Goal: Task Accomplishment & Management: Manage account settings

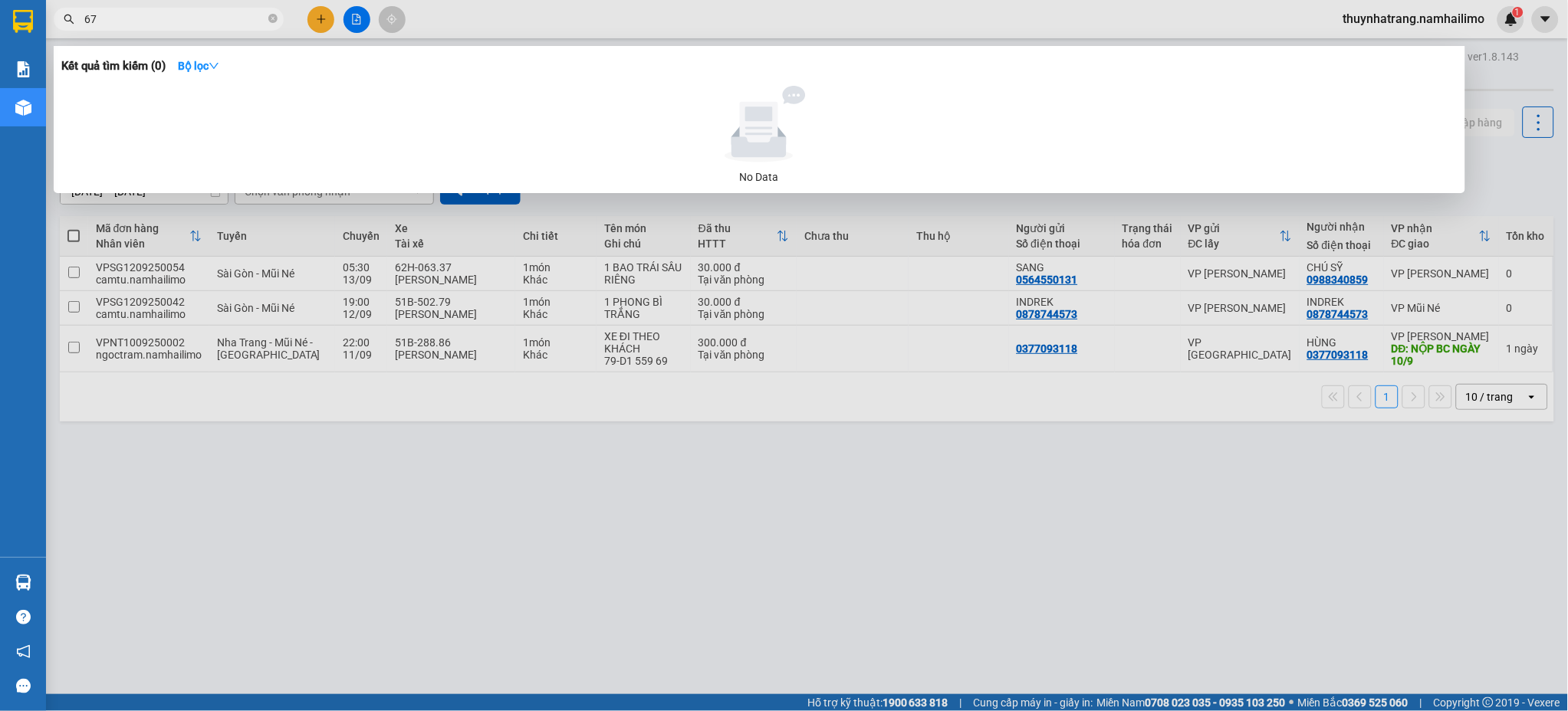
type input "6"
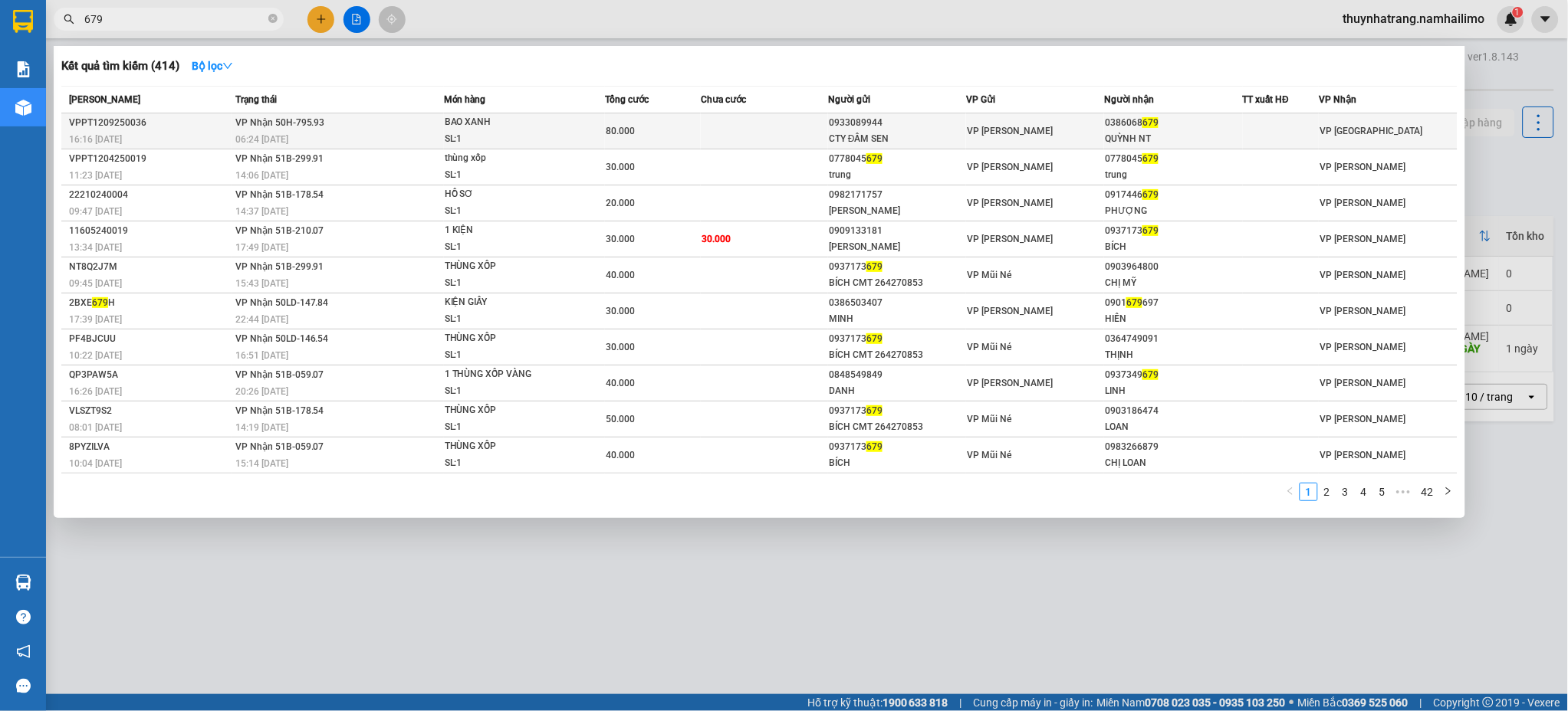
type input "679"
click at [361, 128] on td "VP Nhận 50H-795.93 06:24 [DATE]" at bounding box center [338, 132] width 213 height 36
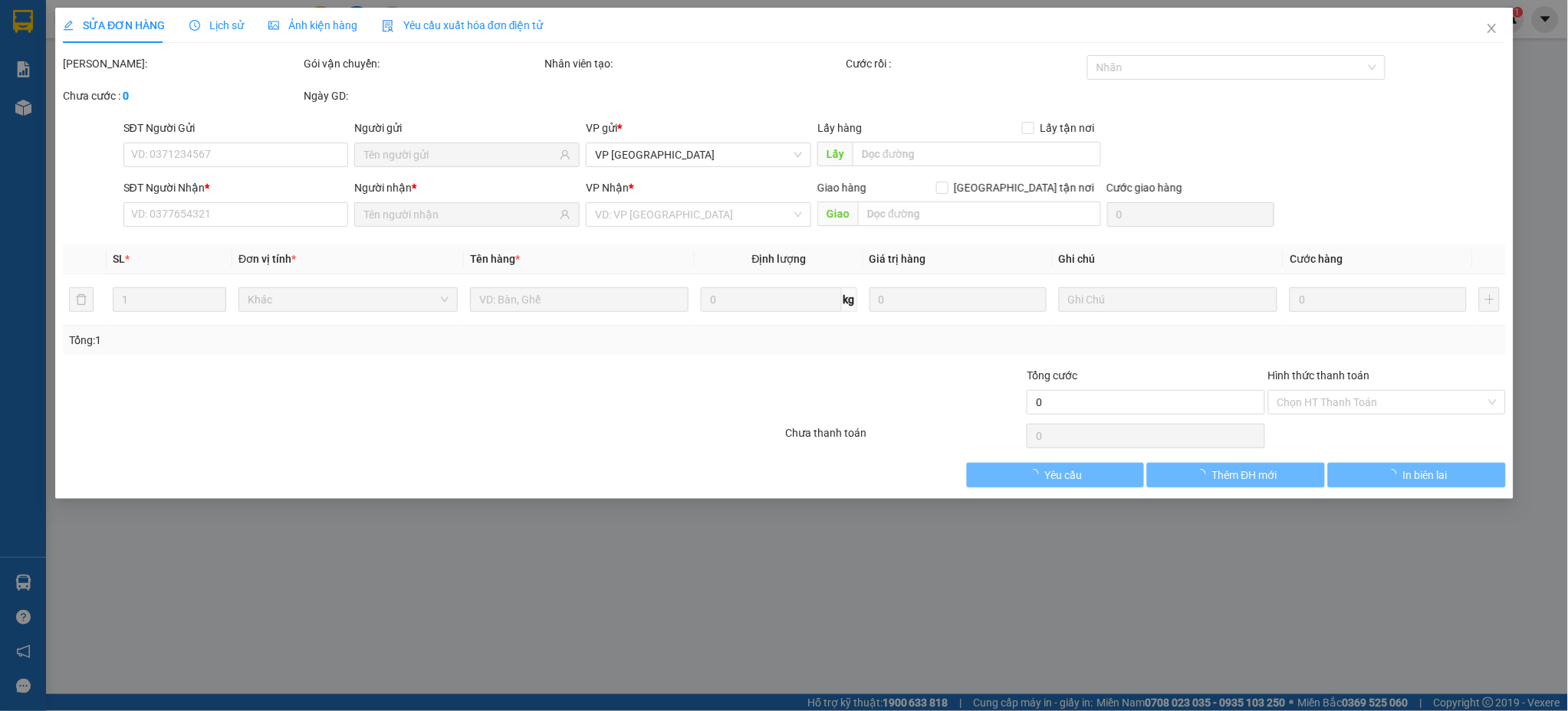
type input "0933089944"
type input "CTY ĐẦM SEN"
type input "0386068679"
type input "QUỲNH NT"
type input "80.000"
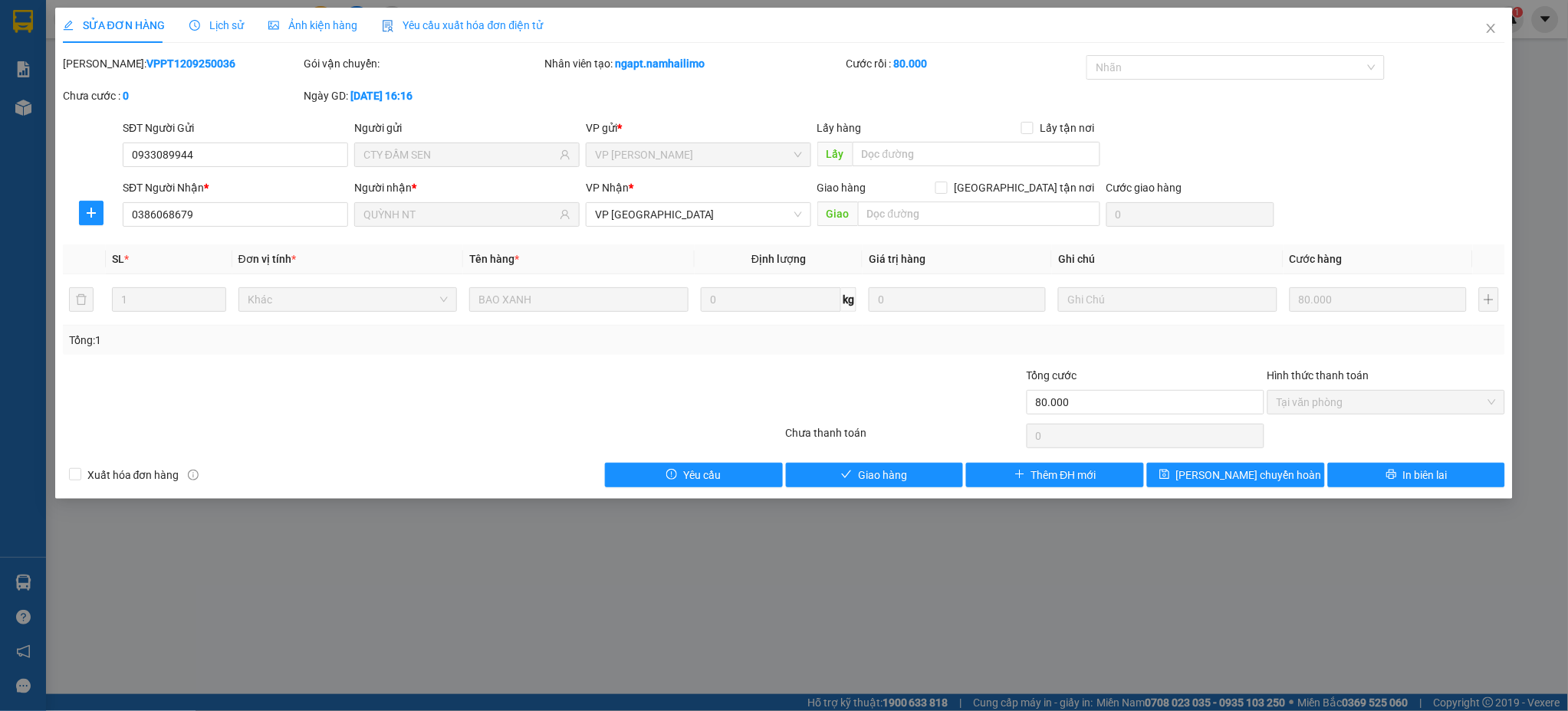
click at [889, 461] on div "Total Paid Fee 80.000 Total UnPaid Fee 0 Cash Collection Total Fee Mã ĐH: VPPT1…" at bounding box center [784, 271] width 1443 height 433
click at [890, 473] on span "Giao hàng" at bounding box center [883, 475] width 49 height 16
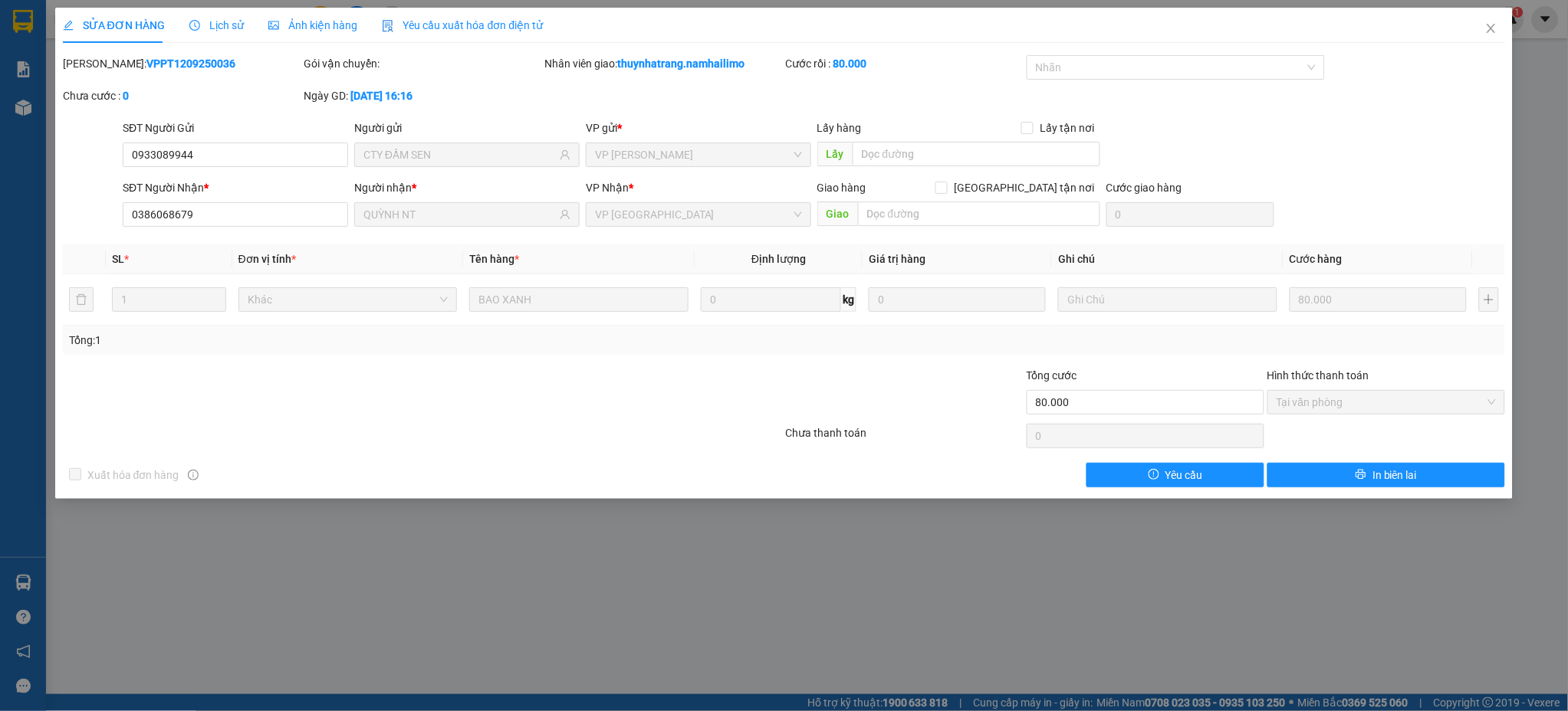
drag, startPoint x: 403, startPoint y: 647, endPoint x: 527, endPoint y: 399, distance: 277.3
click at [403, 645] on div "SỬA ĐƠN HÀNG Lịch sử Ảnh kiện hàng Yêu cầu xuất hóa đơn điện tử Total Paid Fee …" at bounding box center [784, 355] width 1568 height 711
click at [1486, 35] on icon "close" at bounding box center [1491, 28] width 12 height 12
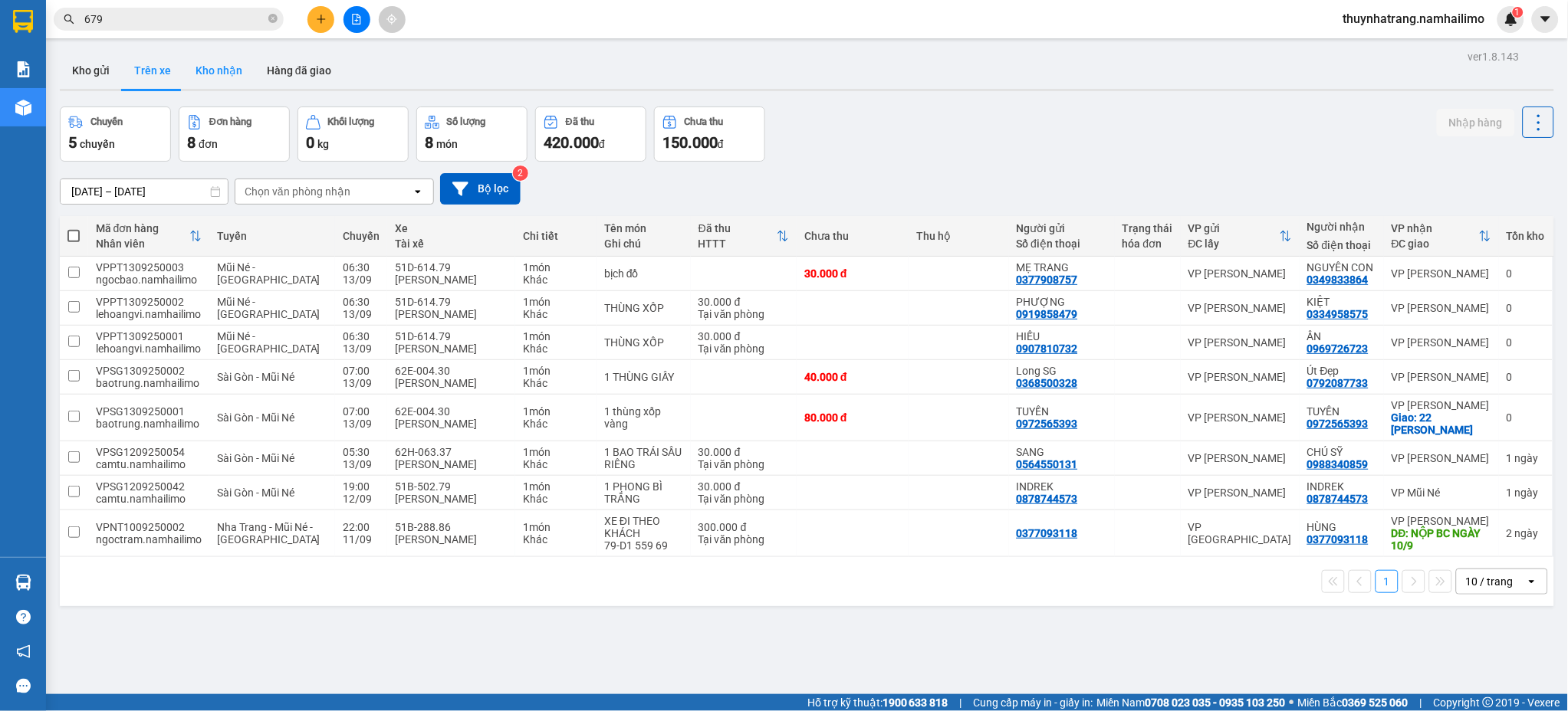
click at [242, 72] on button "Kho nhận" at bounding box center [218, 70] width 71 height 37
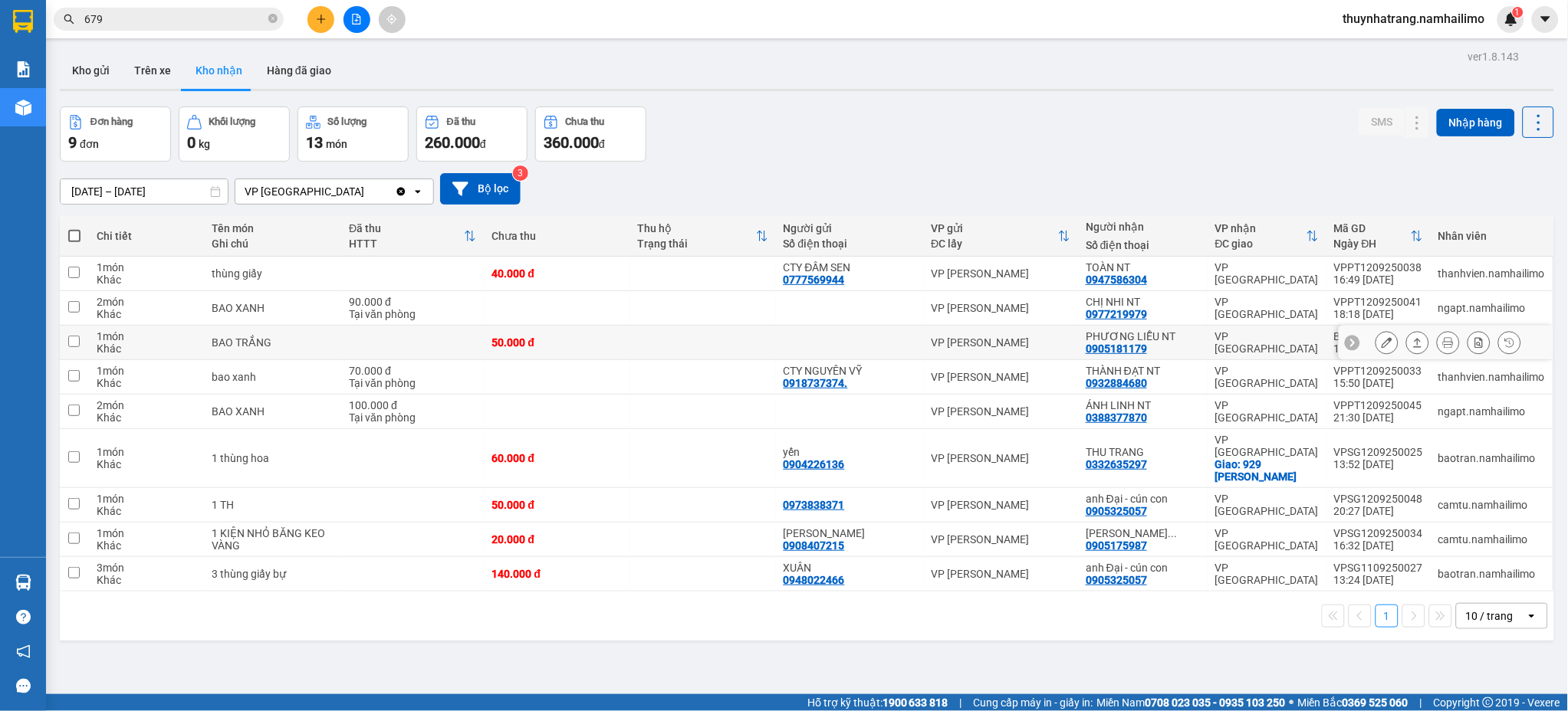
click at [1143, 344] on div "0905181179" at bounding box center [1116, 348] width 61 height 12
click at [1140, 344] on div "0905181179" at bounding box center [1116, 348] width 61 height 12
click at [514, 334] on td "50.000 đ" at bounding box center [556, 343] width 146 height 35
checkbox input "true"
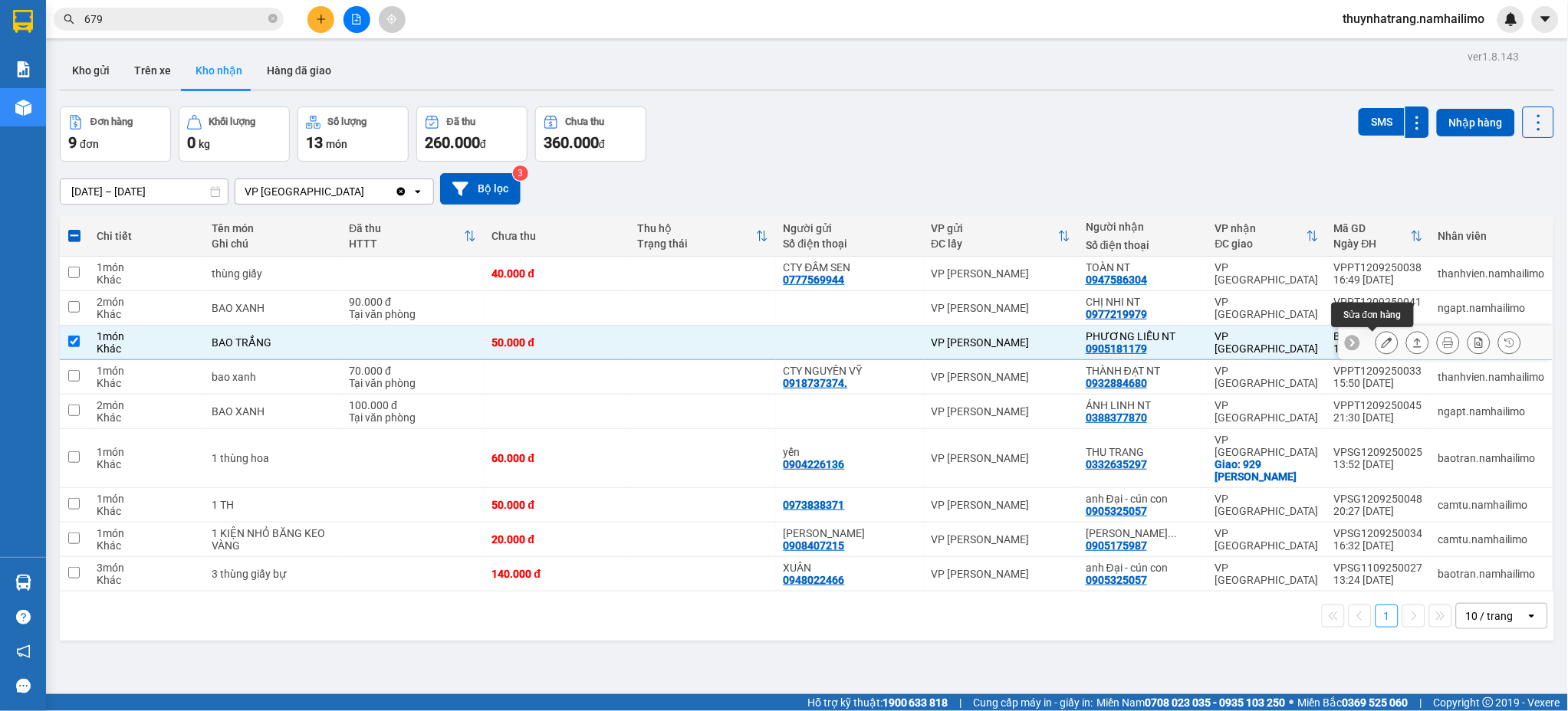
click at [1382, 347] on icon at bounding box center [1387, 342] width 11 height 11
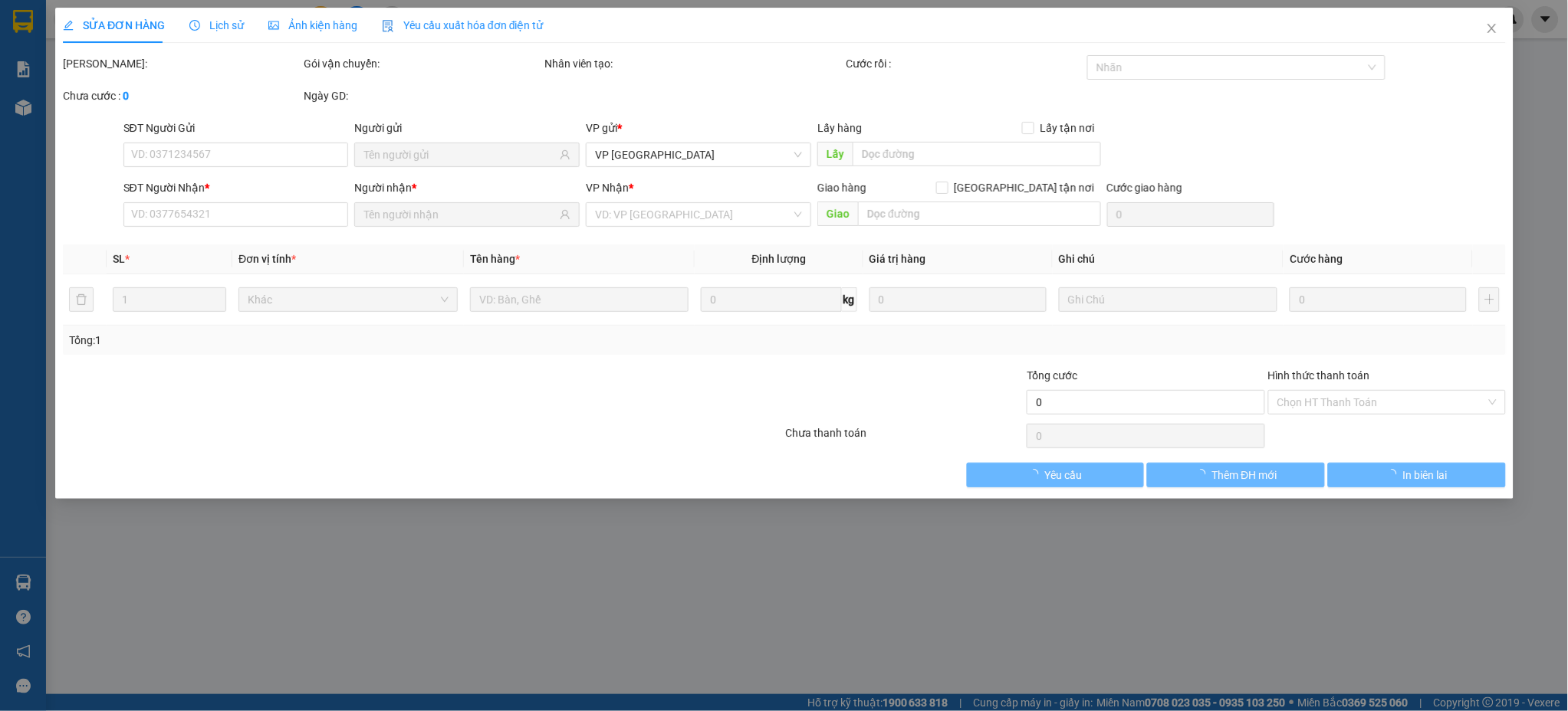
type input "0905181179"
type input "PHƯƠNG LIỄU NT"
type input "50.000"
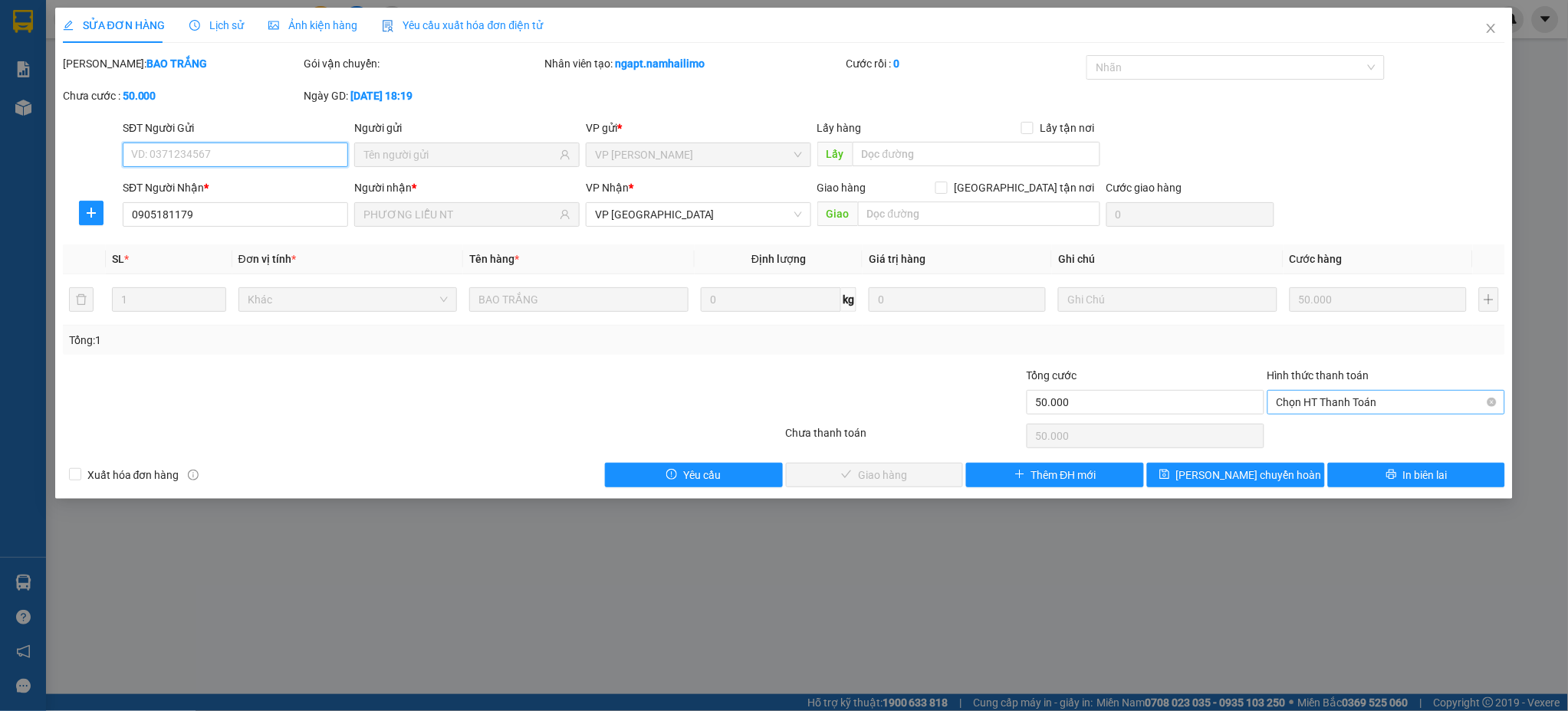
click at [1354, 405] on span "Chọn HT Thanh Toán" at bounding box center [1386, 402] width 219 height 23
click at [1336, 442] on div "Tại văn phòng" at bounding box center [1387, 433] width 237 height 25
type input "0"
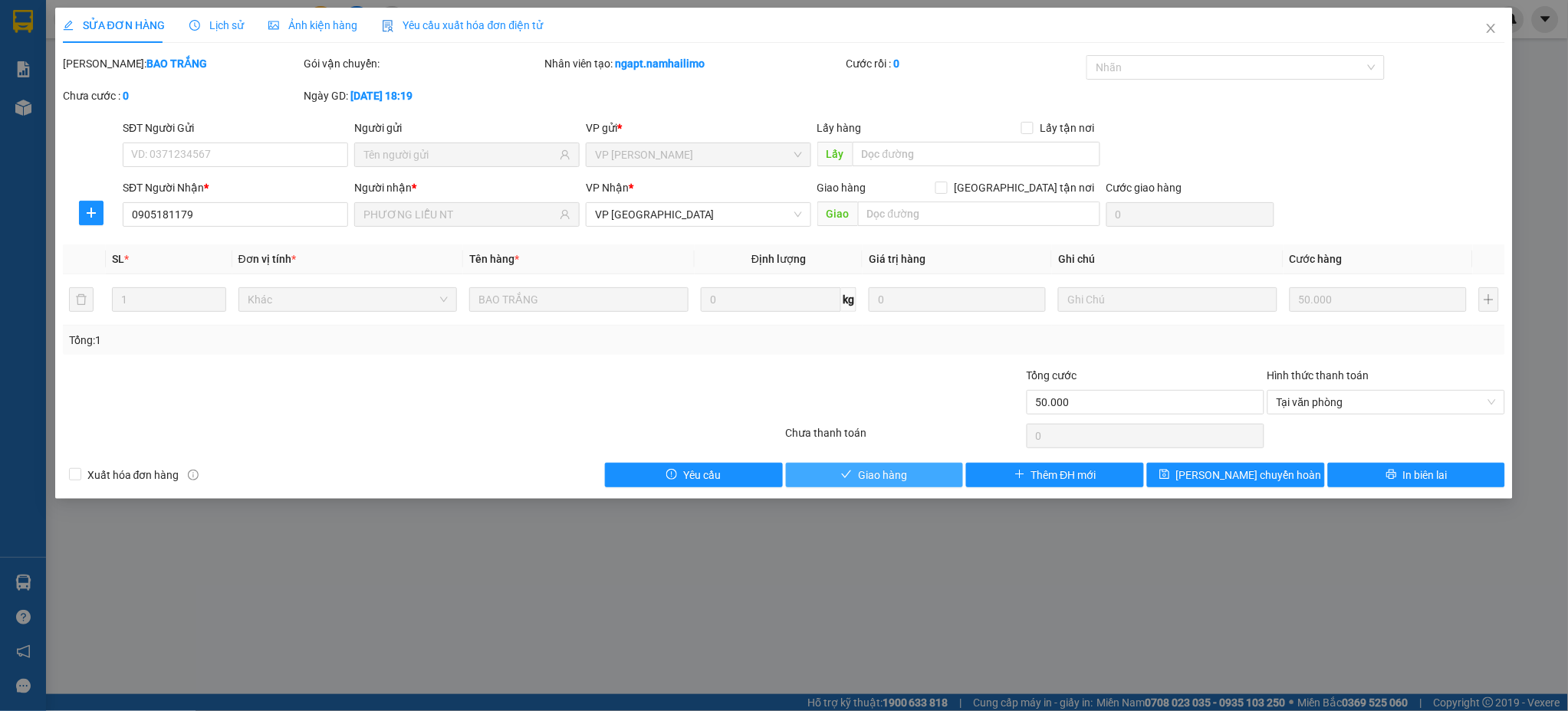
click at [847, 474] on icon "check" at bounding box center [846, 474] width 11 height 11
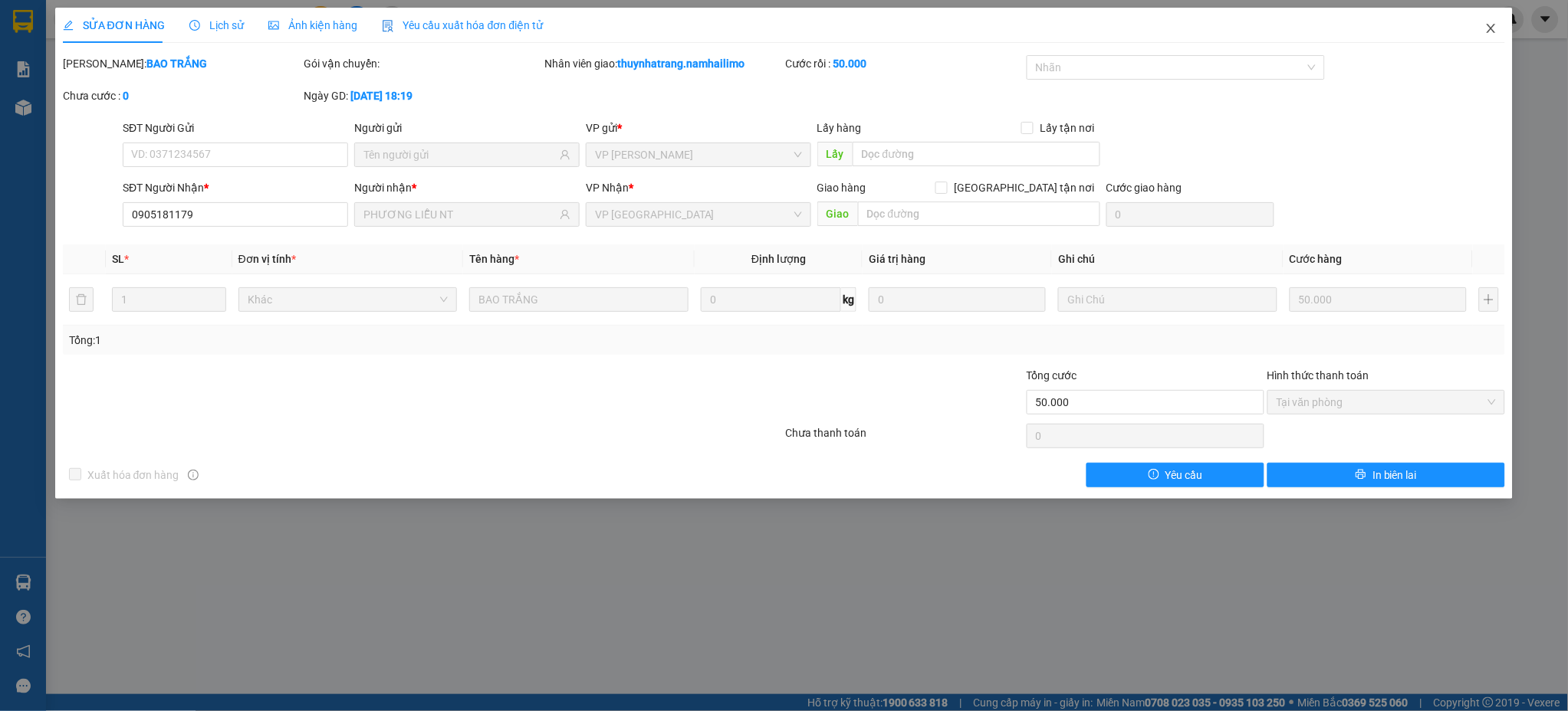
click at [1488, 22] on span "Close" at bounding box center [1491, 29] width 43 height 43
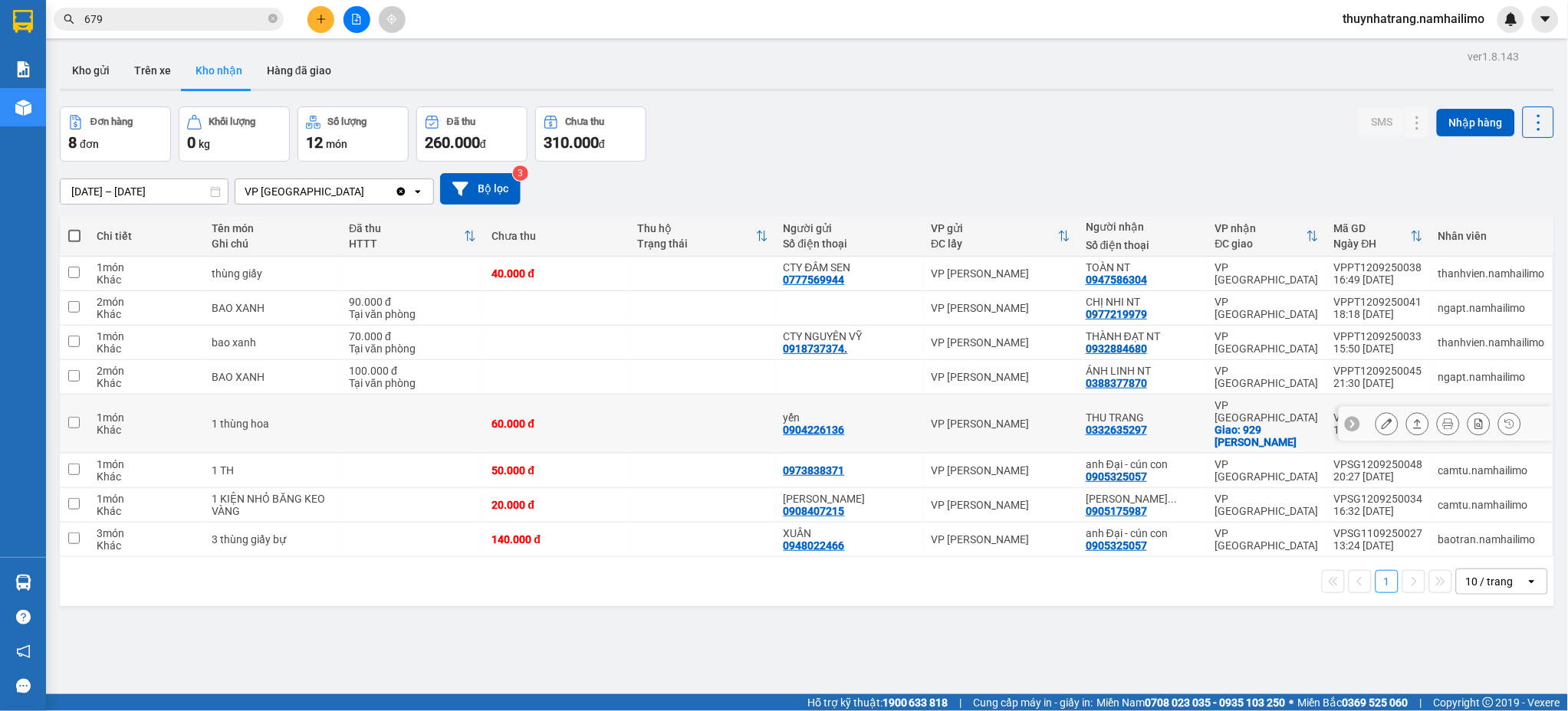
click at [1126, 423] on div "0332635297" at bounding box center [1116, 429] width 61 height 12
click at [1123, 423] on div "0332635297" at bounding box center [1116, 429] width 61 height 12
click at [1109, 433] on td "THU TRANG 0332635297" at bounding box center [1143, 424] width 129 height 59
checkbox input "true"
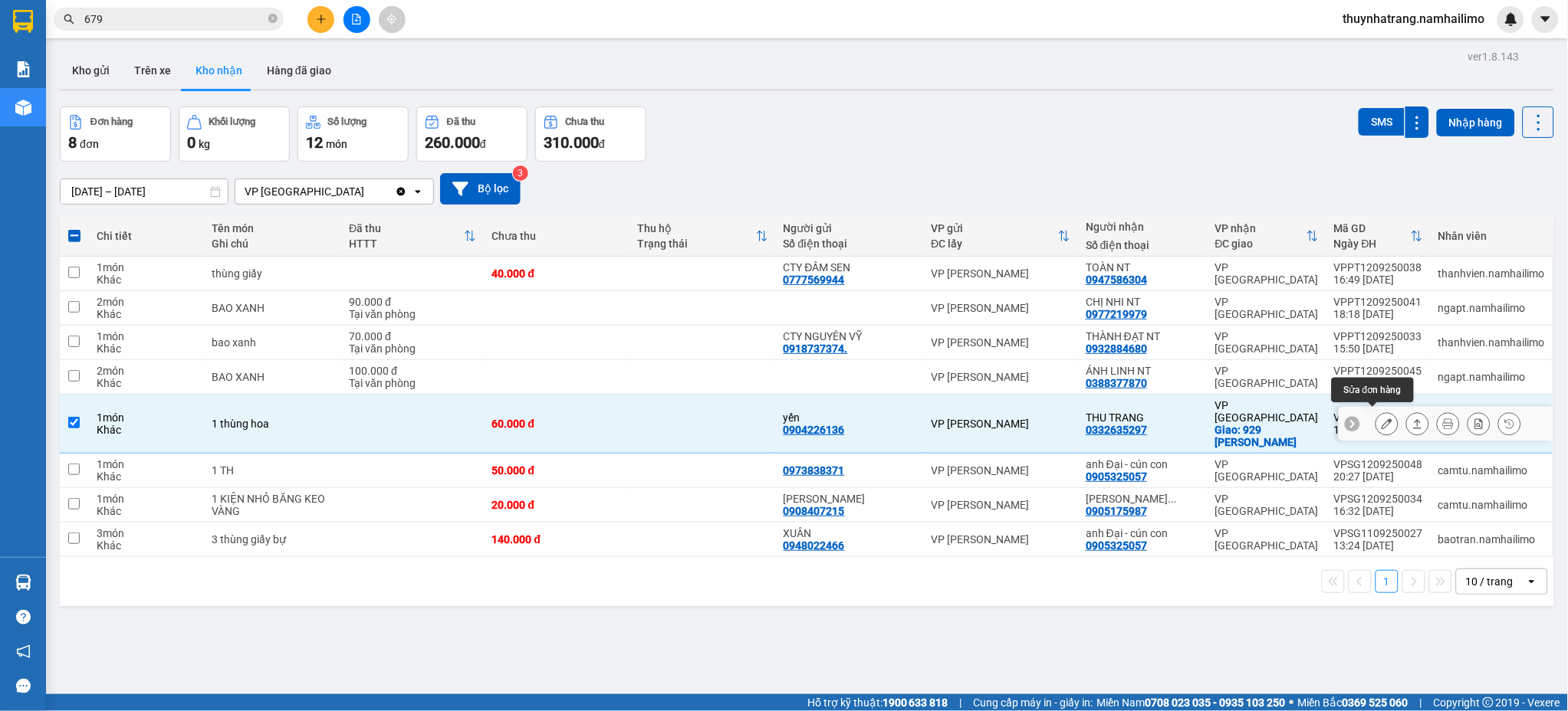
click at [1382, 419] on icon at bounding box center [1387, 423] width 11 height 11
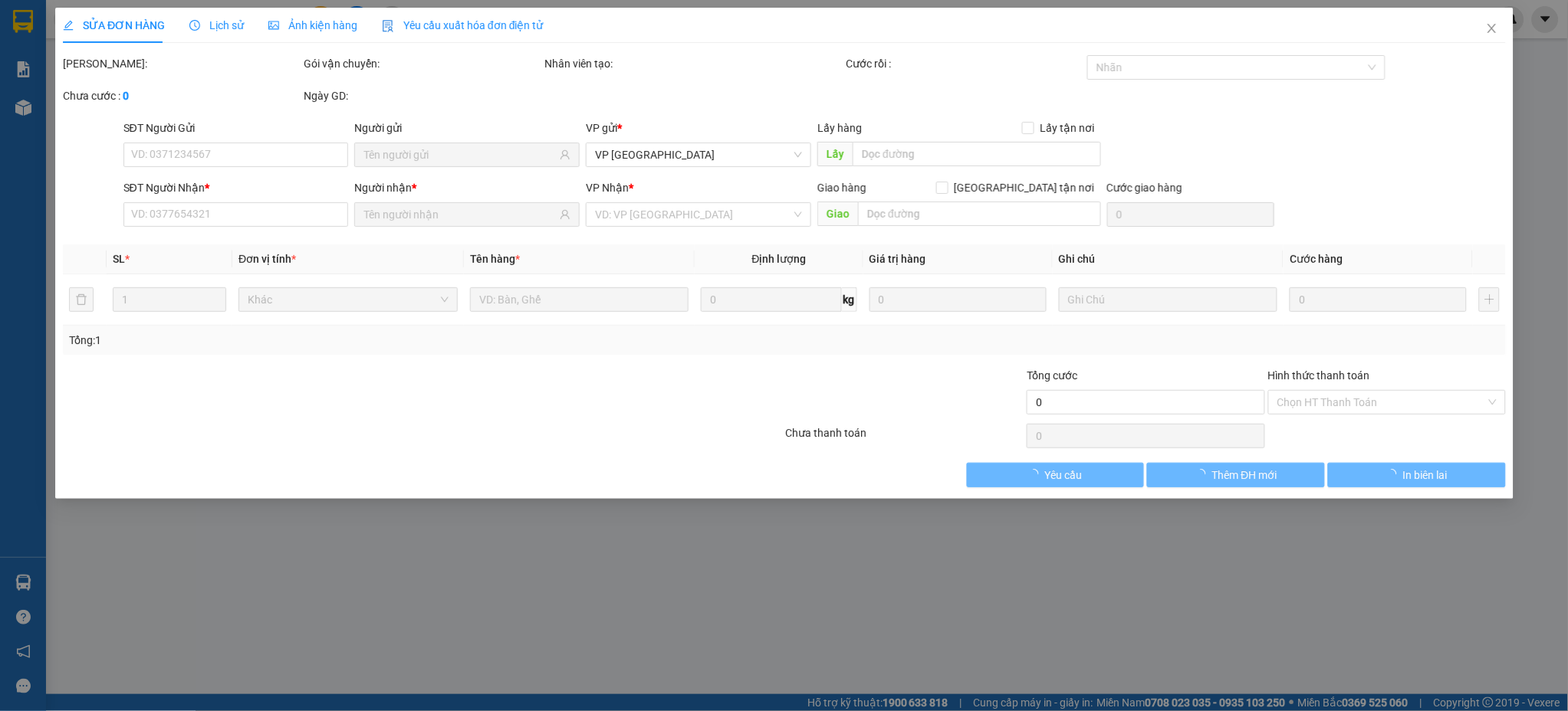
type input "0904226136"
type input "yến"
type input "0332635297"
type input "THU TRANG"
checkbox input "true"
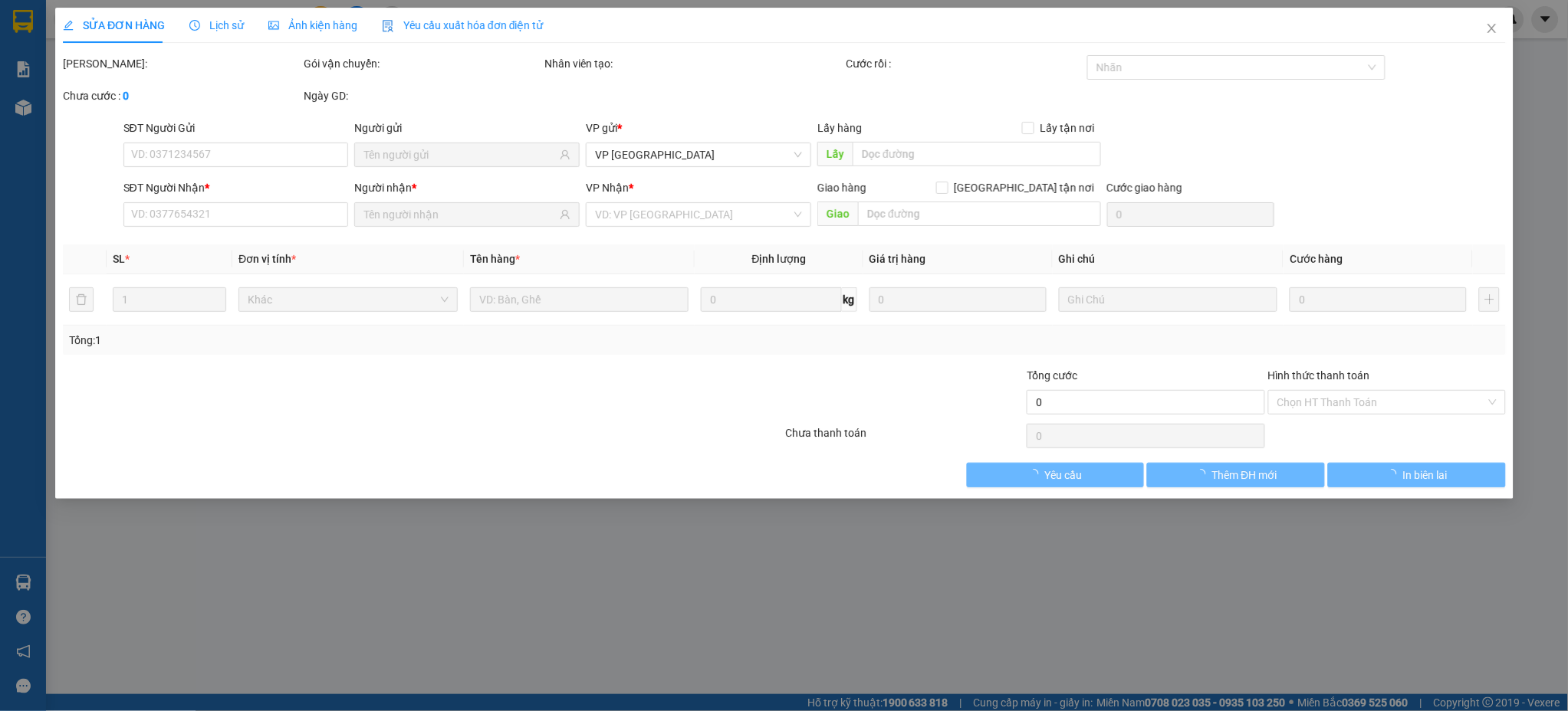
type input "929 [PERSON_NAME]"
type input "20.000"
type input "60.000"
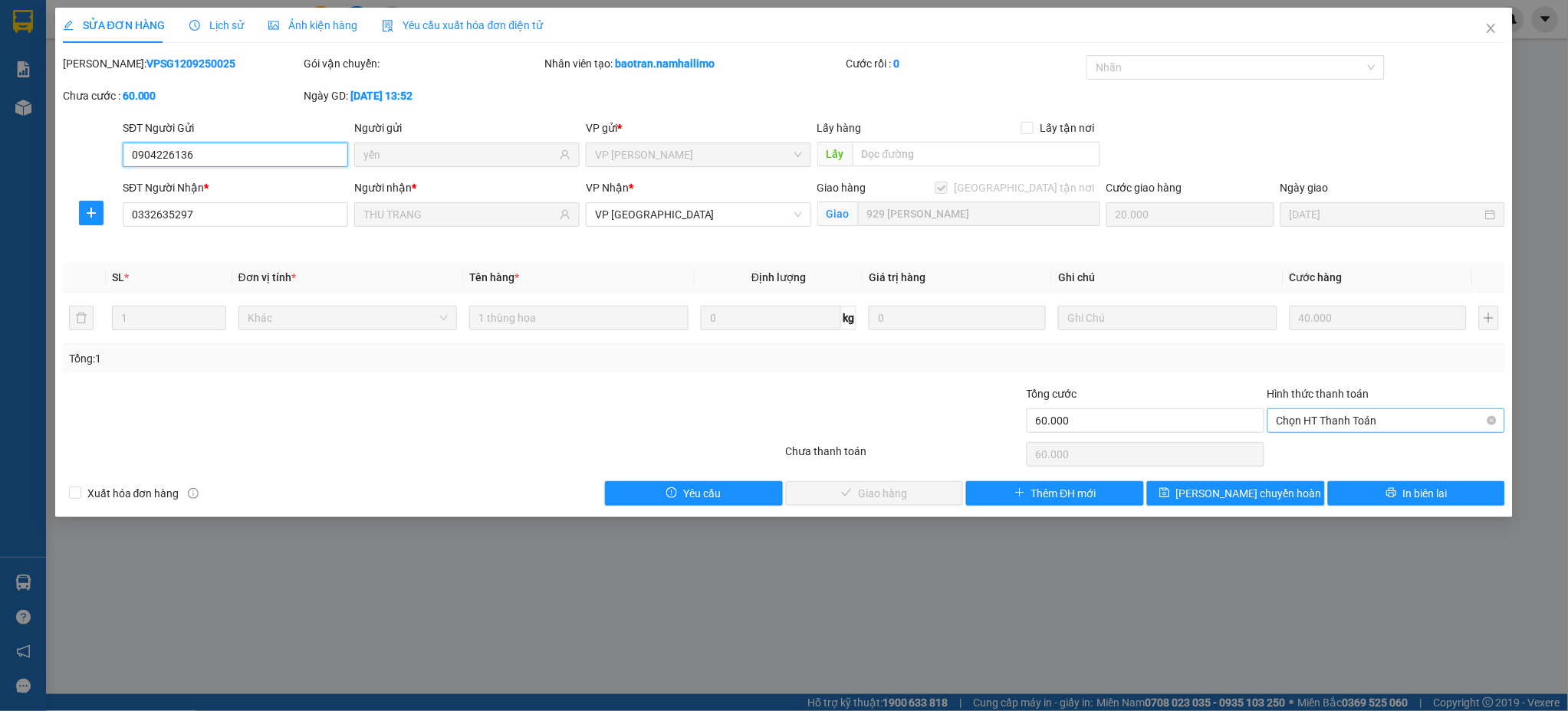
drag, startPoint x: 1363, startPoint y: 417, endPoint x: 1364, endPoint y: 433, distance: 16.0
click at [1364, 418] on span "Chọn HT Thanh Toán" at bounding box center [1386, 421] width 219 height 23
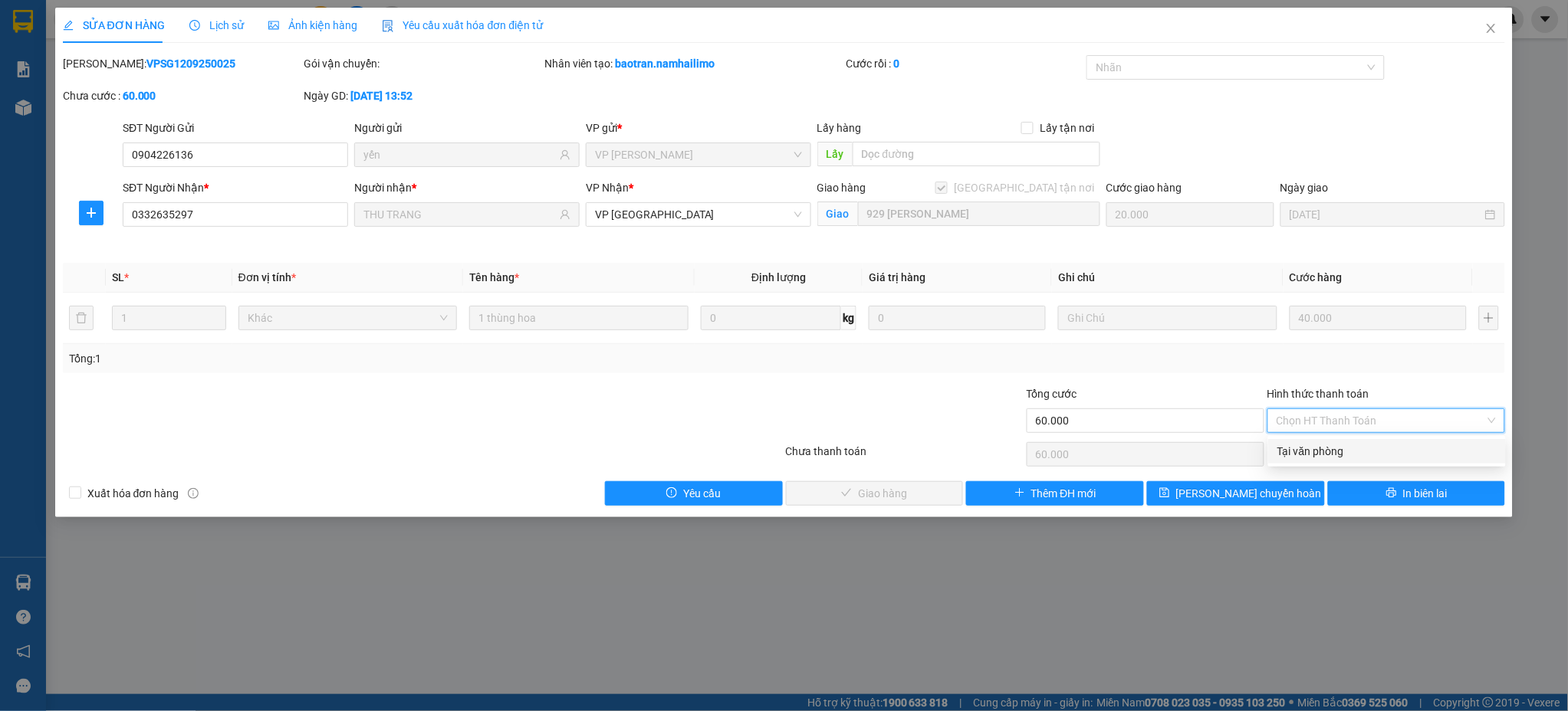
click at [1345, 452] on div "Tại văn phòng" at bounding box center [1387, 451] width 219 height 16
type input "0"
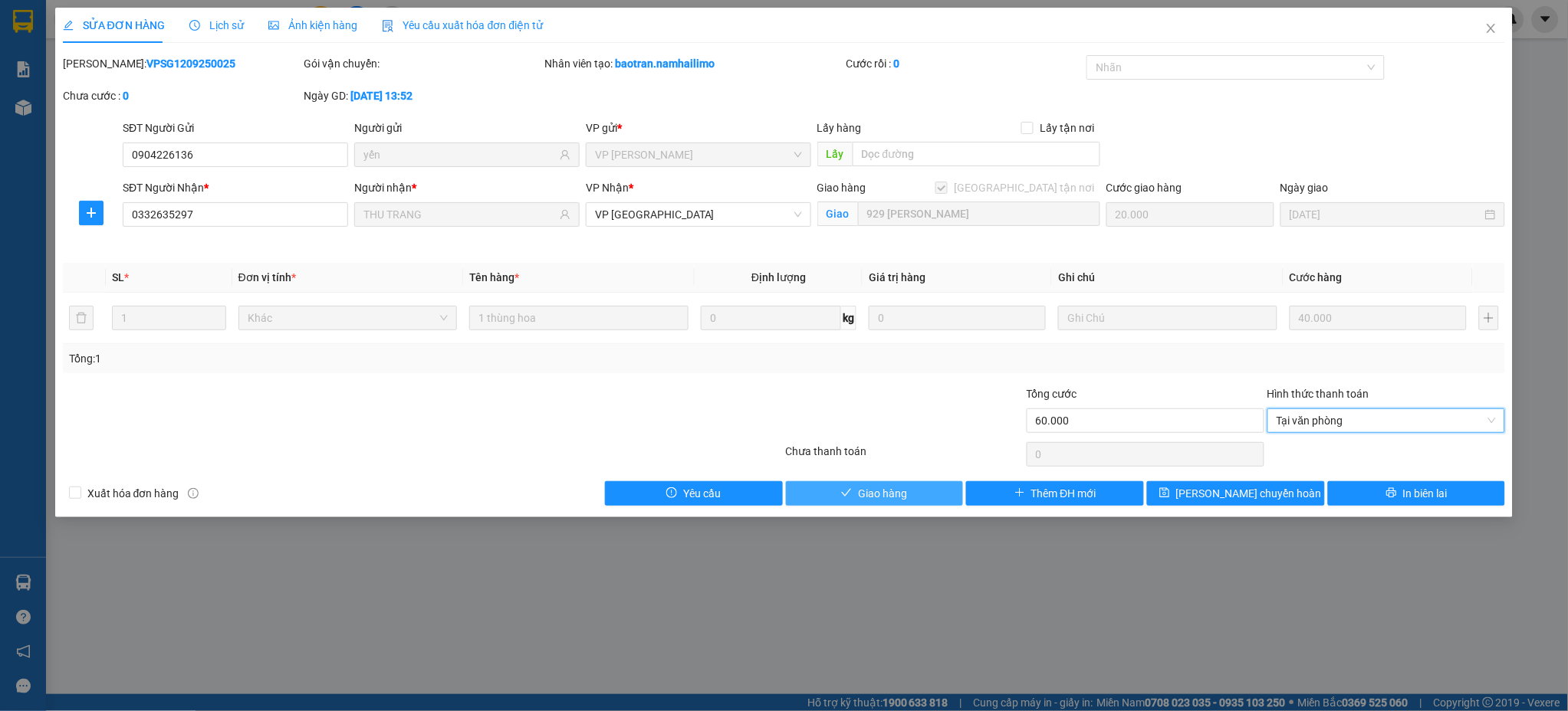
click at [862, 495] on span "Giao hàng" at bounding box center [883, 493] width 49 height 16
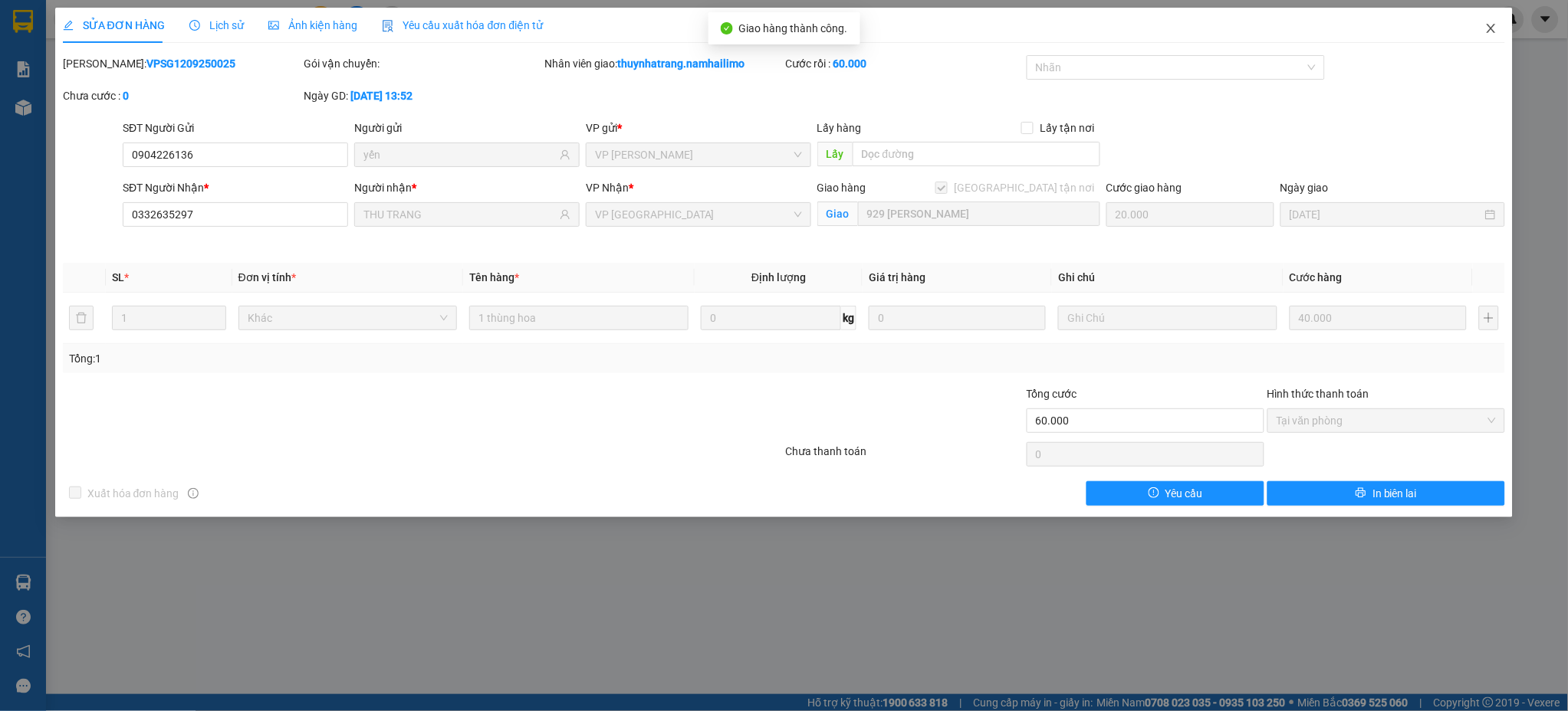
click at [1485, 30] on icon "close" at bounding box center [1491, 28] width 12 height 12
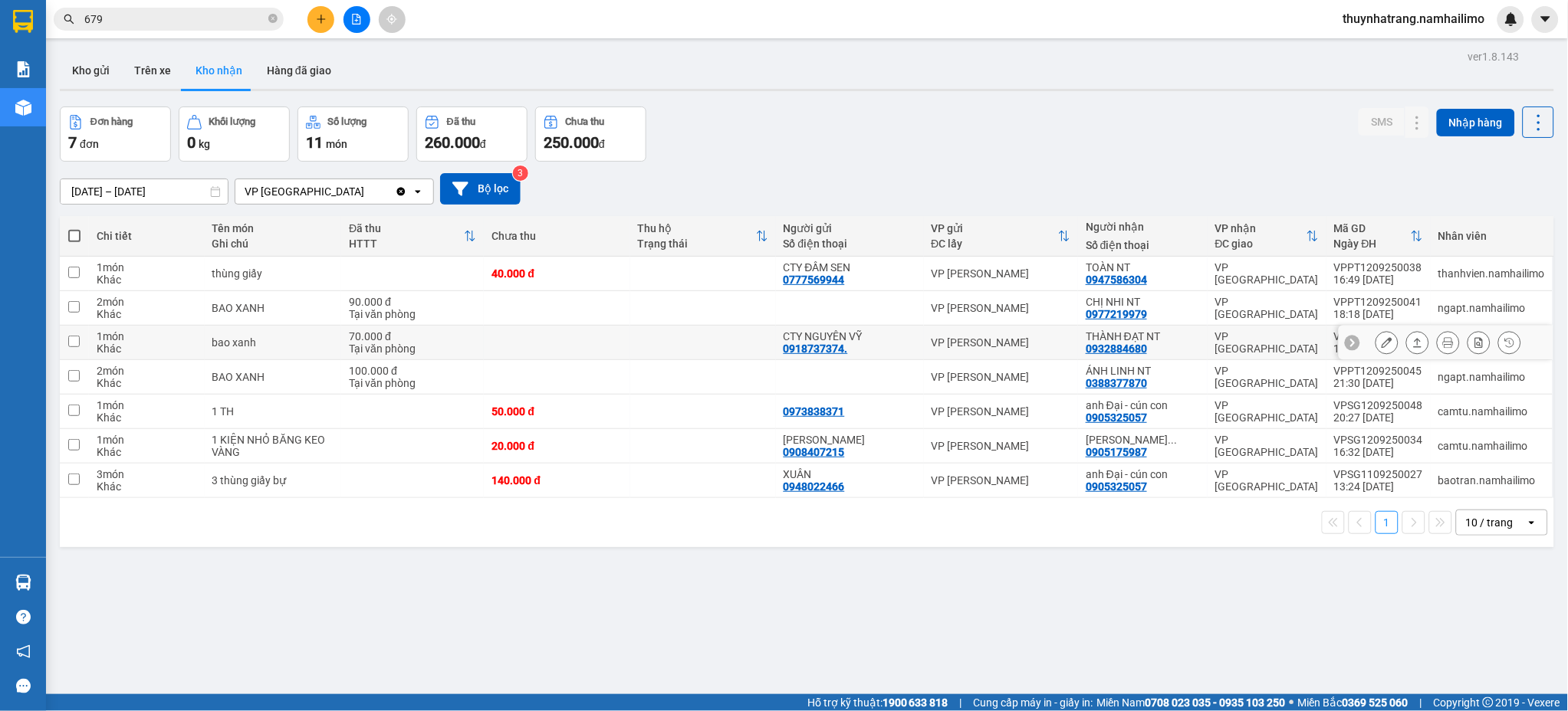
click at [1136, 348] on div "0932884680" at bounding box center [1116, 348] width 61 height 12
click at [1019, 340] on div "VP [PERSON_NAME]" at bounding box center [1001, 342] width 139 height 12
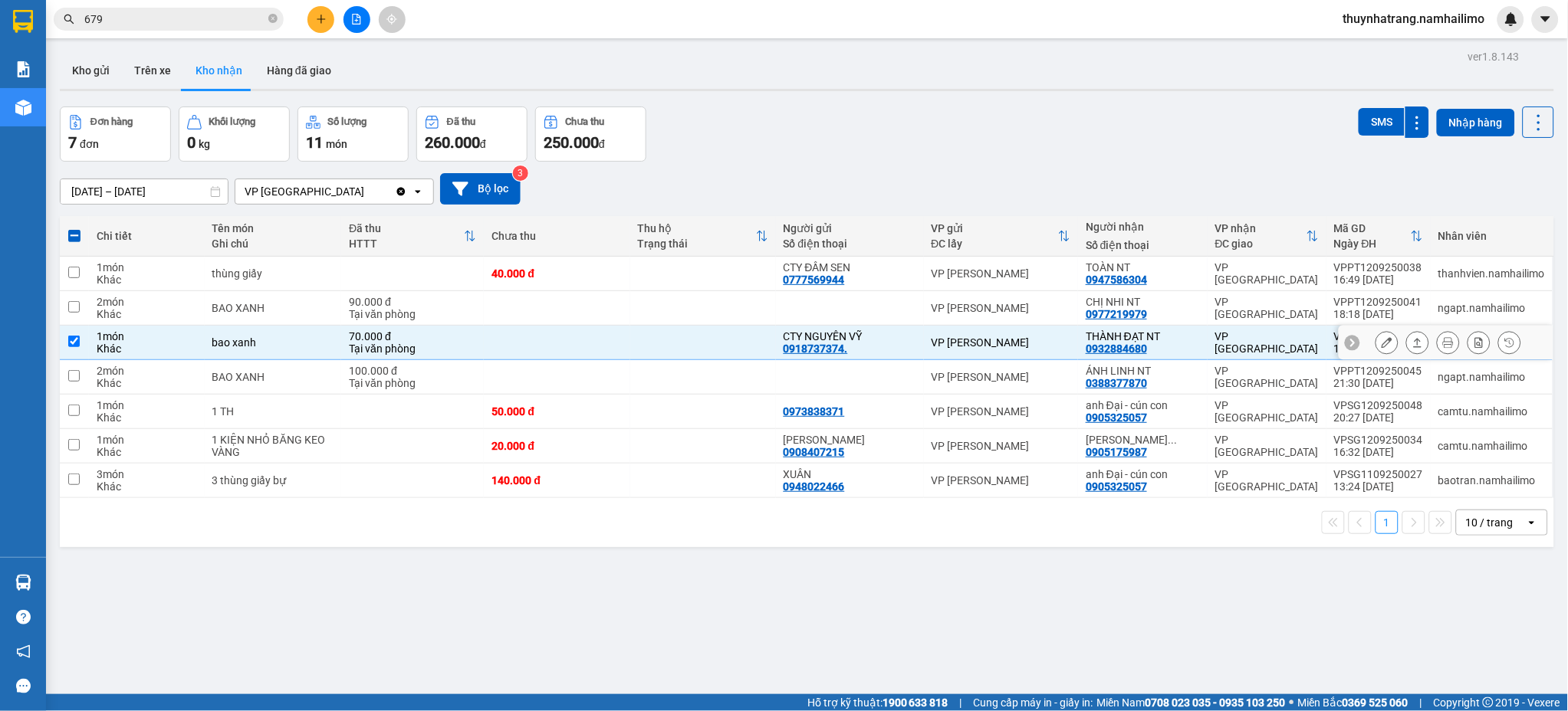
click at [1181, 344] on div "THÀNH ĐẠT NT 0932884680" at bounding box center [1143, 343] width 115 height 25
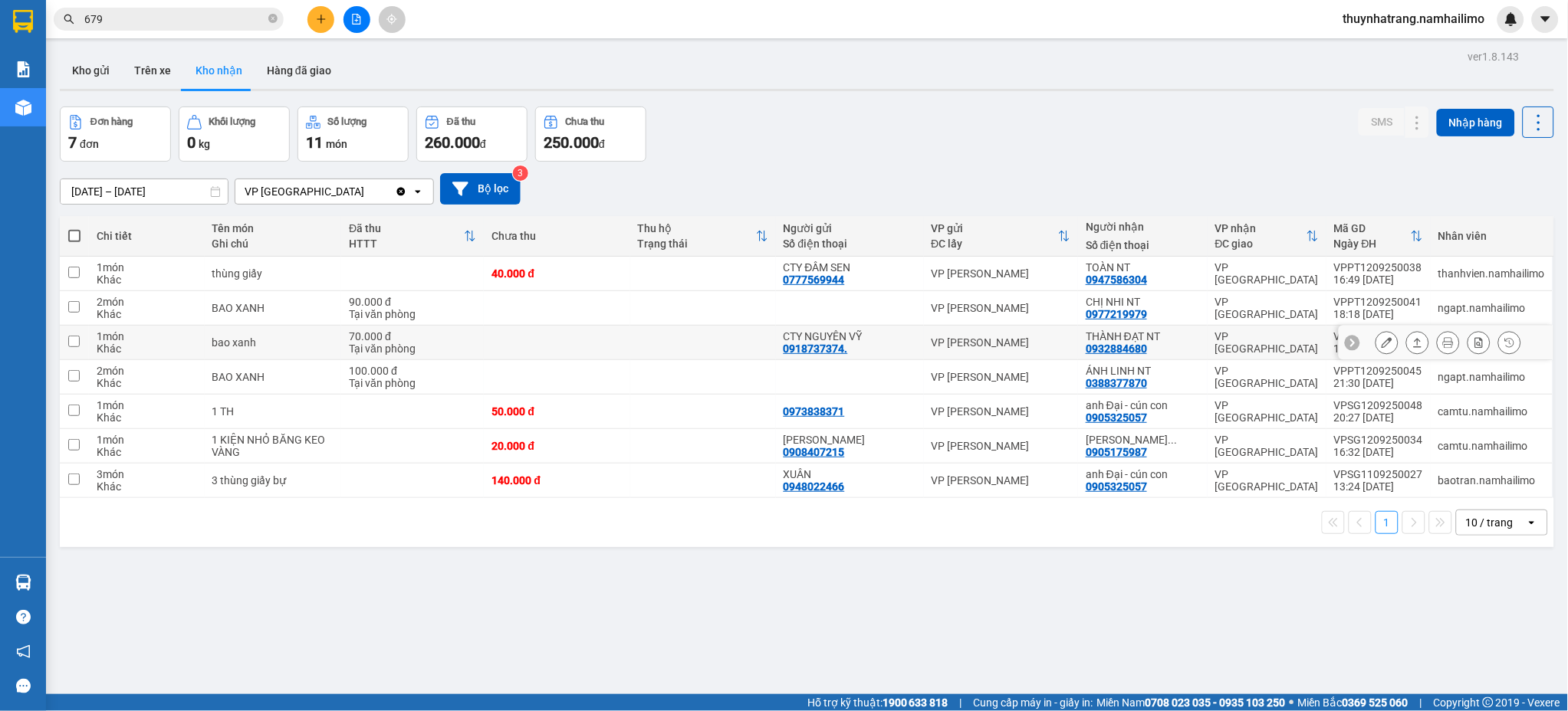
click at [1181, 344] on div "THÀNH ĐẠT NT 0932884680" at bounding box center [1143, 343] width 115 height 25
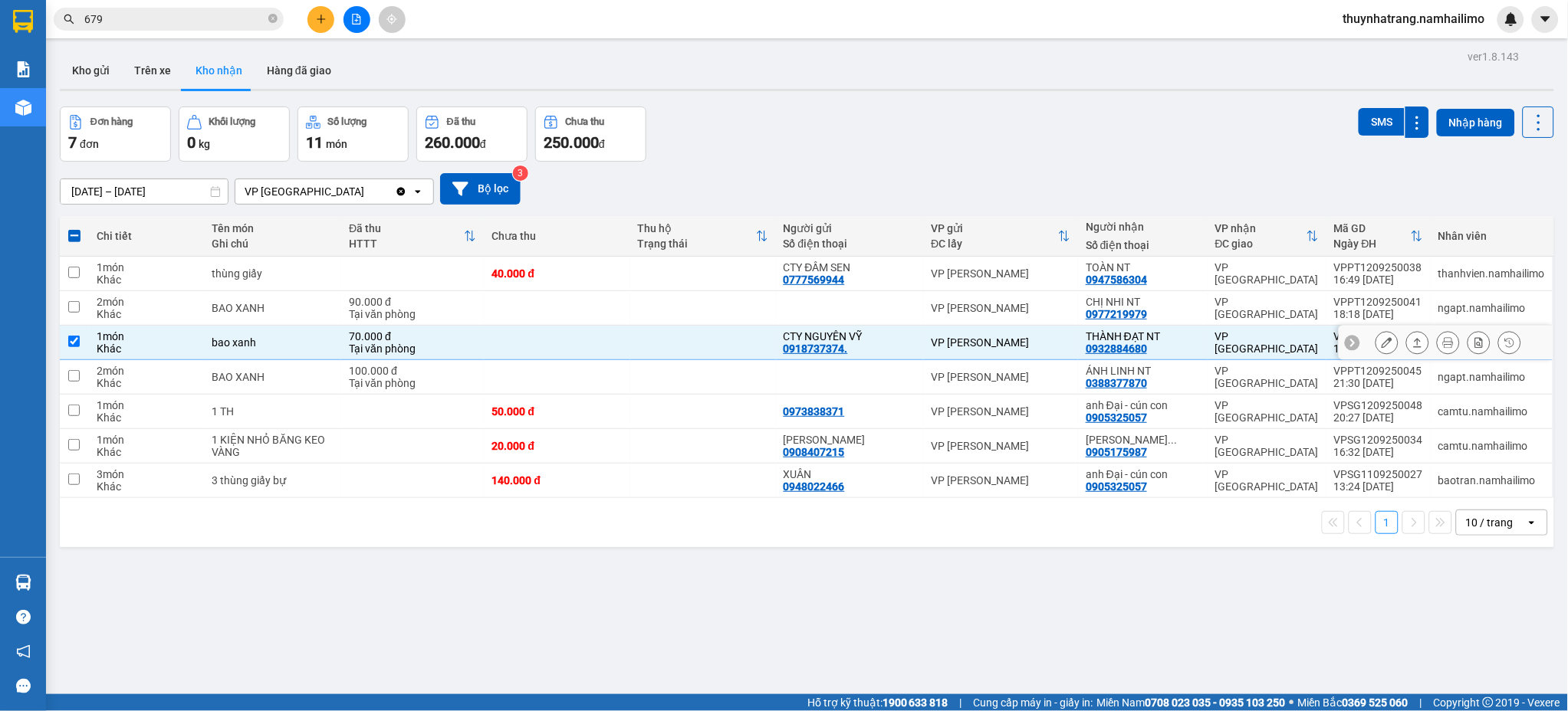
click at [1185, 339] on div "THÀNH ĐẠT NT" at bounding box center [1143, 336] width 115 height 12
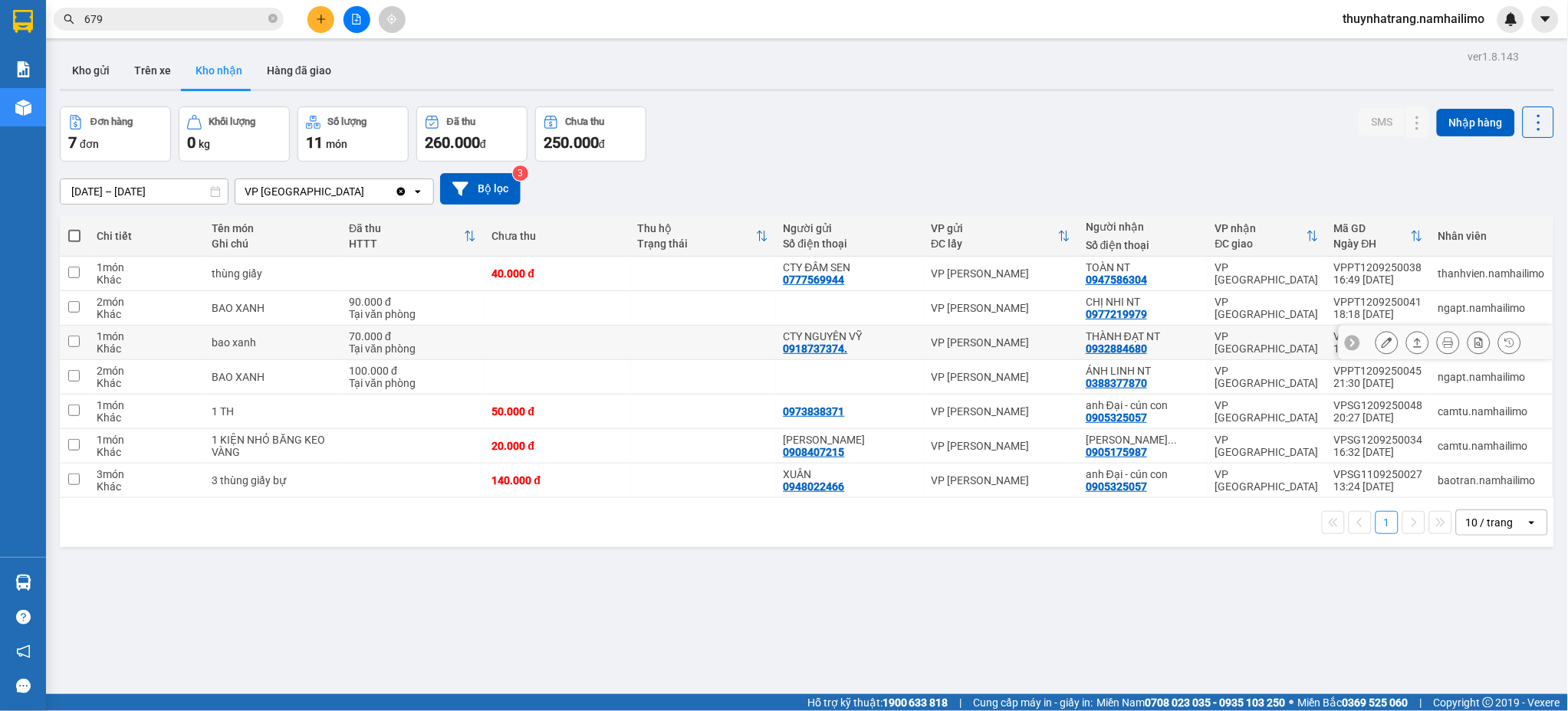
click at [1134, 335] on div "THÀNH ĐẠT NT" at bounding box center [1143, 336] width 115 height 12
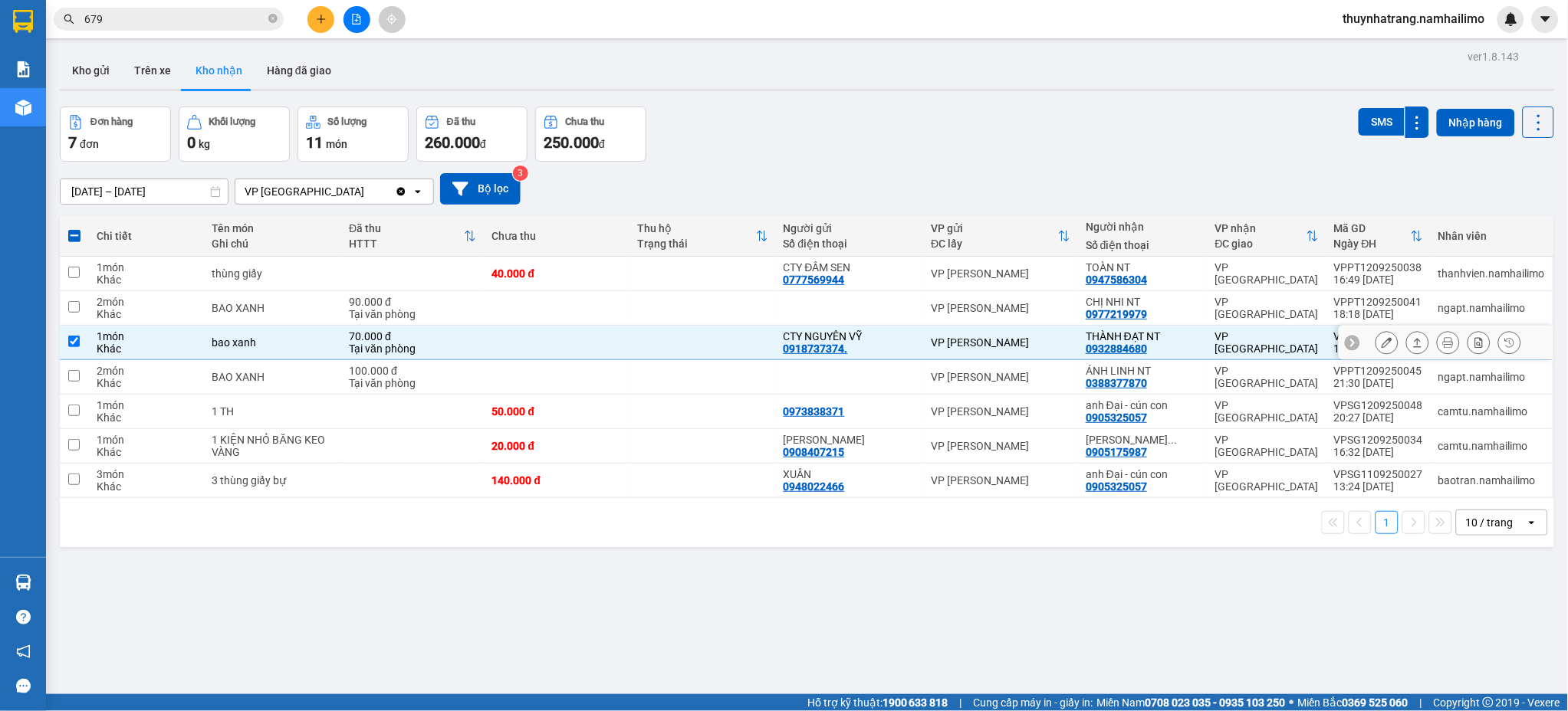
click at [1275, 330] on td "VP [GEOGRAPHIC_DATA]" at bounding box center [1267, 343] width 119 height 35
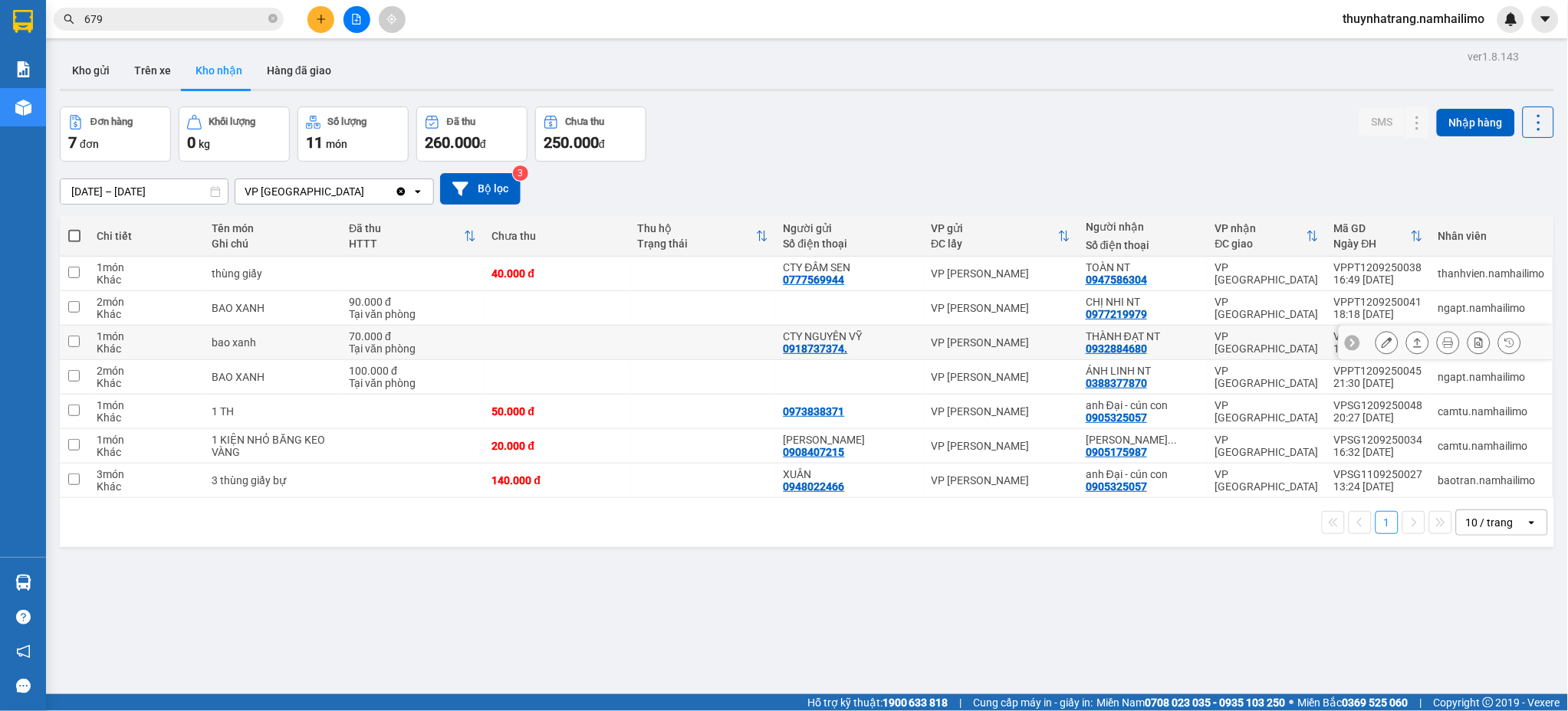
click at [589, 344] on td at bounding box center [556, 343] width 146 height 35
checkbox input "true"
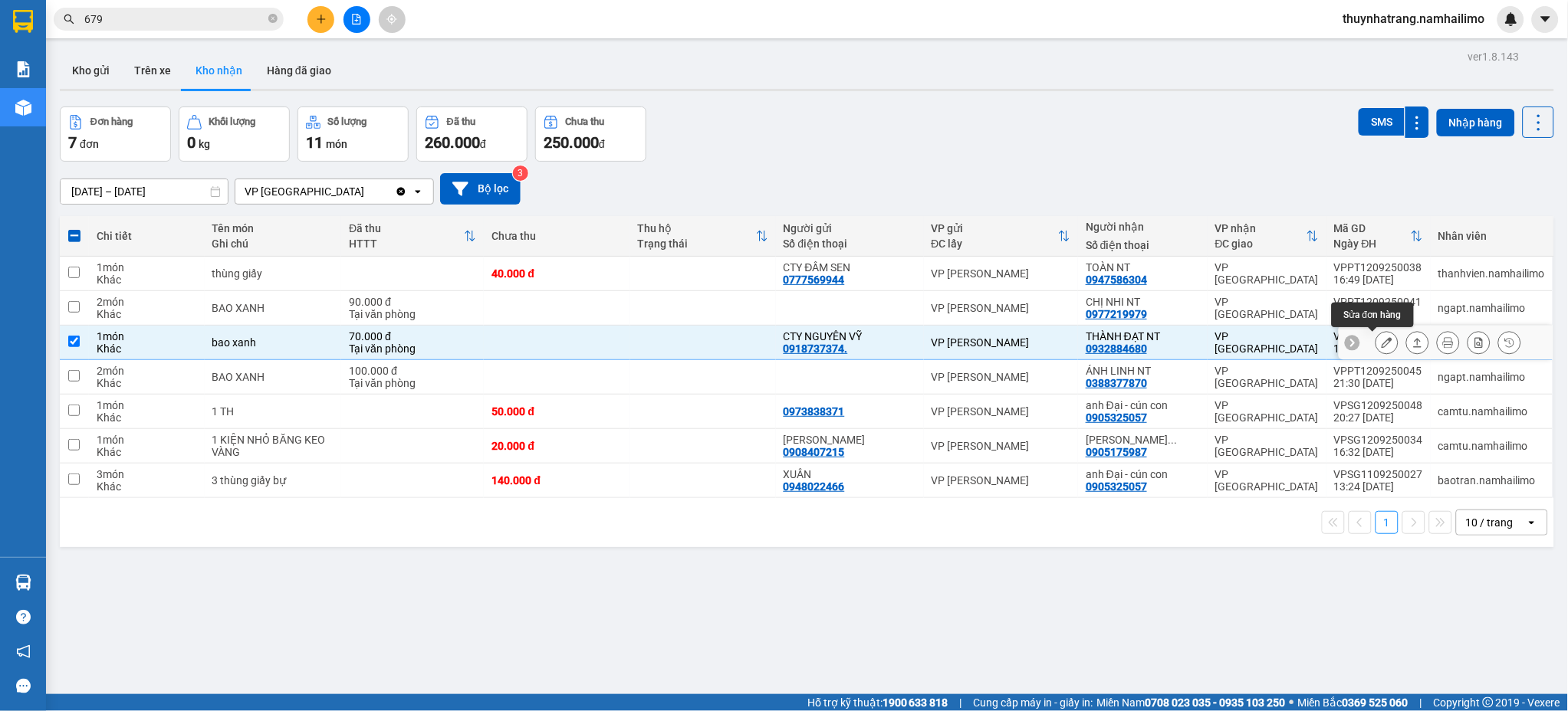
click at [1382, 346] on icon at bounding box center [1387, 342] width 11 height 11
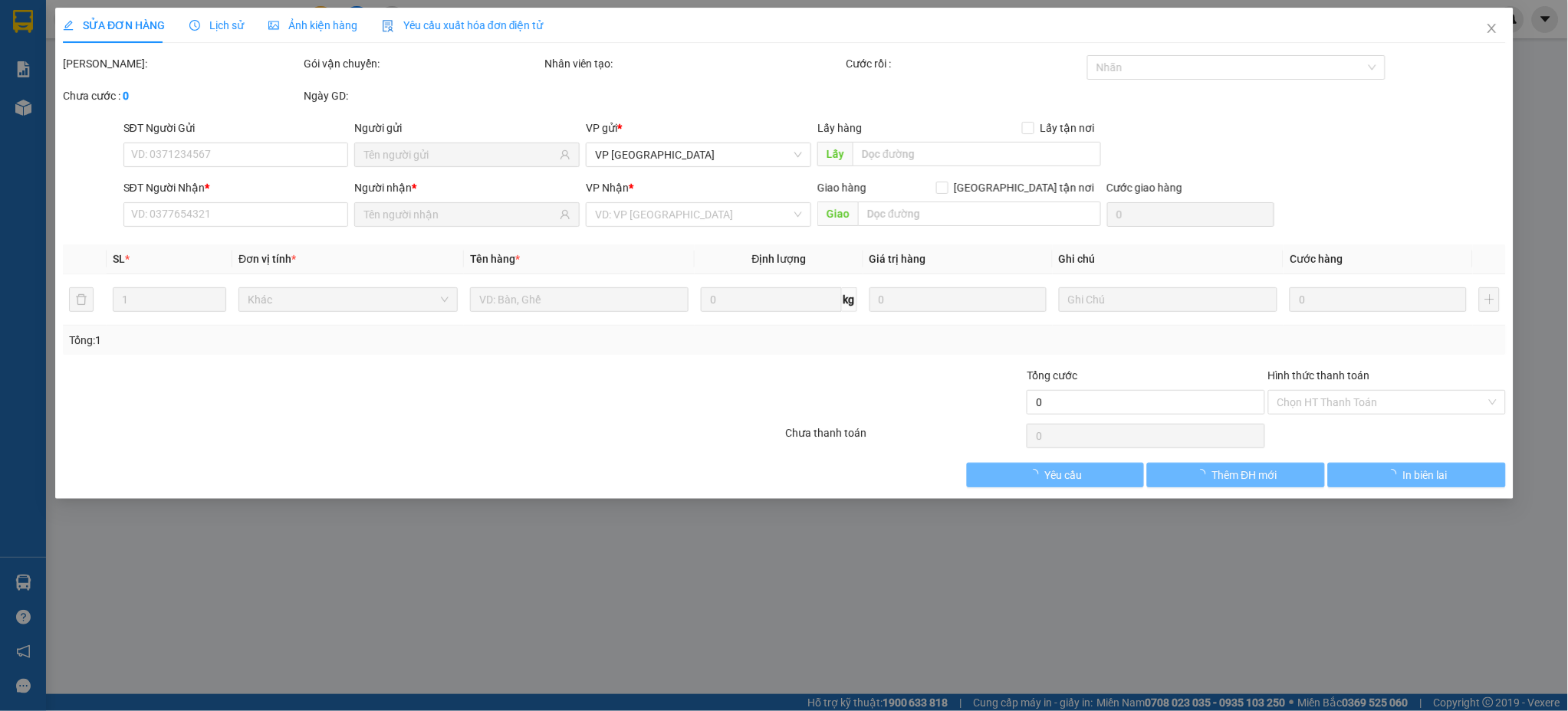
type input "0918737374."
type input "CTY NGUYÊN VỸ"
type input "0932884680"
type input "THÀNH ĐẠT NT"
type input "70.000"
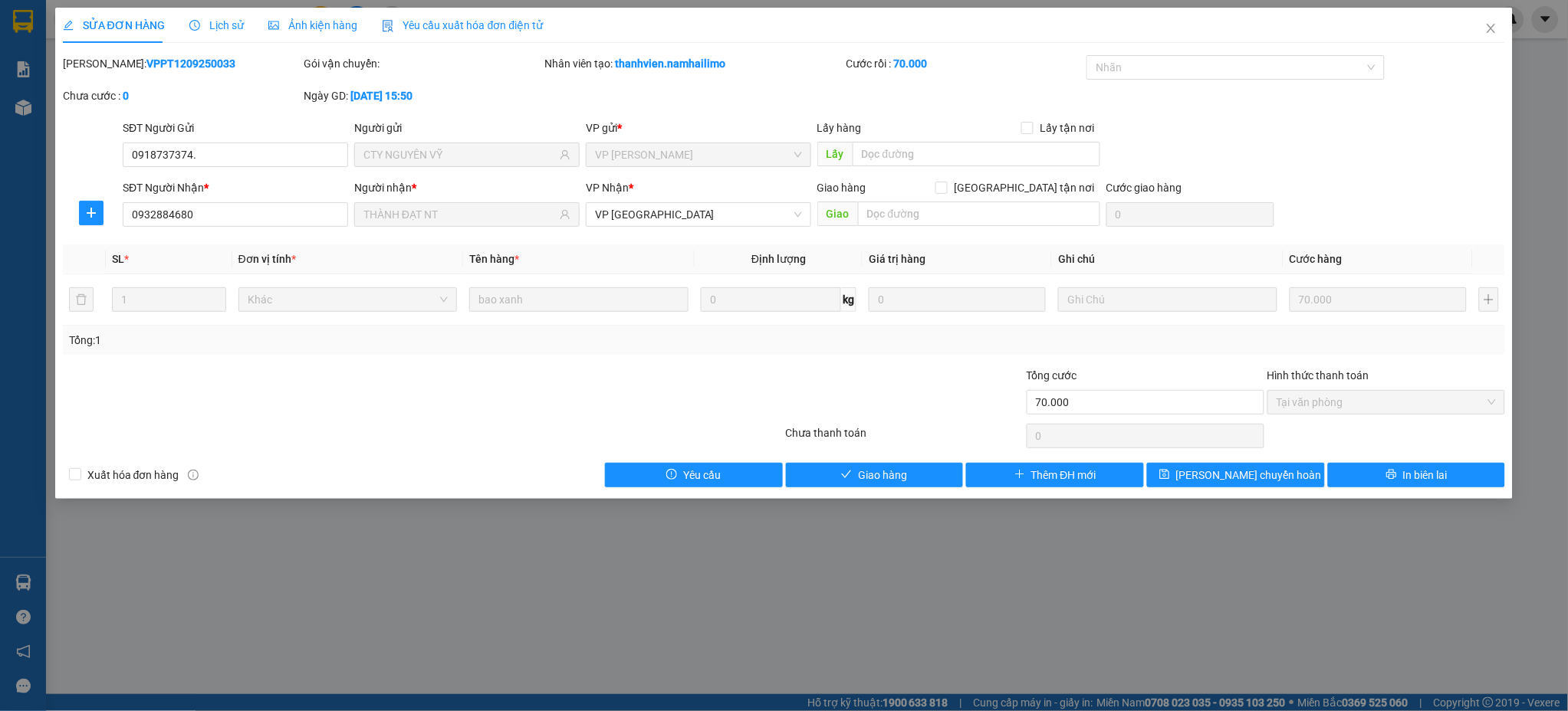
click at [237, 27] on span "Lịch sử" at bounding box center [217, 25] width 54 height 12
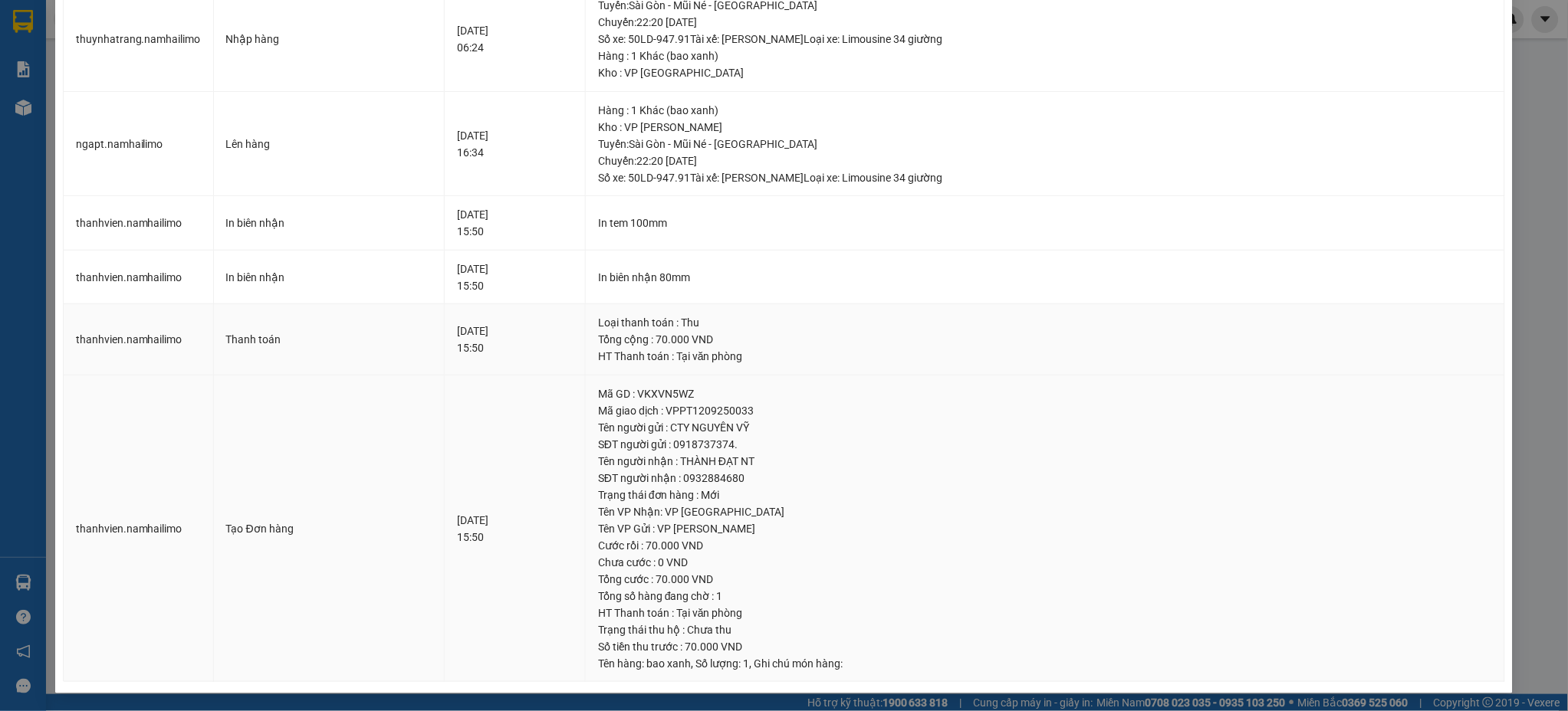
scroll to position [112, 0]
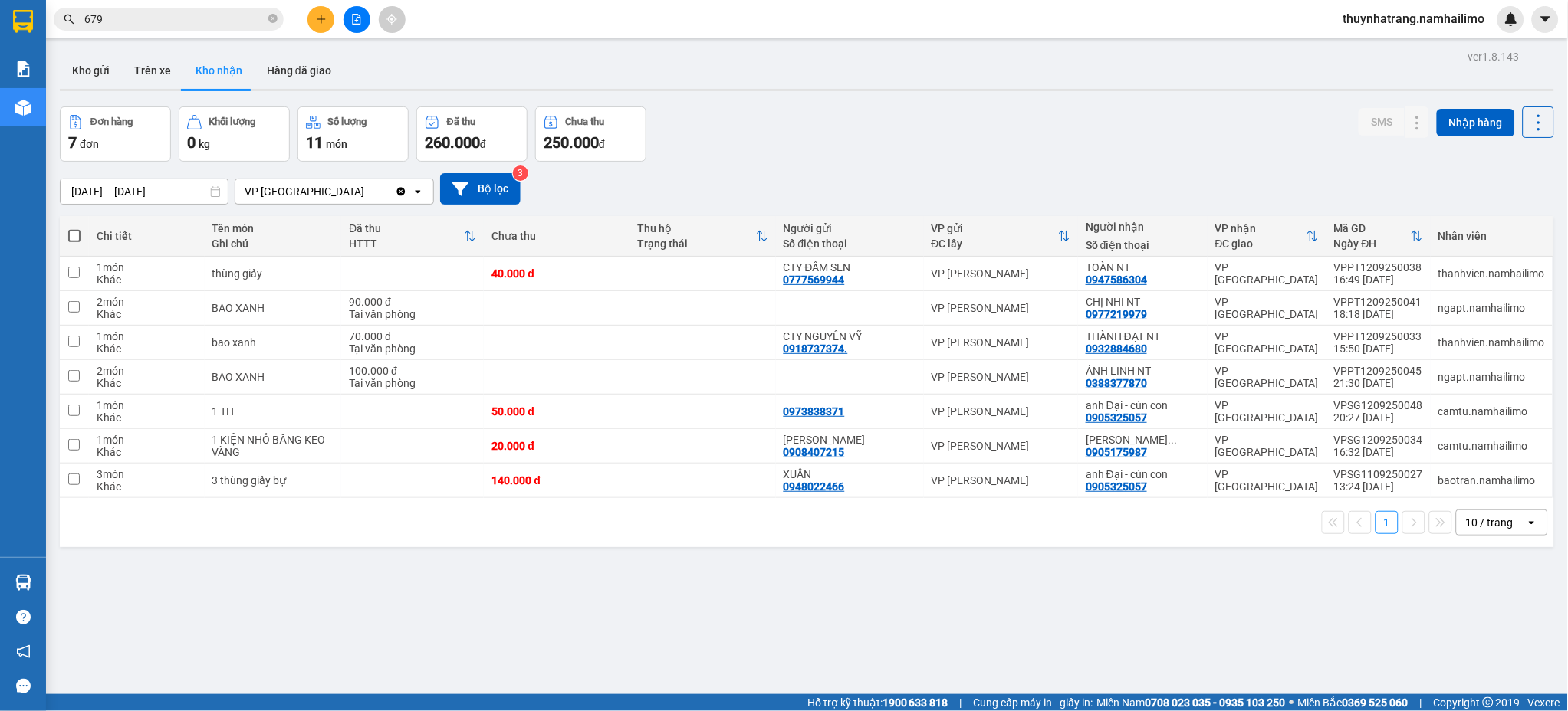
drag, startPoint x: 373, startPoint y: 577, endPoint x: 378, endPoint y: 520, distance: 57.2
click at [374, 575] on div "ver 1.8.143 Kho gửi Trên xe Kho nhận Hàng đã giao Đơn hàng 7 đơn Khối lượng 0 k…" at bounding box center [806, 401] width 1506 height 711
click at [692, 338] on td at bounding box center [702, 343] width 146 height 35
checkbox input "true"
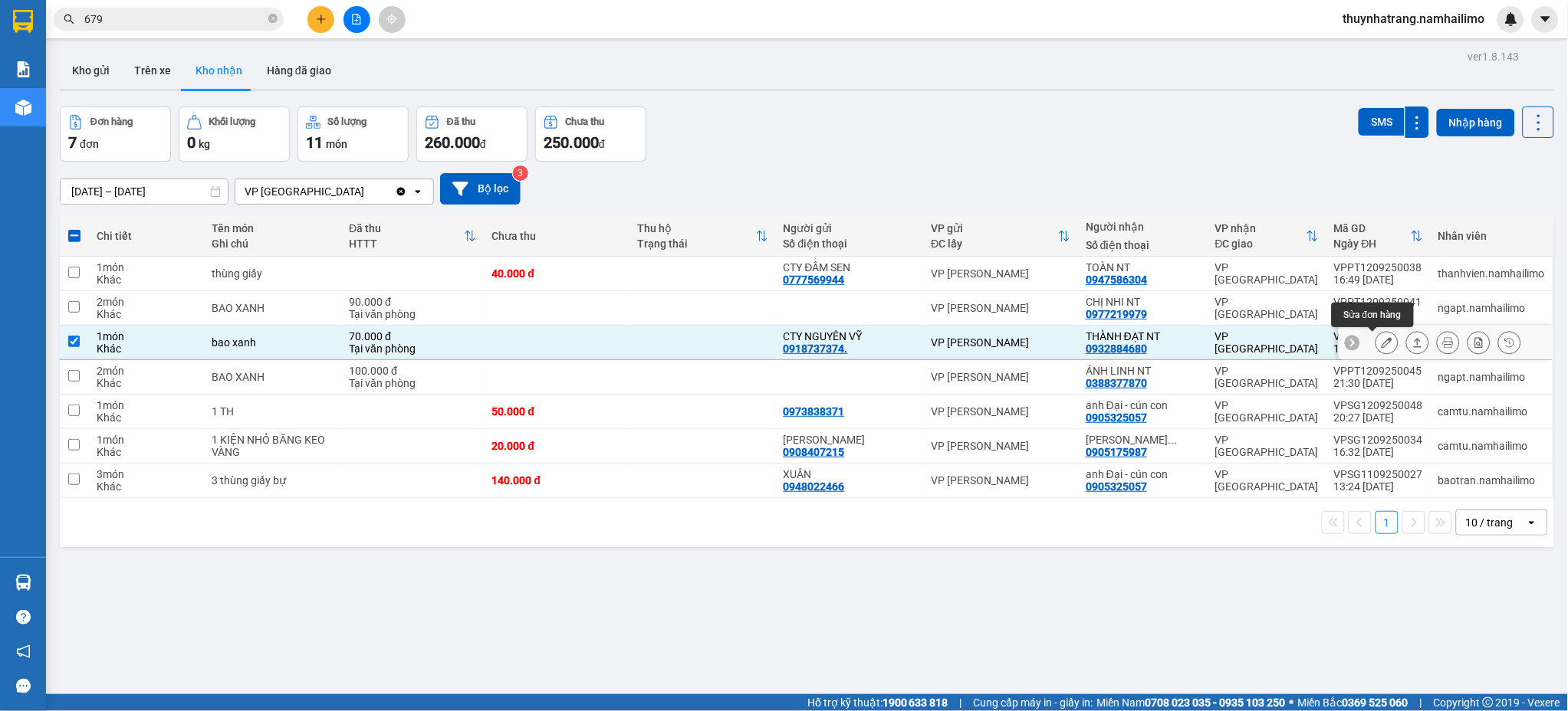
click at [1382, 344] on icon at bounding box center [1387, 342] width 11 height 11
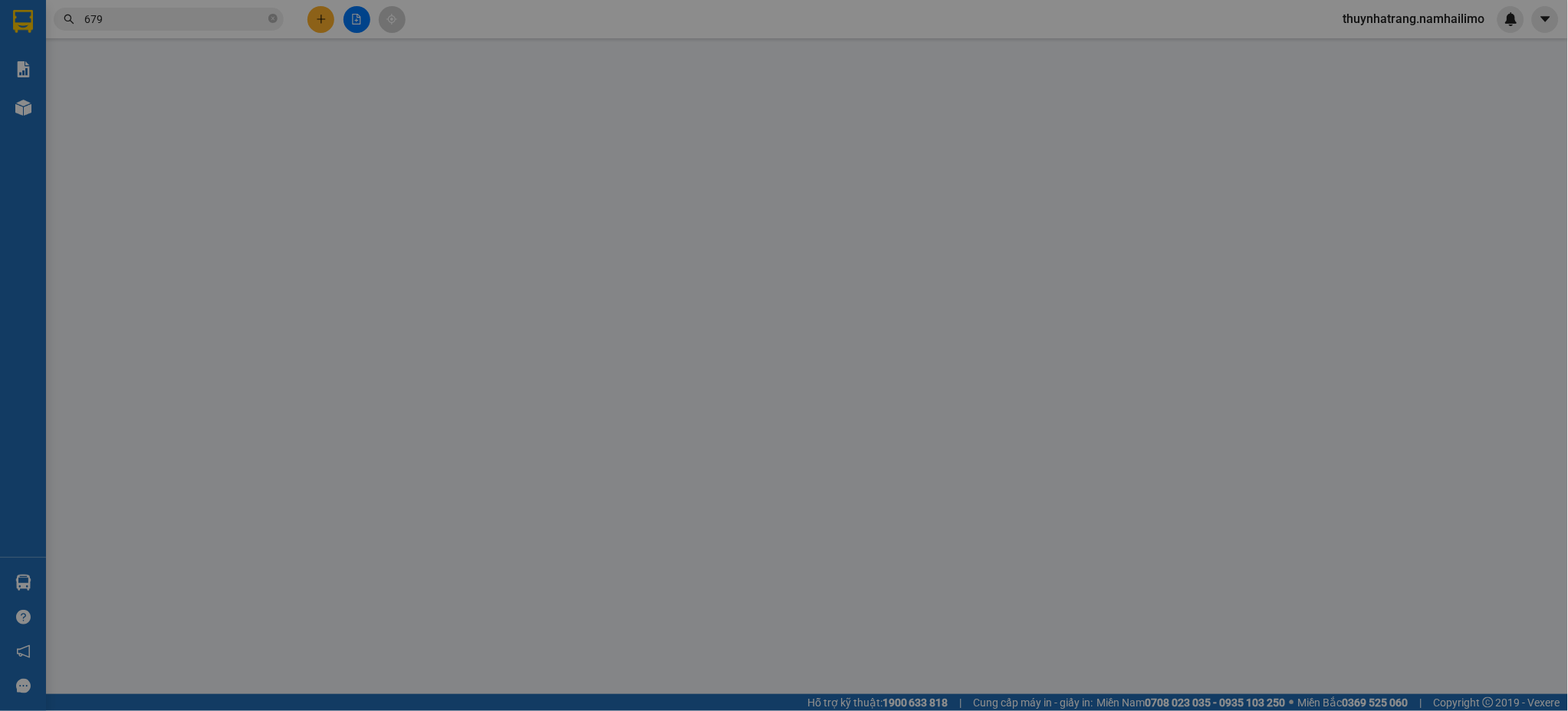
type input "0918737374."
type input "CTY NGUYÊN VỸ"
type input "0932884680"
type input "THÀNH ĐẠT NT"
type input "70.000"
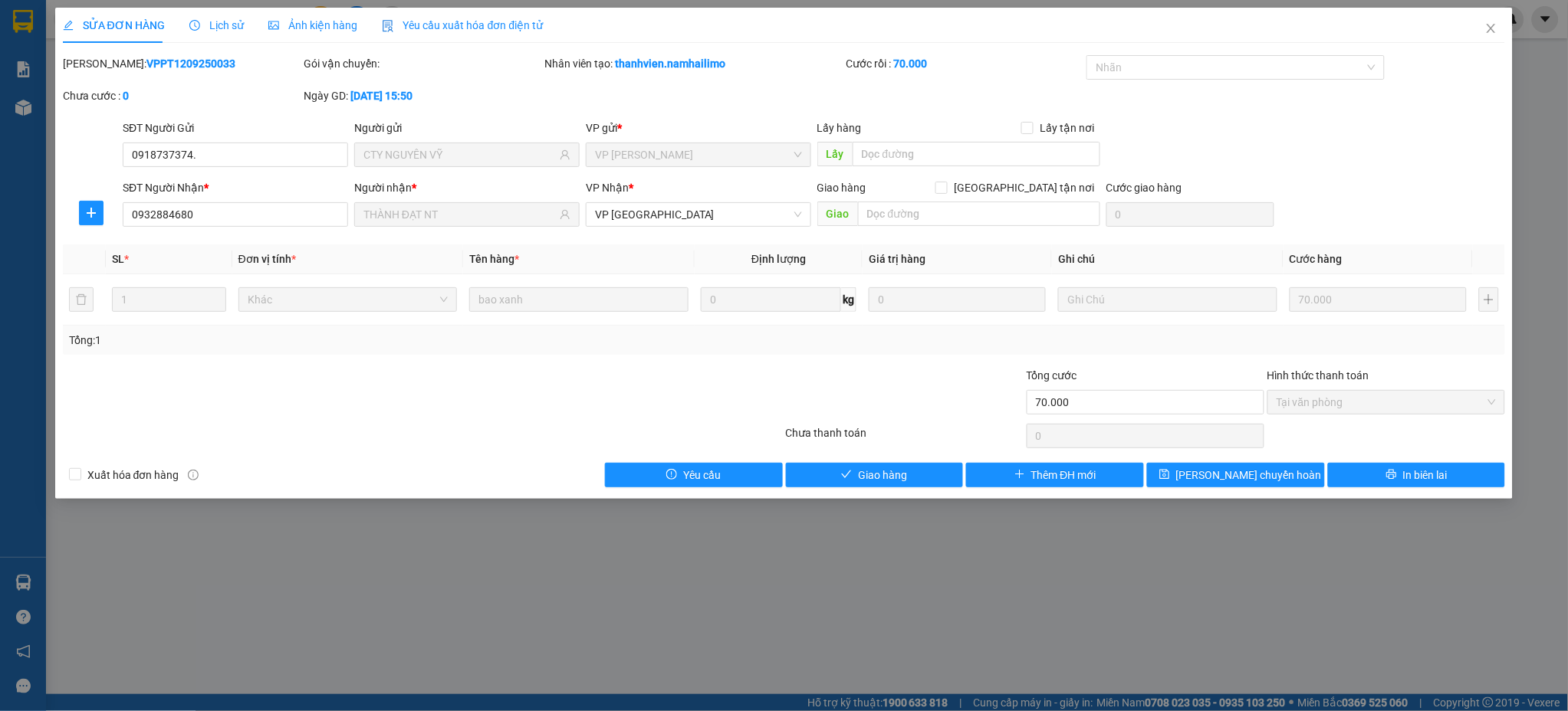
drag, startPoint x: 97, startPoint y: 60, endPoint x: 220, endPoint y: 60, distance: 123.0
click at [220, 60] on div "[PERSON_NAME]: VPPT1209250033" at bounding box center [181, 63] width 237 height 16
copy b "VPPT1209250033"
drag, startPoint x: 433, startPoint y: 652, endPoint x: 823, endPoint y: 514, distance: 413.7
click at [433, 651] on div "SỬA ĐƠN HÀNG Lịch sử Ảnh kiện hàng Yêu cầu xuất hóa đơn điện tử Total Paid Fee …" at bounding box center [784, 355] width 1568 height 711
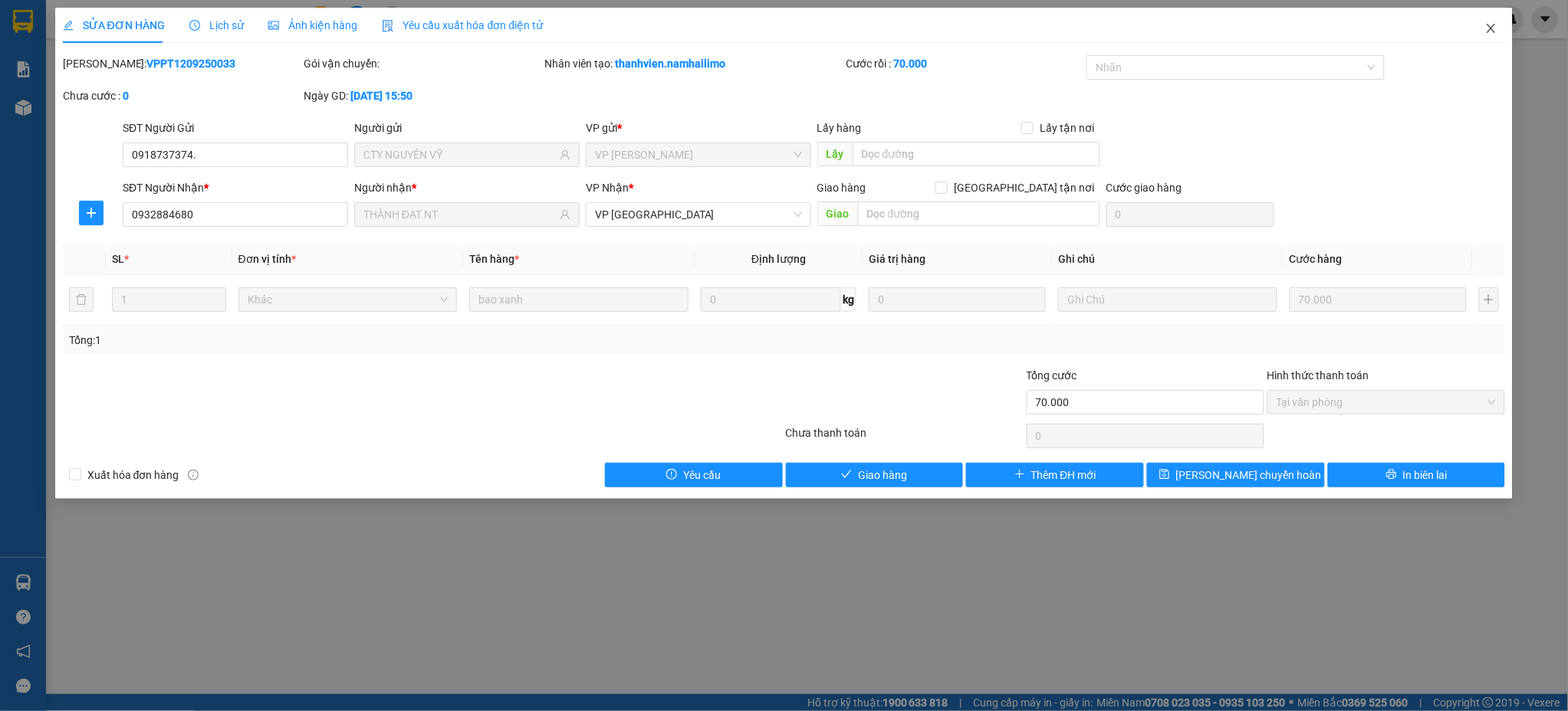
click at [1489, 26] on icon "close" at bounding box center [1491, 28] width 8 height 9
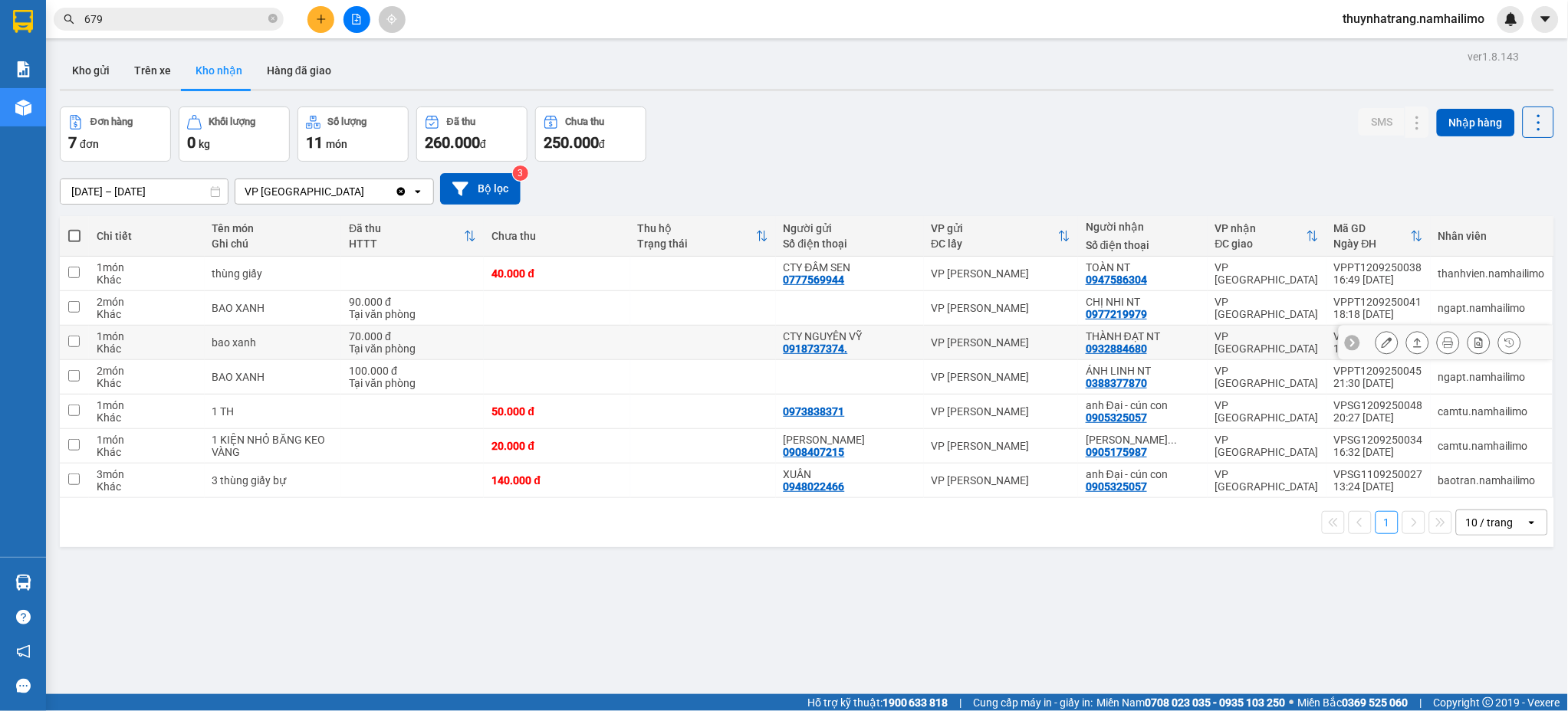
click at [401, 349] on div "Tại văn phòng" at bounding box center [412, 348] width 127 height 12
checkbox input "true"
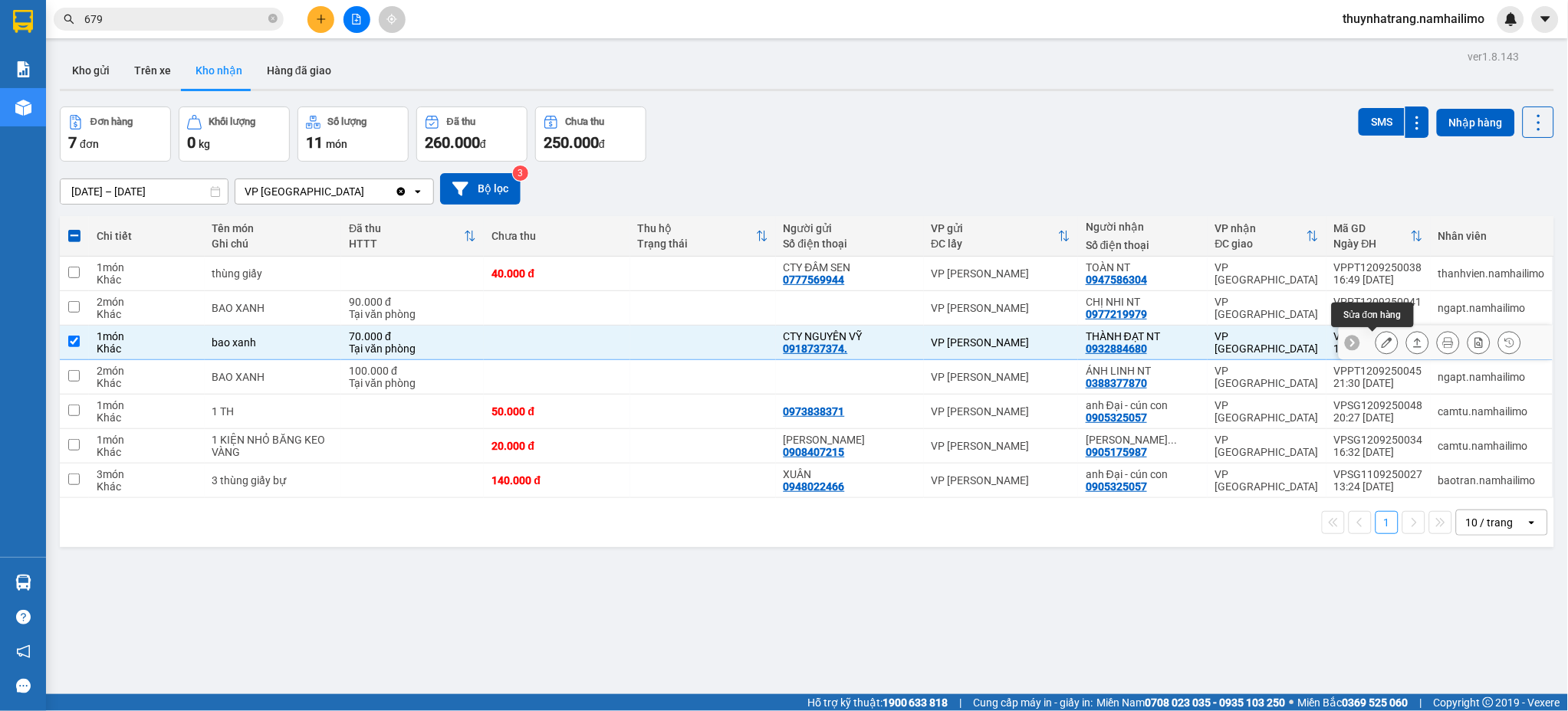
click at [1382, 344] on icon at bounding box center [1387, 342] width 11 height 11
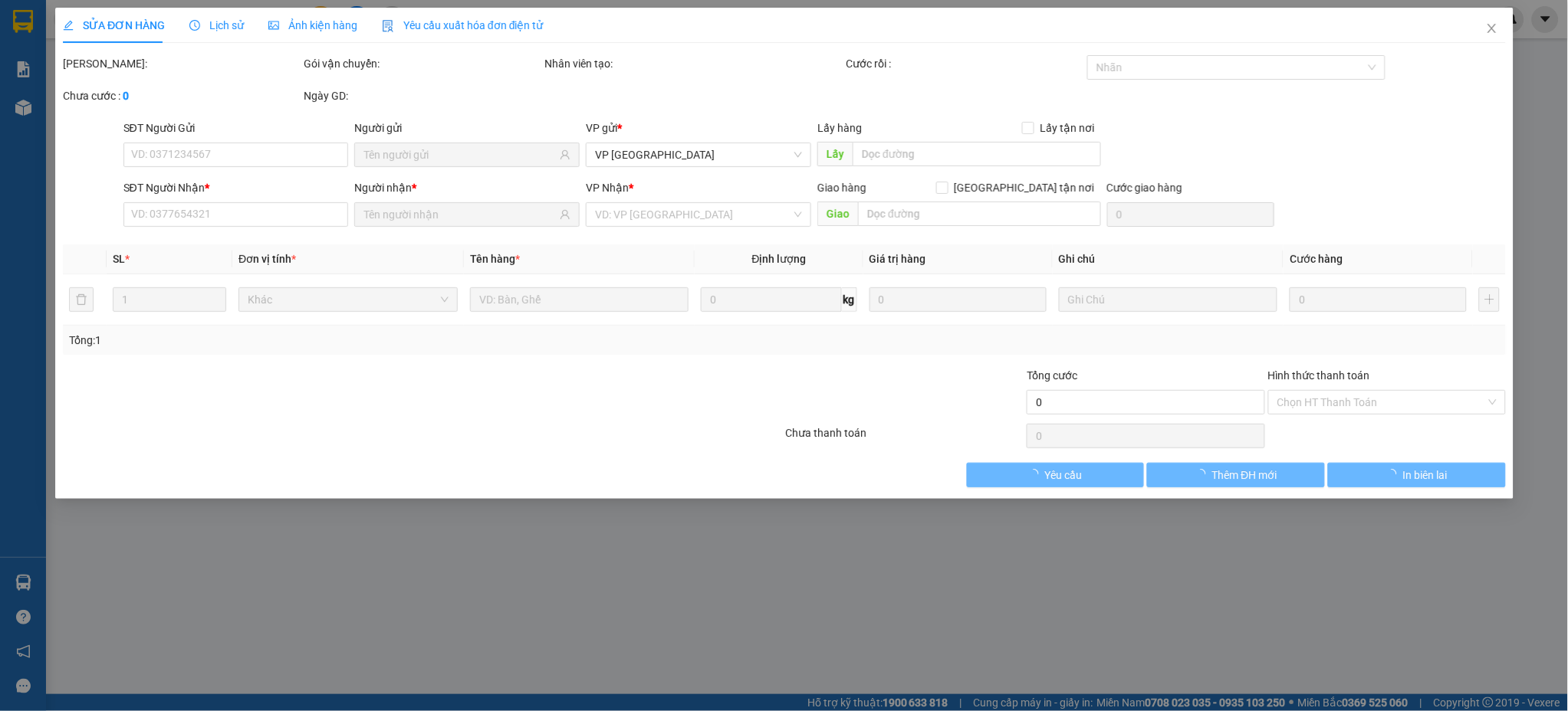
type input "0918737374."
type input "CTY NGUYÊN VỸ"
type input "0932884680"
type input "THÀNH ĐẠT NT"
type input "70.000"
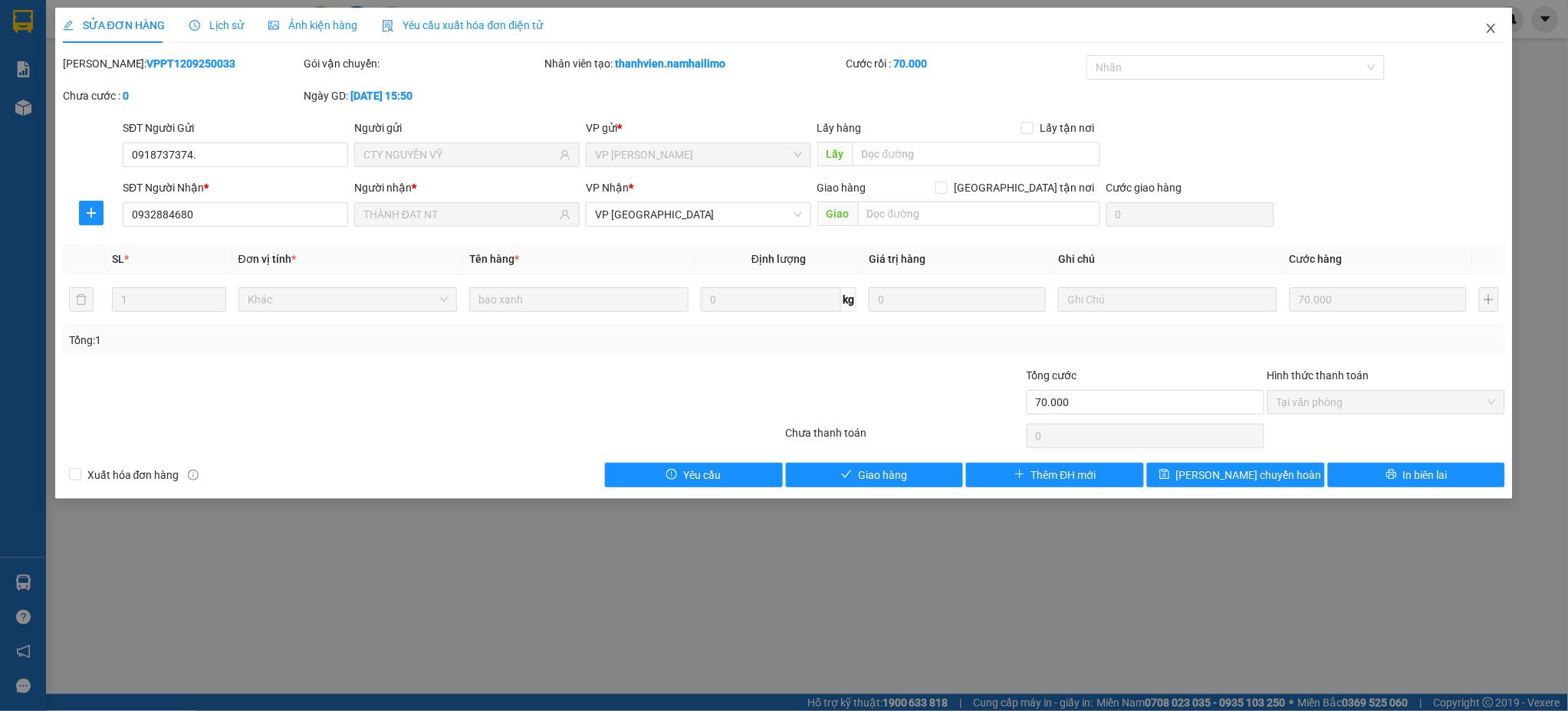
click at [1486, 25] on icon "close" at bounding box center [1491, 28] width 12 height 12
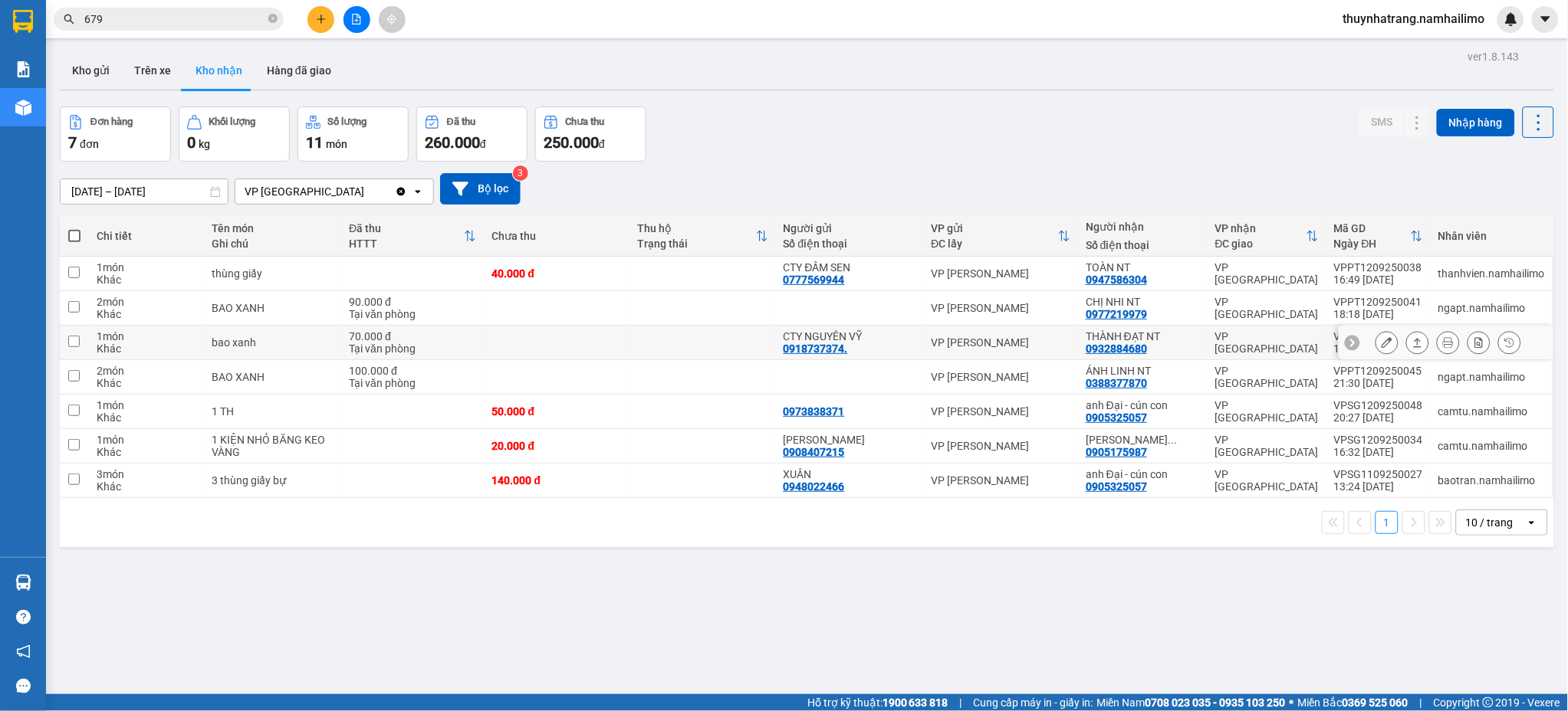
click at [1059, 340] on div "VP [PERSON_NAME]" at bounding box center [1001, 342] width 139 height 12
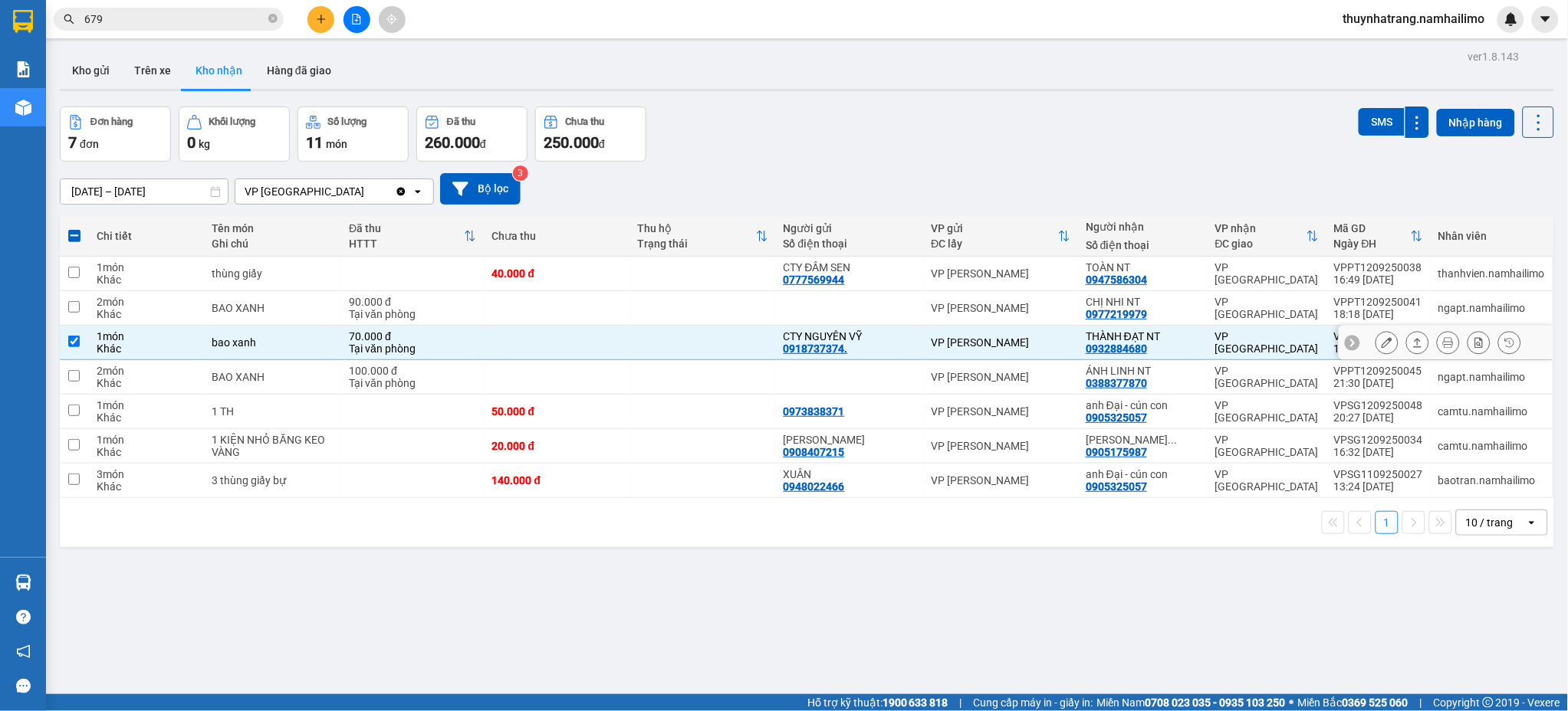
click at [1014, 344] on div "VP [PERSON_NAME]" at bounding box center [1001, 342] width 139 height 12
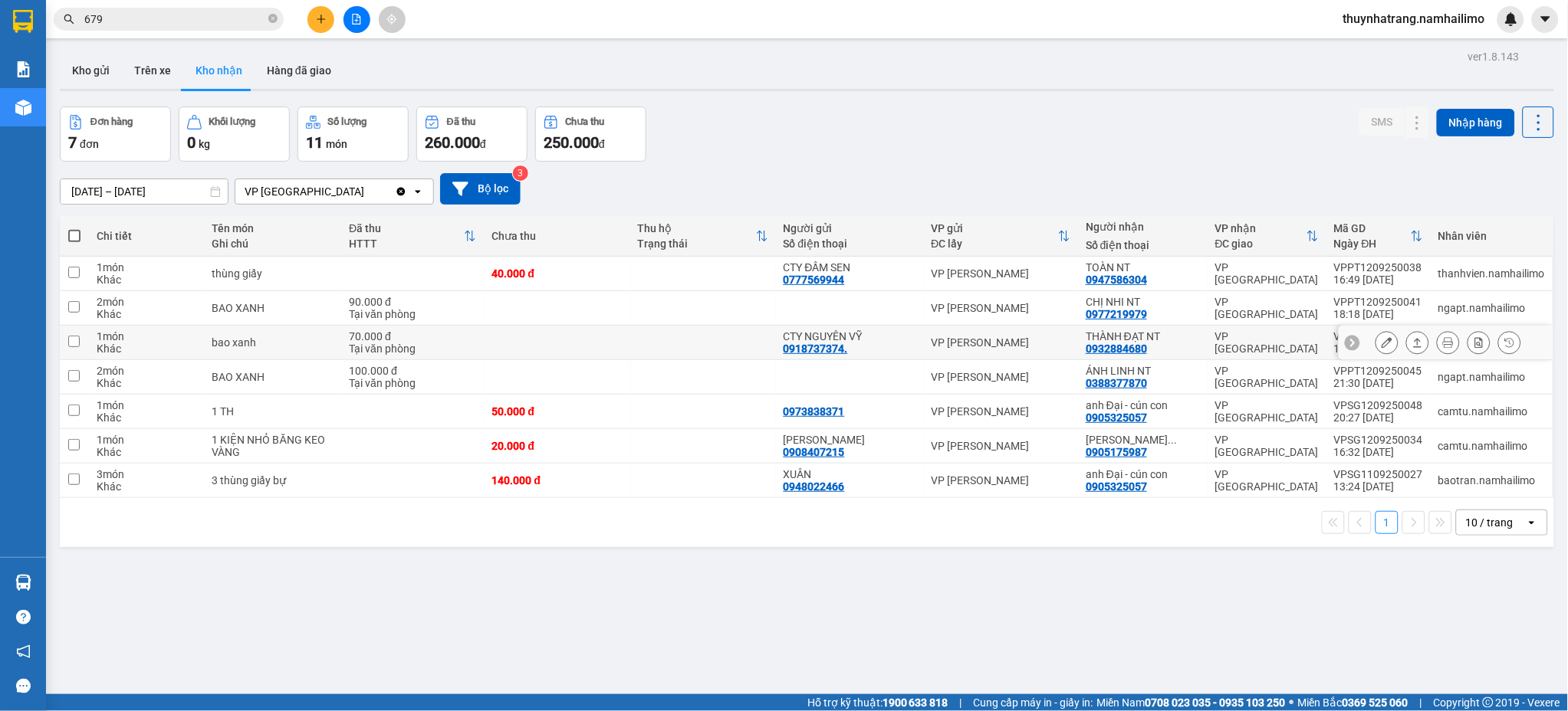
click at [1054, 348] on td "VP [PERSON_NAME]" at bounding box center [1002, 343] width 155 height 35
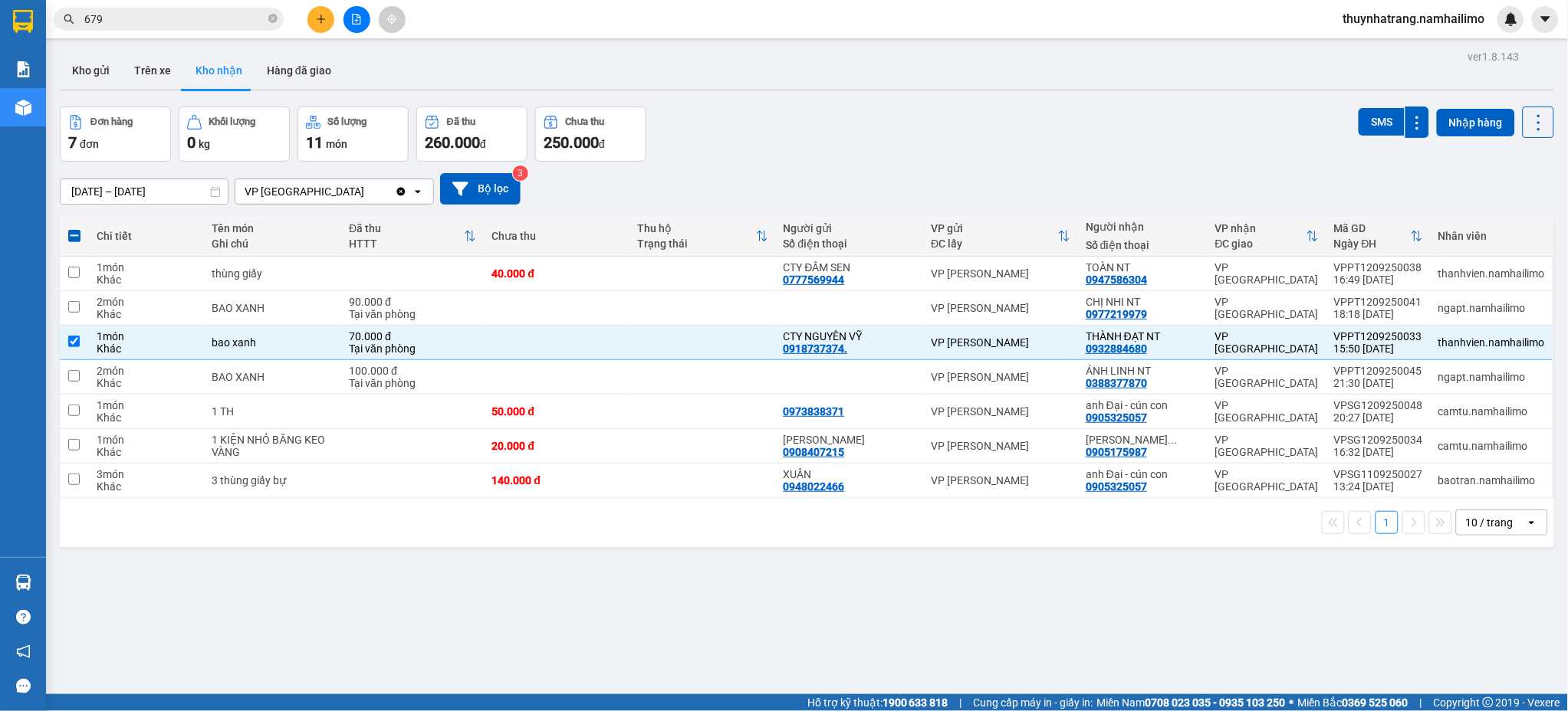
click at [454, 633] on div "ver 1.8.143 Kho gửi Trên xe Kho nhận Hàng đã giao Đơn hàng 7 đơn Khối lượng 0 k…" at bounding box center [806, 401] width 1506 height 711
click at [700, 595] on div "ver 1.8.143 Kho gửi Trên xe Kho nhận Hàng đã giao Đơn hàng 7 đơn Khối lượng 0 k…" at bounding box center [806, 401] width 1506 height 711
click at [785, 358] on td "CTY NGUYÊN VỸ 0918737374." at bounding box center [849, 343] width 148 height 35
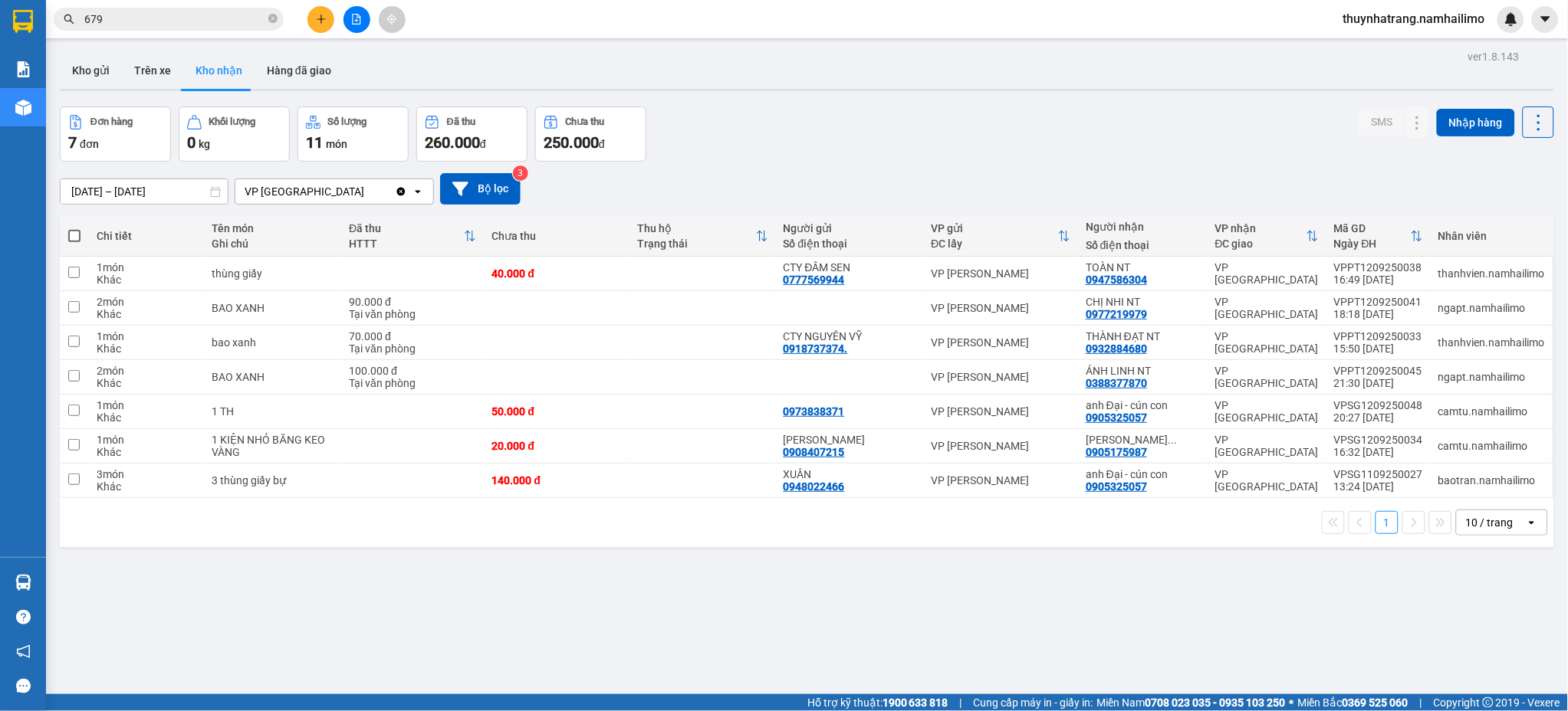
click at [421, 606] on div "ver 1.8.143 Kho gửi Trên xe Kho nhận Hàng đã giao Đơn hàng 7 đơn Khối lượng 0 k…" at bounding box center [806, 401] width 1506 height 711
click at [1137, 355] on div "0932884680" at bounding box center [1116, 348] width 61 height 12
click at [1060, 343] on div "VP [PERSON_NAME]" at bounding box center [1001, 342] width 139 height 12
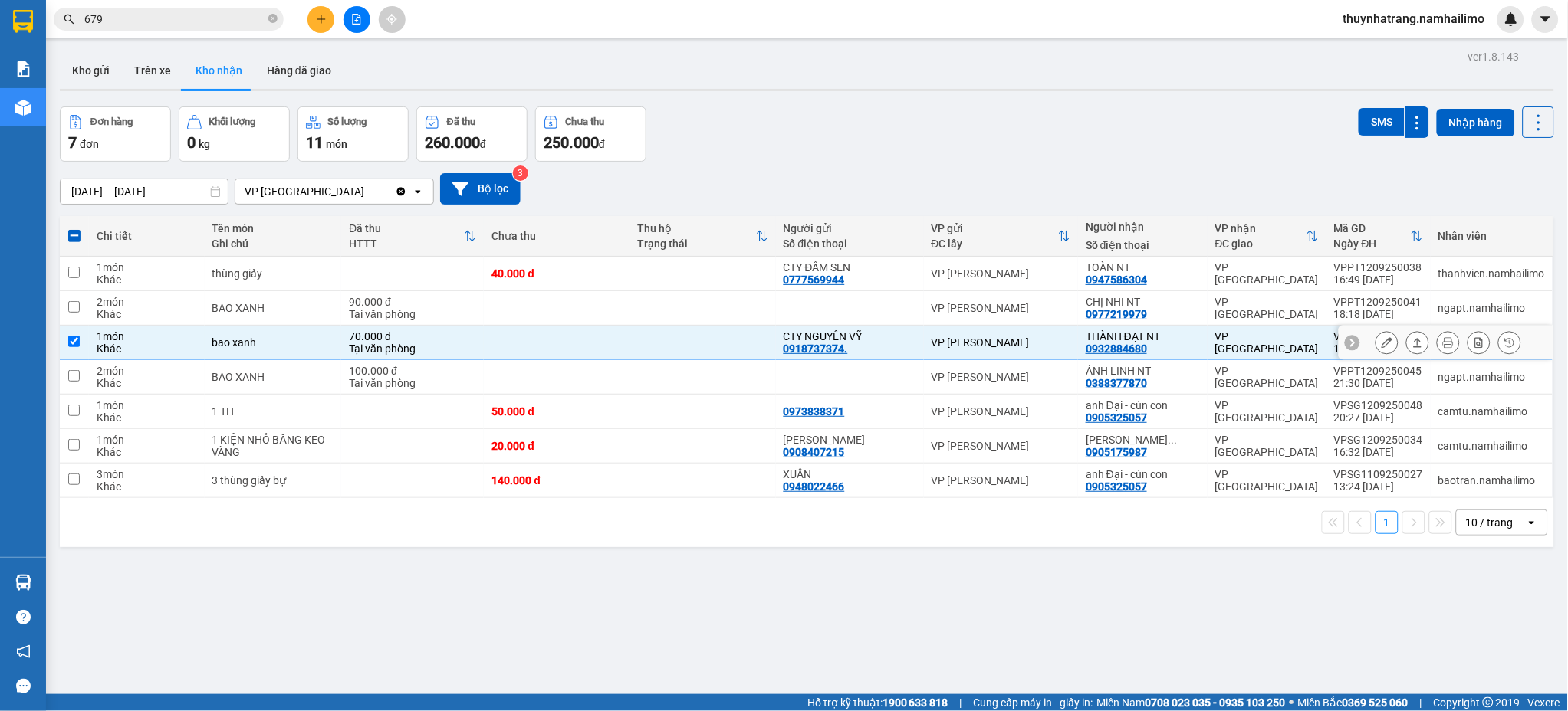
click at [1215, 346] on div "VP [GEOGRAPHIC_DATA]" at bounding box center [1267, 343] width 104 height 25
checkbox input "false"
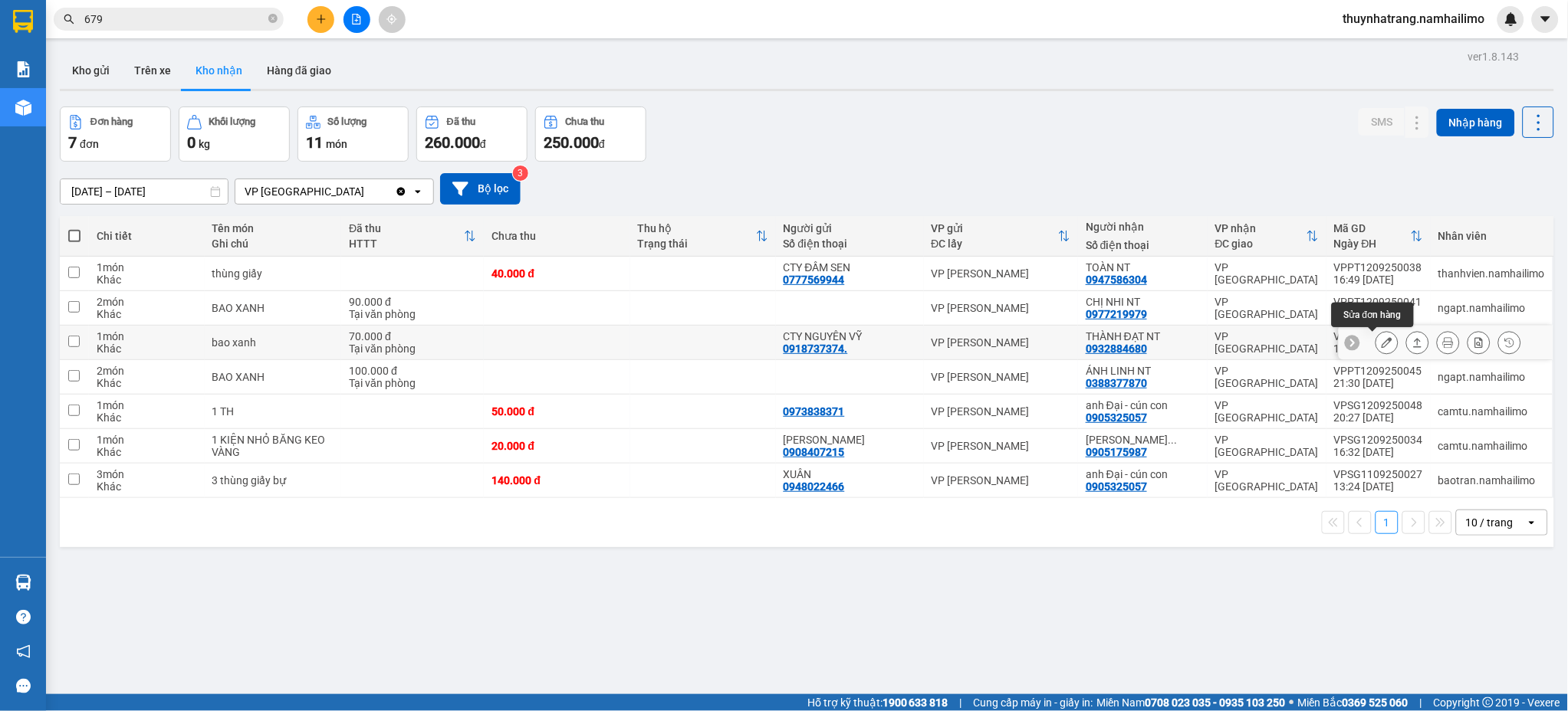
click at [1382, 342] on icon at bounding box center [1387, 342] width 11 height 11
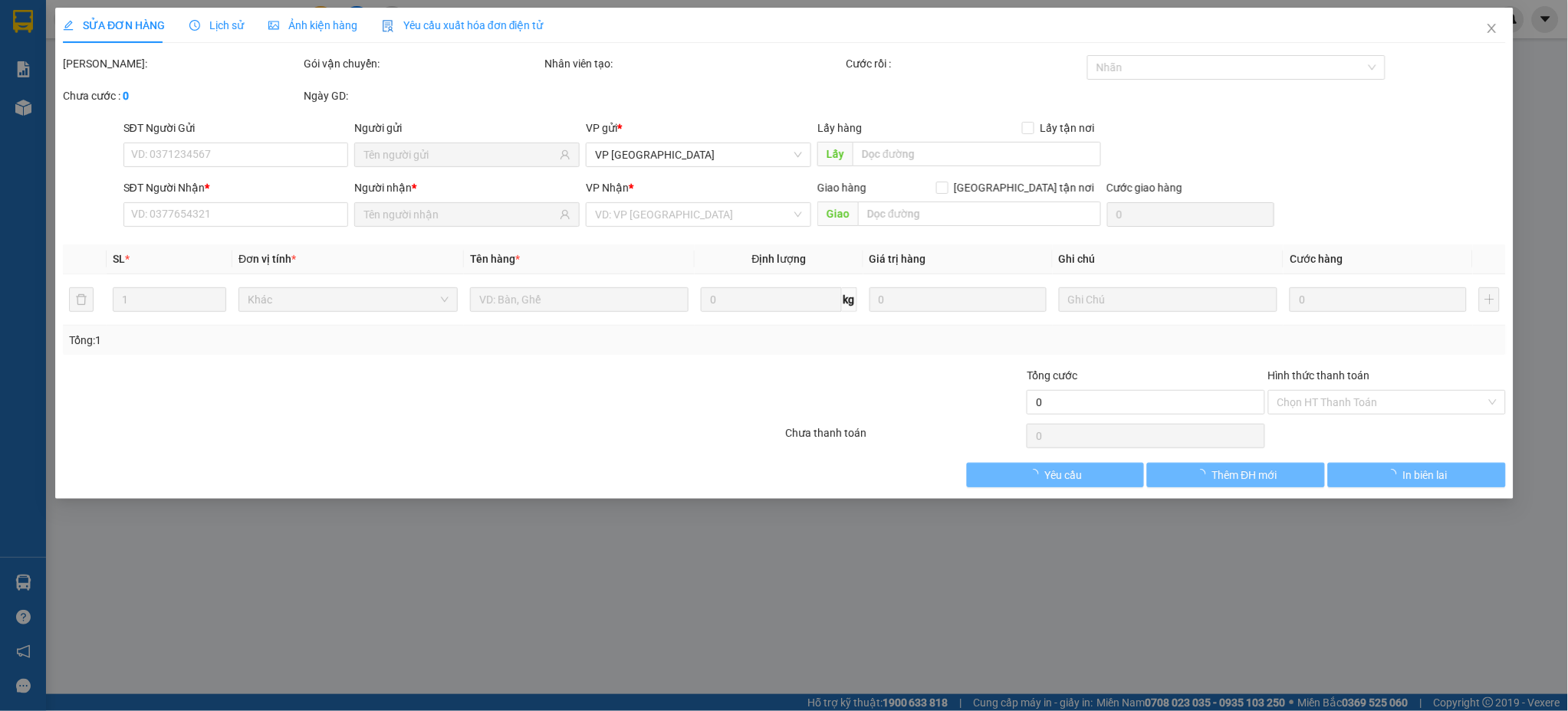
type input "0918737374."
type input "CTY NGUYÊN VỸ"
type input "0932884680"
type input "THÀNH ĐẠT NT"
type input "70.000"
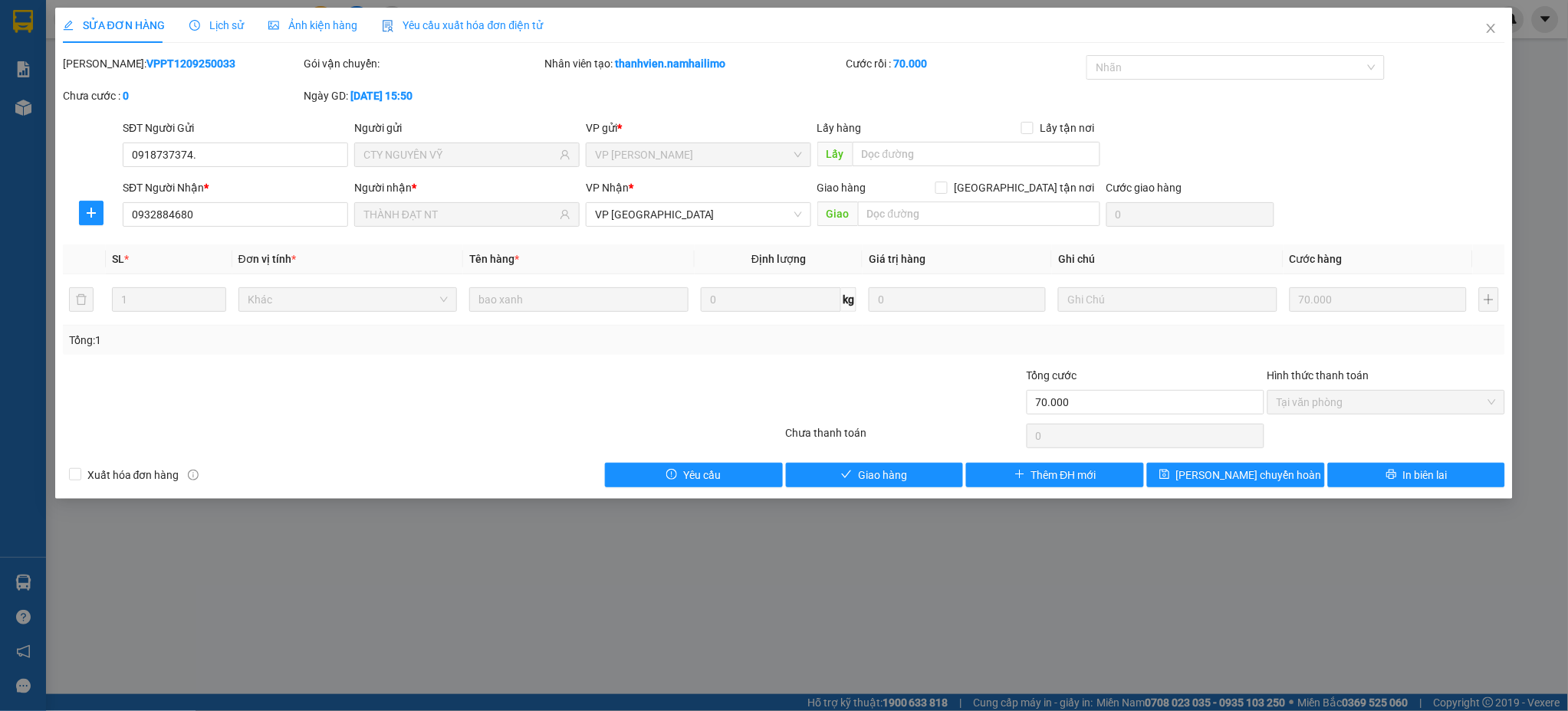
click at [221, 30] on div "Lịch sử" at bounding box center [217, 25] width 54 height 16
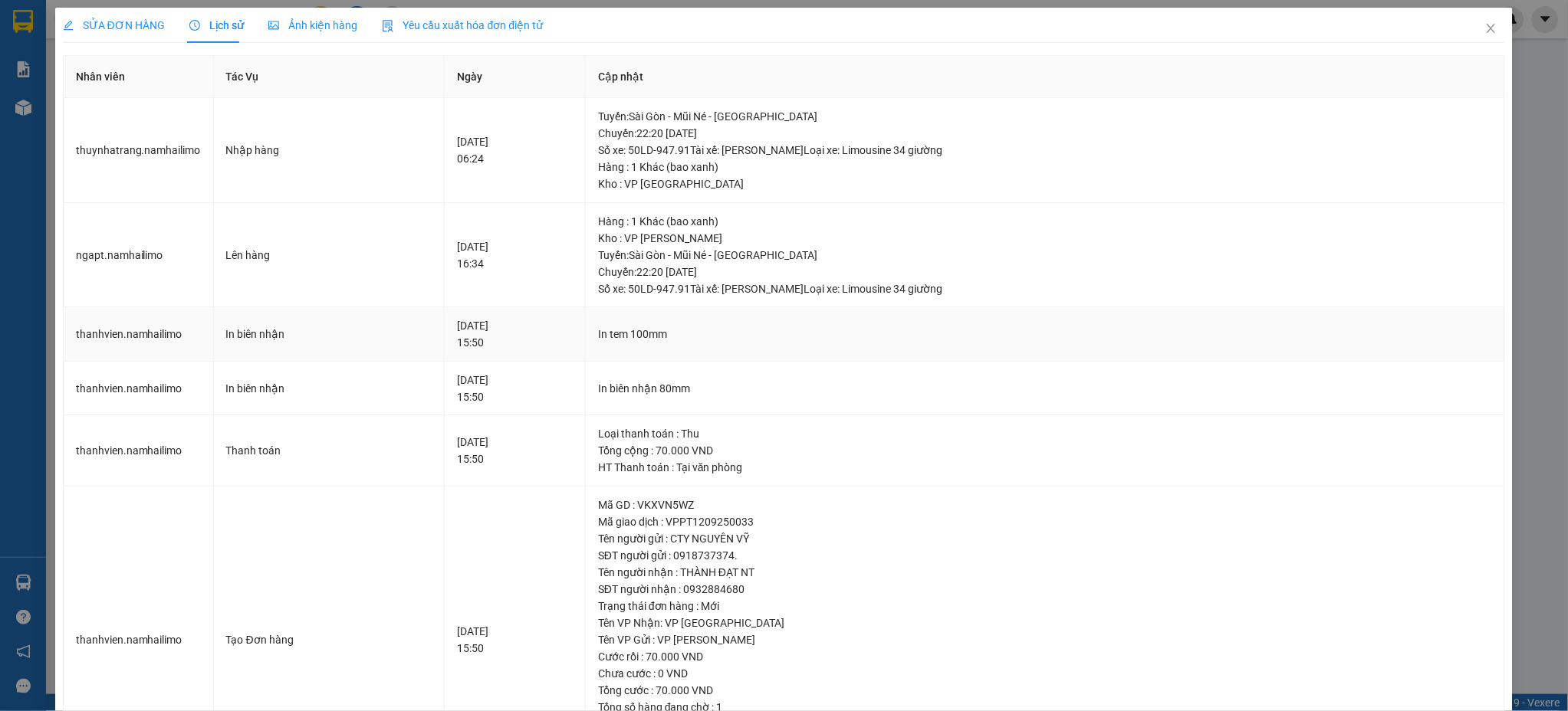
click at [444, 329] on td "[DATE] 15:50" at bounding box center [514, 334] width 141 height 54
click at [545, 336] on div "[DATE] 15:50" at bounding box center [514, 334] width 115 height 34
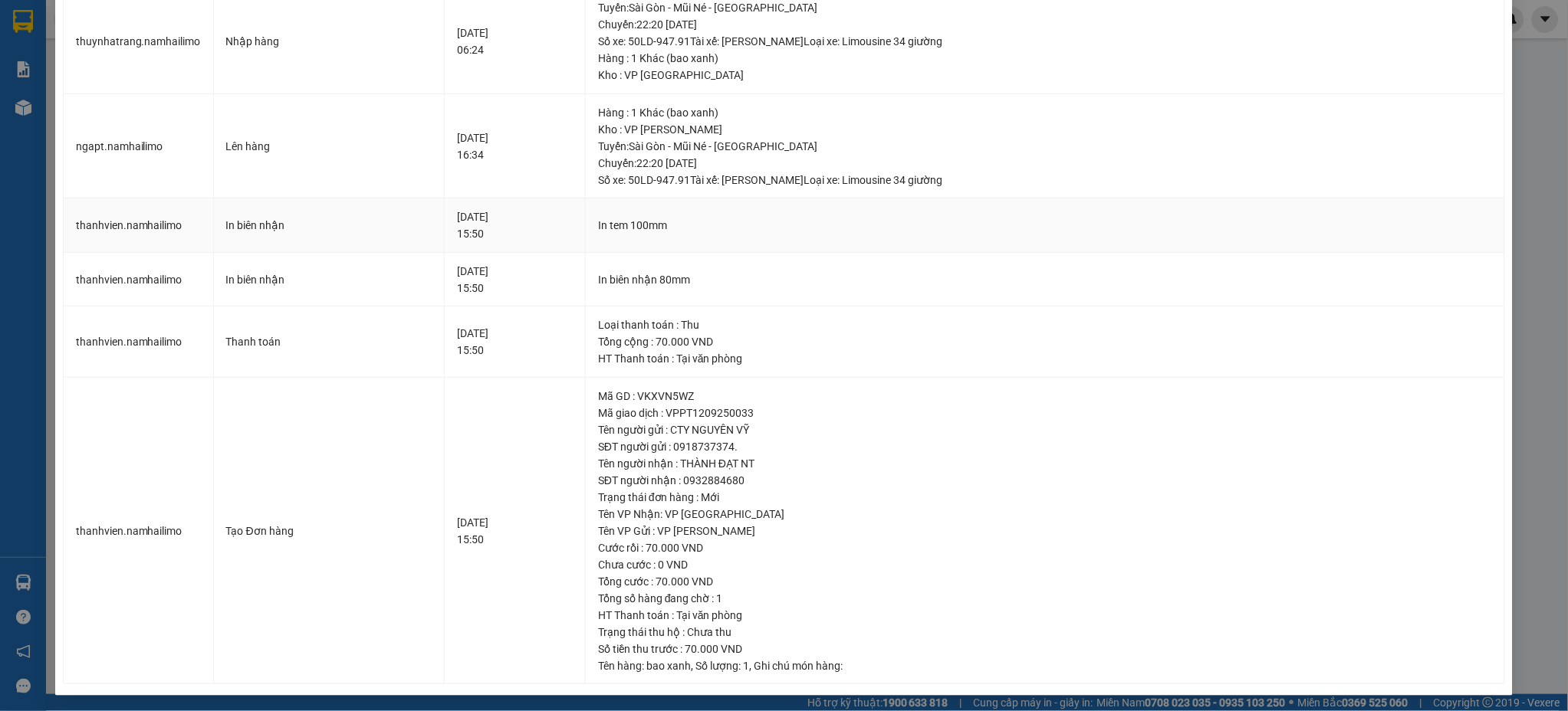
scroll to position [112, 0]
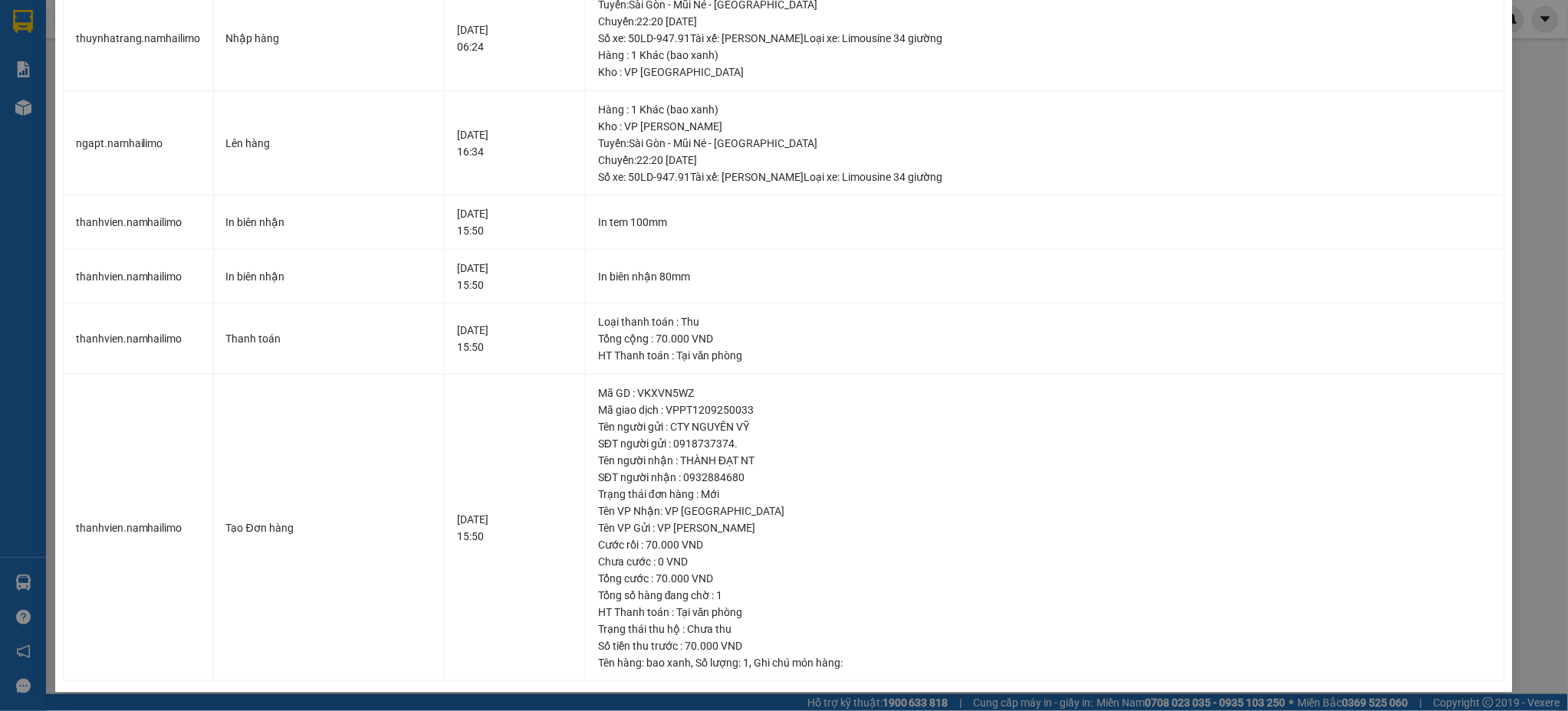
click at [21, 54] on div "SỬA ĐƠN HÀNG Lịch sử Ảnh kiện hàng Yêu cầu xuất hóa đơn điện tử Total Paid Fee …" at bounding box center [784, 355] width 1568 height 711
click at [31, 24] on div "SỬA ĐƠN HÀNG Lịch sử Ảnh kiện hàng Yêu cầu xuất hóa đơn điện tử Total Paid Fee …" at bounding box center [784, 355] width 1568 height 711
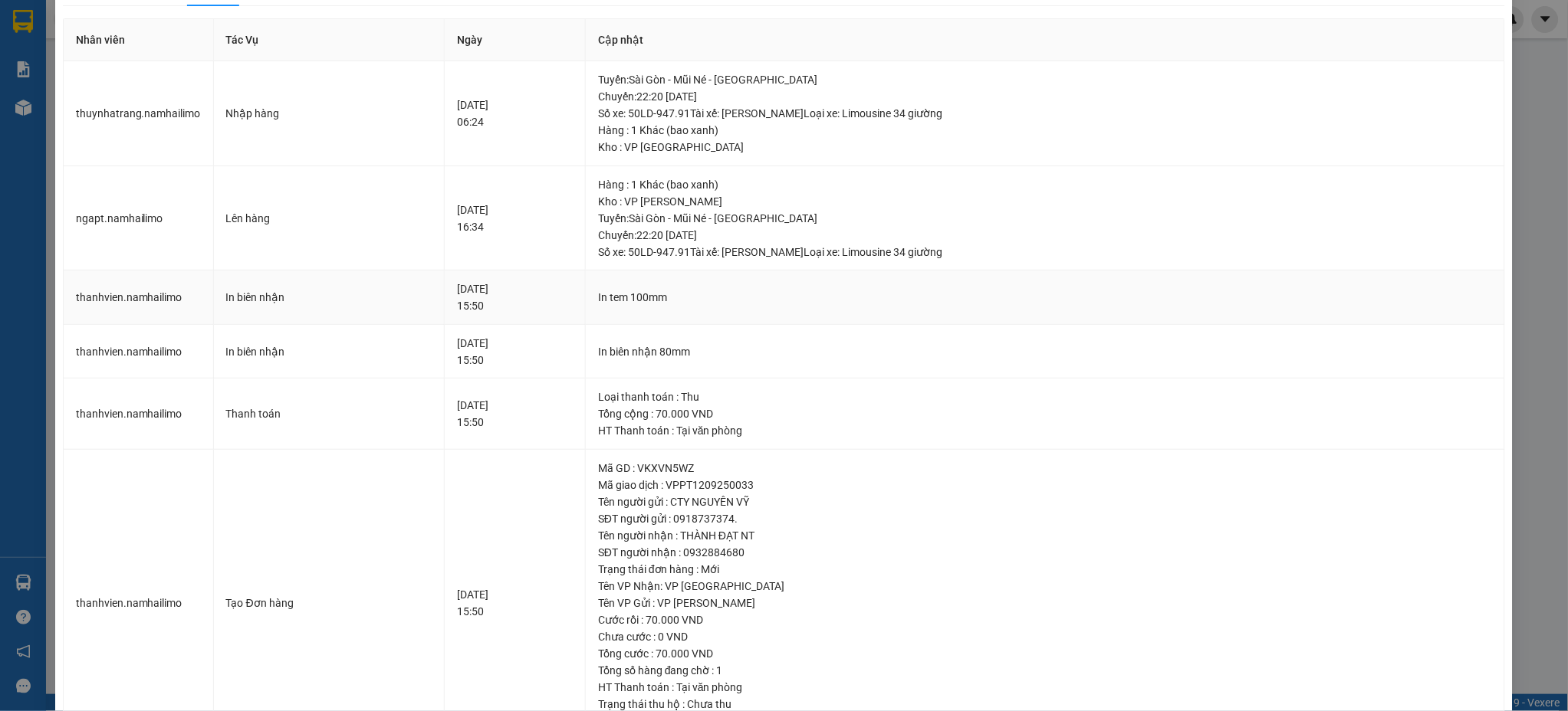
scroll to position [0, 0]
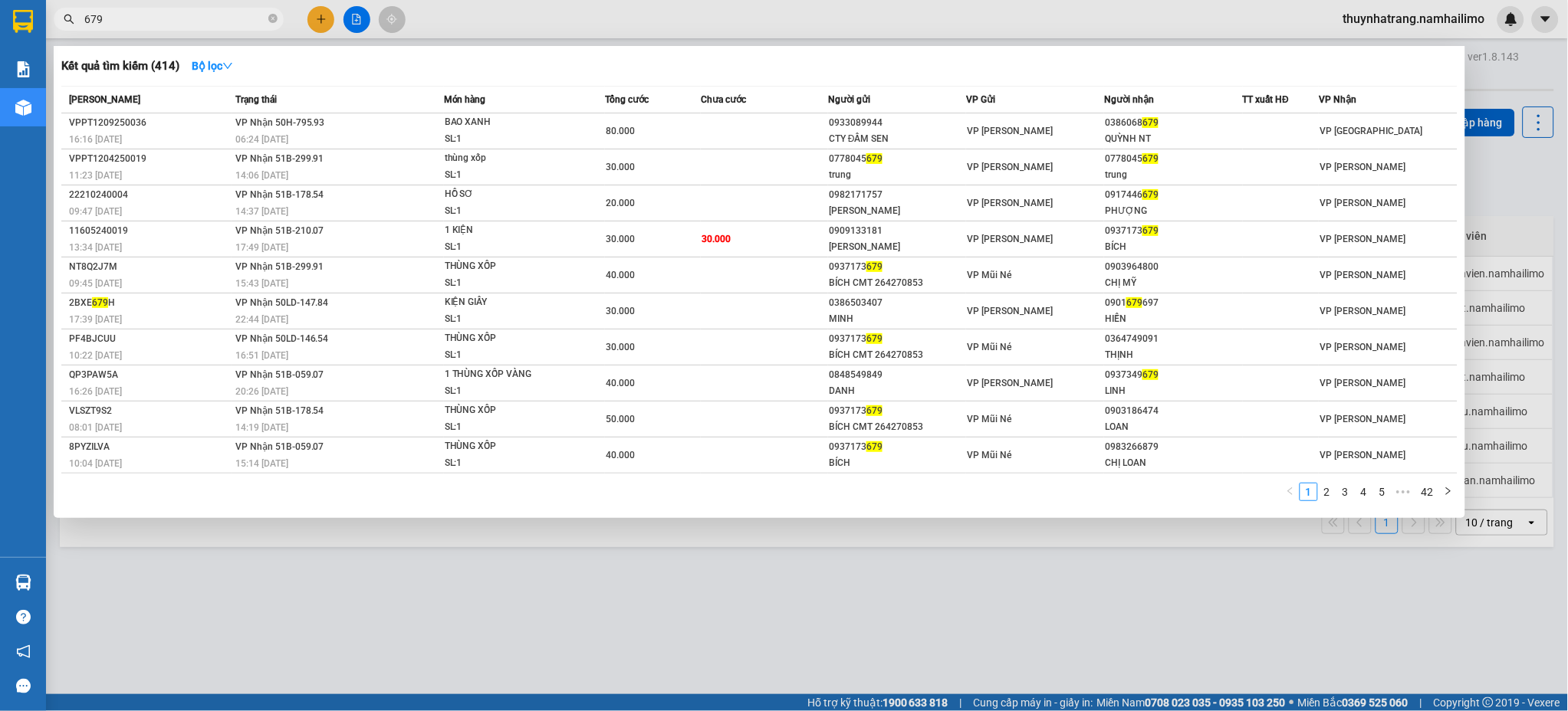
click at [93, 21] on input "679" at bounding box center [174, 19] width 181 height 16
click at [1489, 78] on div at bounding box center [784, 355] width 1568 height 711
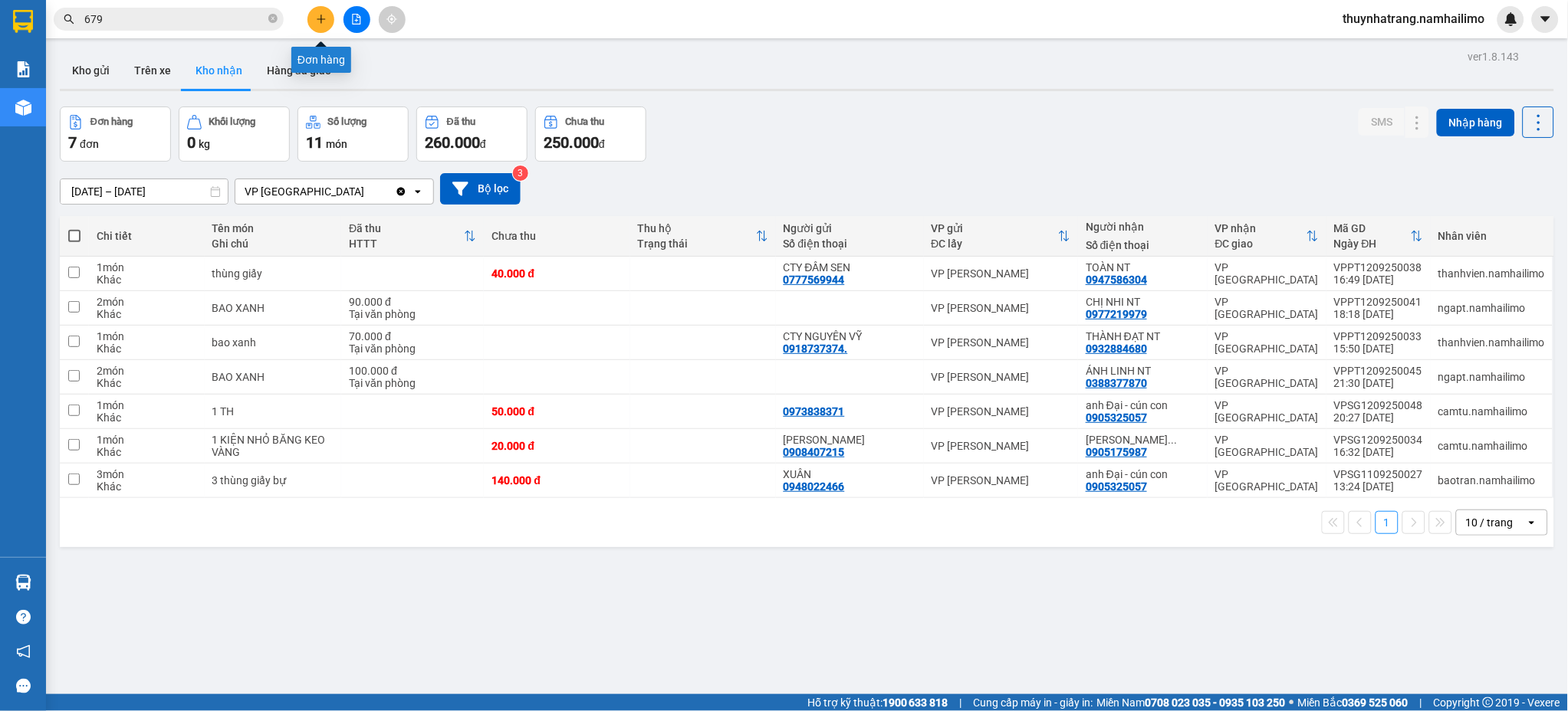
click at [323, 18] on icon "plus" at bounding box center [321, 18] width 8 height 1
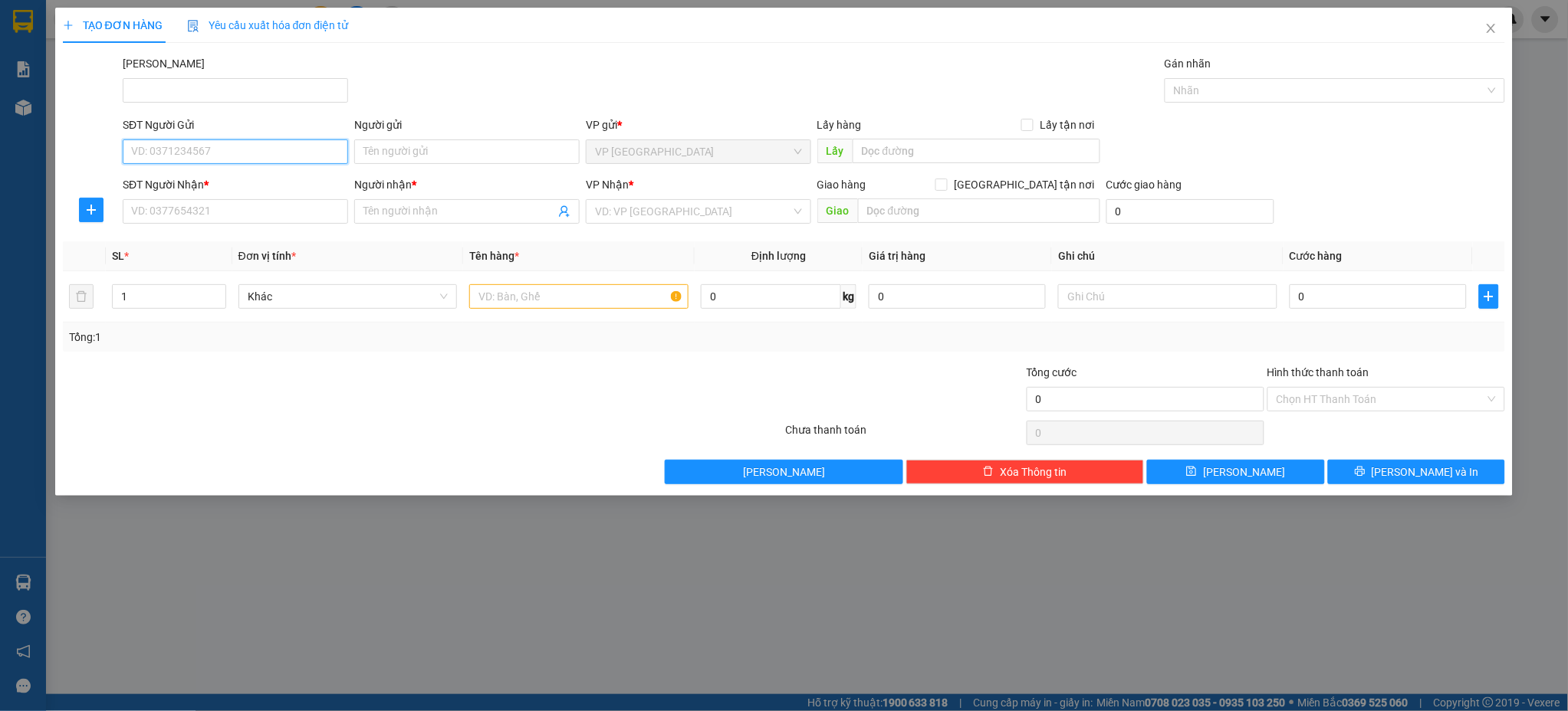
click at [214, 157] on input "SĐT Người Gửi" at bounding box center [235, 152] width 225 height 25
type input "0328172218"
click at [397, 148] on input "Người gửi" at bounding box center [467, 152] width 225 height 25
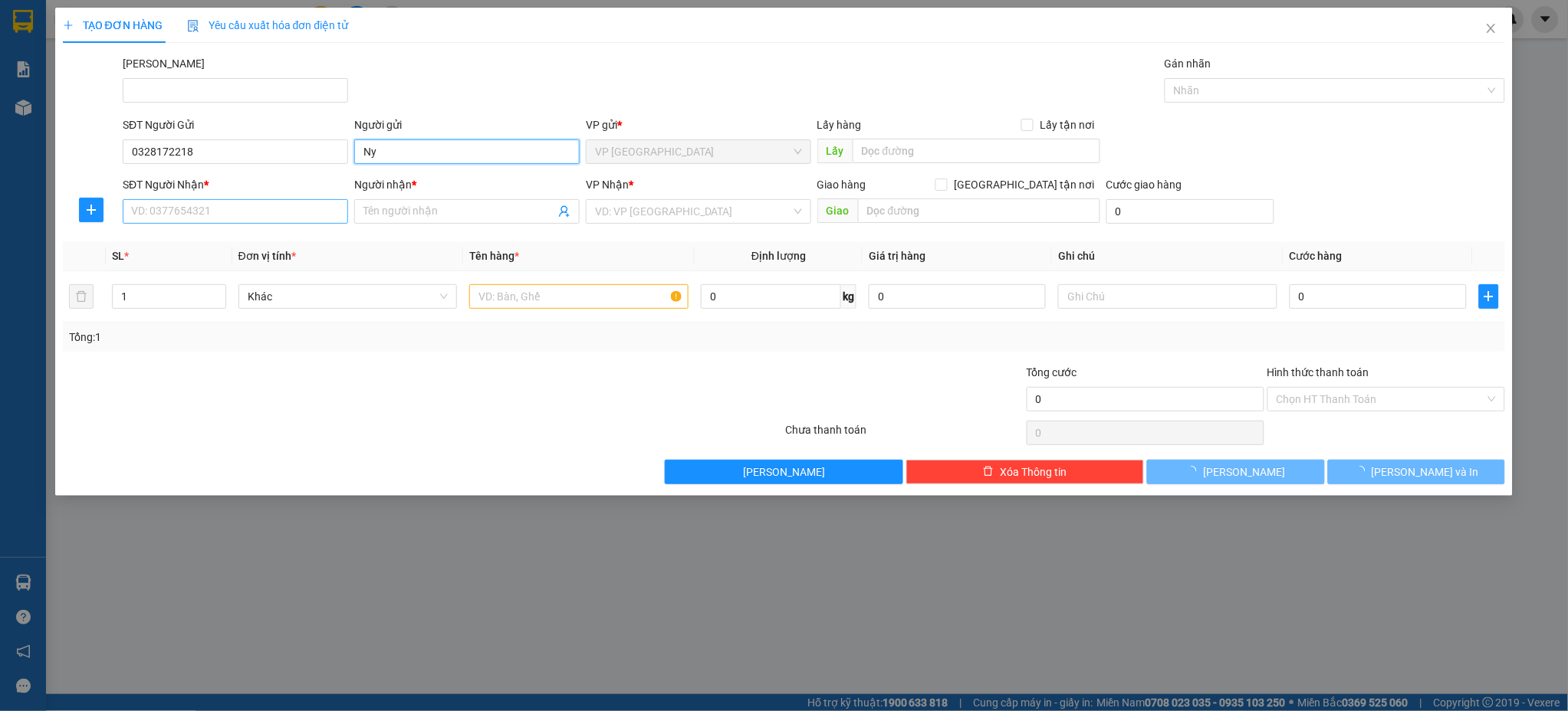
type input "Ny"
click at [257, 210] on input "SĐT Người Nhận *" at bounding box center [235, 212] width 225 height 25
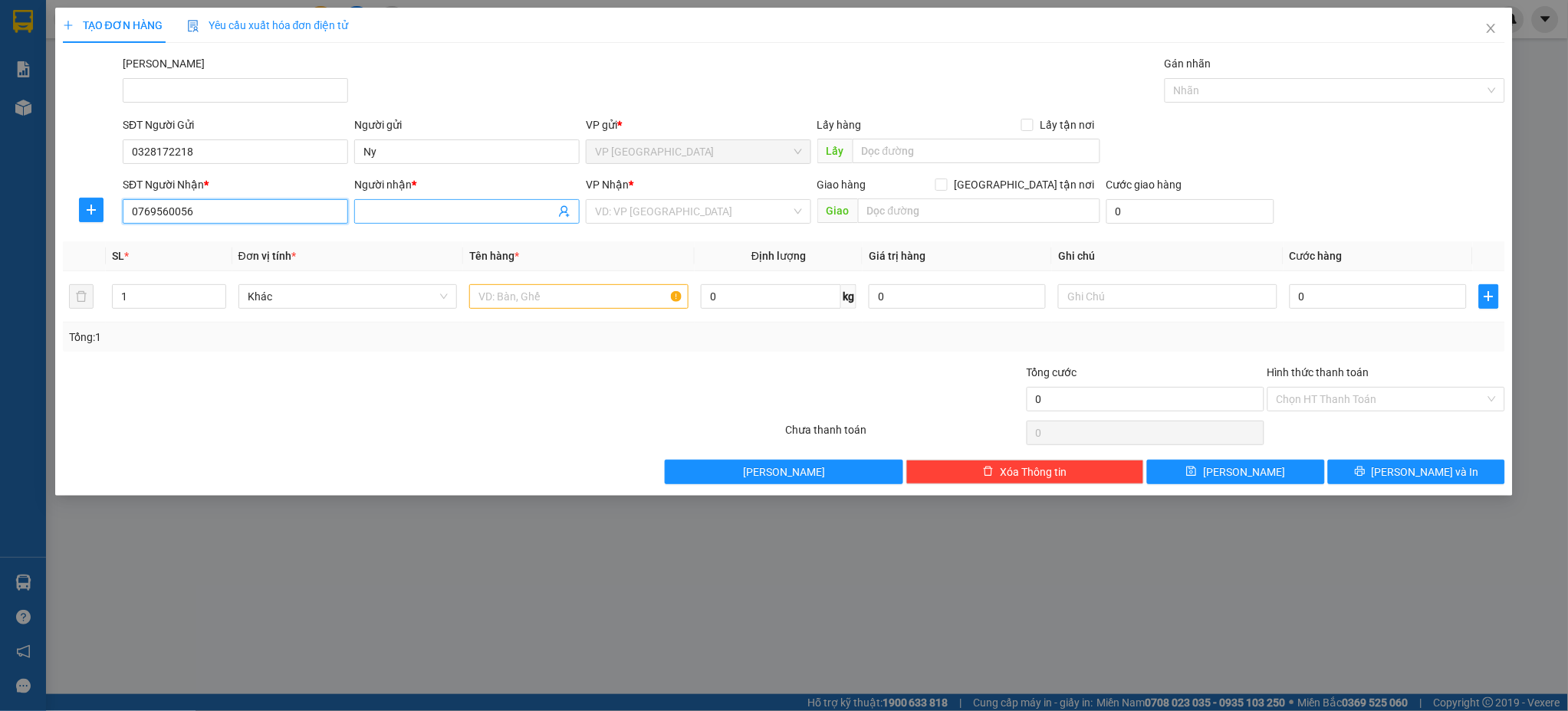
type input "0769560056"
click at [404, 213] on input "Người nhận *" at bounding box center [459, 211] width 191 height 16
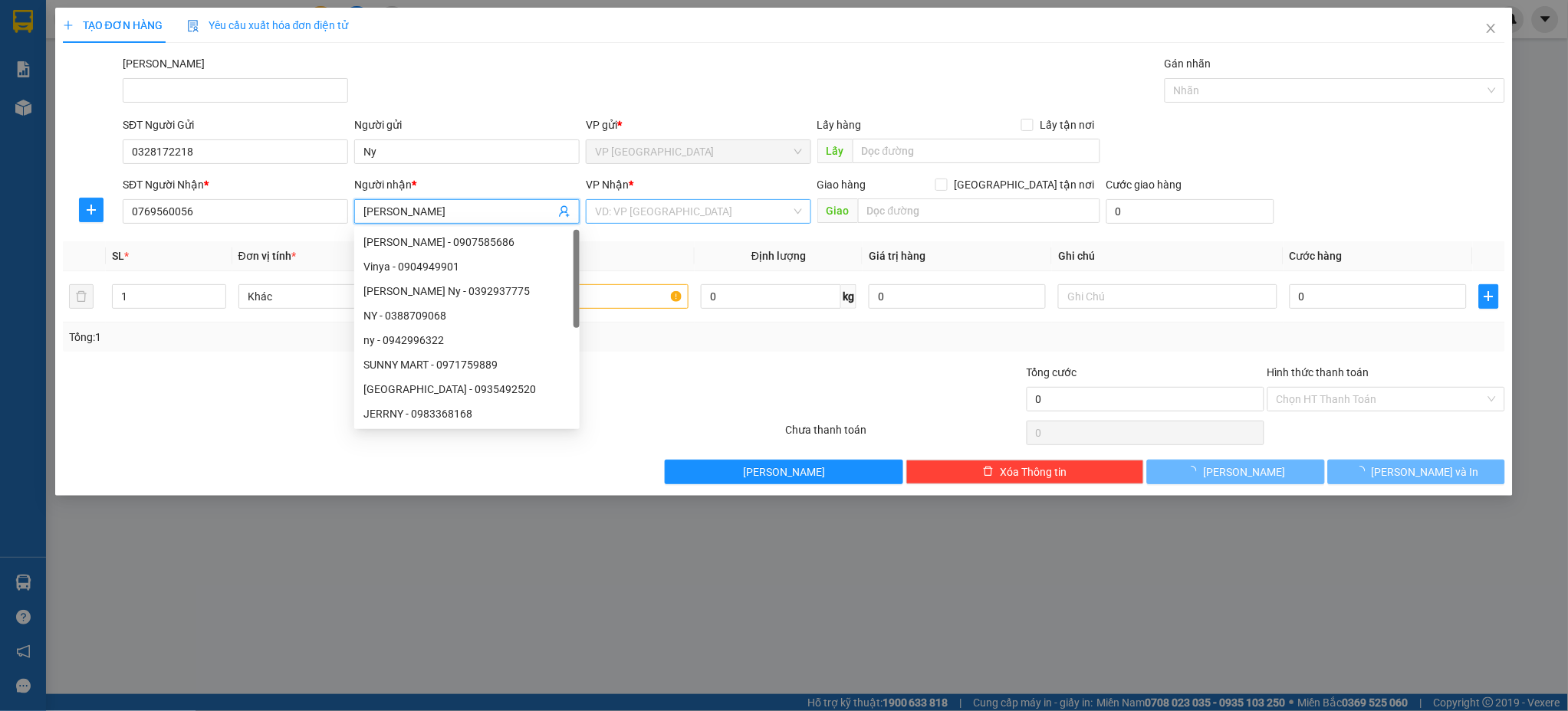
type input "[PERSON_NAME]"
click at [630, 208] on input "search" at bounding box center [693, 212] width 196 height 23
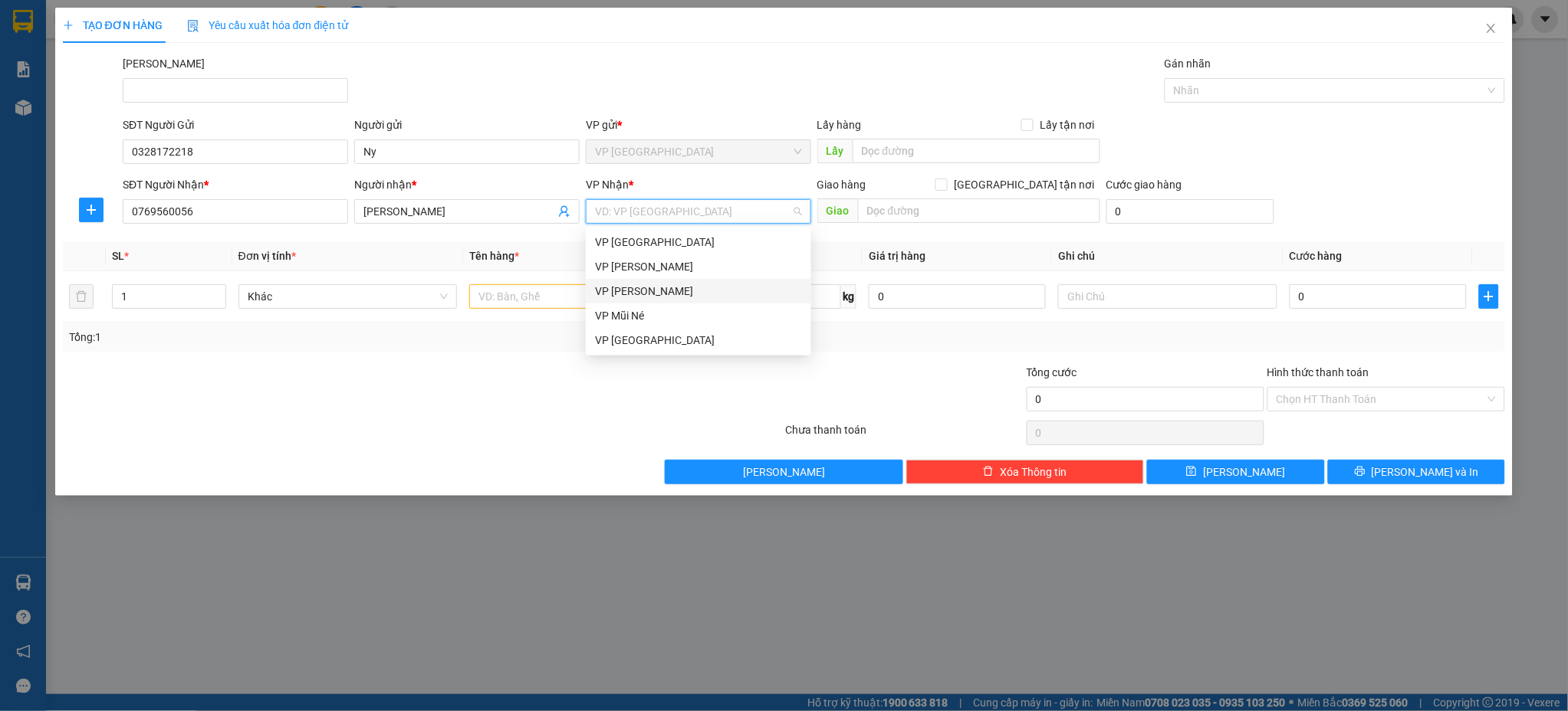
click at [663, 291] on div "VP [PERSON_NAME]" at bounding box center [698, 291] width 207 height 16
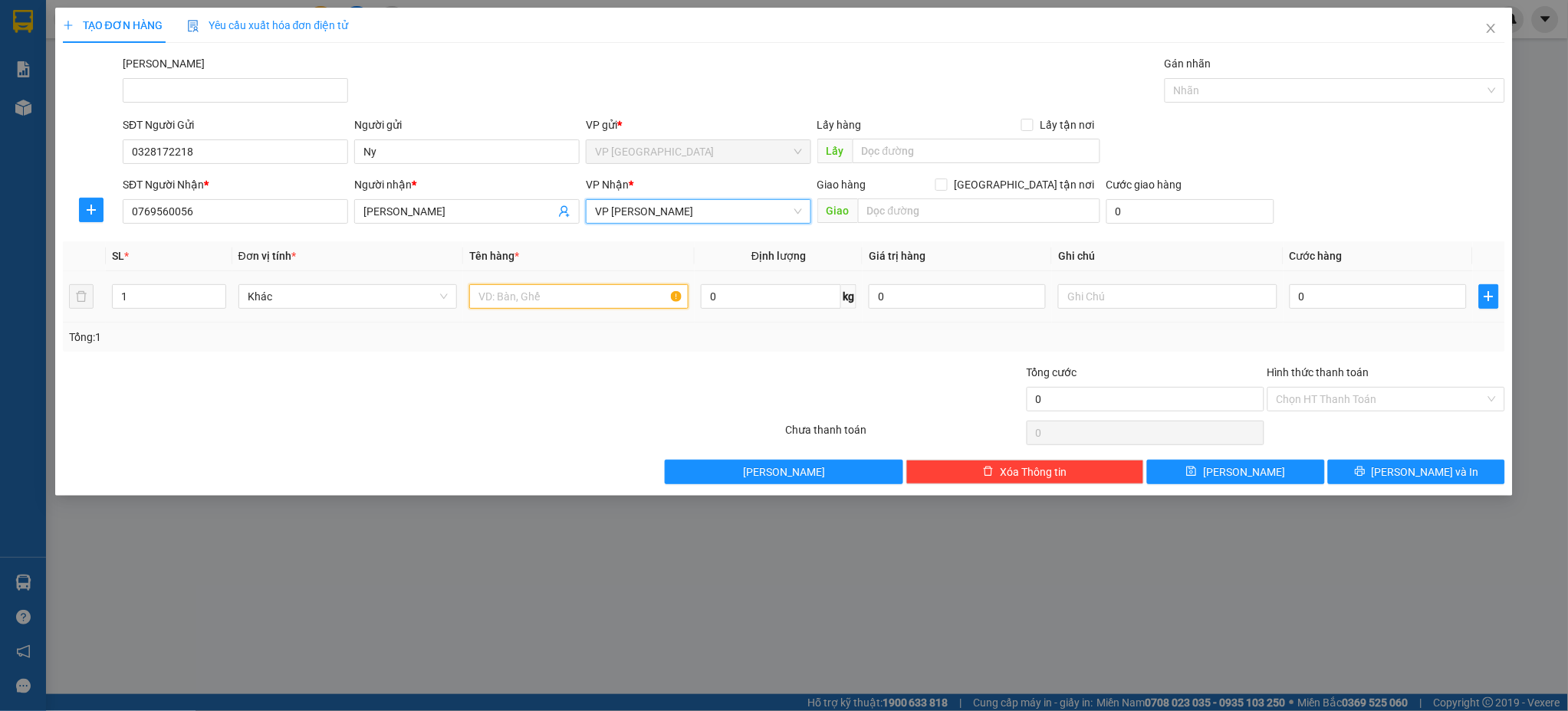
click at [586, 303] on input "text" at bounding box center [579, 297] width 219 height 25
drag, startPoint x: 481, startPoint y: 302, endPoint x: 426, endPoint y: 301, distance: 55.0
click at [426, 301] on tr "1 Khác ! kiện Hộp rong biển 0 kg 0 0" at bounding box center [784, 297] width 1443 height 51
type input "1 kiện Hộp rong biển"
click at [1316, 297] on input "0" at bounding box center [1378, 297] width 177 height 25
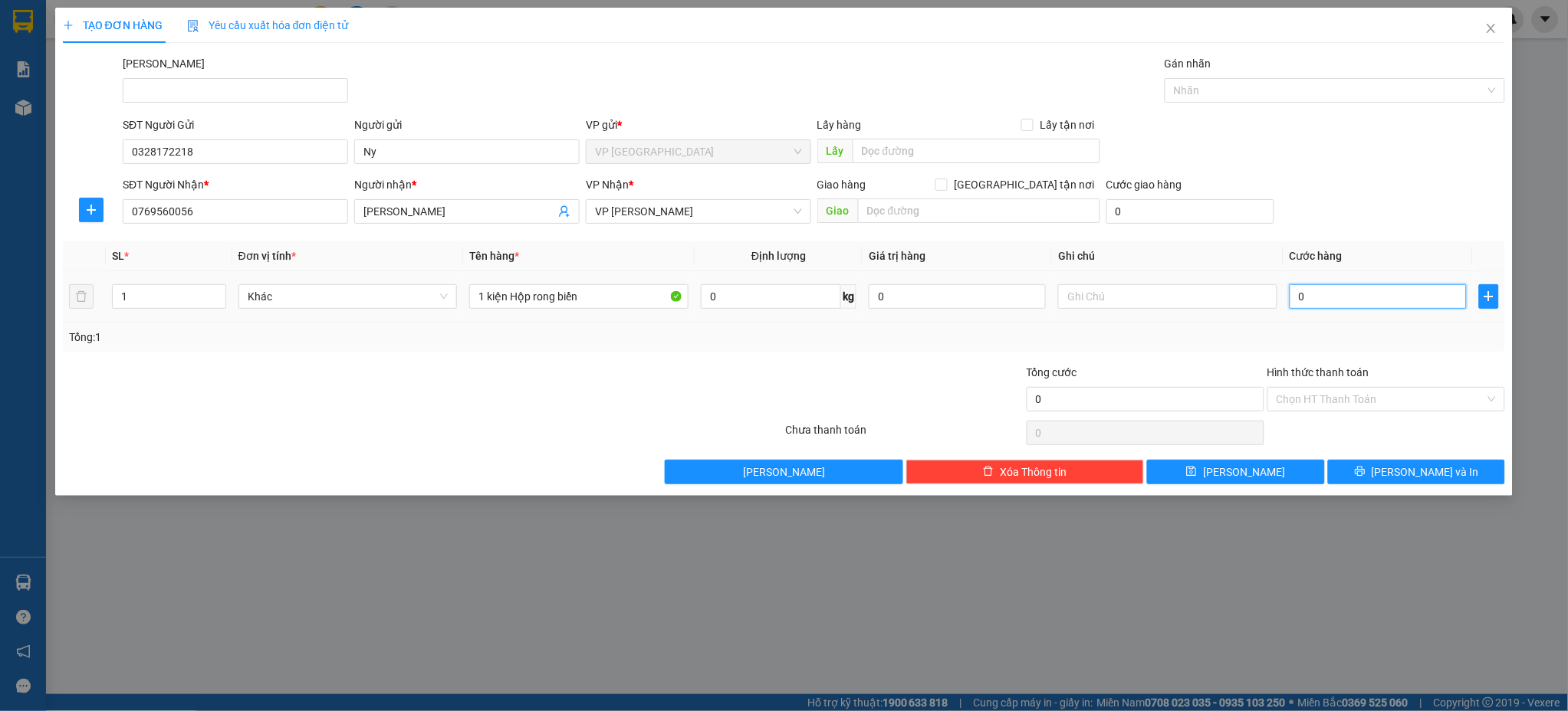
type input "50"
type input "500"
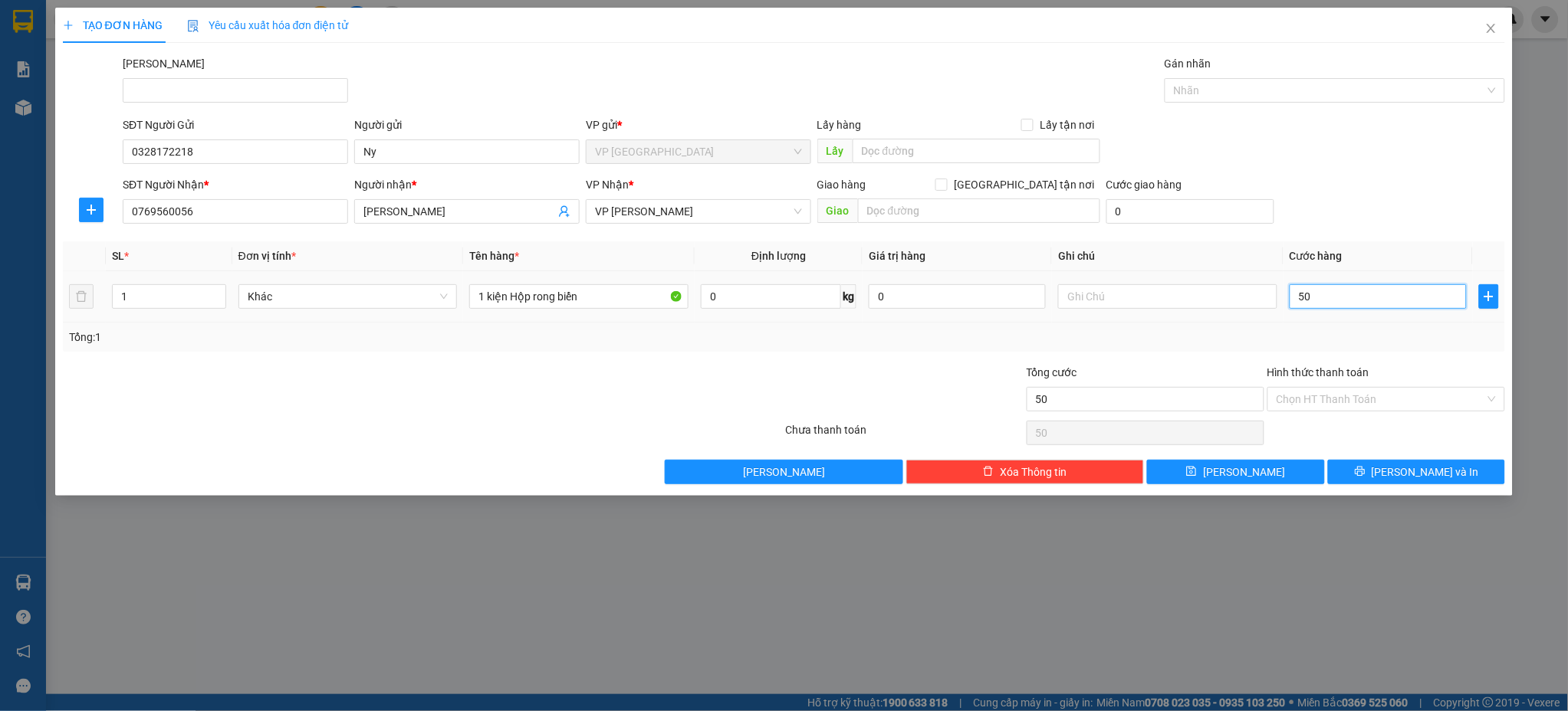
type input "500"
type input "5.000"
type input "50.000"
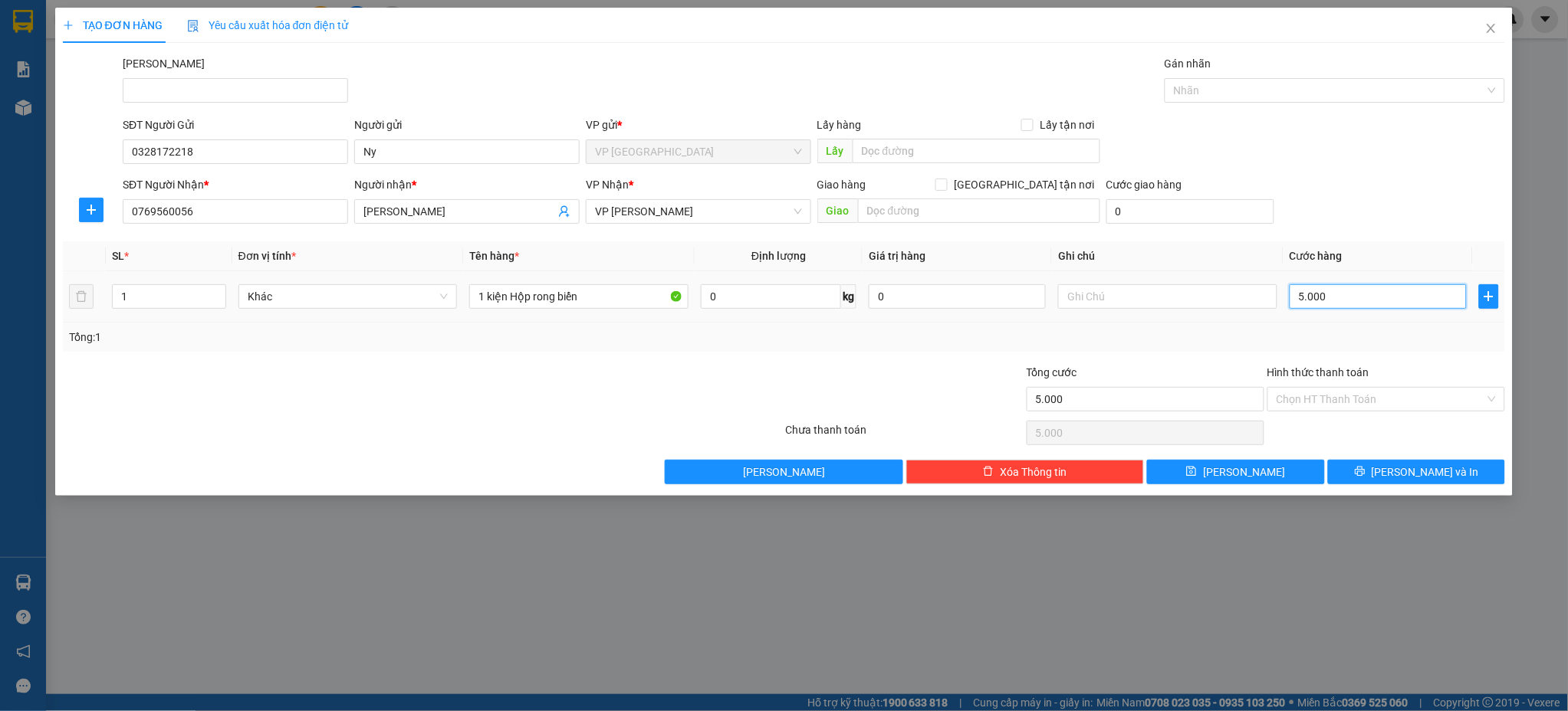
type input "50.000"
click at [630, 297] on input "1 kiện Hộp rong biển" at bounding box center [579, 297] width 219 height 25
click at [1115, 301] on input "text" at bounding box center [1167, 297] width 219 height 25
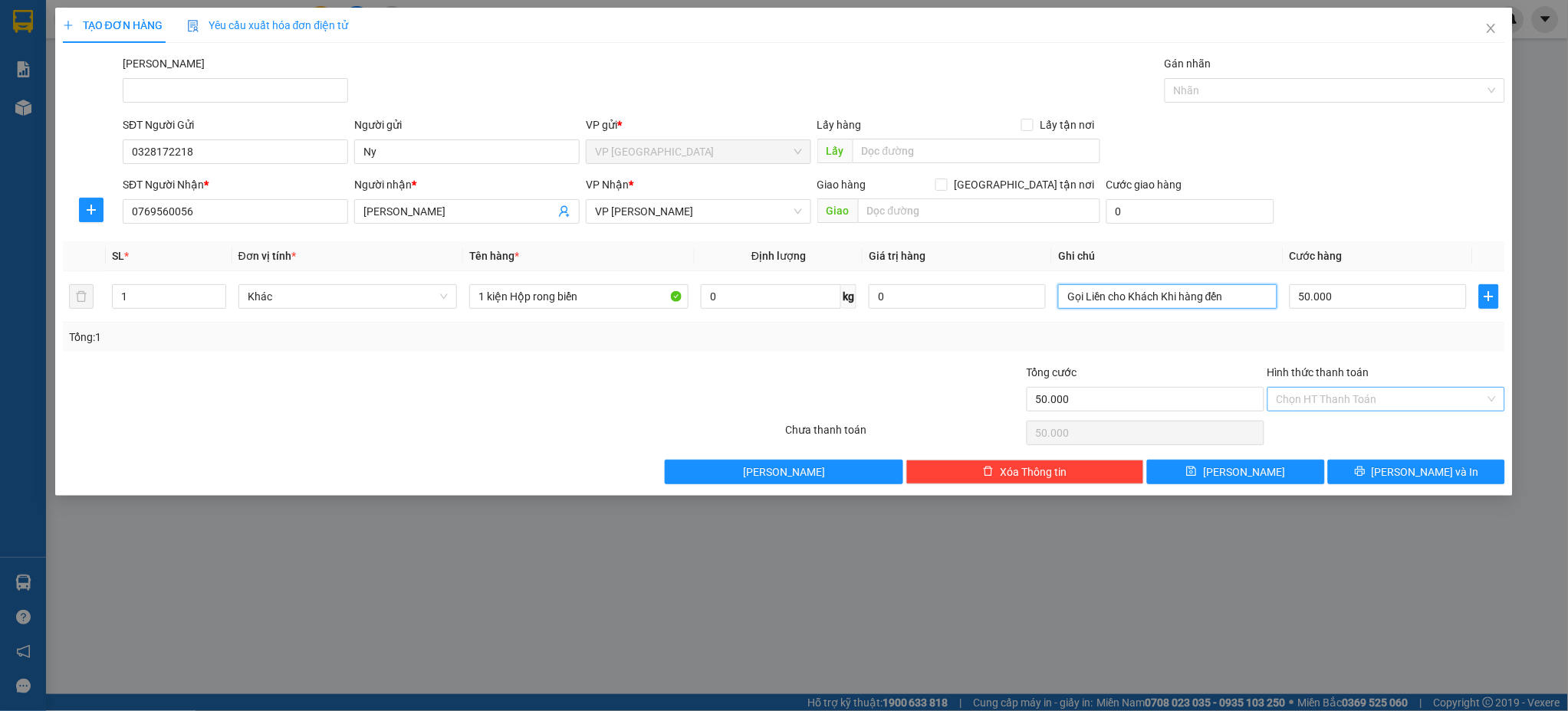
type input "Gọi Liền cho Khách Khi hàng đến"
click at [1352, 401] on input "Hình thức thanh toán" at bounding box center [1380, 400] width 209 height 23
click at [1329, 434] on div "Tại văn phòng" at bounding box center [1387, 429] width 219 height 16
type input "0"
click at [1409, 473] on span "[PERSON_NAME] và In" at bounding box center [1425, 472] width 107 height 16
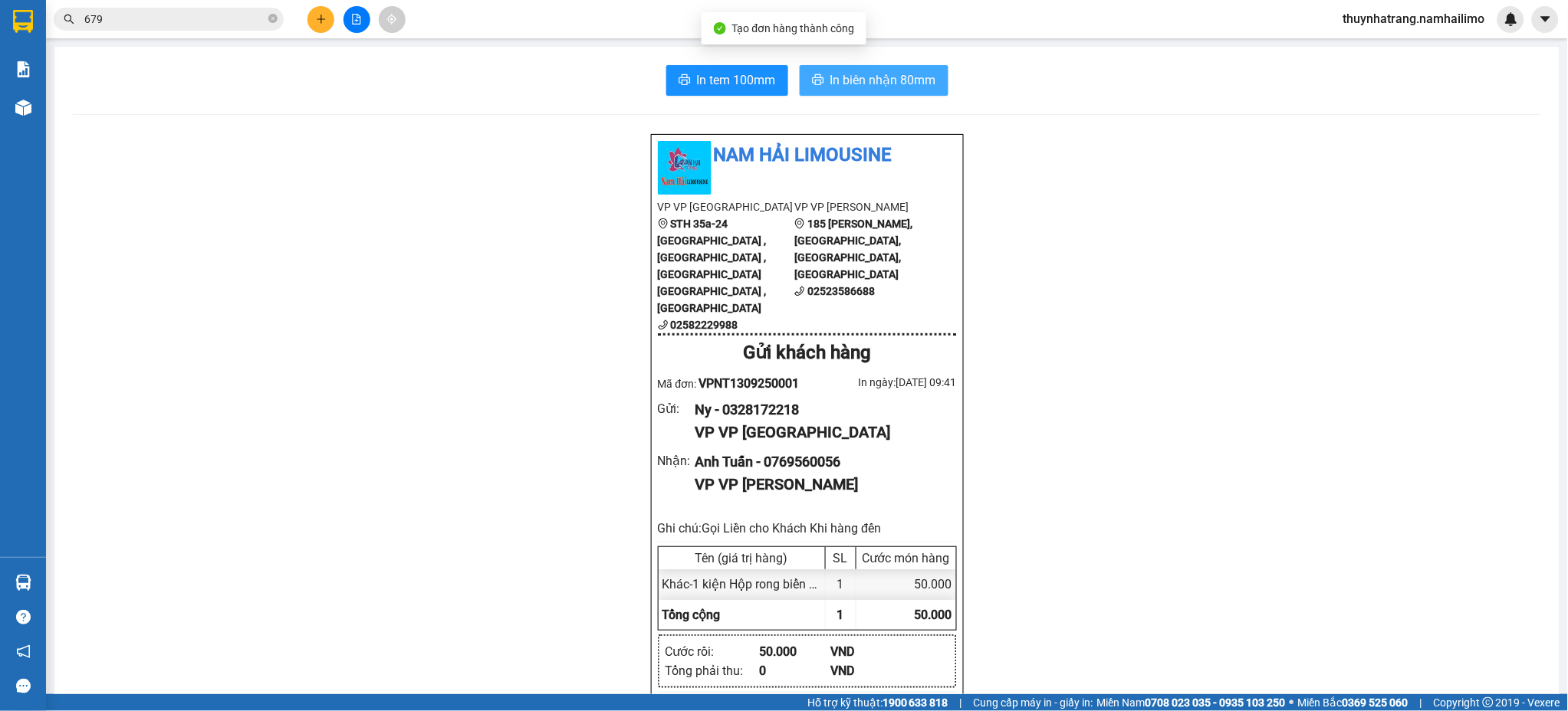
click at [904, 87] on span "In biên nhận 80mm" at bounding box center [883, 80] width 106 height 19
click at [321, 16] on icon "plus" at bounding box center [321, 19] width 1 height 8
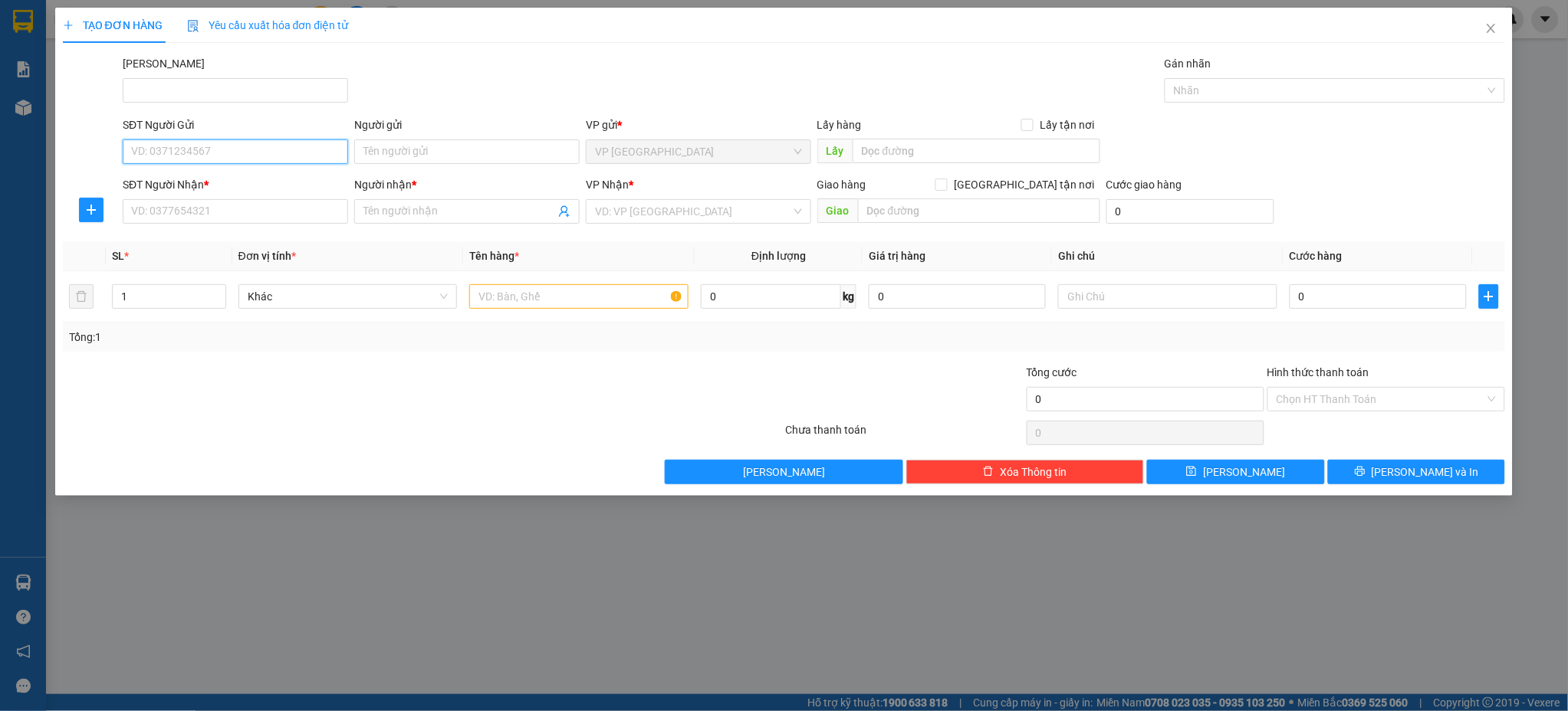
click at [274, 157] on input "SĐT Người Gửi" at bounding box center [235, 152] width 225 height 25
type input "0706324587"
click at [210, 180] on div "0706324587 - Tuấn" at bounding box center [235, 182] width 207 height 16
type input "Tuấn"
type input "0765811123"
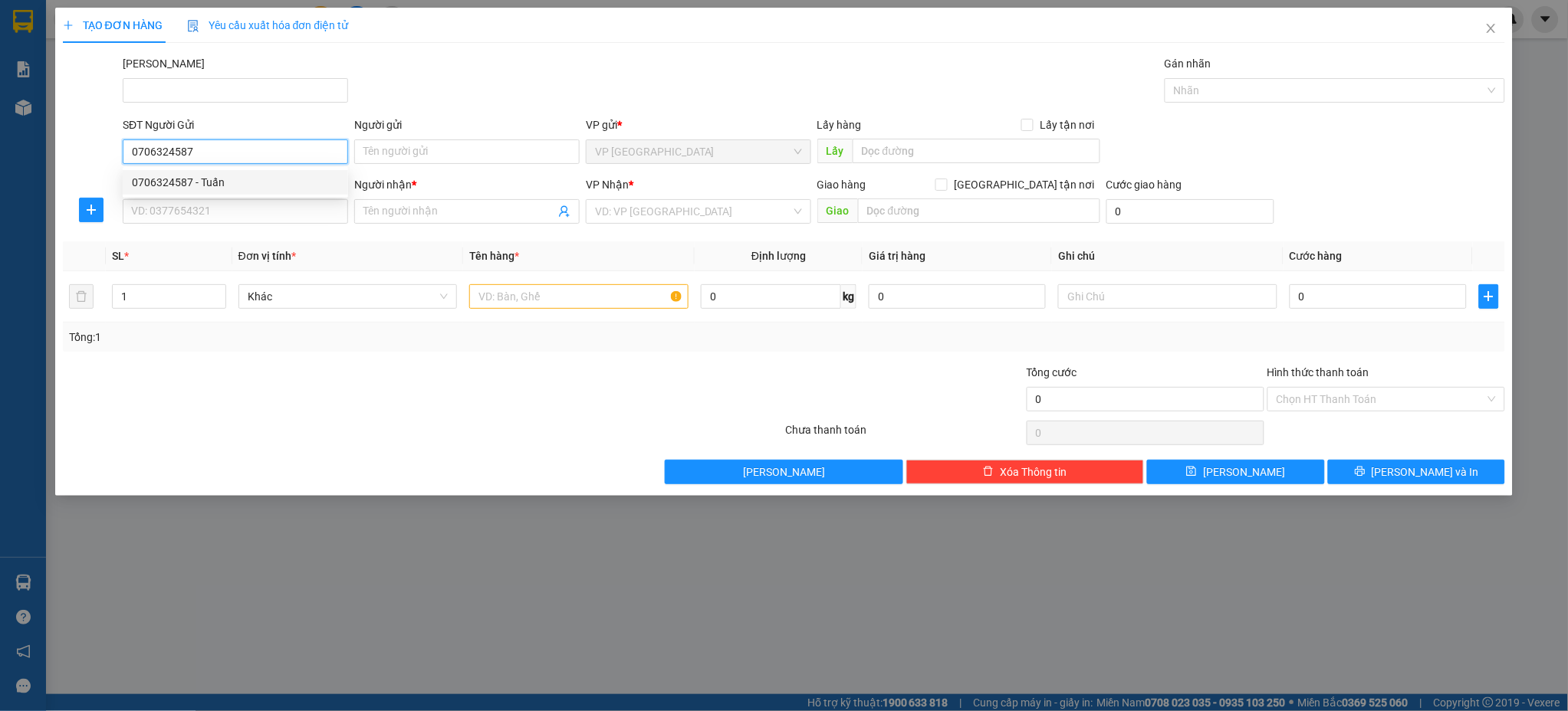
type input "[PERSON_NAME]"
type input "30.000"
type input "0706324587"
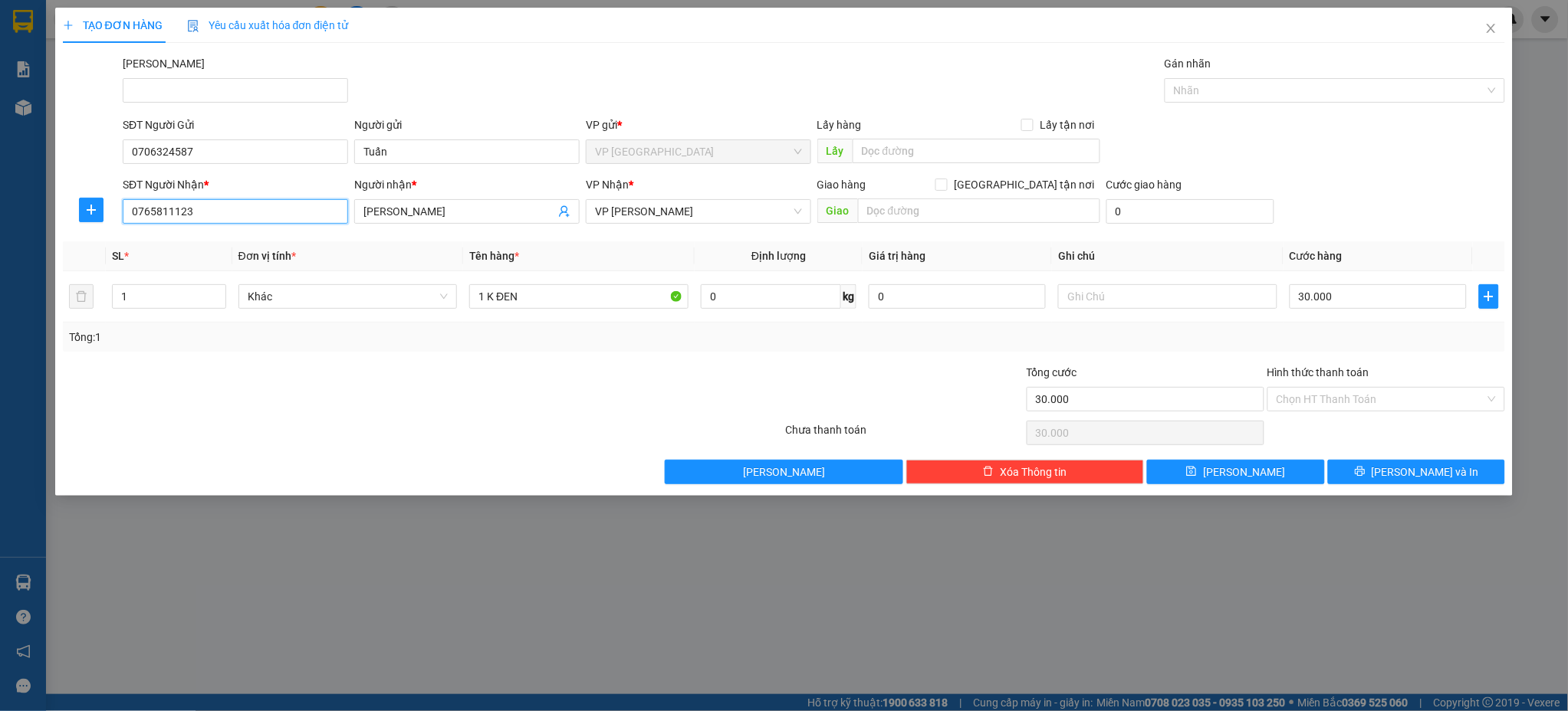
drag, startPoint x: 196, startPoint y: 210, endPoint x: 6, endPoint y: 241, distance: 192.5
click at [6, 241] on div "TẠO ĐƠN HÀNG Yêu cầu xuất hóa đơn điện tử Transit Pickup Surcharge Ids Transit …" at bounding box center [784, 355] width 1568 height 711
type input "0919606262"
click at [243, 247] on div "0919606262 - [PERSON_NAME]" at bounding box center [235, 242] width 207 height 16
type input "Đăng tHI"
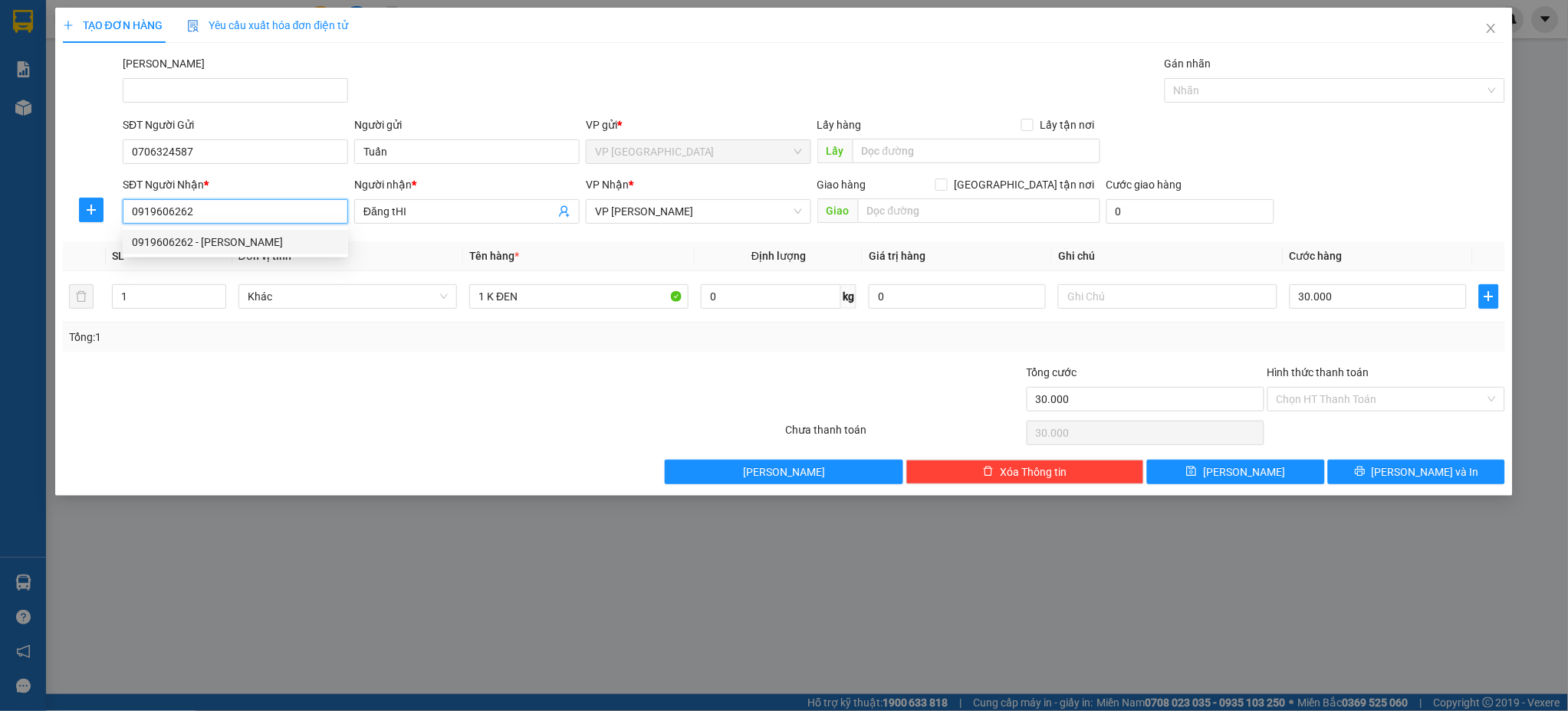
type input "20.000"
type input "0919606262"
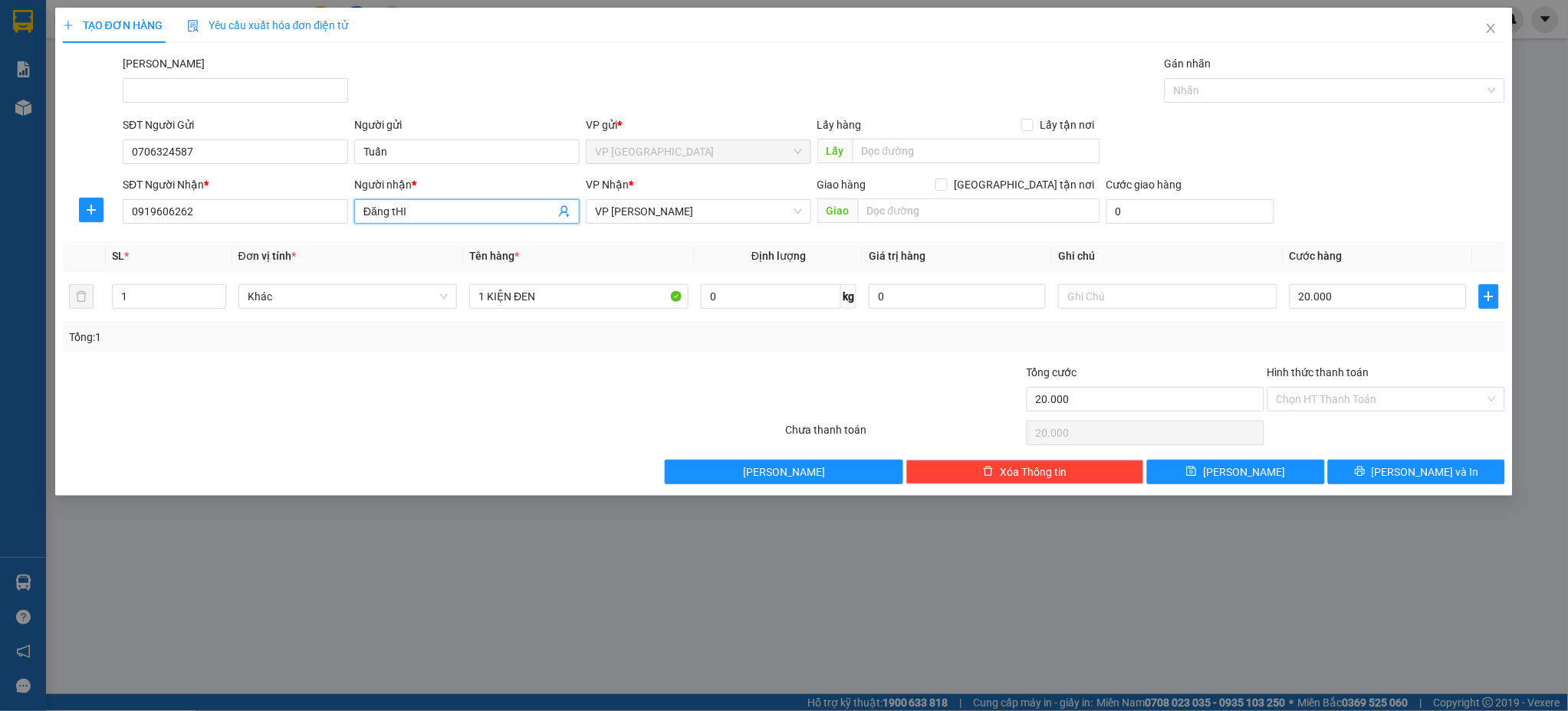
click at [413, 212] on input "Đăng tHI" at bounding box center [459, 211] width 191 height 16
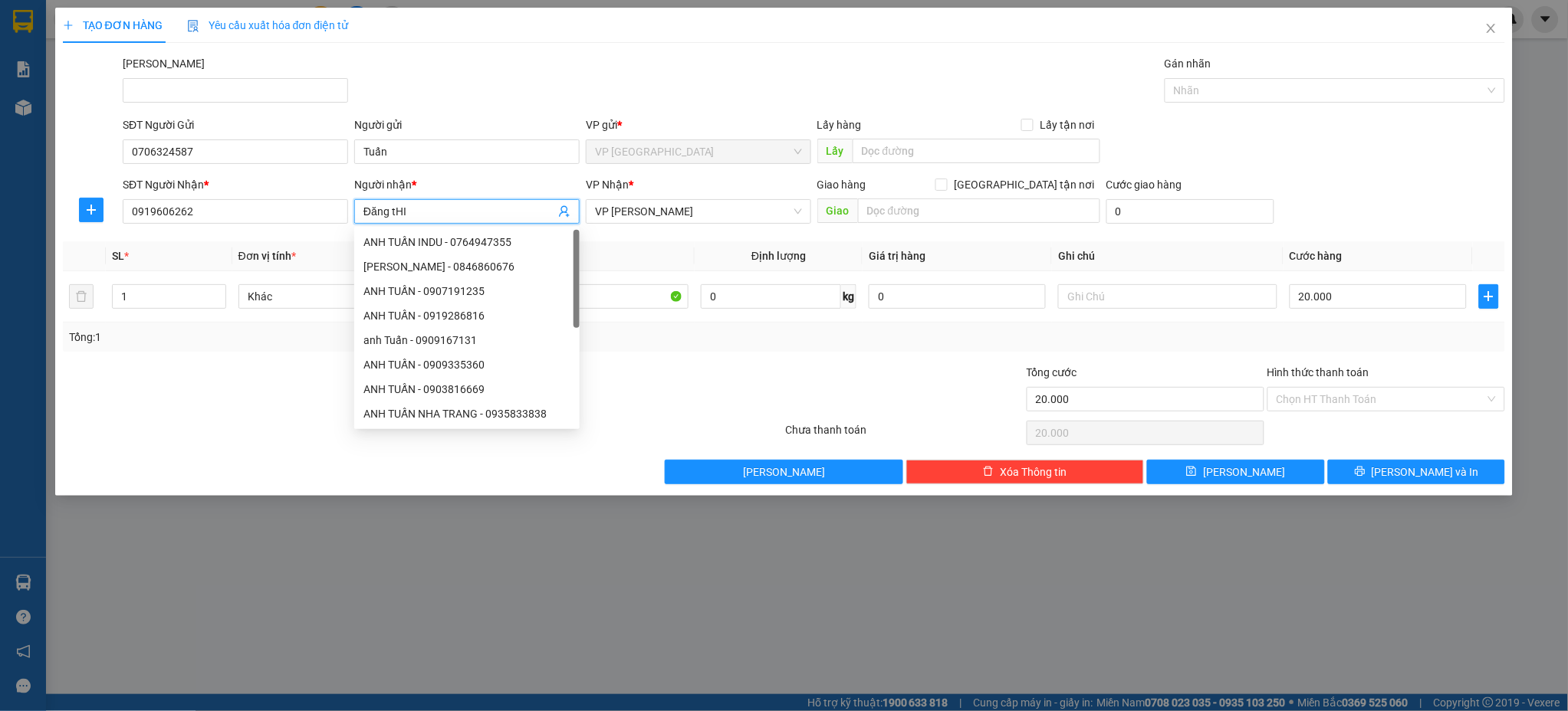
click at [430, 208] on input "Đăng tHI" at bounding box center [459, 211] width 191 height 16
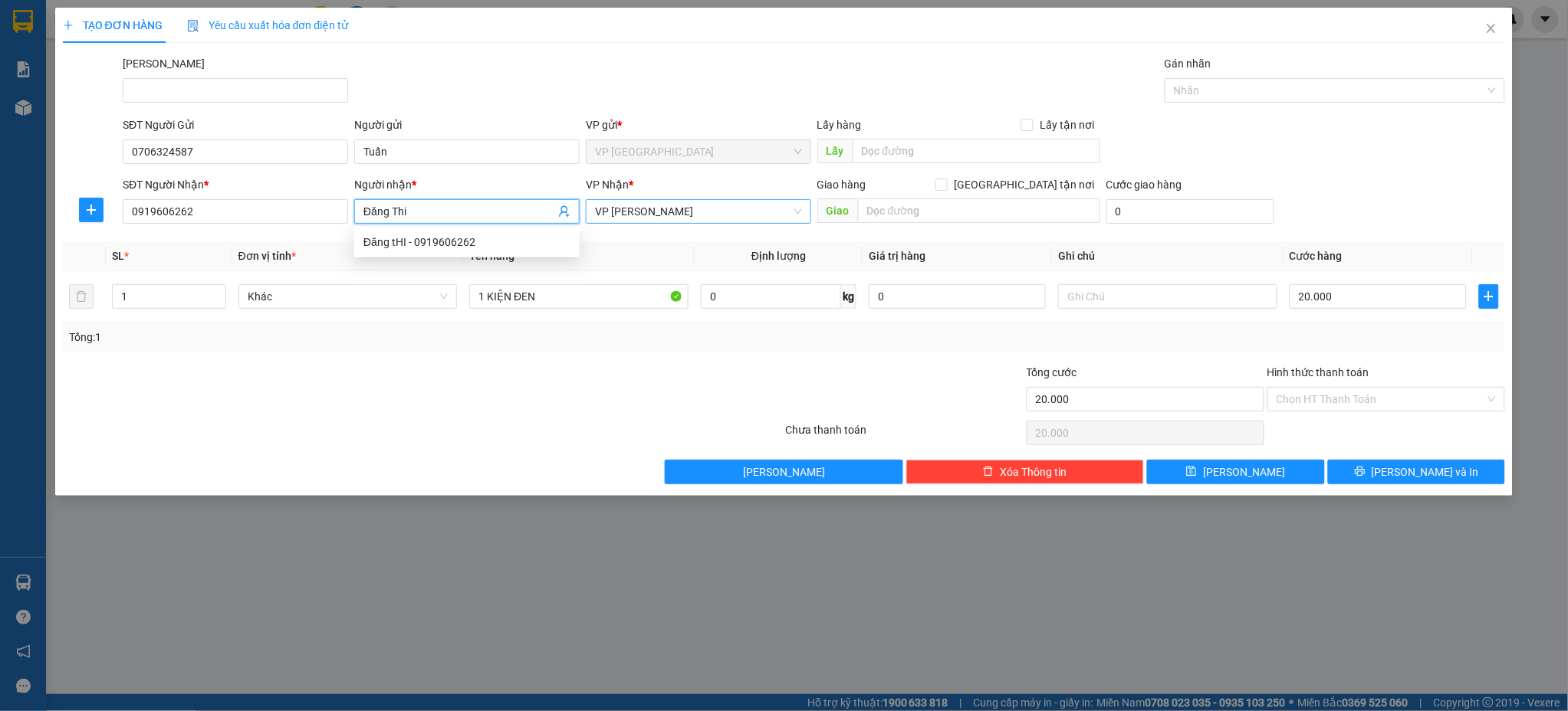
click at [711, 211] on span "VP [PERSON_NAME]" at bounding box center [698, 212] width 207 height 23
type input "Đăng Thi"
click at [1156, 334] on div "Tổng: 1" at bounding box center [784, 337] width 1430 height 16
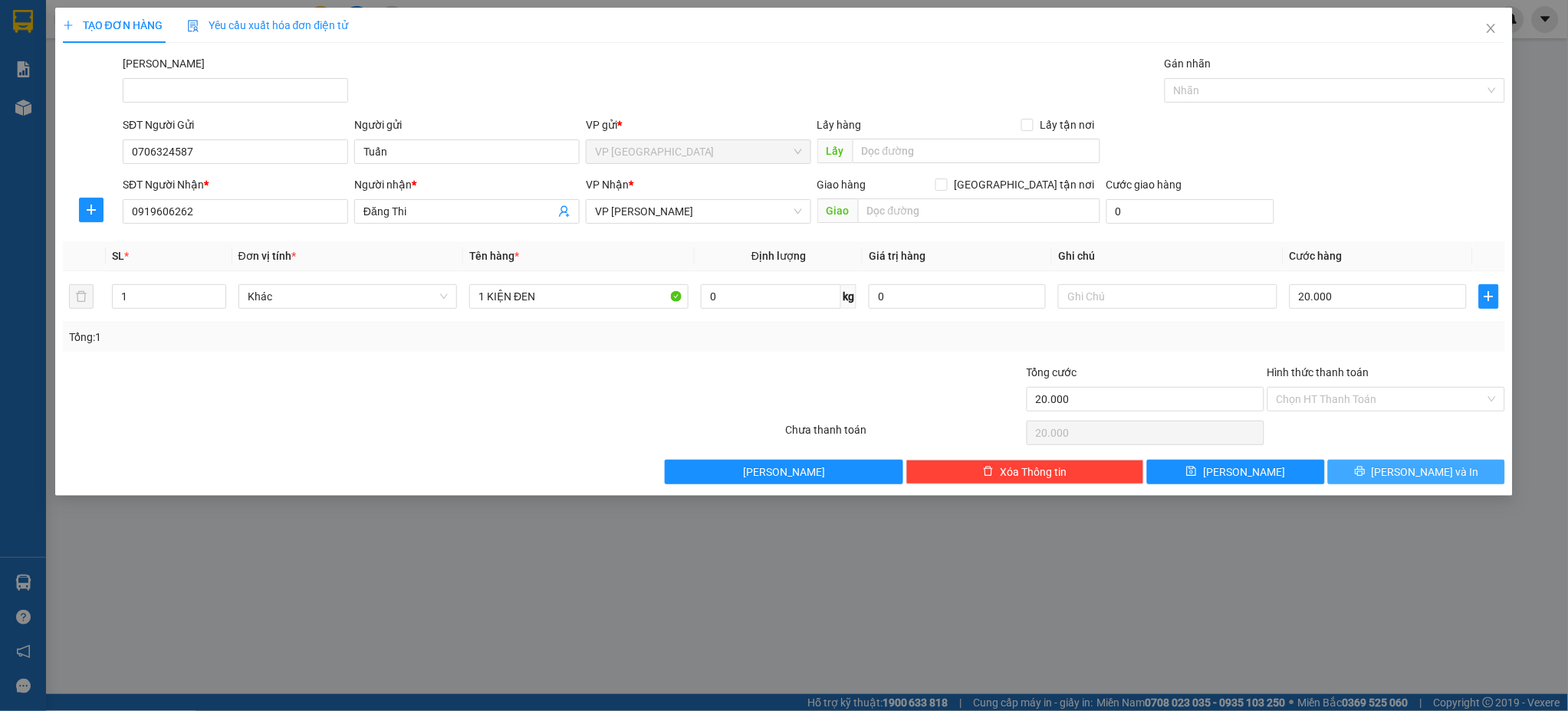
click at [1415, 474] on span "[PERSON_NAME] và In" at bounding box center [1425, 472] width 107 height 16
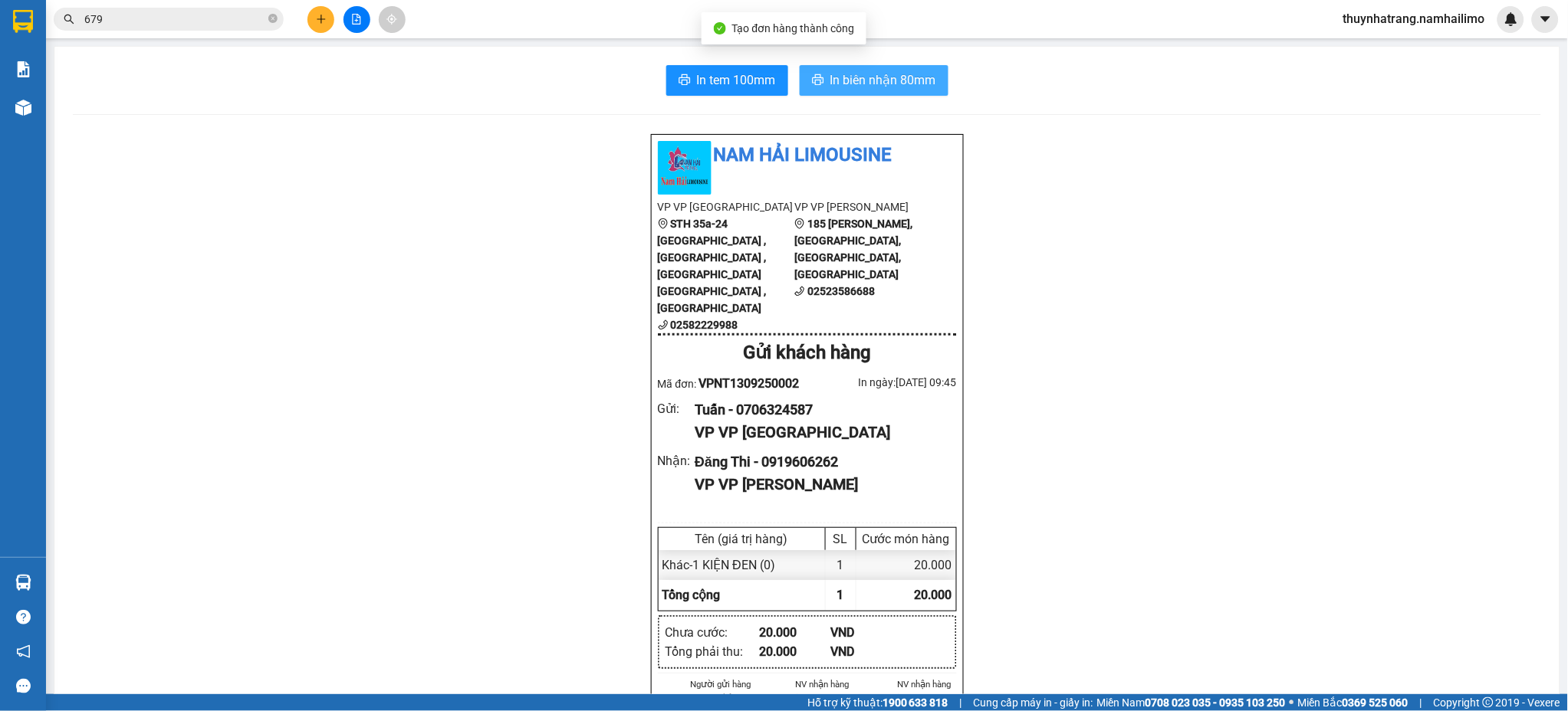
click at [857, 81] on span "In biên nhận 80mm" at bounding box center [883, 80] width 106 height 19
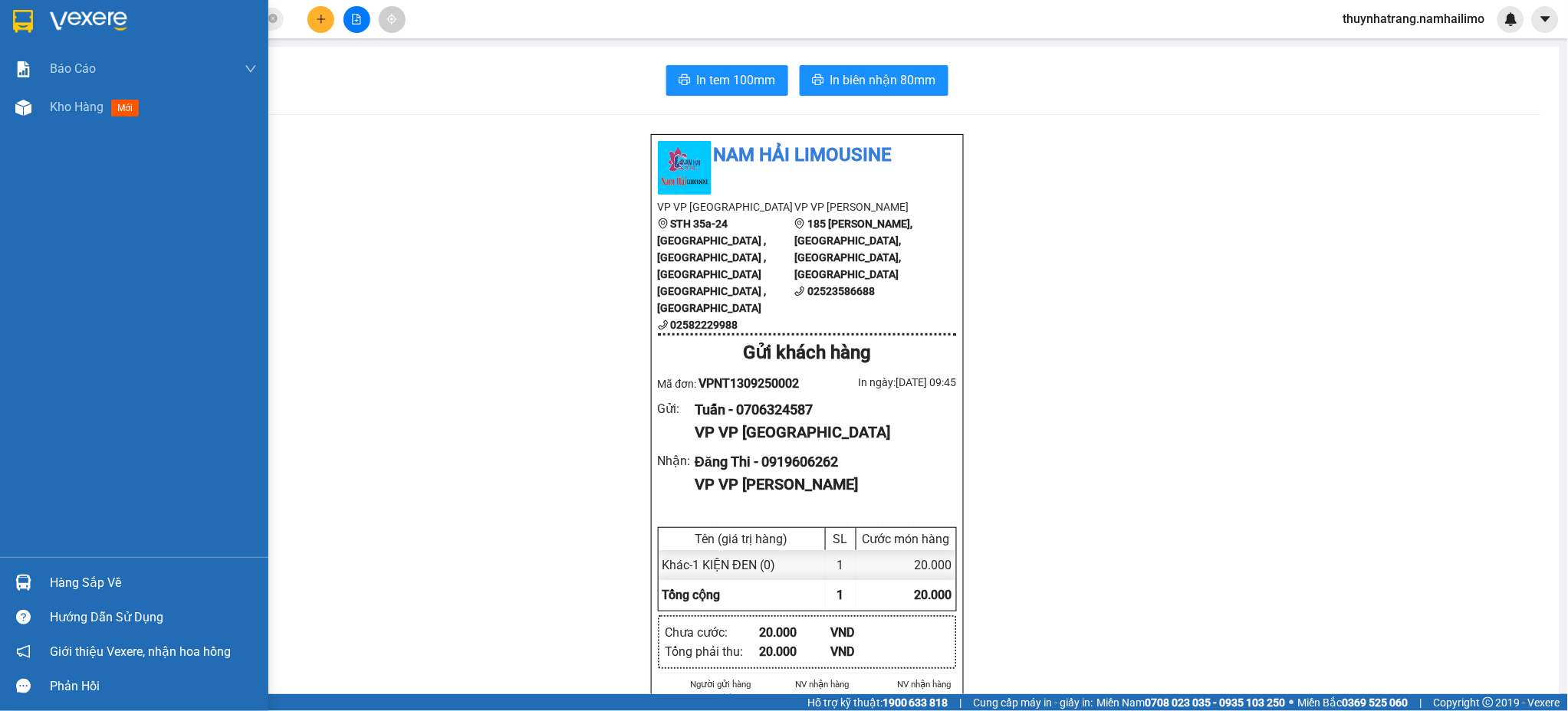
drag, startPoint x: 18, startPoint y: 21, endPoint x: 17, endPoint y: 7, distance: 14.0
click at [17, 18] on img at bounding box center [23, 21] width 20 height 23
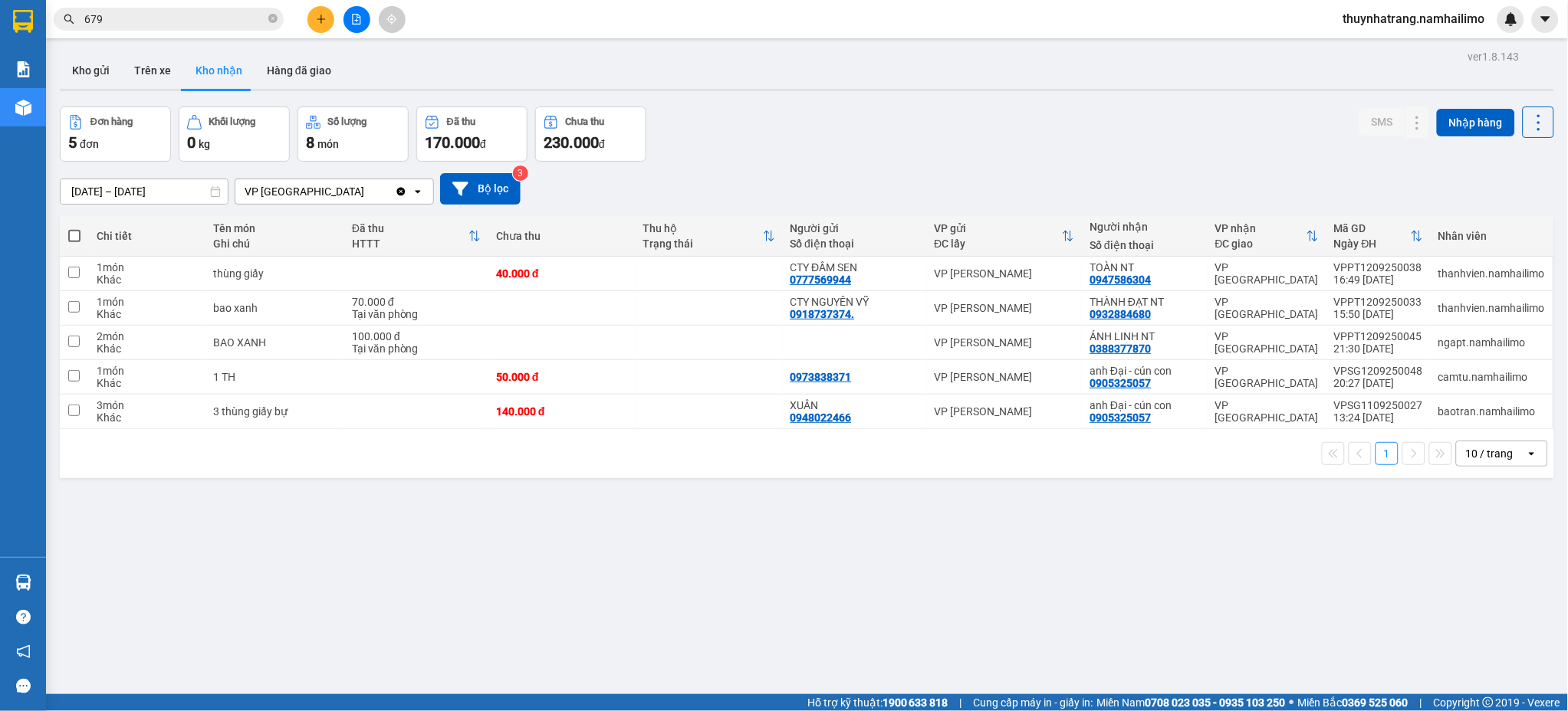
drag, startPoint x: 335, startPoint y: 14, endPoint x: 326, endPoint y: 16, distance: 9.2
click at [331, 14] on div at bounding box center [356, 19] width 115 height 27
click at [325, 17] on icon "plus" at bounding box center [321, 19] width 11 height 11
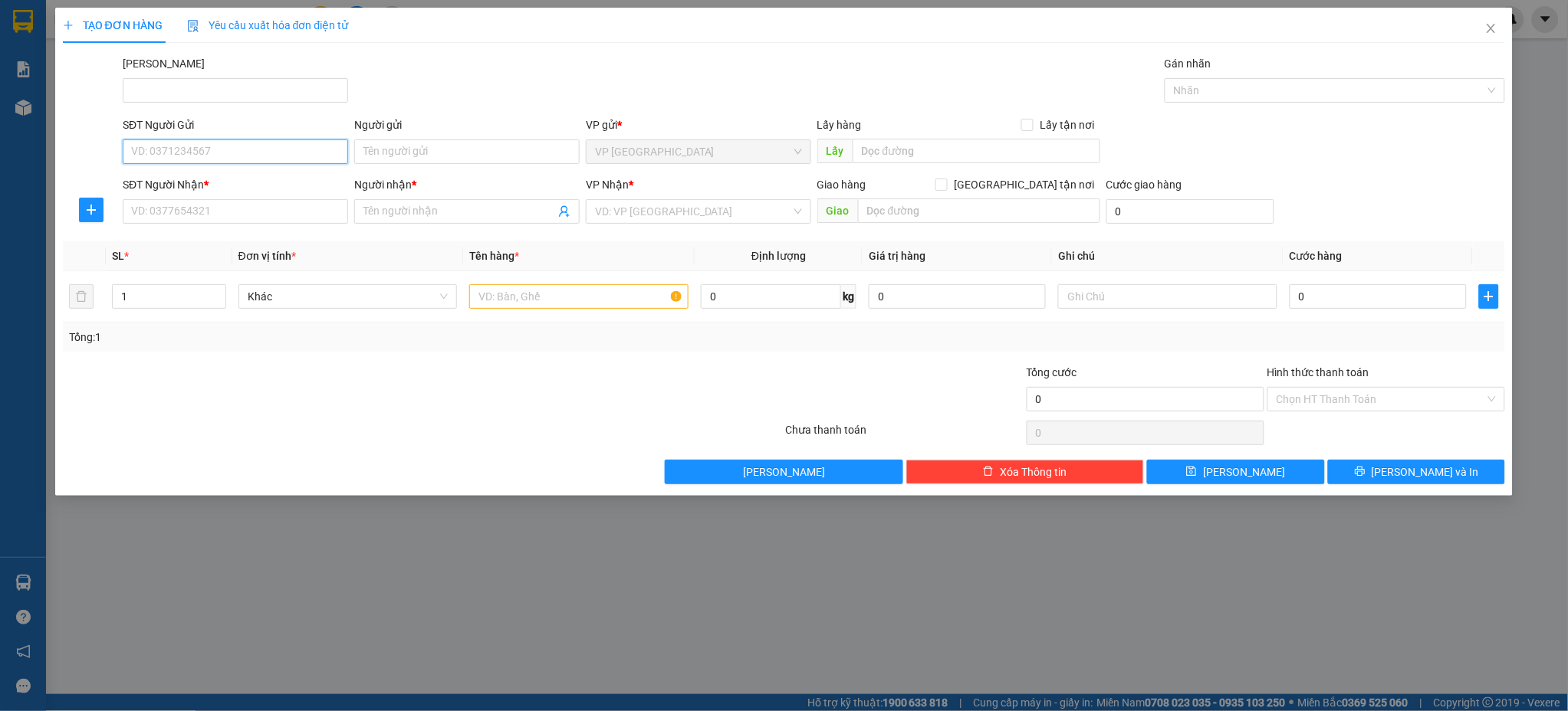
paste input "0976148449"
type input "0976148449"
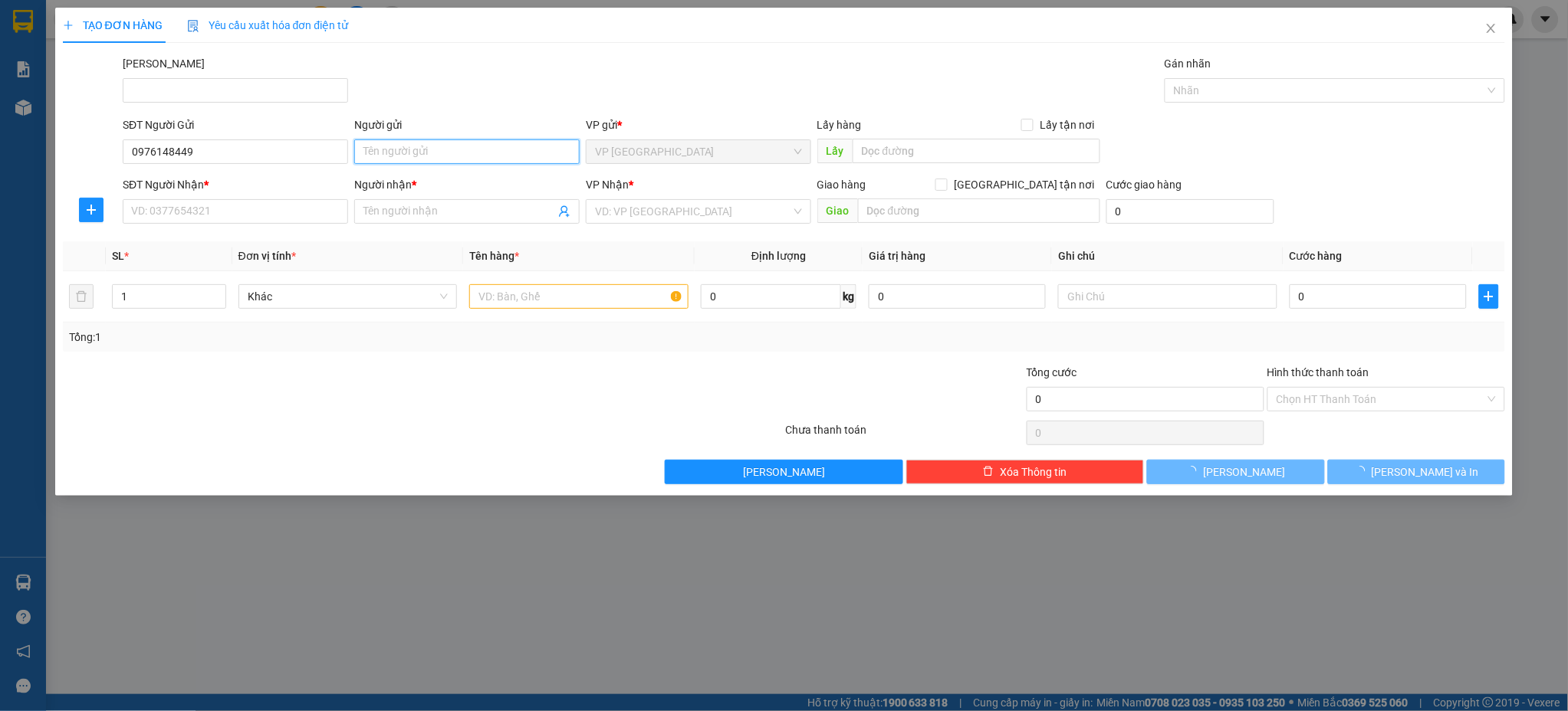
click at [404, 147] on input "Người gửi" at bounding box center [467, 152] width 225 height 25
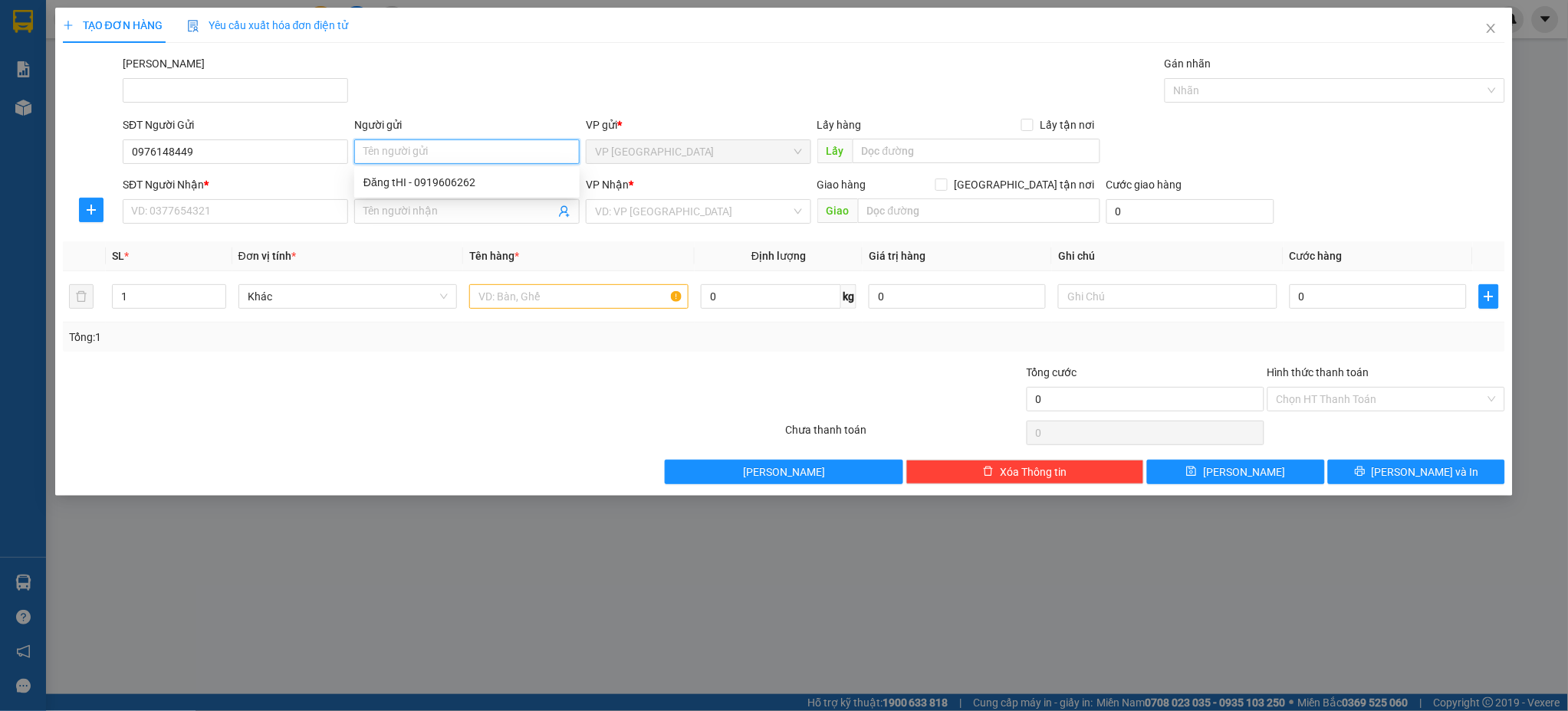
type input "d"
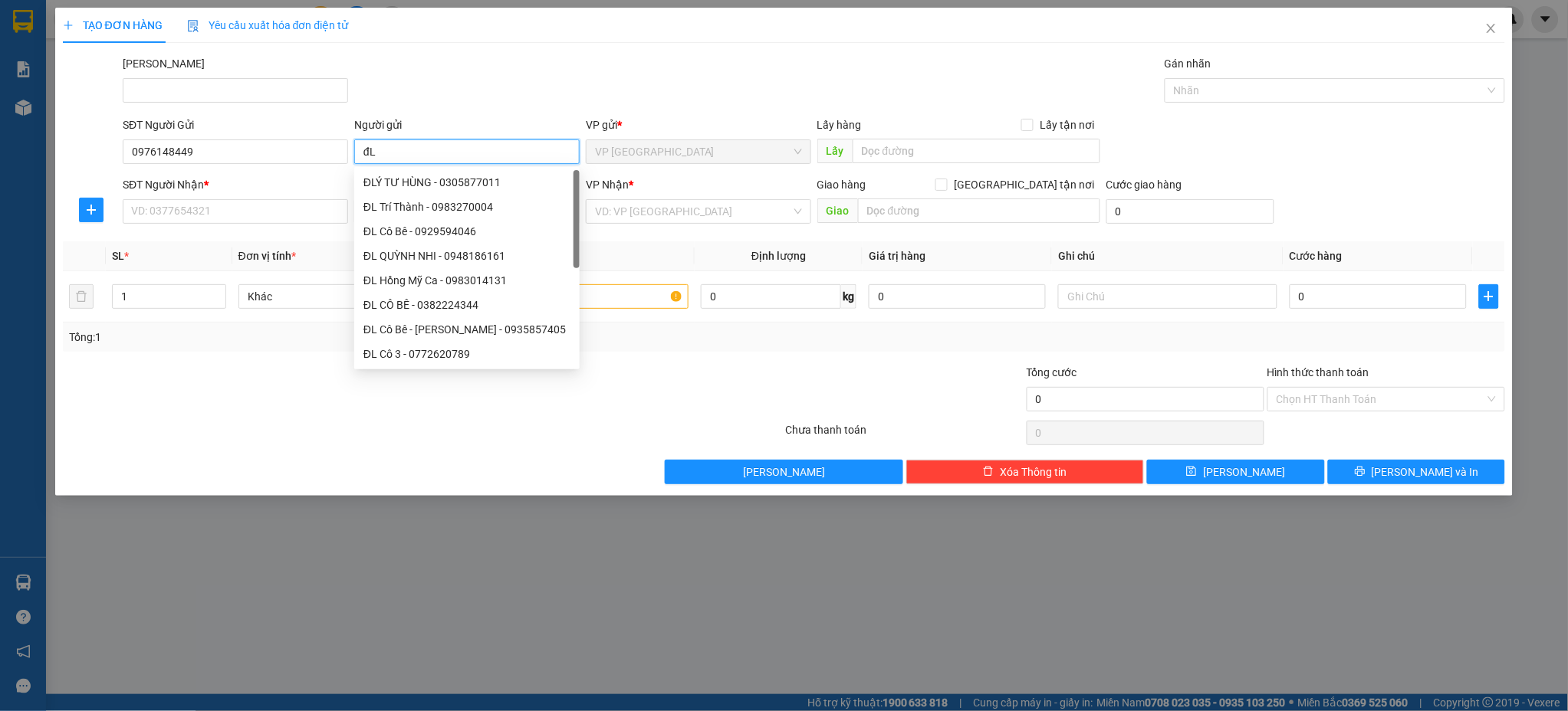
type input "đ"
type input "D"
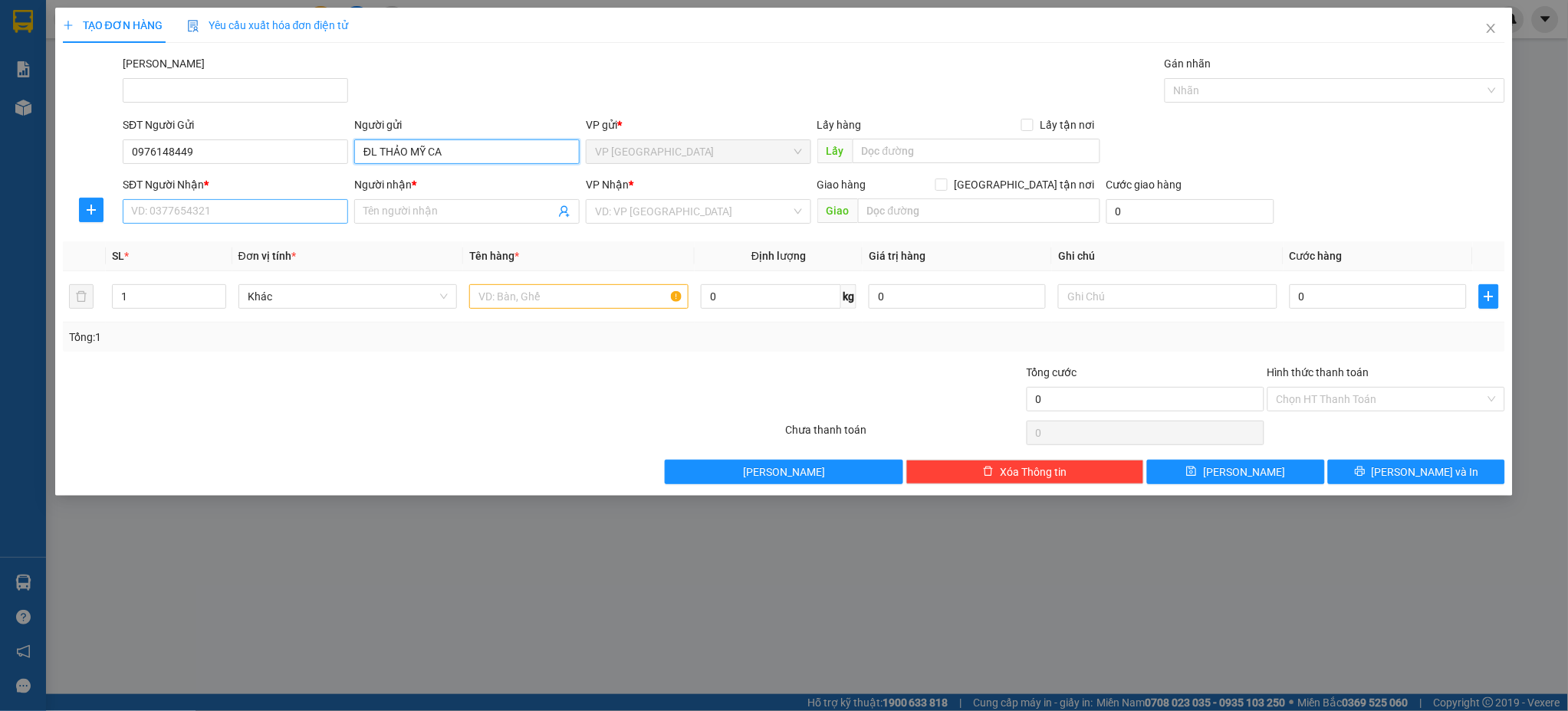
type input "ĐL THẢO MỸ CA"
click at [224, 220] on input "SĐT Người Nhận *" at bounding box center [235, 212] width 225 height 25
click at [387, 211] on input "Người nhận *" at bounding box center [459, 211] width 191 height 16
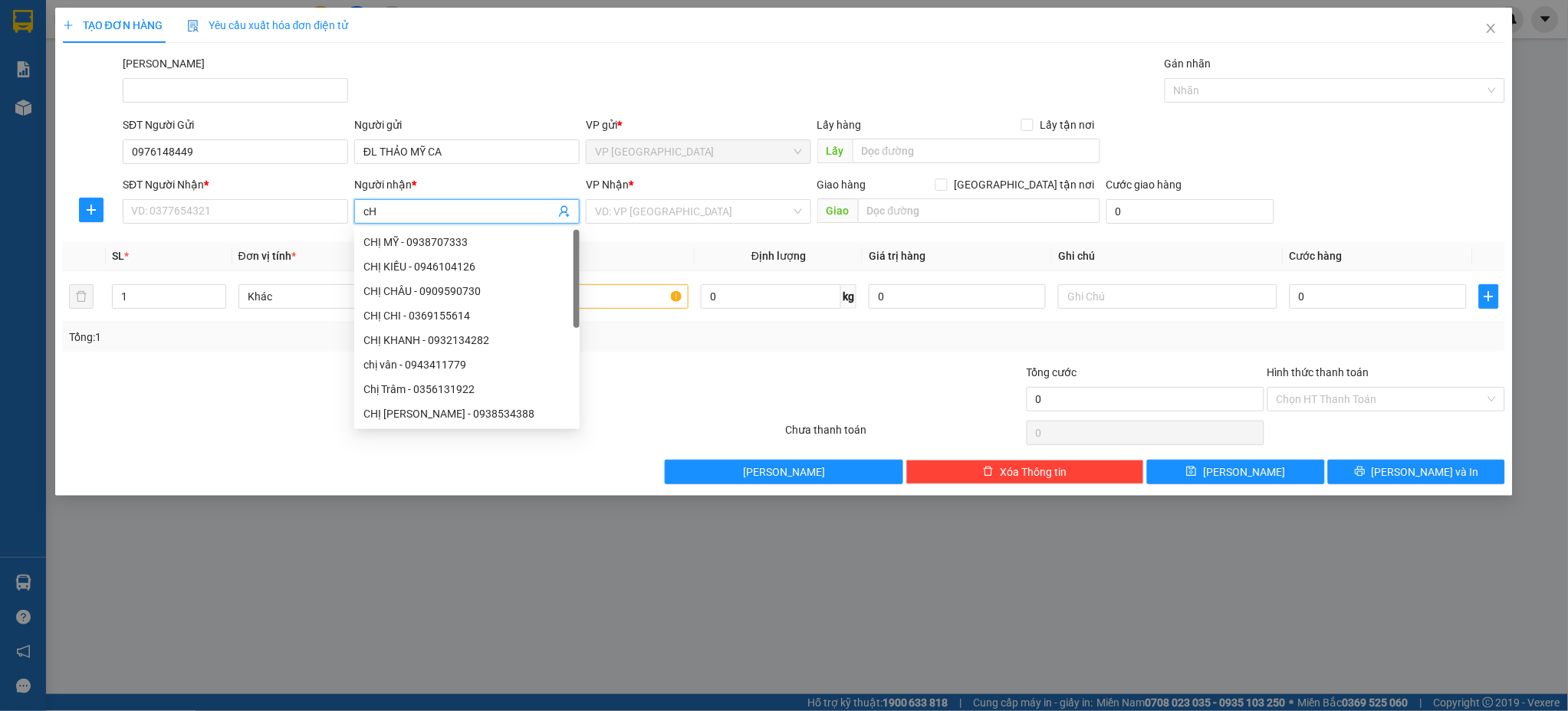
type input "c"
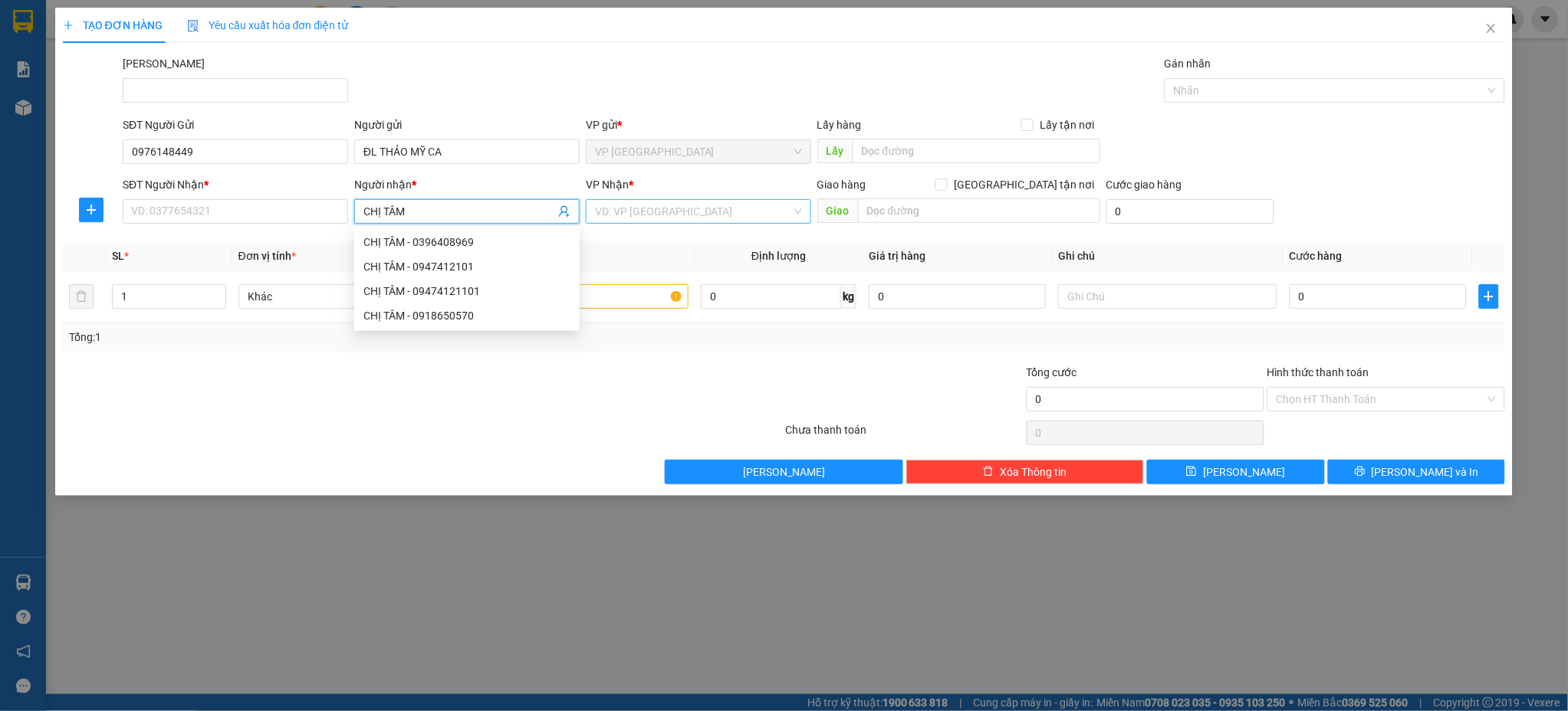
type input "CHỊ TÂM"
click at [705, 213] on input "search" at bounding box center [693, 212] width 196 height 23
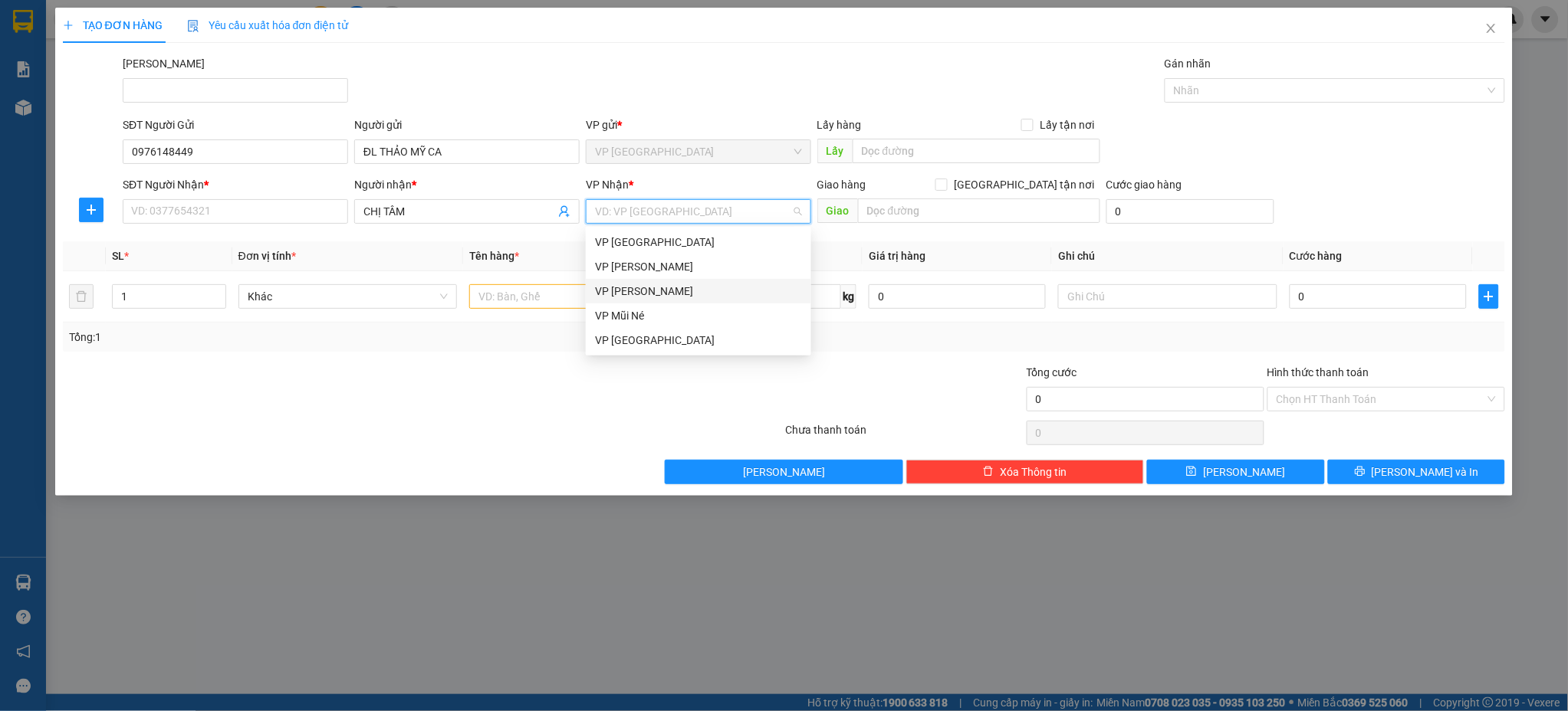
click at [671, 295] on div "VP [PERSON_NAME]" at bounding box center [698, 291] width 207 height 16
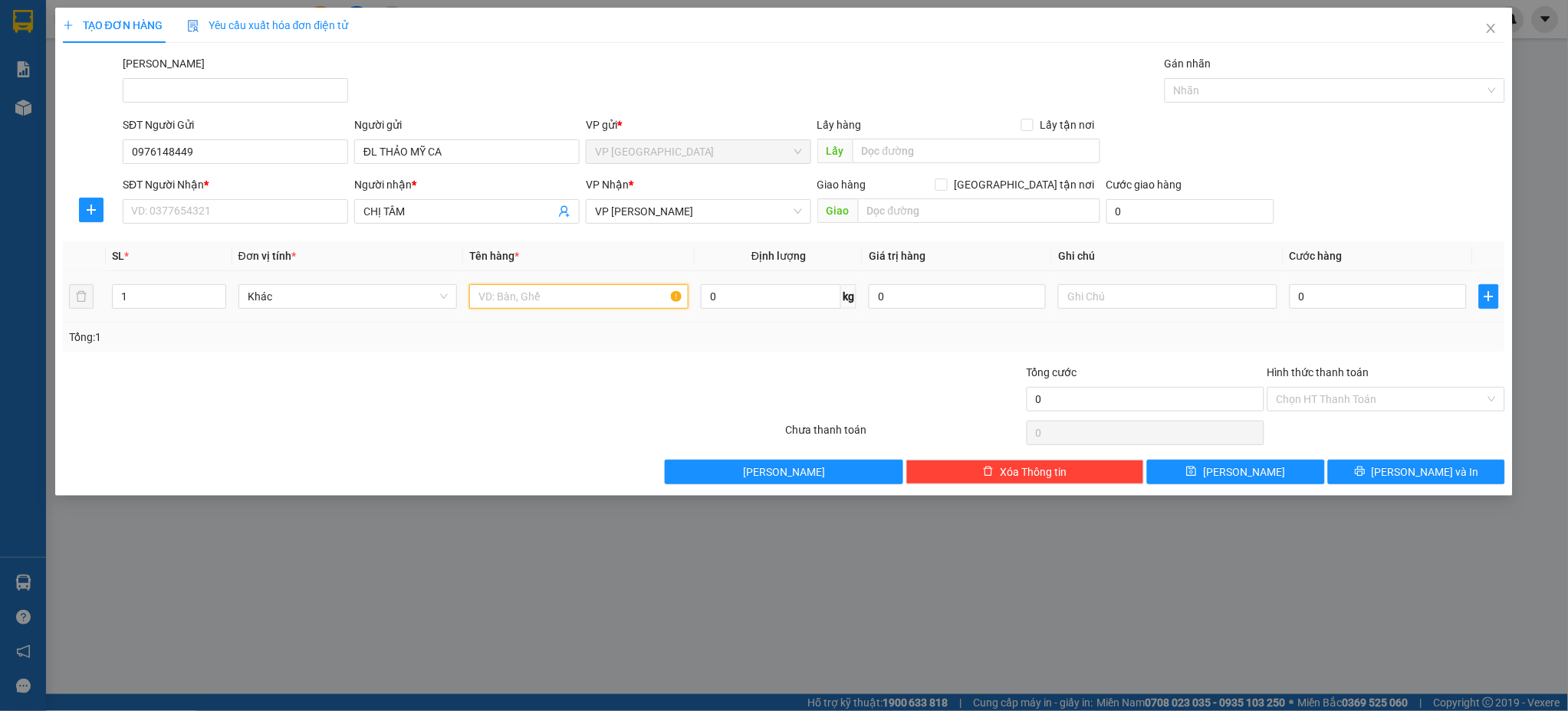
click at [526, 300] on input "text" at bounding box center [579, 297] width 219 height 25
click at [532, 296] on input "text" at bounding box center [579, 297] width 219 height 25
type input "1 XE SỐ ĐI CÙNG KHÁCH"
paste input "0974703964"
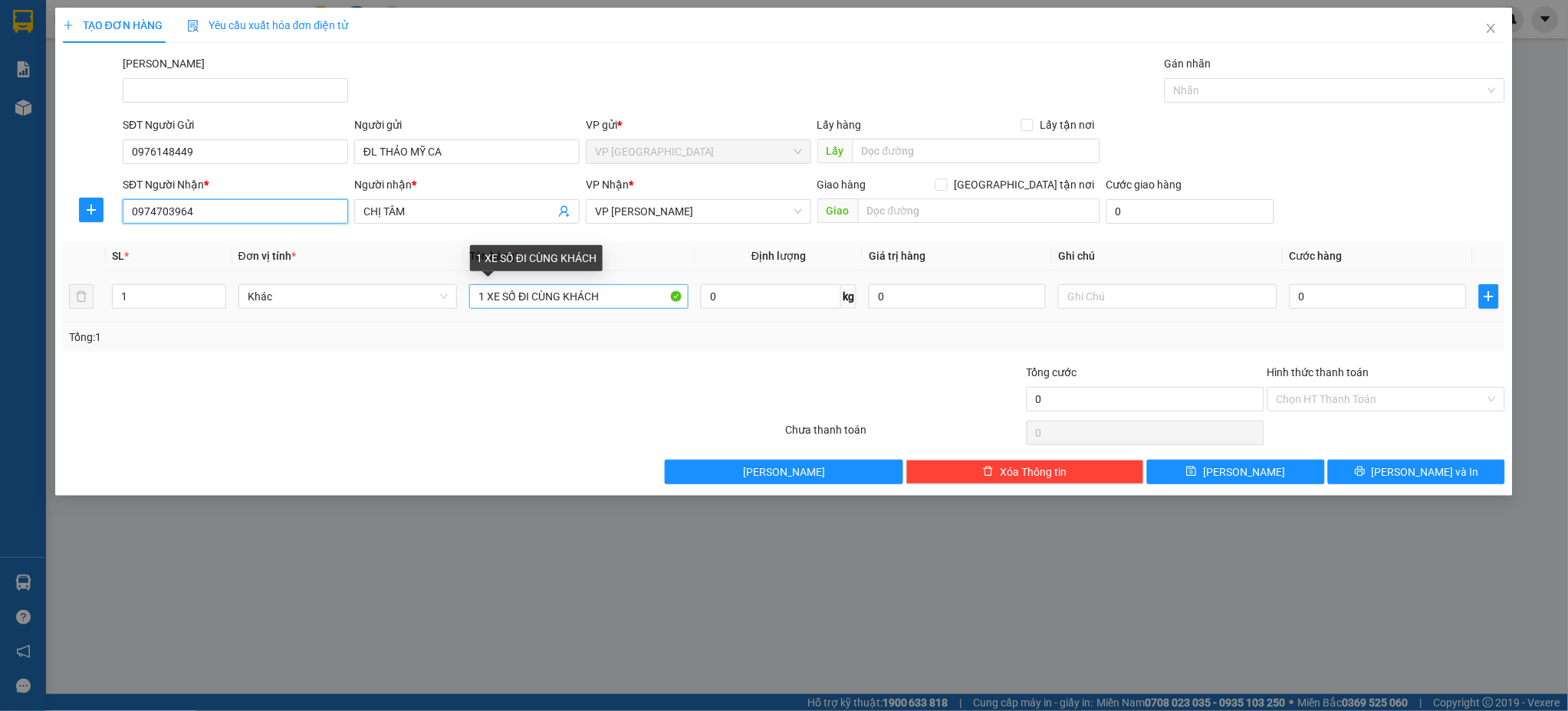
type input "0974703964"
click at [623, 299] on input "1 XE SỐ ĐI CÙNG KHÁCH" at bounding box center [579, 297] width 219 height 25
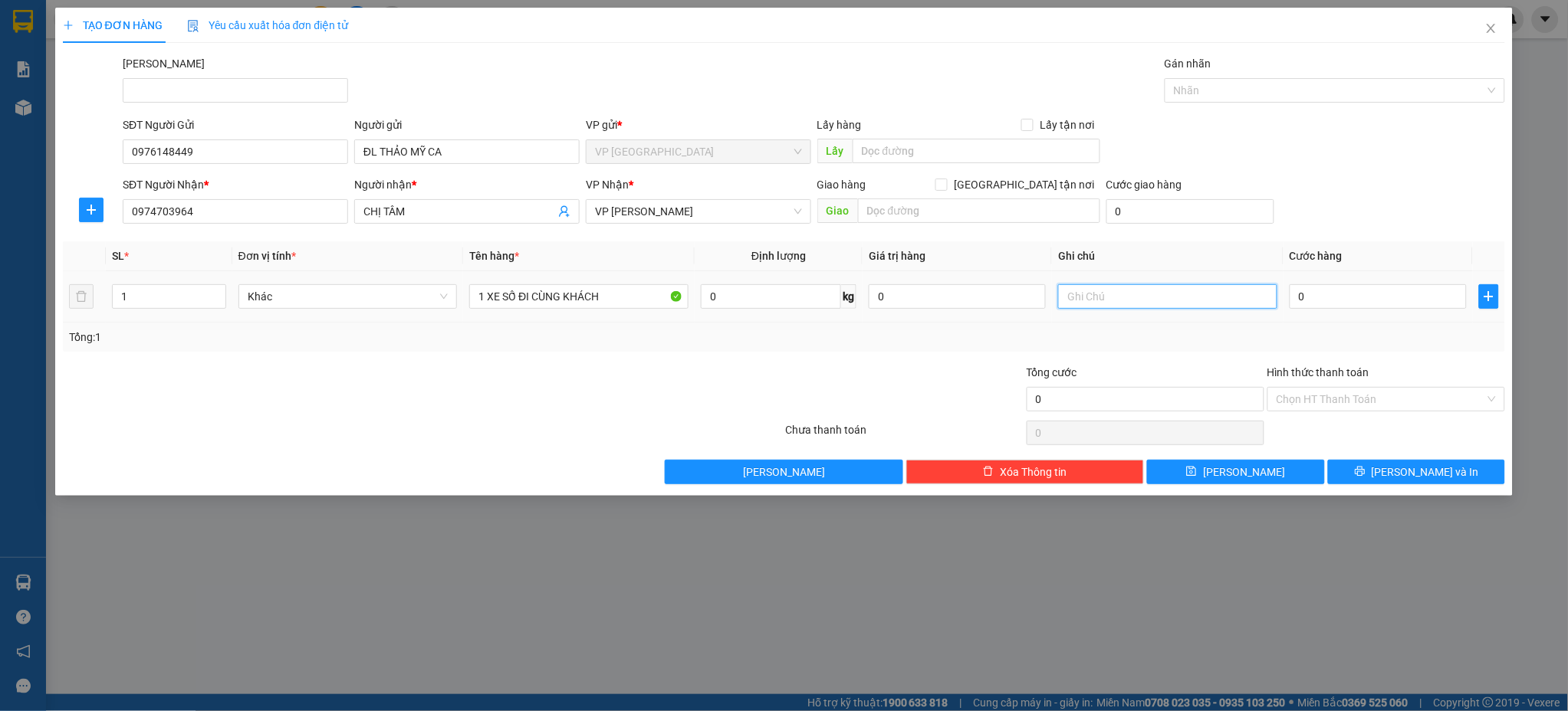
click at [1142, 297] on input "text" at bounding box center [1167, 297] width 219 height 25
click at [612, 297] on input "1 XE SỐ ĐI CÙNG KHÁCH" at bounding box center [579, 297] width 219 height 25
click at [617, 297] on input "1 XE SỐ ĐI CÙNG KHÁCH" at bounding box center [579, 297] width 219 height 25
type input "1 XE SỐ ĐI CÙNG KHÁCH A4"
click at [699, 400] on div at bounding box center [663, 391] width 241 height 54
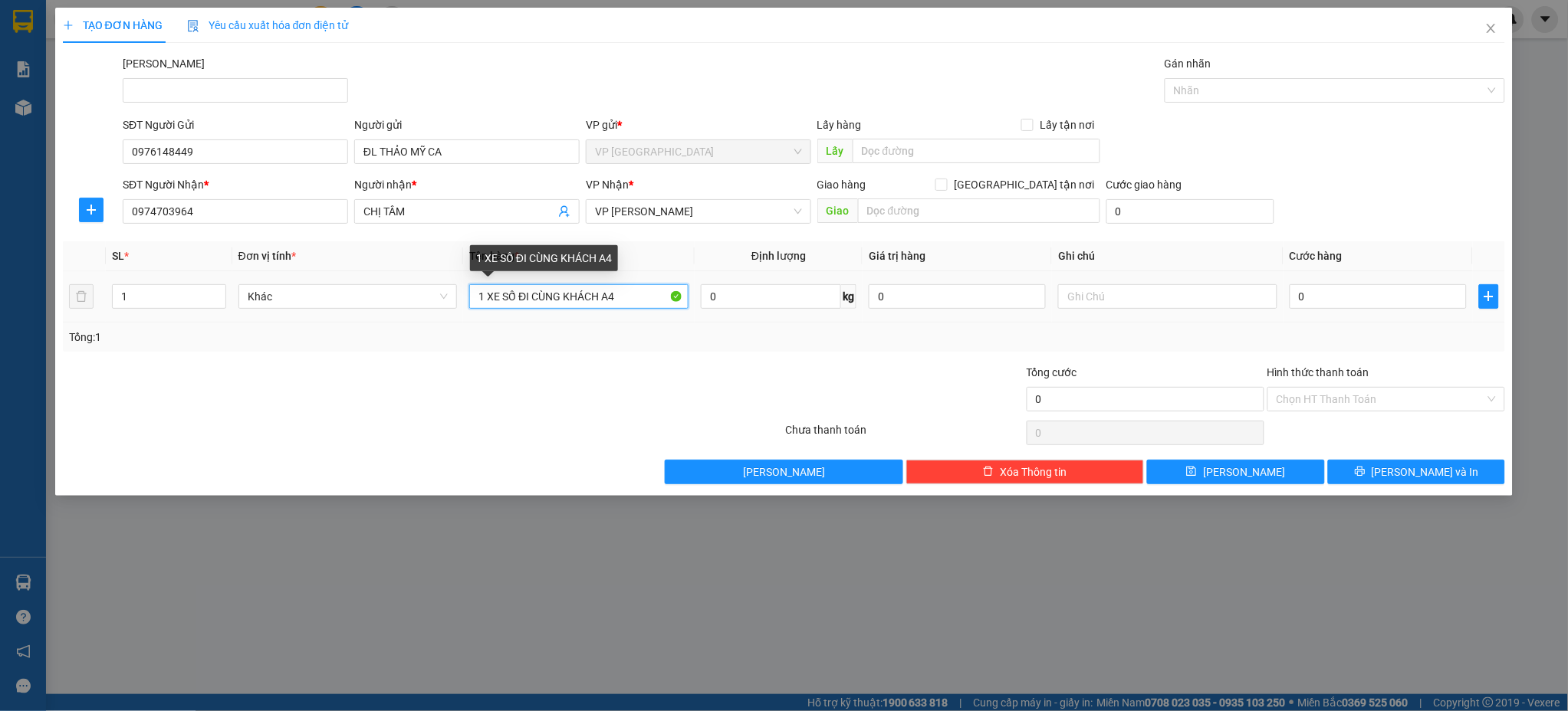
drag, startPoint x: 519, startPoint y: 298, endPoint x: 636, endPoint y: 311, distance: 117.7
click at [636, 311] on div "1 XE SỐ ĐI CÙNG KHÁCH A4" at bounding box center [579, 296] width 219 height 30
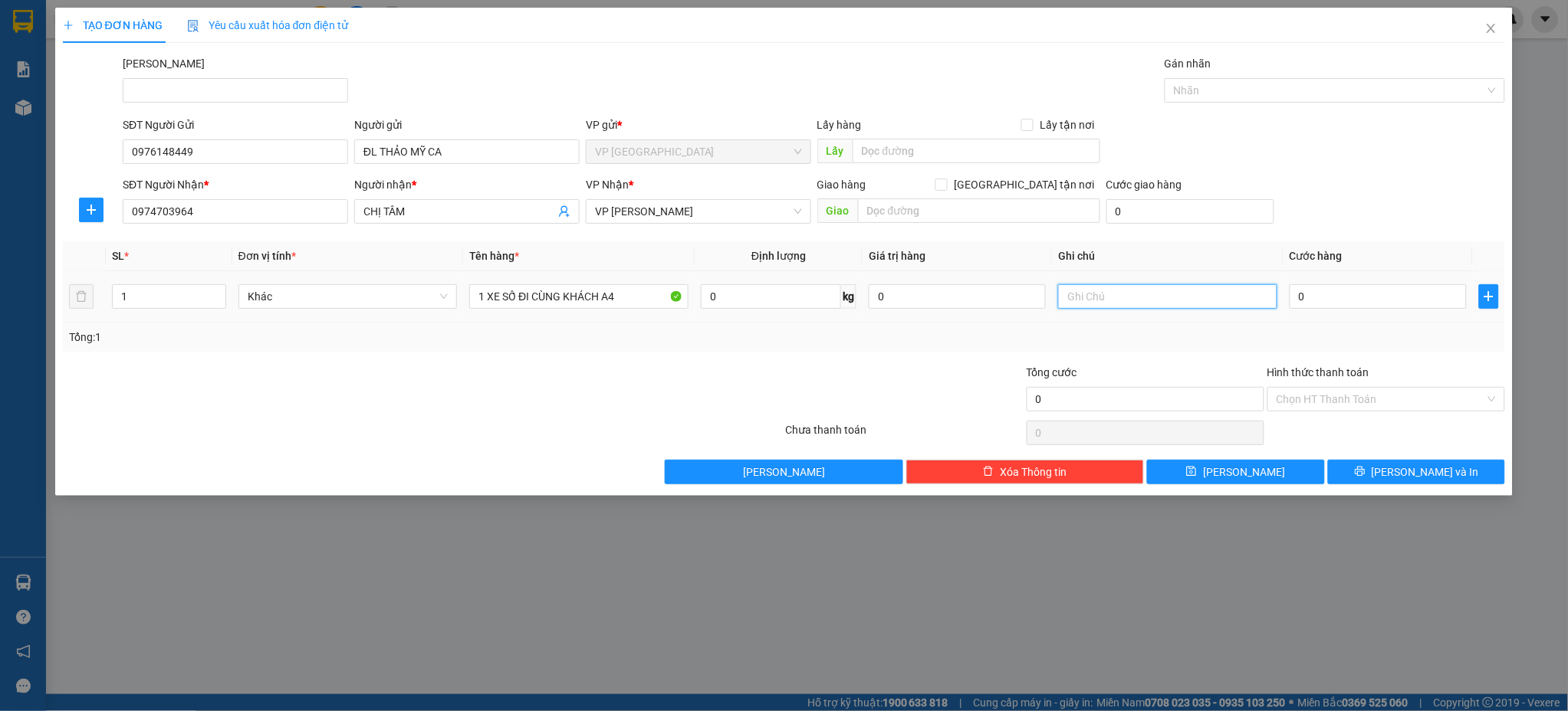
click at [1075, 297] on input "text" at bounding box center [1167, 297] width 219 height 25
drag, startPoint x: 1077, startPoint y: 295, endPoint x: 1193, endPoint y: 255, distance: 122.7
click at [1199, 253] on th "Ghi chú" at bounding box center [1167, 256] width 232 height 30
click at [1139, 294] on input "XE" at bounding box center [1167, 297] width 219 height 25
paste input "ĐI CÙNG KHÁCH A4"
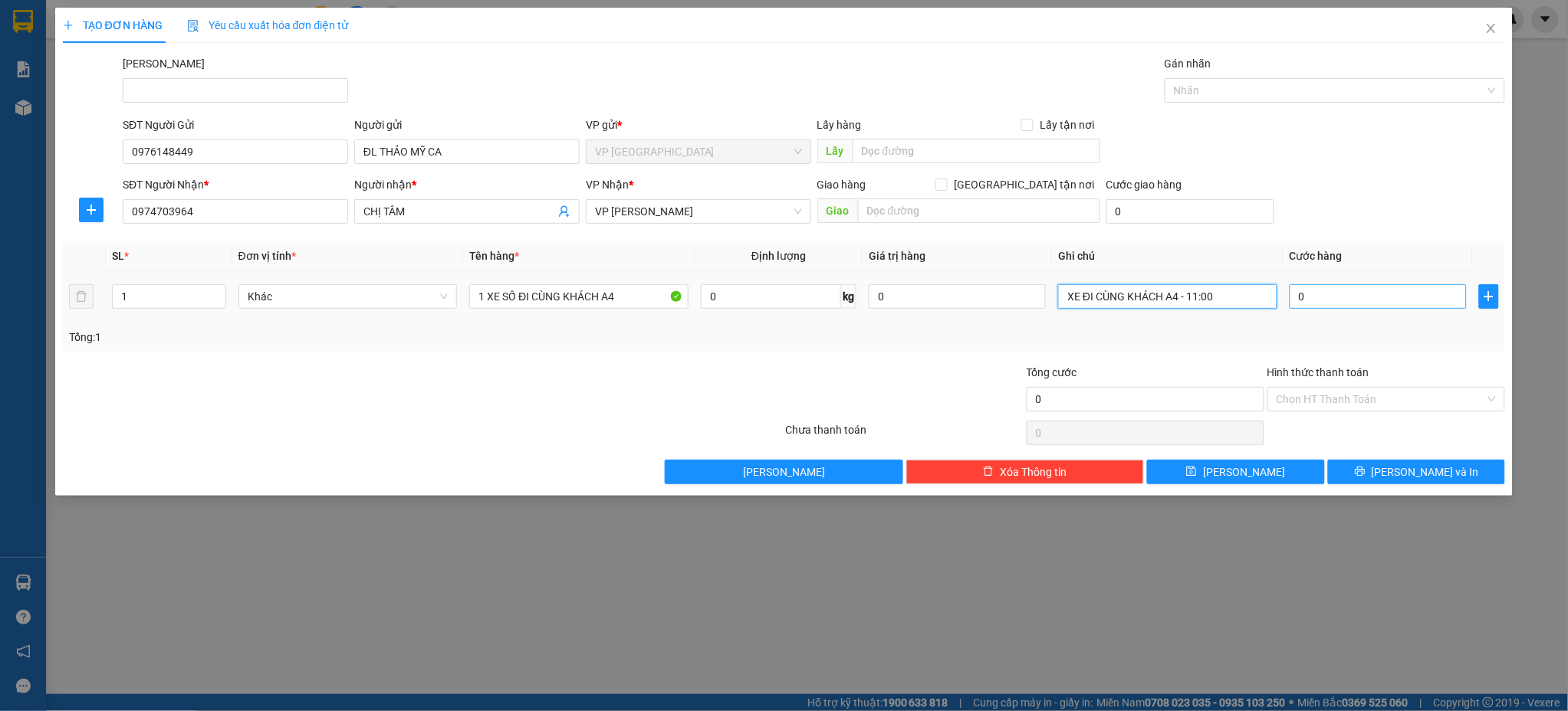
type input "XE ĐI CÙNG KHÁCH A4 - 11:00"
click at [1314, 297] on input "0" at bounding box center [1378, 297] width 177 height 25
type input "2"
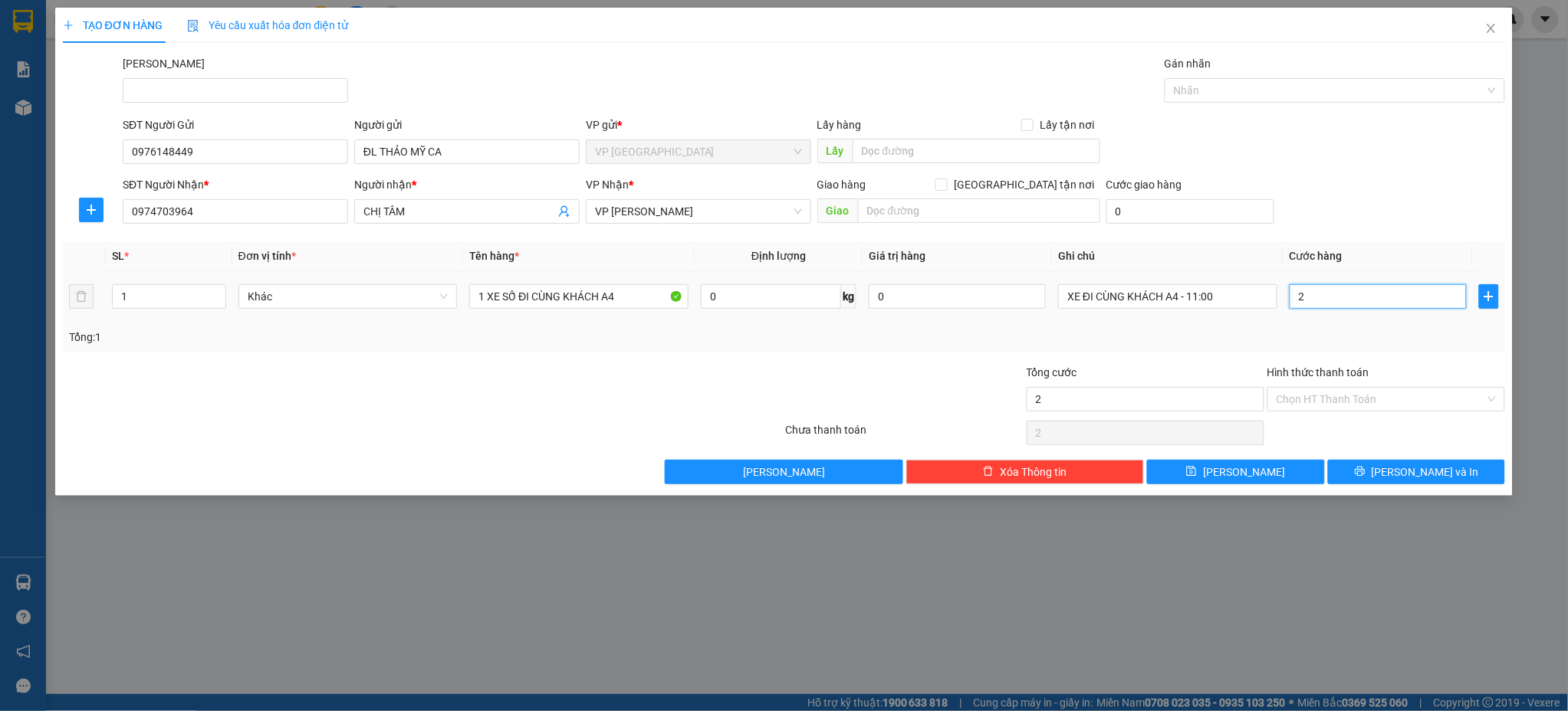
type input "25"
type input "250"
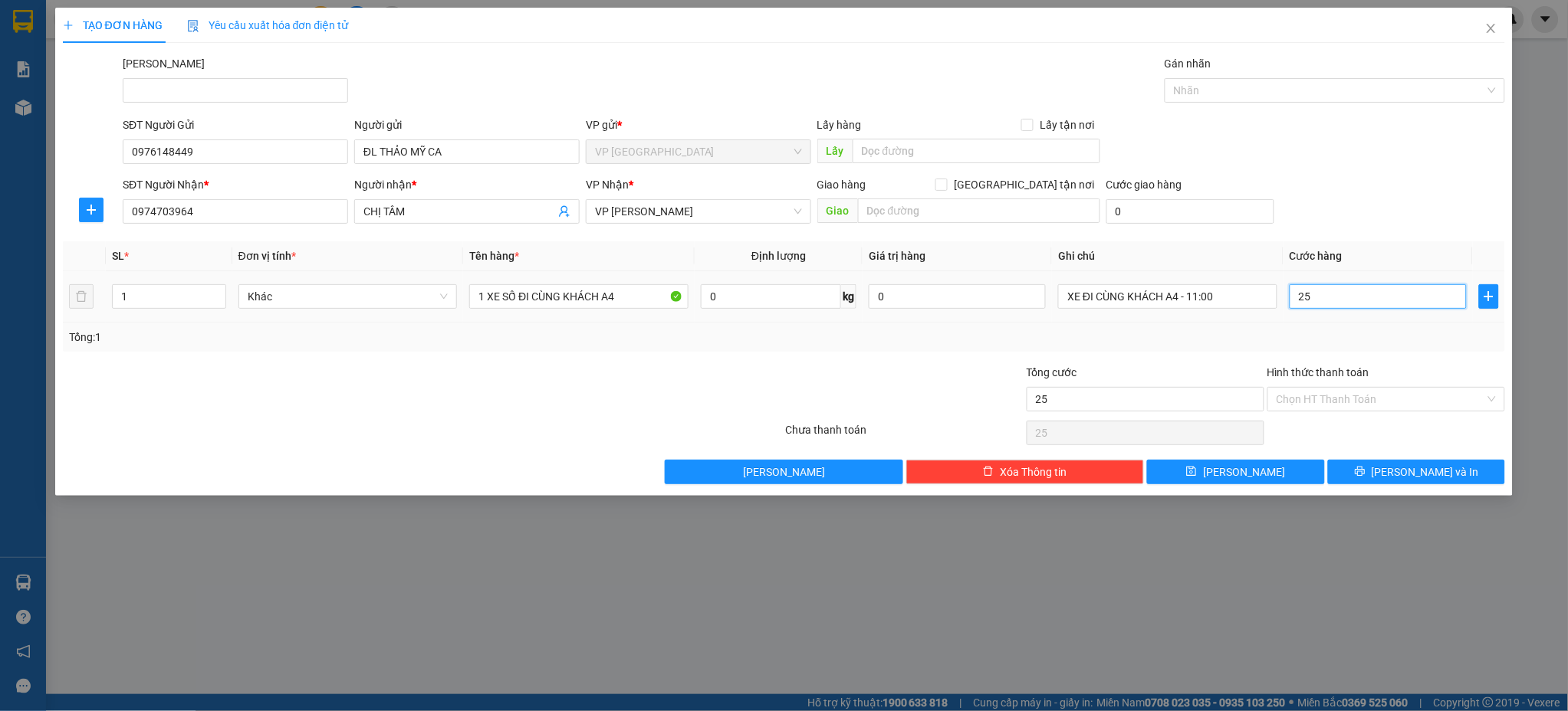
type input "250"
type input "2.500"
type input "25.000"
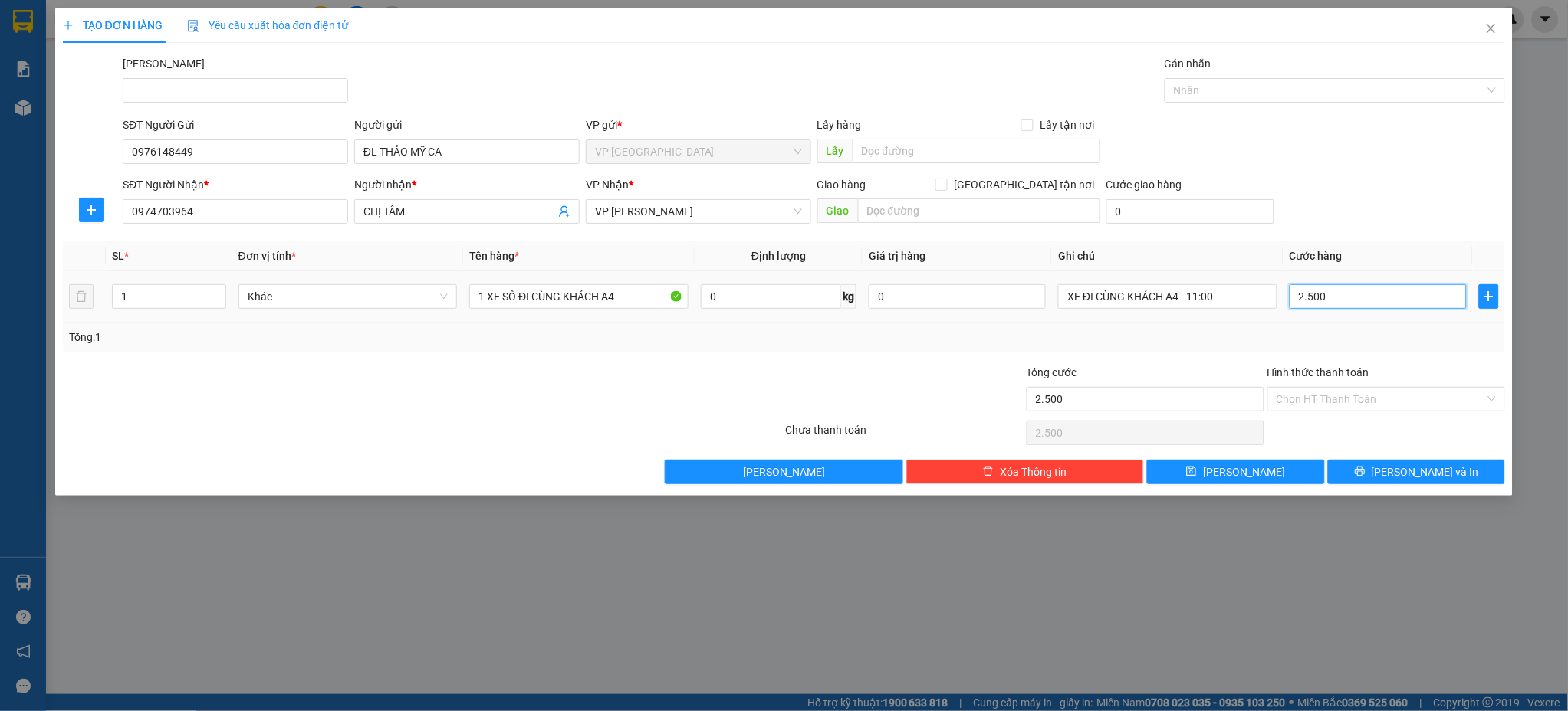
type input "25.000"
type input "250.000"
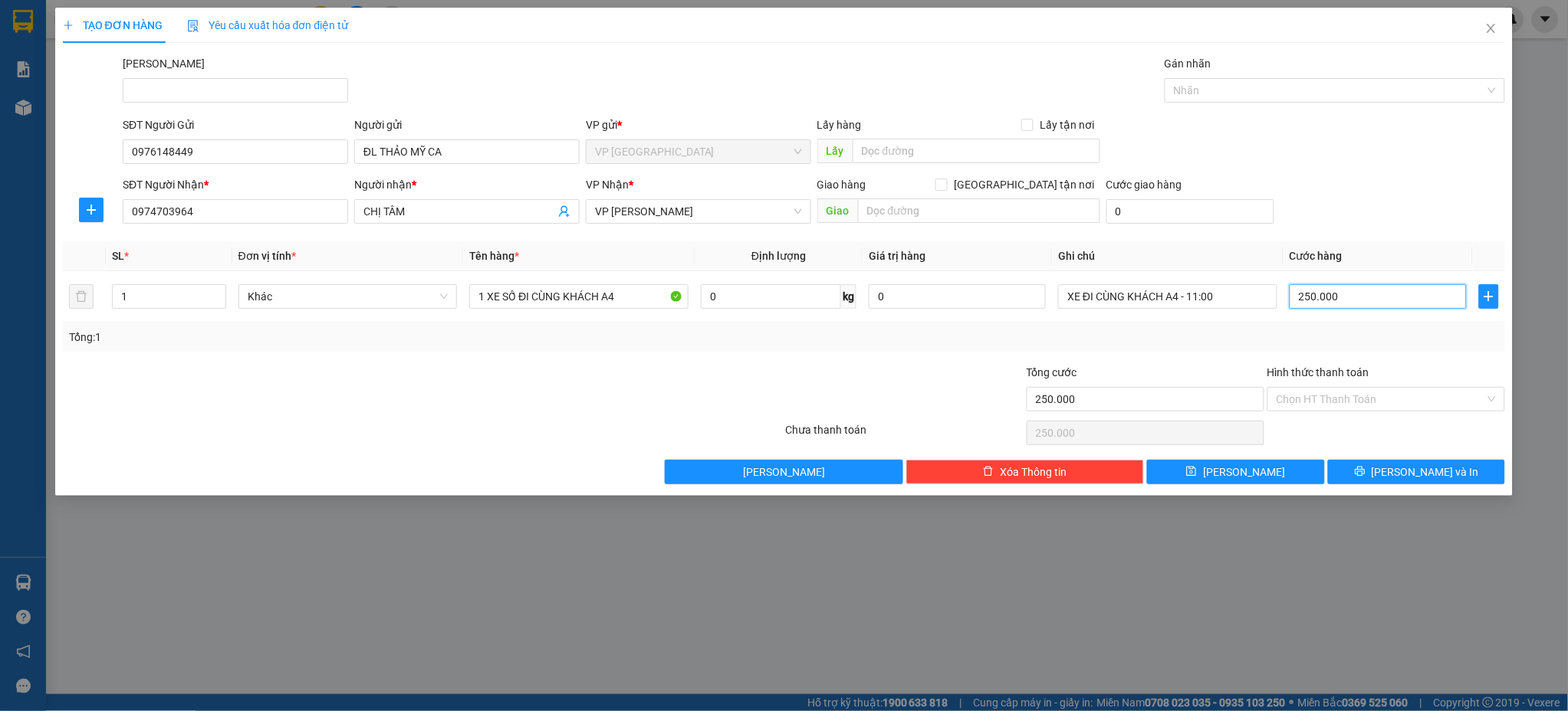
type input "250.000"
click at [1185, 344] on div "Tổng: 1" at bounding box center [784, 337] width 1430 height 16
click at [725, 344] on div "Tổng: 1" at bounding box center [784, 337] width 1430 height 16
drag, startPoint x: 519, startPoint y: 299, endPoint x: 684, endPoint y: 323, distance: 166.7
click at [684, 323] on div "SL * Đơn vị tính * Tên hàng * Định lượng Giá trị hàng Ghi chú Cước hàng 1 Khác …" at bounding box center [784, 297] width 1443 height 110
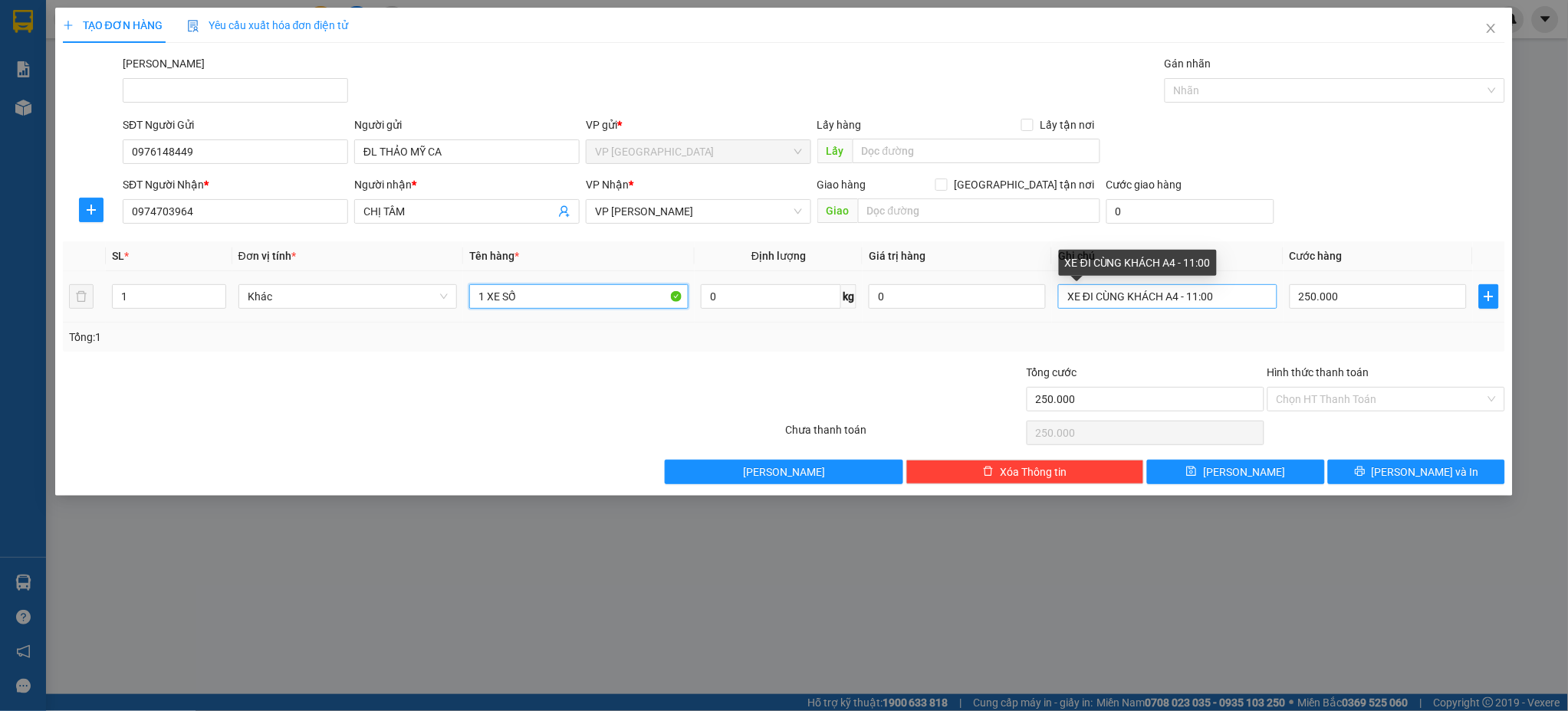
type input "1 XE SỐ"
click at [1083, 294] on input "XE ĐI CÙNG KHÁCH A4 - 11:00" at bounding box center [1167, 297] width 219 height 25
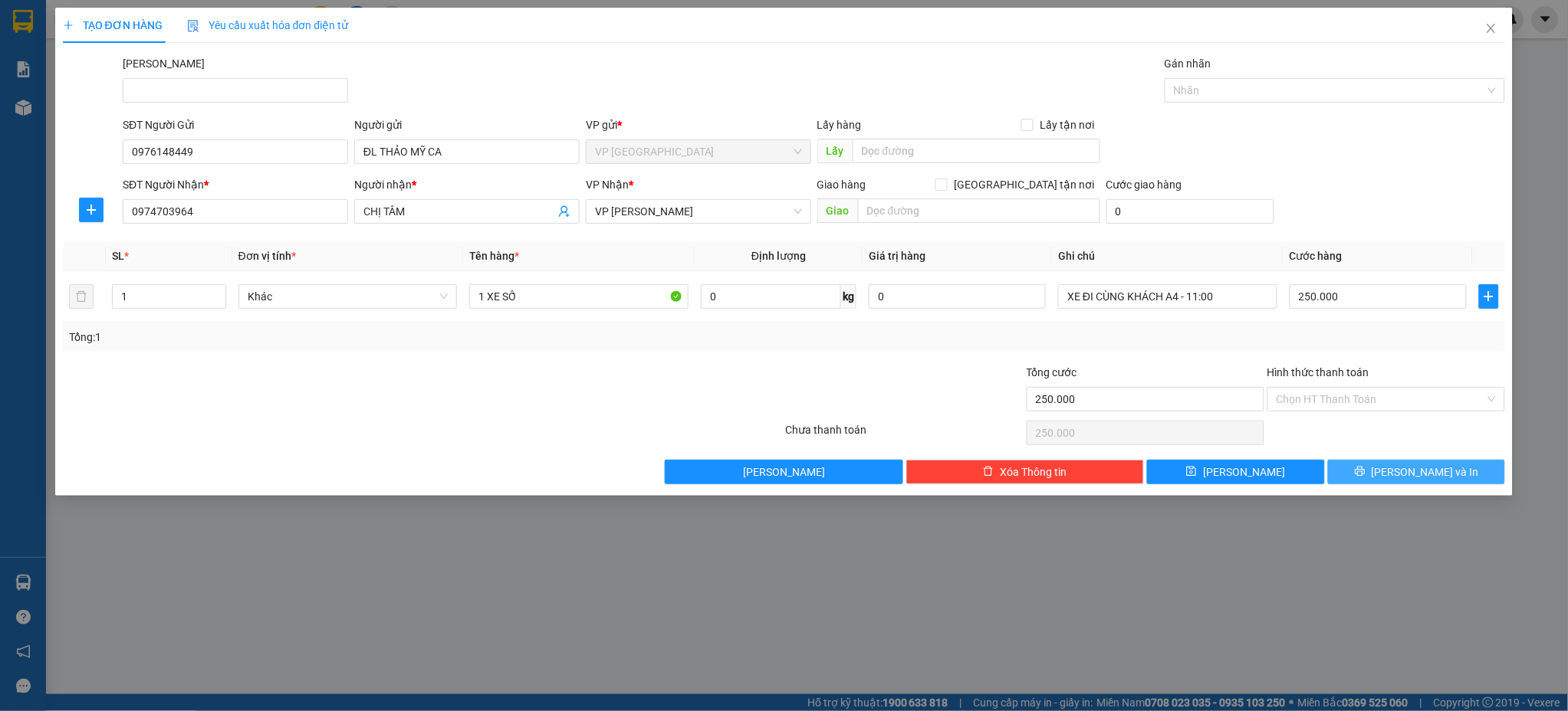
click at [1433, 471] on span "[PERSON_NAME] và In" at bounding box center [1425, 472] width 107 height 16
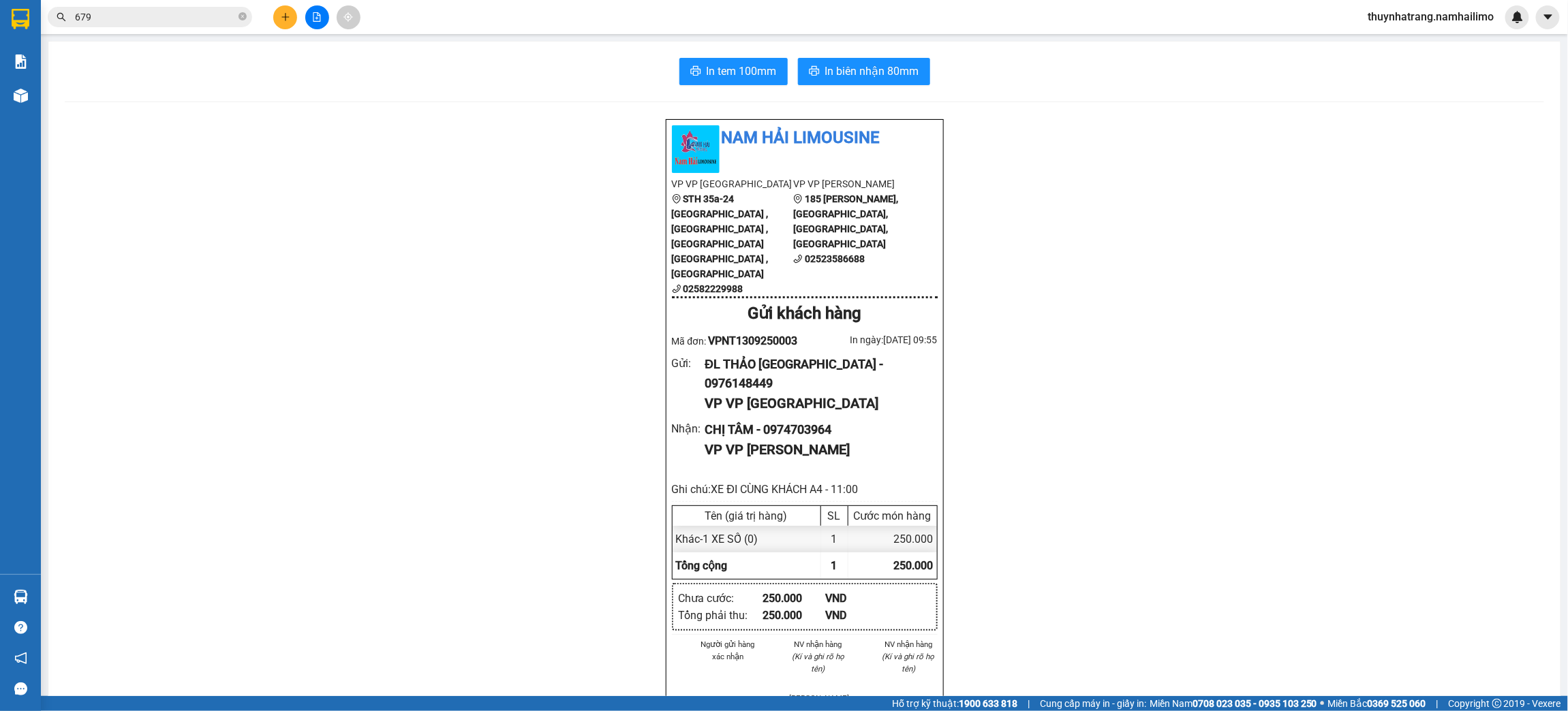
drag, startPoint x: 320, startPoint y: 523, endPoint x: 419, endPoint y: 478, distance: 108.7
click at [320, 521] on div "Nam Hải Limousine VP VP [GEOGRAPHIC_DATA] 35a-[GEOGRAPHIC_DATA] , [GEOGRAPHIC_D…" at bounding box center [804, 705] width 1479 height 1174
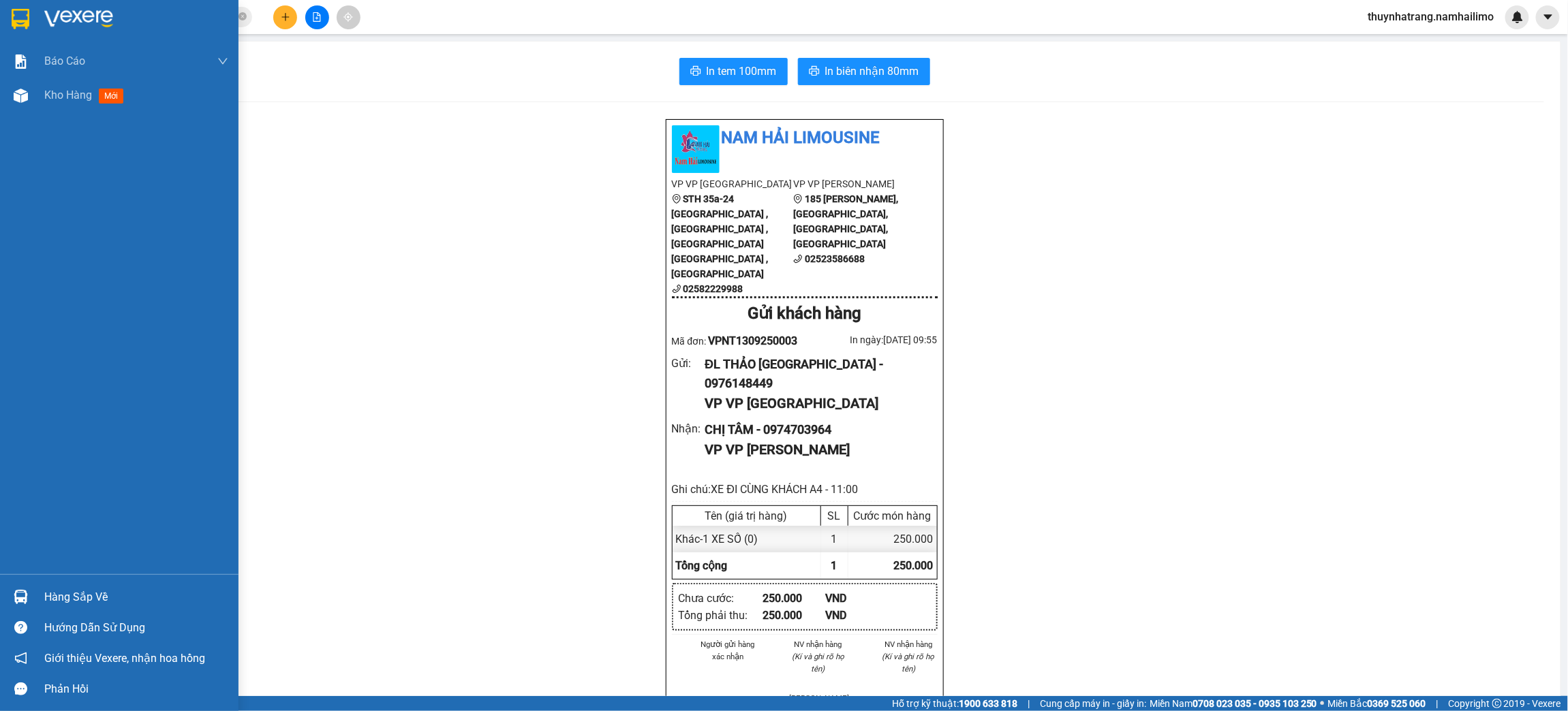
click at [33, 15] on div at bounding box center [119, 22] width 238 height 44
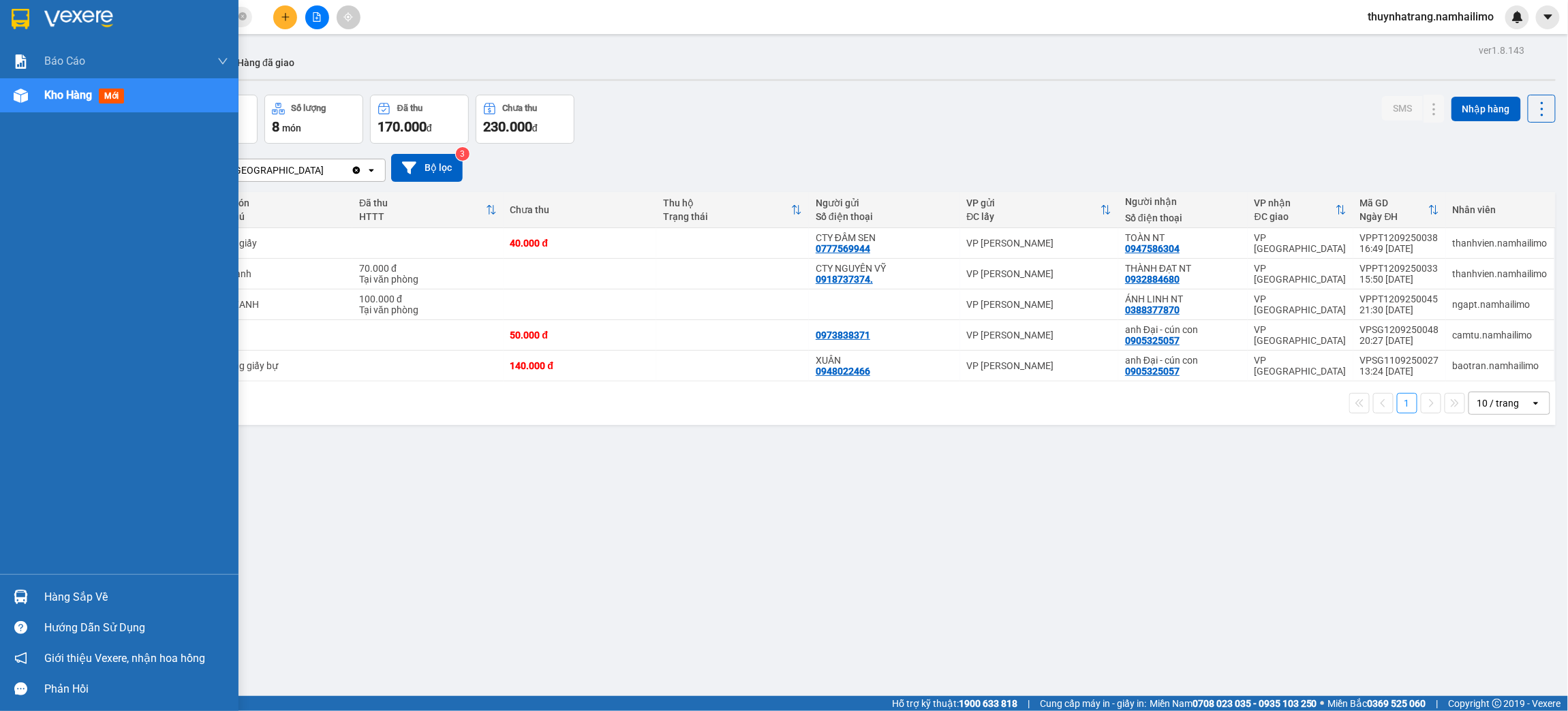
click at [20, 5] on div at bounding box center [119, 22] width 238 height 44
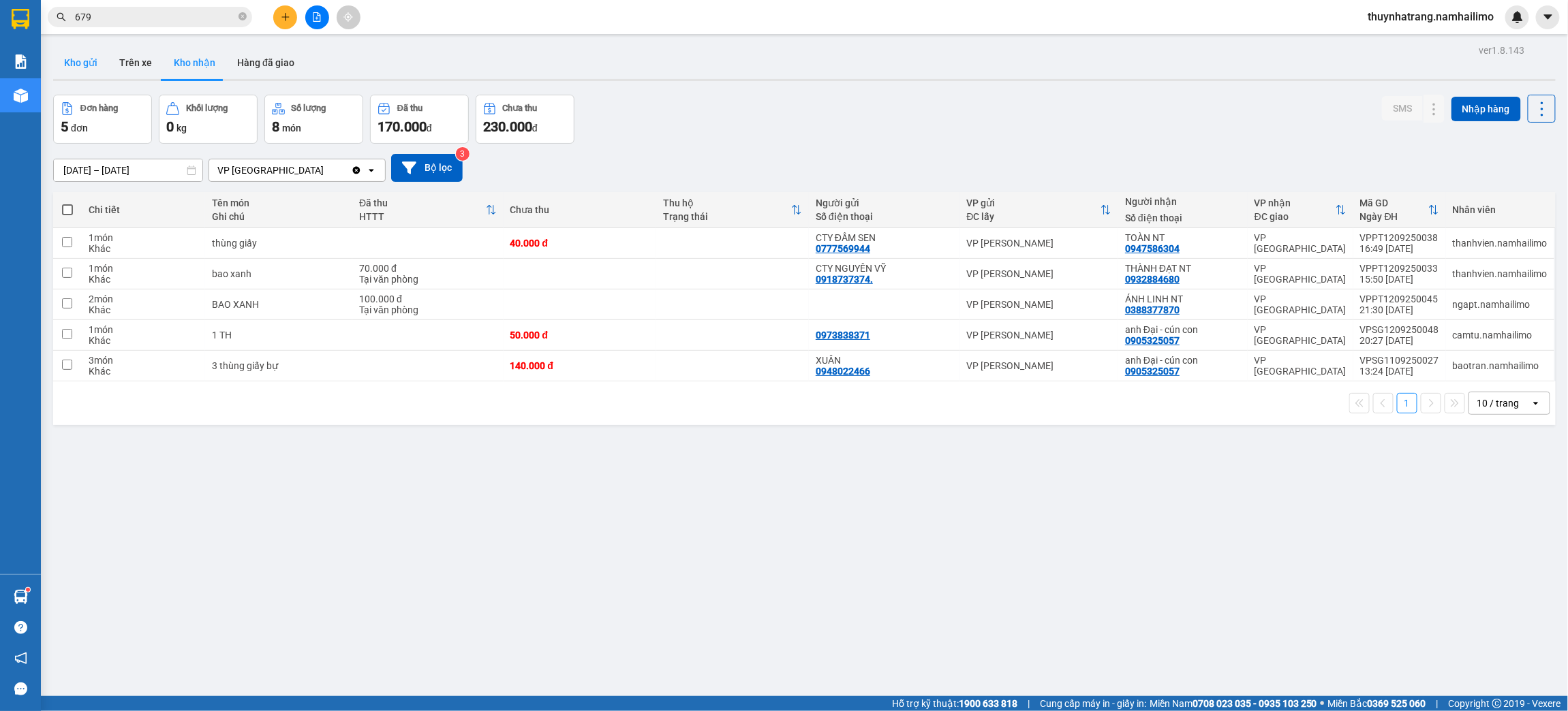
click at [86, 65] on button "Kho gửi" at bounding box center [81, 62] width 55 height 33
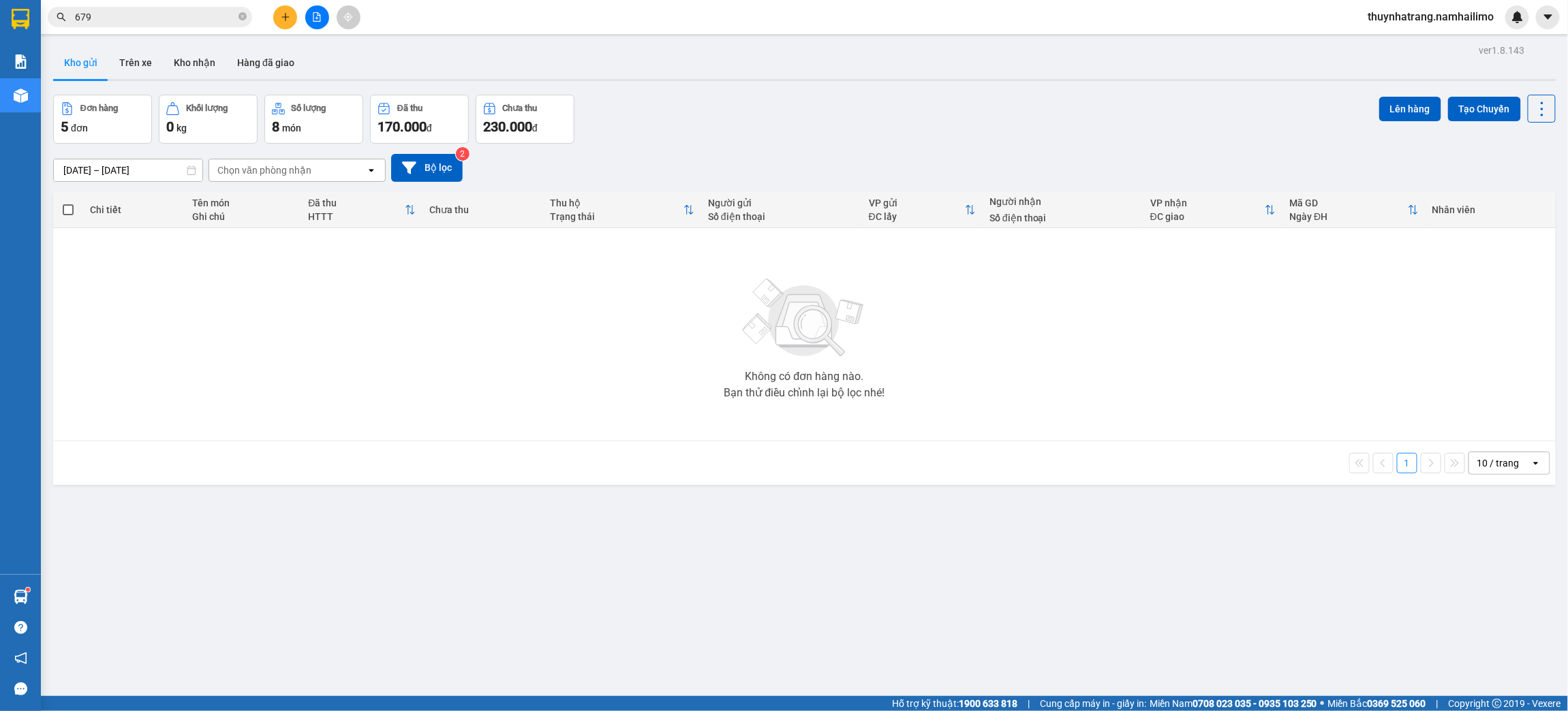
click at [86, 71] on button "Kho gửi" at bounding box center [81, 62] width 55 height 33
click at [138, 70] on button "Trên xe" at bounding box center [136, 62] width 54 height 33
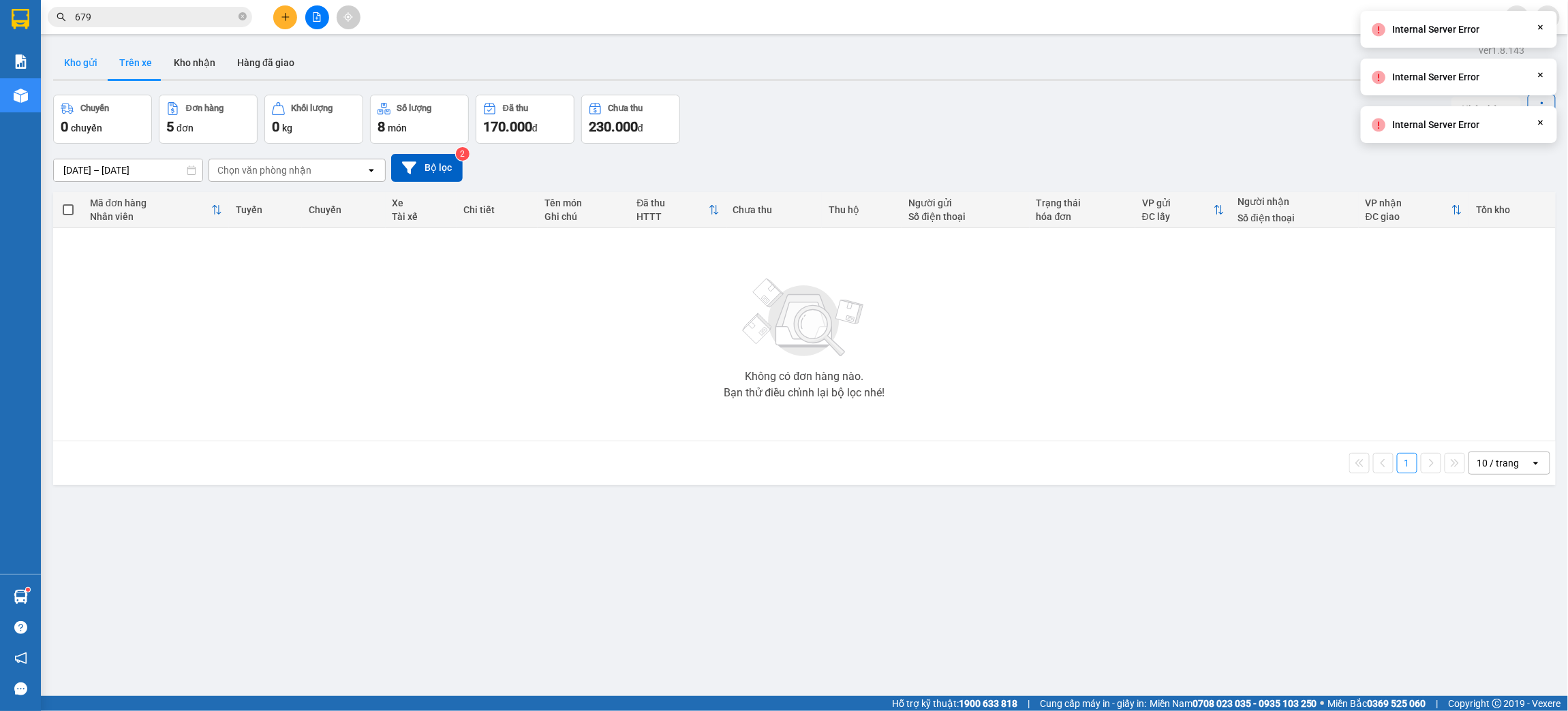
click at [88, 61] on button "Kho gửi" at bounding box center [81, 62] width 55 height 33
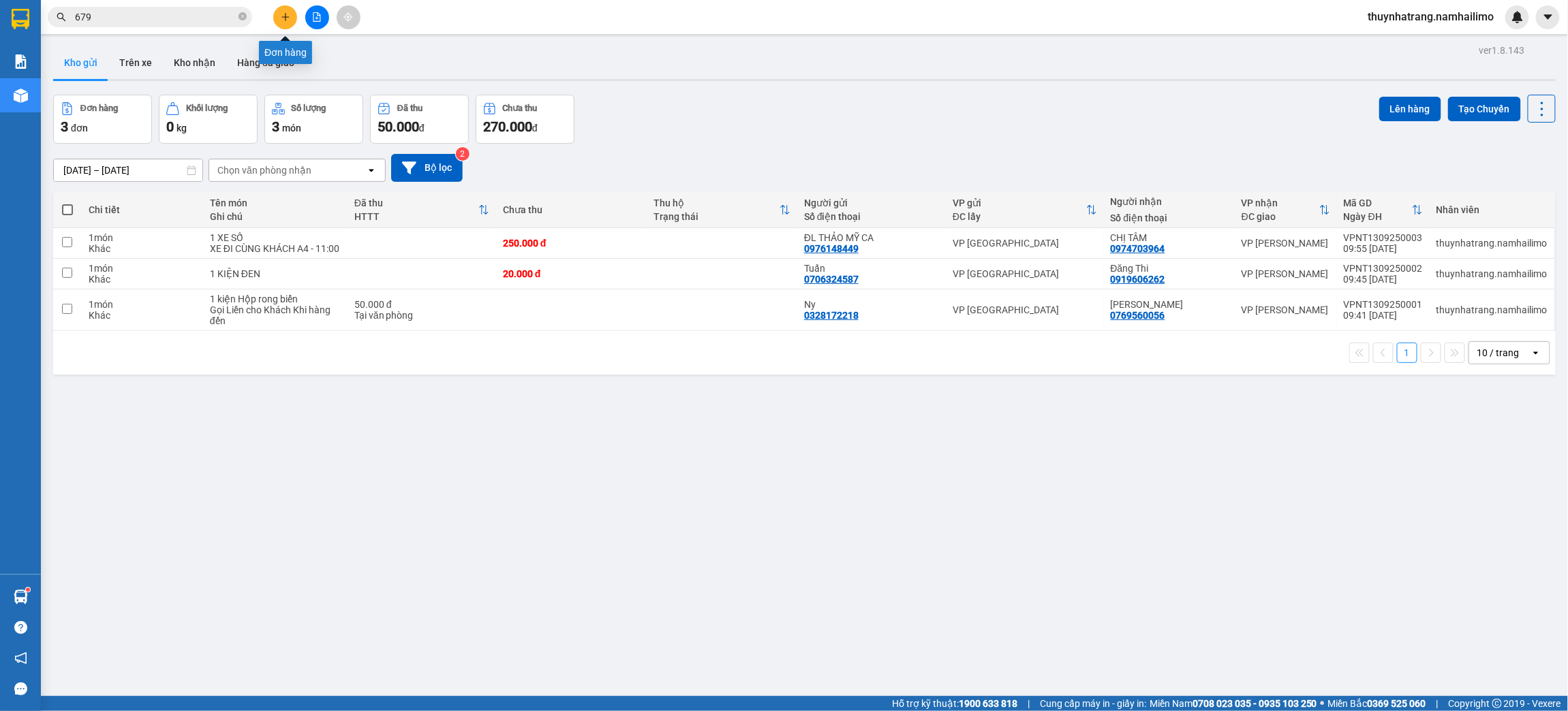
click at [278, 18] on button at bounding box center [285, 17] width 24 height 24
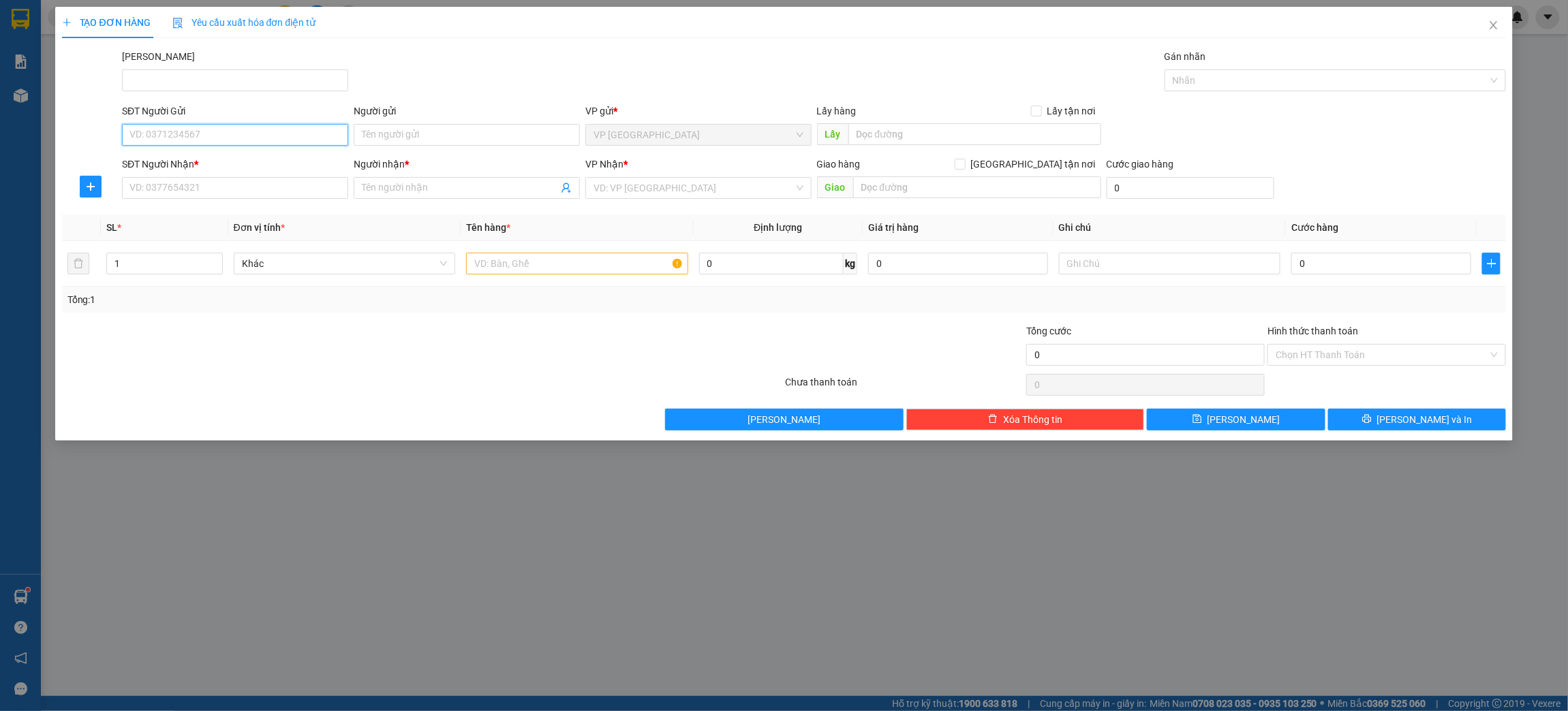
click at [180, 135] on input "SĐT Người Gửi" at bounding box center [234, 135] width 226 height 22
type input "0706324587"
click at [203, 160] on div "0706324587 - Tuấn" at bounding box center [235, 163] width 210 height 15
type input "Tuấn"
type input "0919606262"
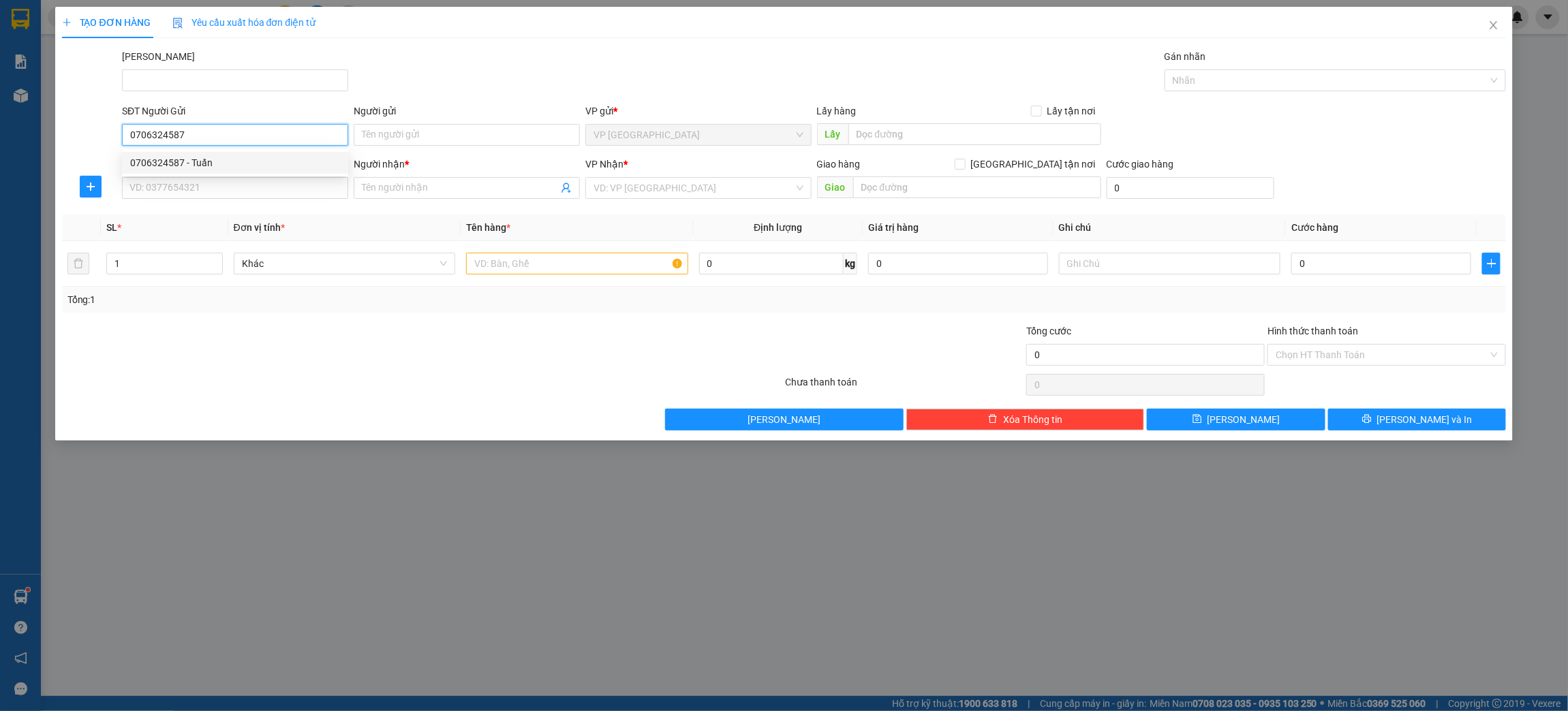
type input "Đăng Thi"
type input "20.000"
type input "0706324587"
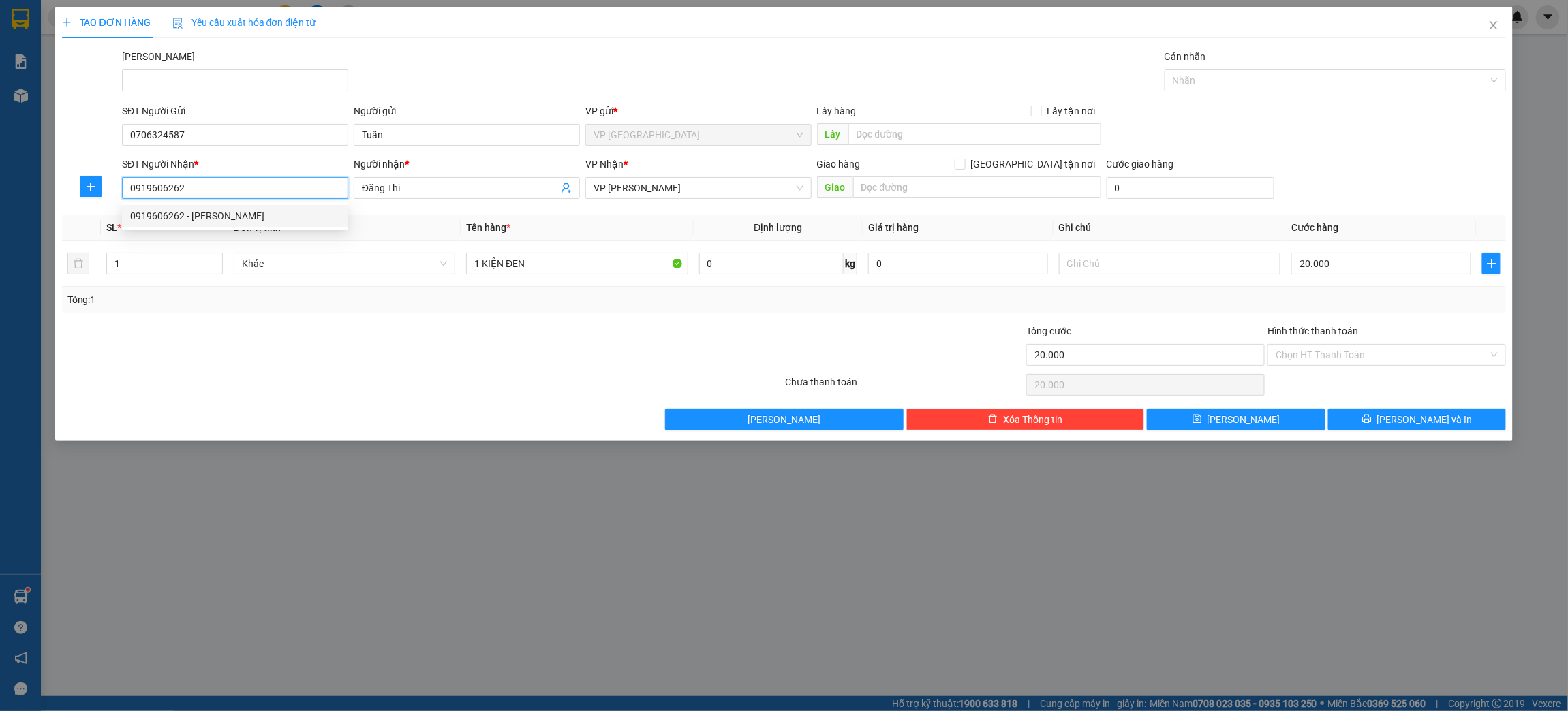
drag, startPoint x: 255, startPoint y: 198, endPoint x: -1, endPoint y: 214, distance: 256.5
click at [0, 214] on html "Kết quả tìm kiếm ( 414 ) Bộ lọc Mã ĐH Trạng thái Món hàng Tổng cước Chưa cước N…" at bounding box center [784, 355] width 1568 height 711
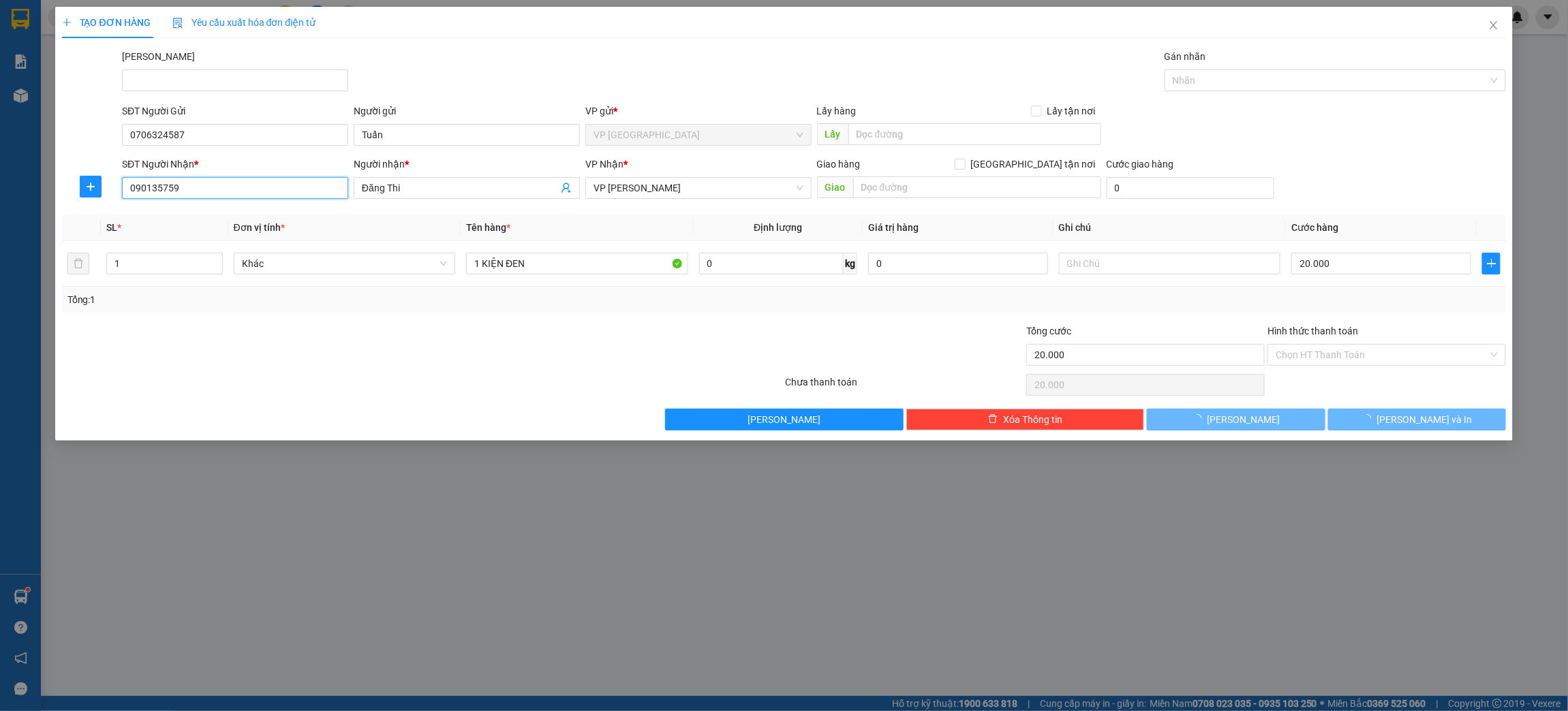
type input "0901357599"
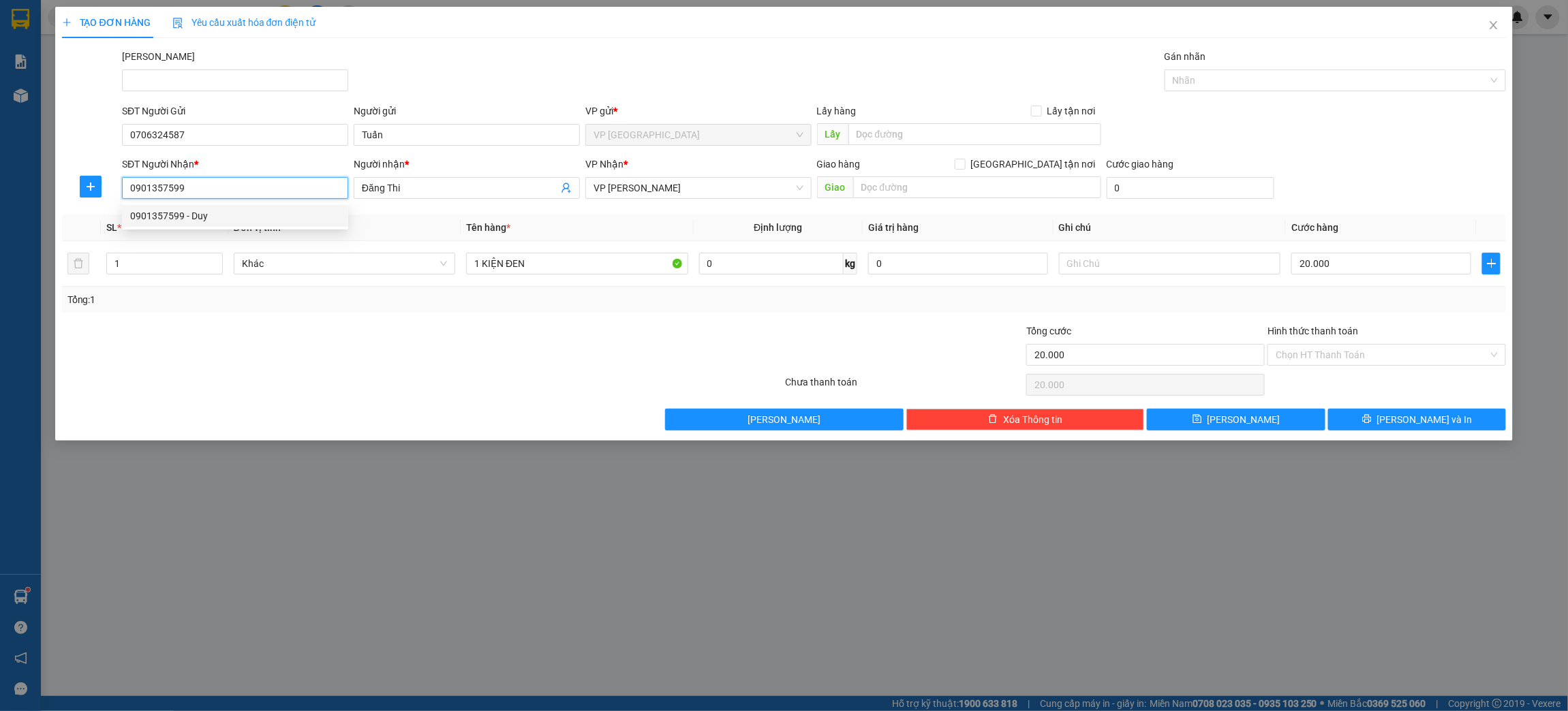
click at [176, 219] on div "0901357599 - Duy" at bounding box center [235, 216] width 210 height 15
type input "Duy"
type input "30.000"
type input "0901357599"
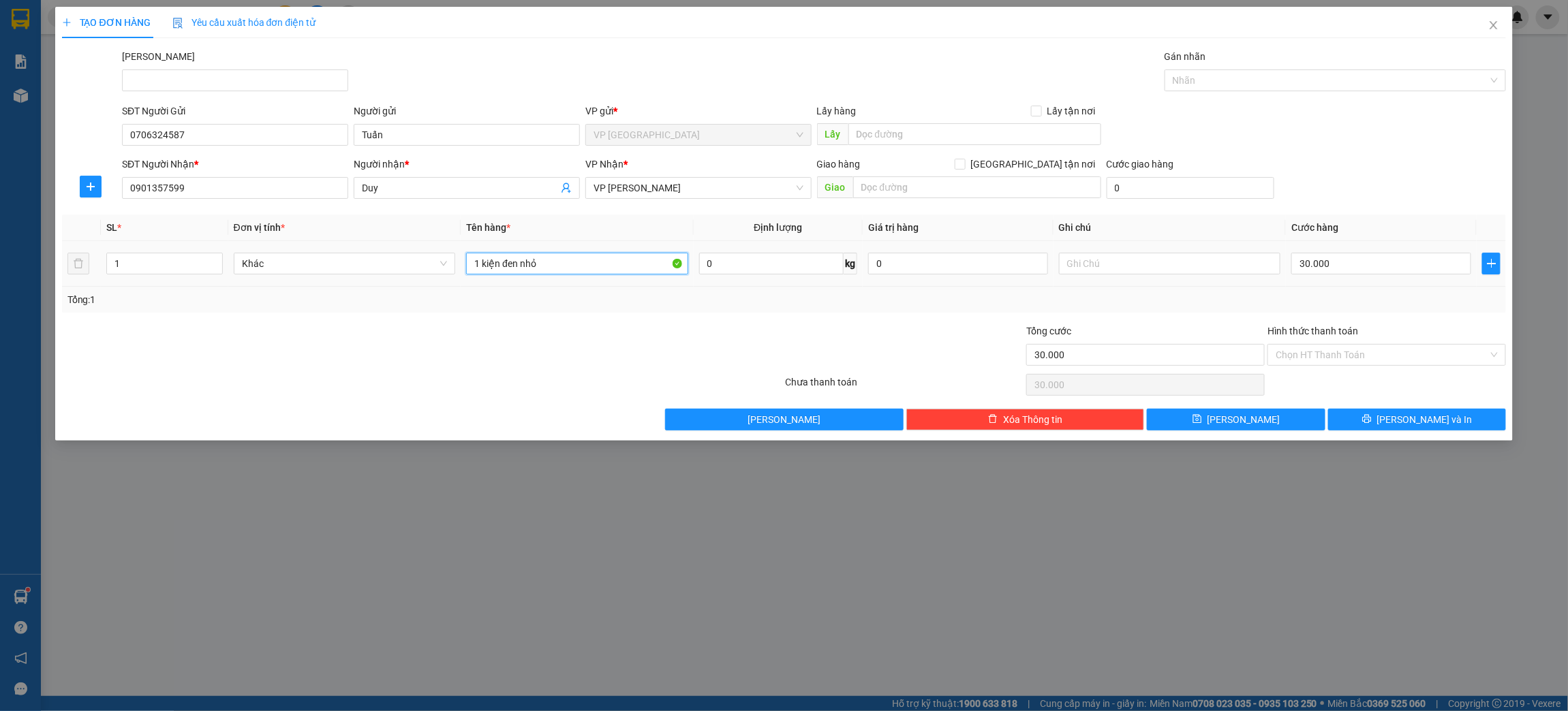
drag, startPoint x: 556, startPoint y: 269, endPoint x: 478, endPoint y: 279, distance: 78.6
click at [478, 279] on td "1 kiện đen nhỏ" at bounding box center [577, 264] width 233 height 45
type input "1KIỆN ĐEN"
click at [1393, 414] on button "[PERSON_NAME] và In" at bounding box center [1417, 420] width 178 height 22
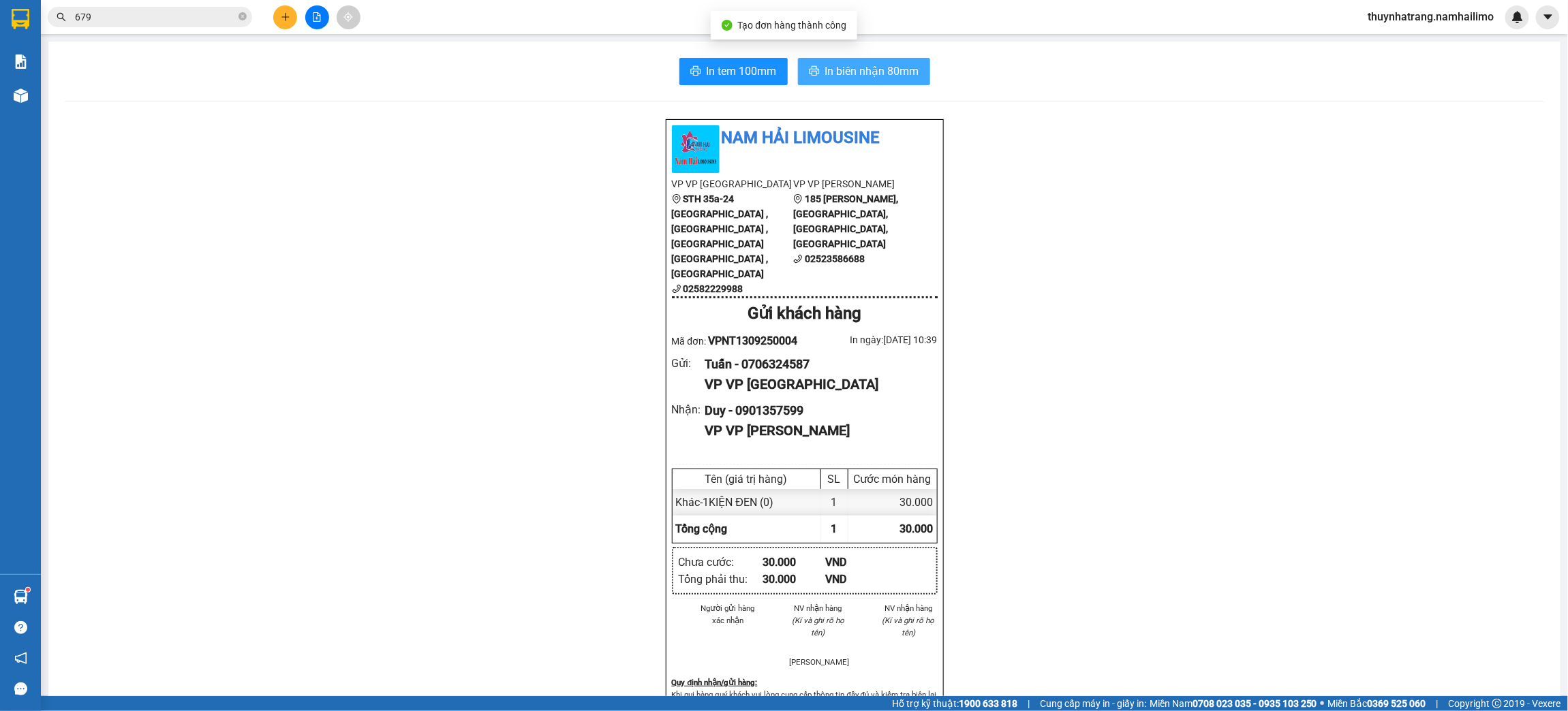
click at [895, 61] on button "In biên nhận 80mm" at bounding box center [864, 71] width 132 height 27
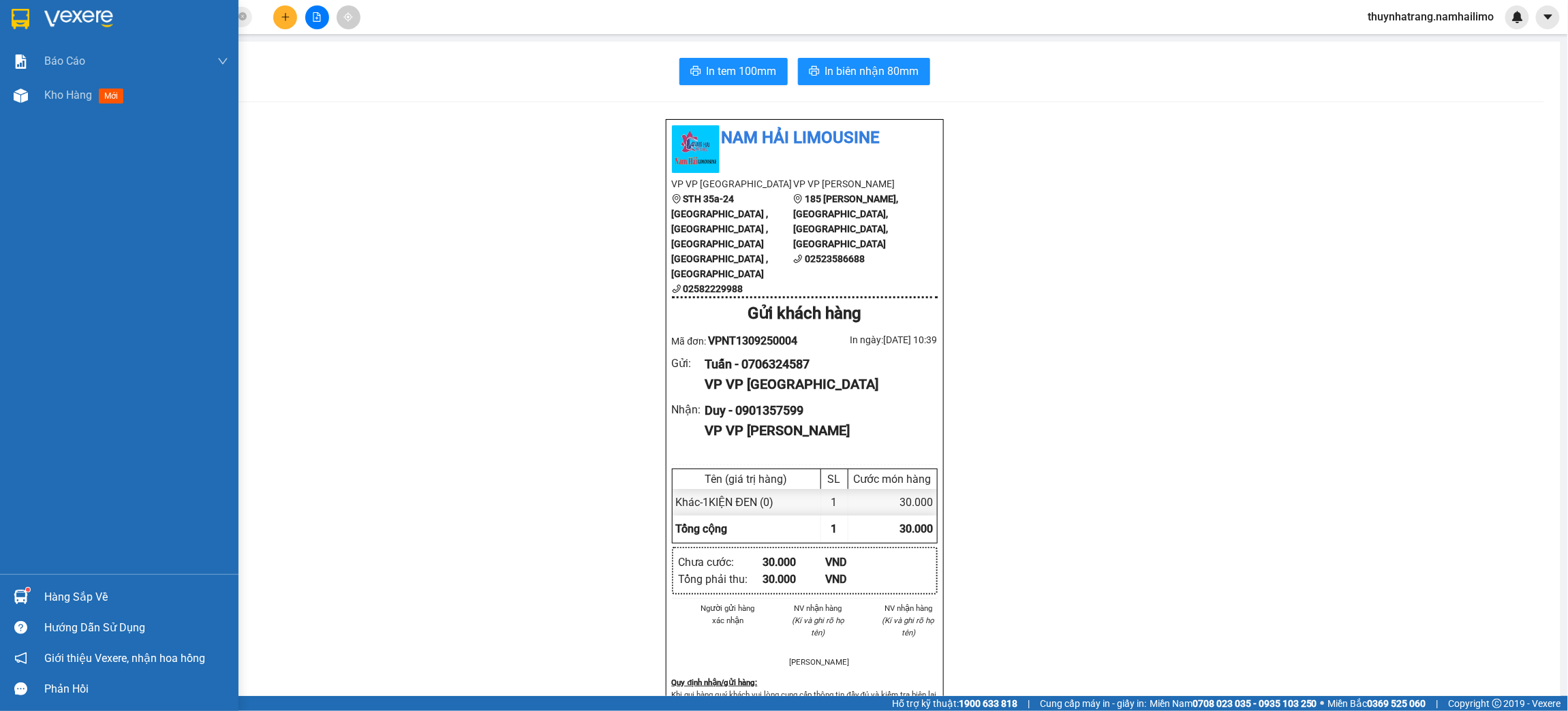
click at [18, 12] on img at bounding box center [21, 19] width 18 height 21
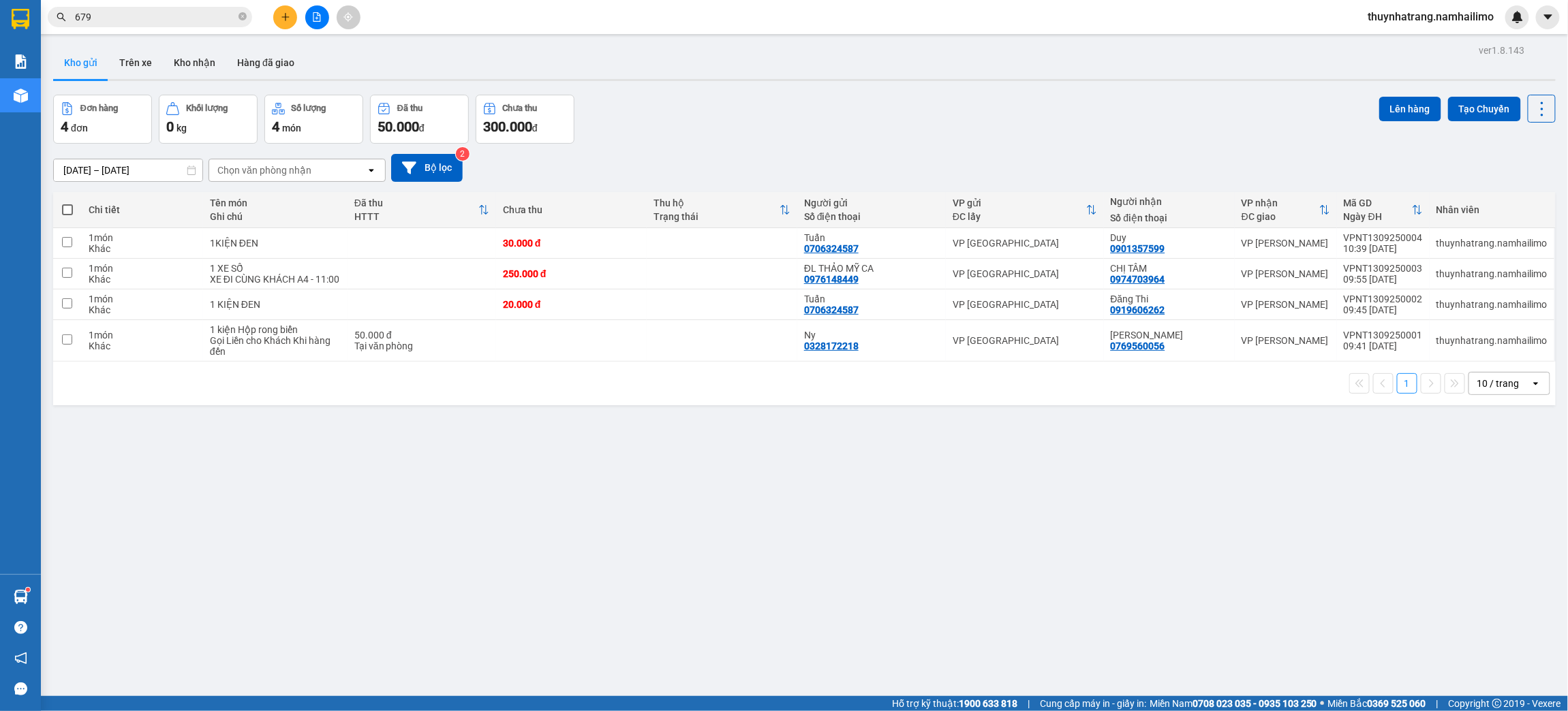
click at [67, 201] on th at bounding box center [67, 209] width 29 height 36
click at [71, 215] on span at bounding box center [67, 209] width 11 height 11
click at [67, 203] on input "checkbox" at bounding box center [67, 203] width 0 height 0
checkbox input "true"
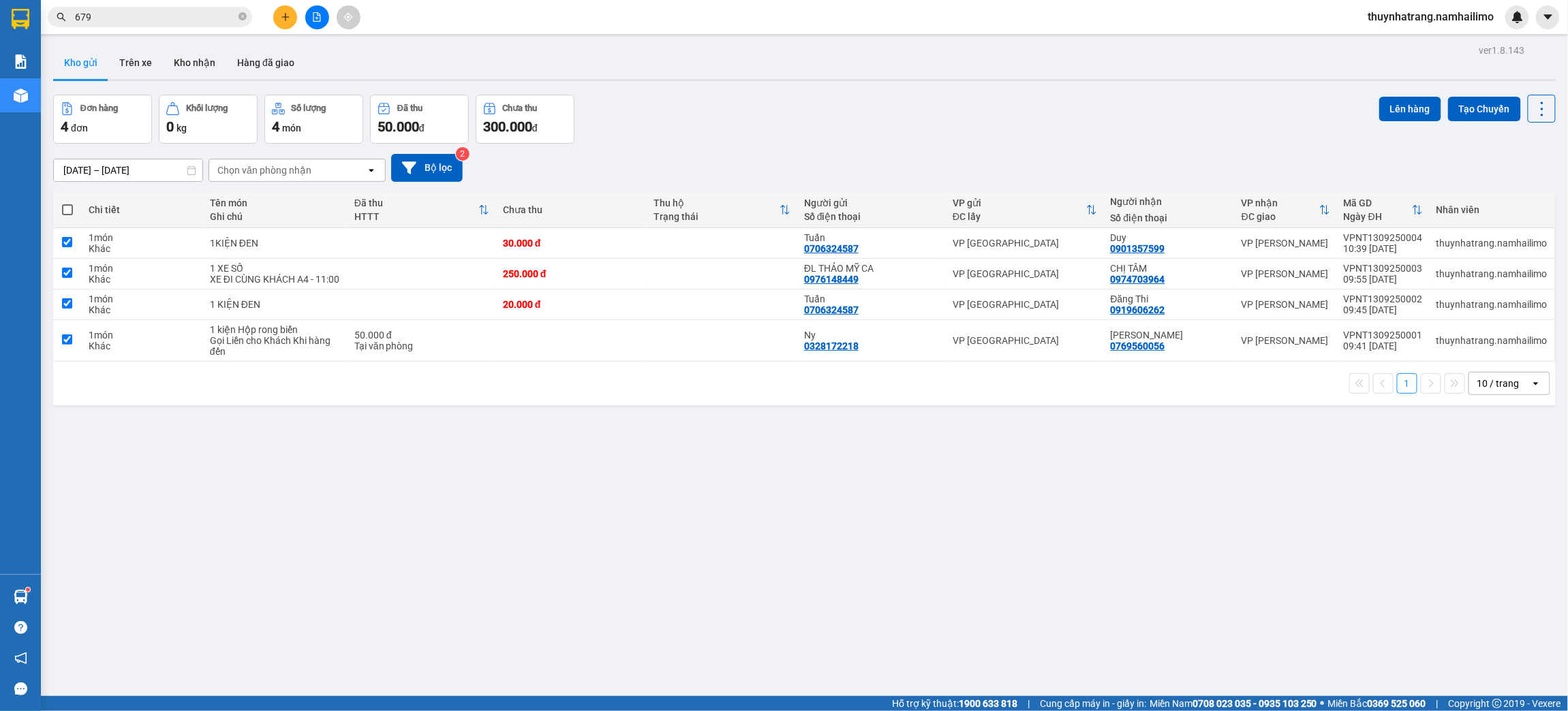
checkbox input "true"
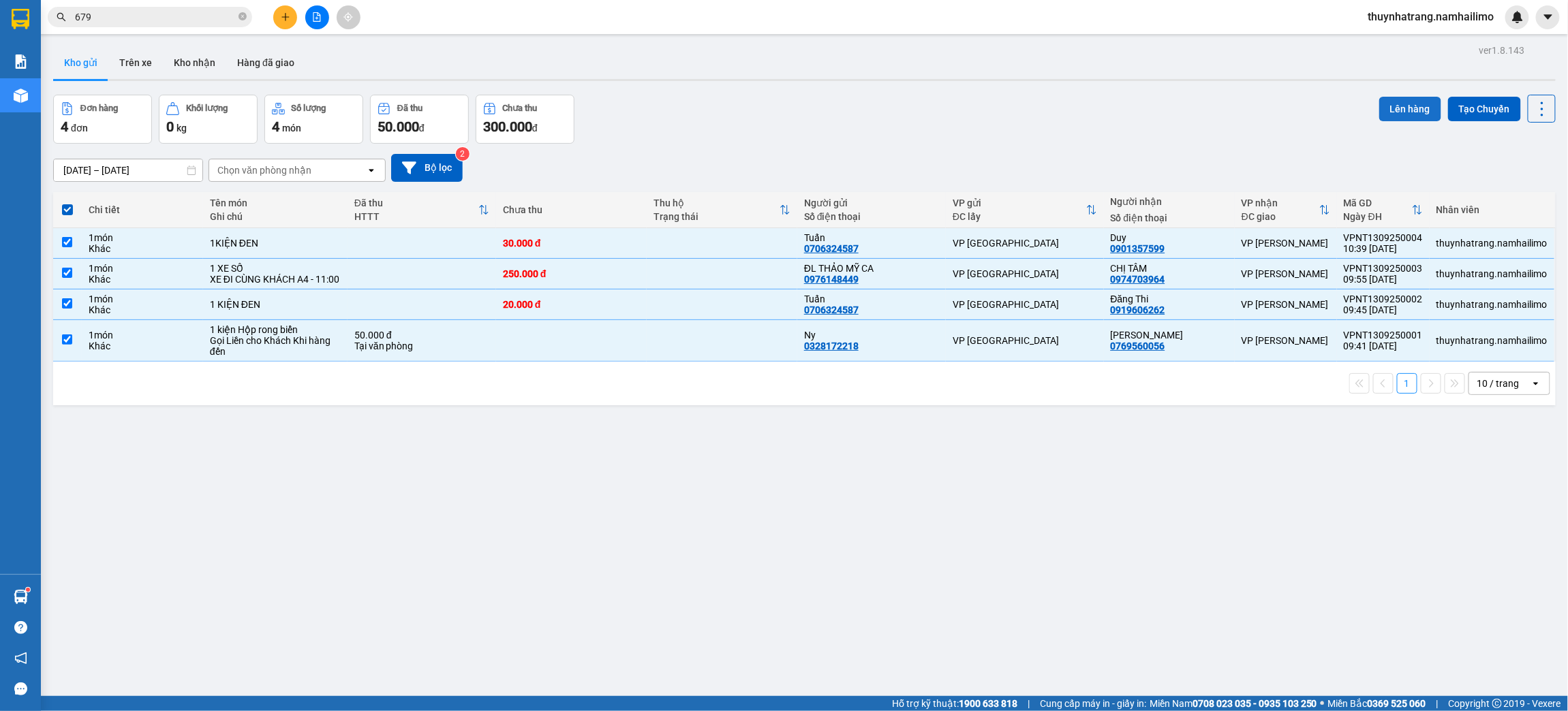
click at [1393, 108] on button "Lên hàng" at bounding box center [1410, 108] width 62 height 24
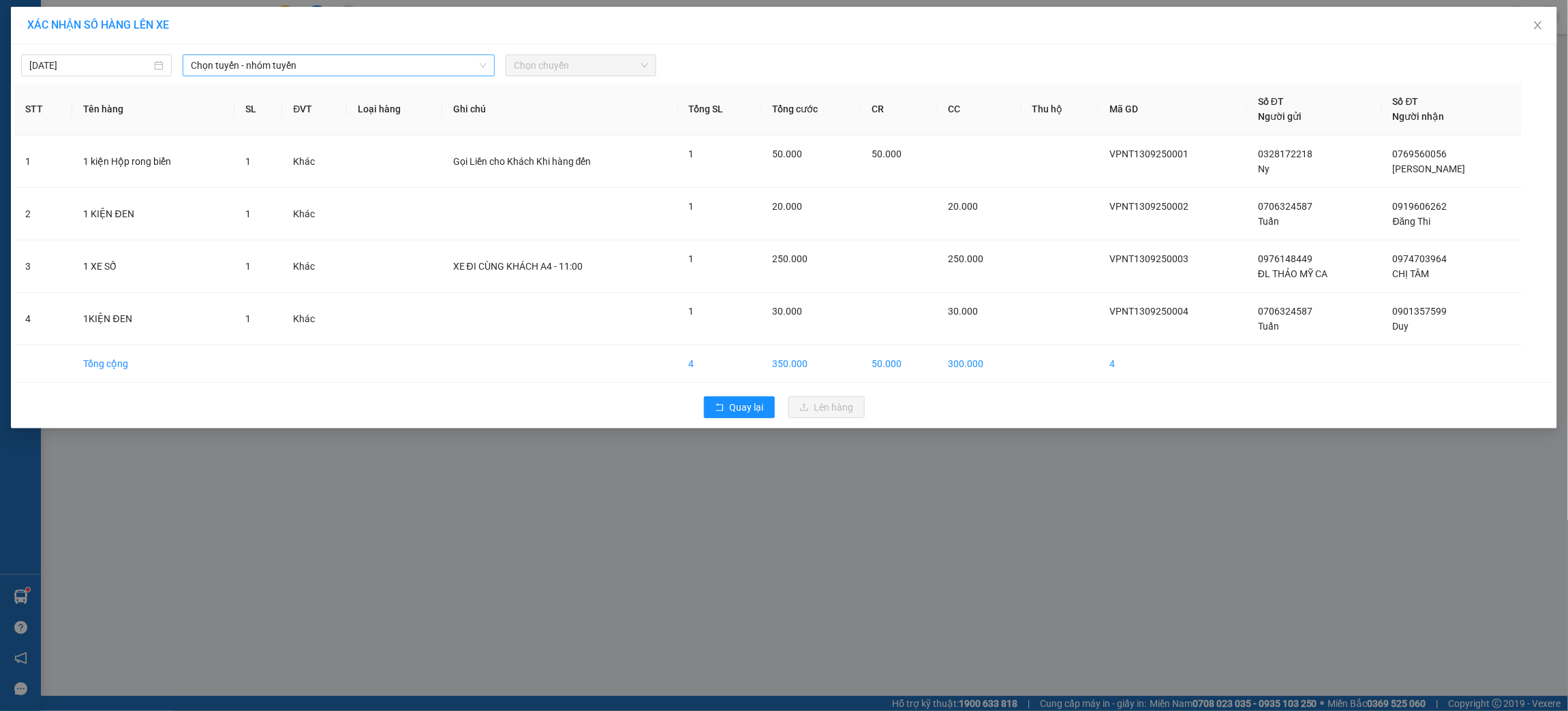
click at [282, 63] on span "Chọn tuyến - nhóm tuyến" at bounding box center [339, 65] width 296 height 21
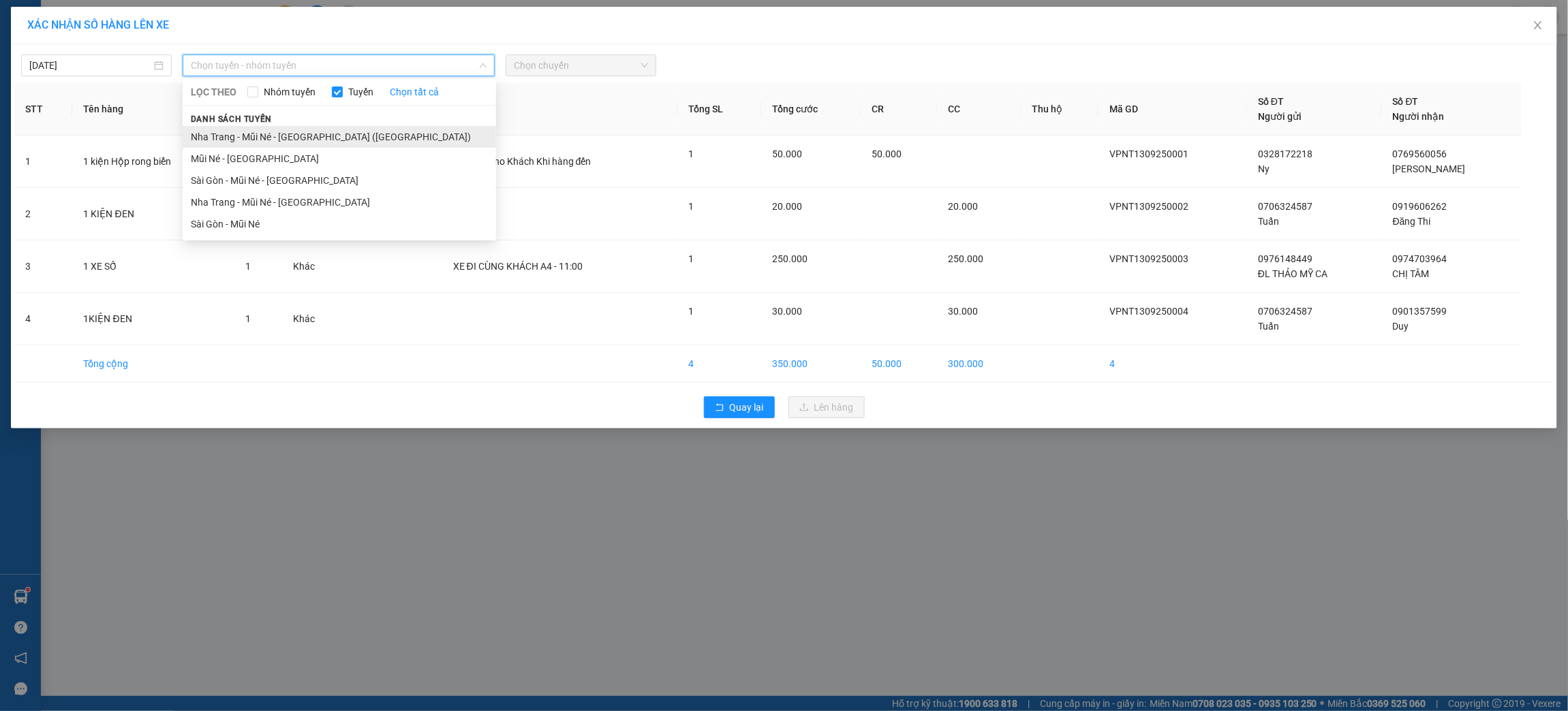
click at [323, 143] on li "Nha Trang - Mũi Né - [GEOGRAPHIC_DATA] ([GEOGRAPHIC_DATA])" at bounding box center [339, 137] width 314 height 22
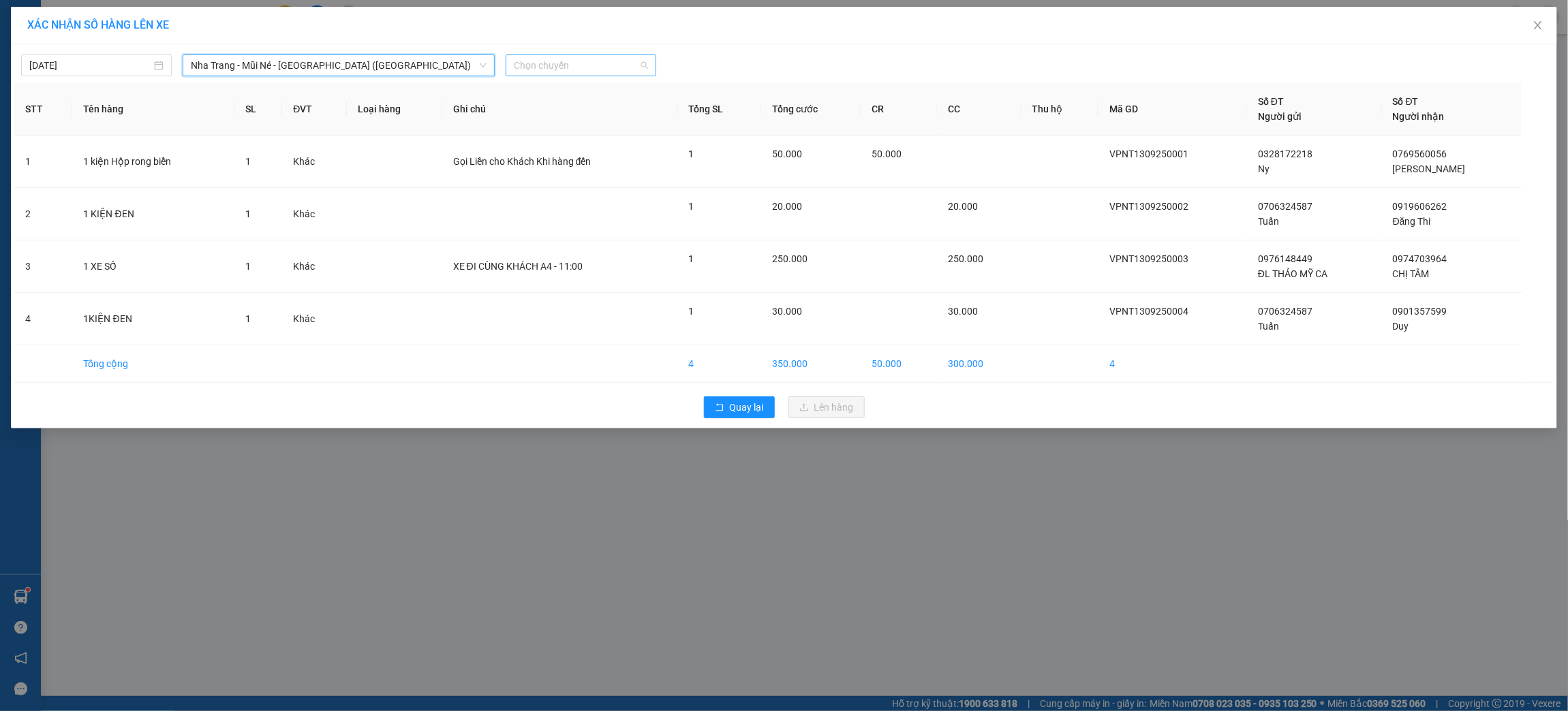
click at [574, 70] on span "Chọn chuyến" at bounding box center [580, 65] width 134 height 21
click at [582, 112] on div "11:00 - 50H-943.31" at bounding box center [574, 114] width 122 height 15
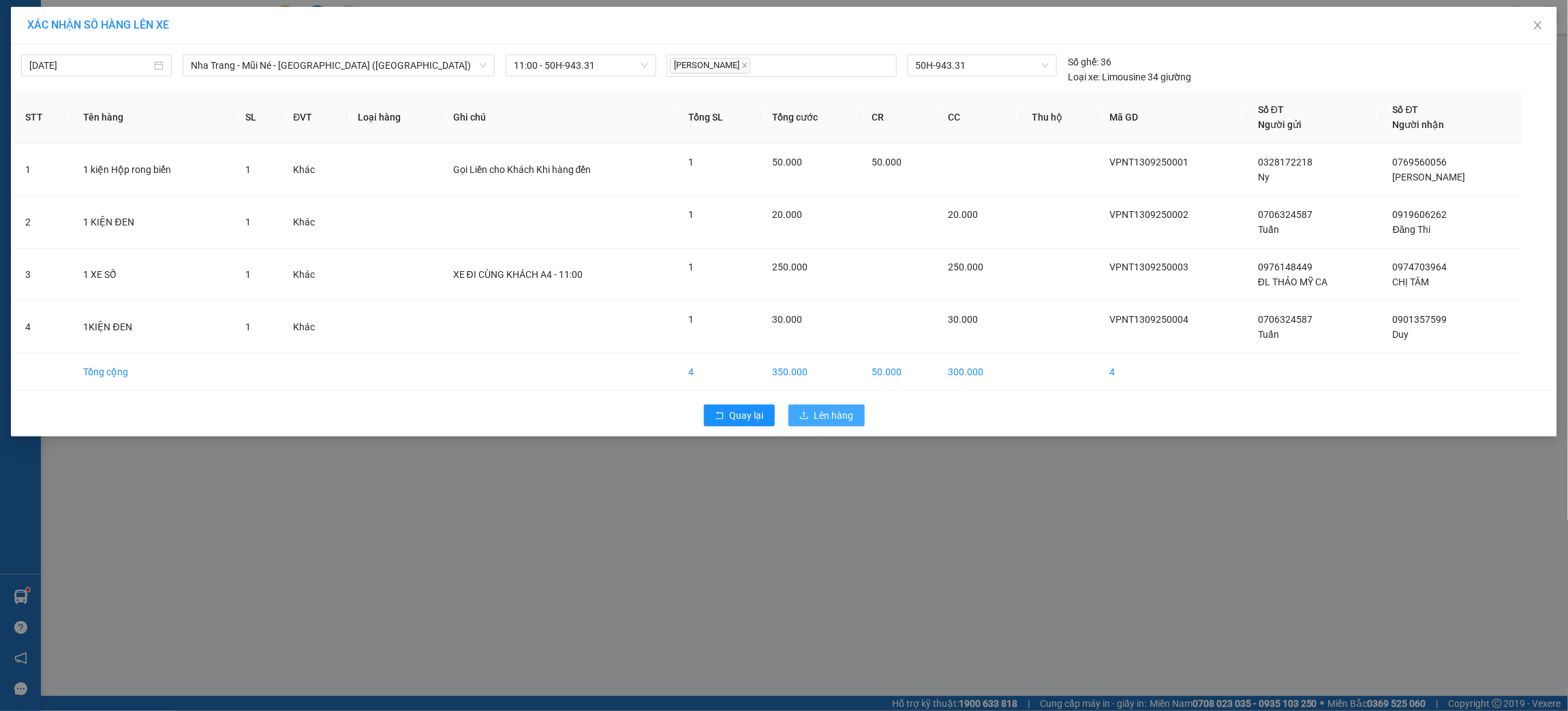
click at [832, 420] on span "Lên hàng" at bounding box center [834, 415] width 40 height 15
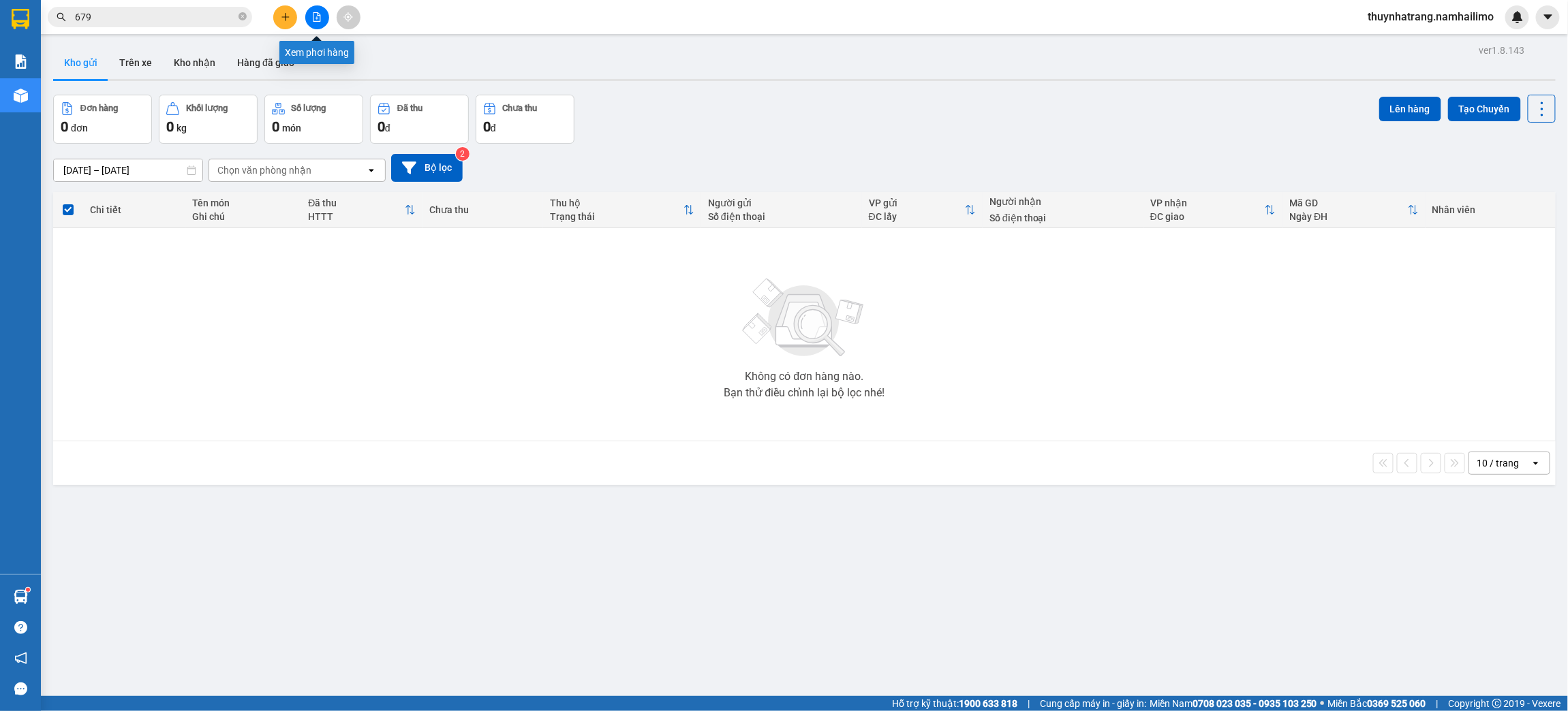
click at [312, 18] on icon "file-add" at bounding box center [317, 17] width 10 height 10
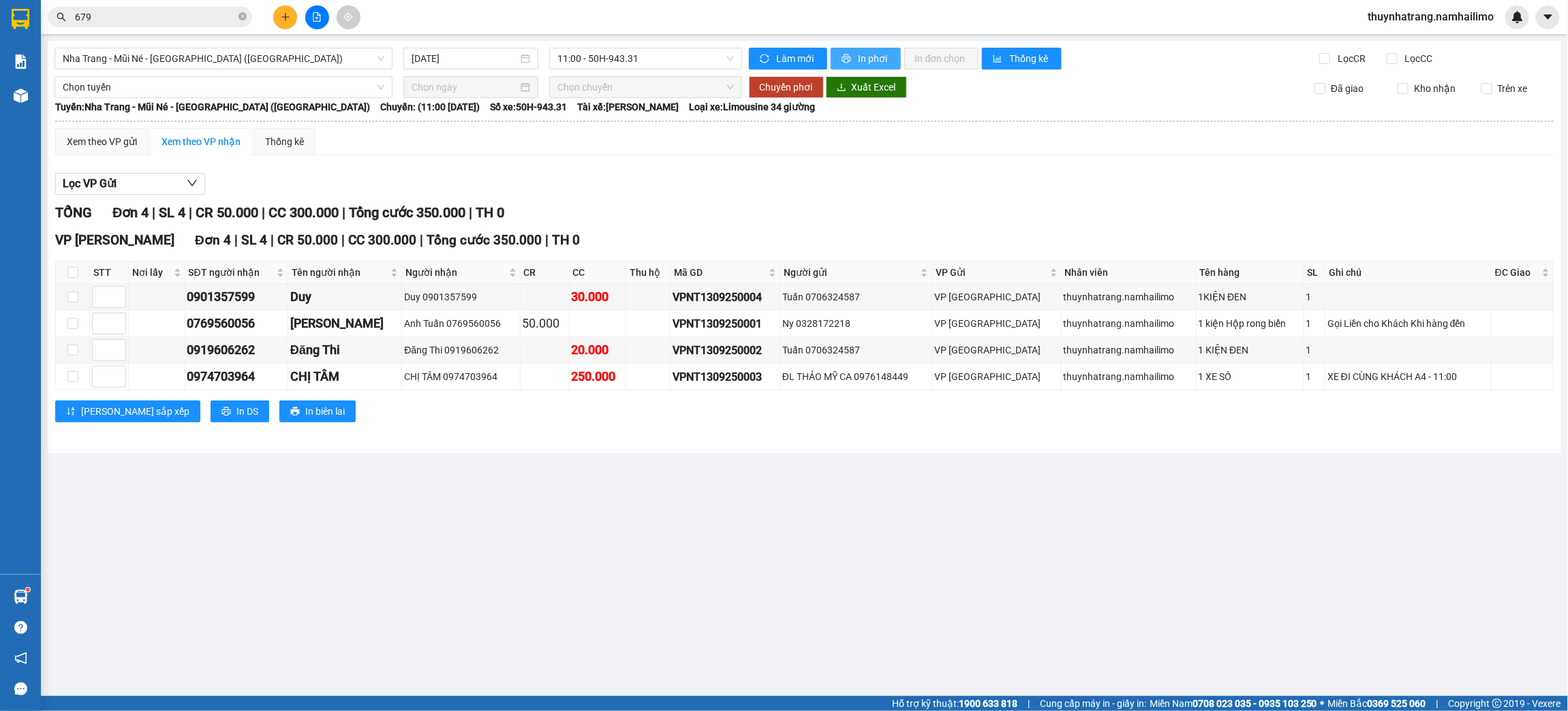
click at [873, 48] on button "In phơi" at bounding box center [866, 59] width 70 height 22
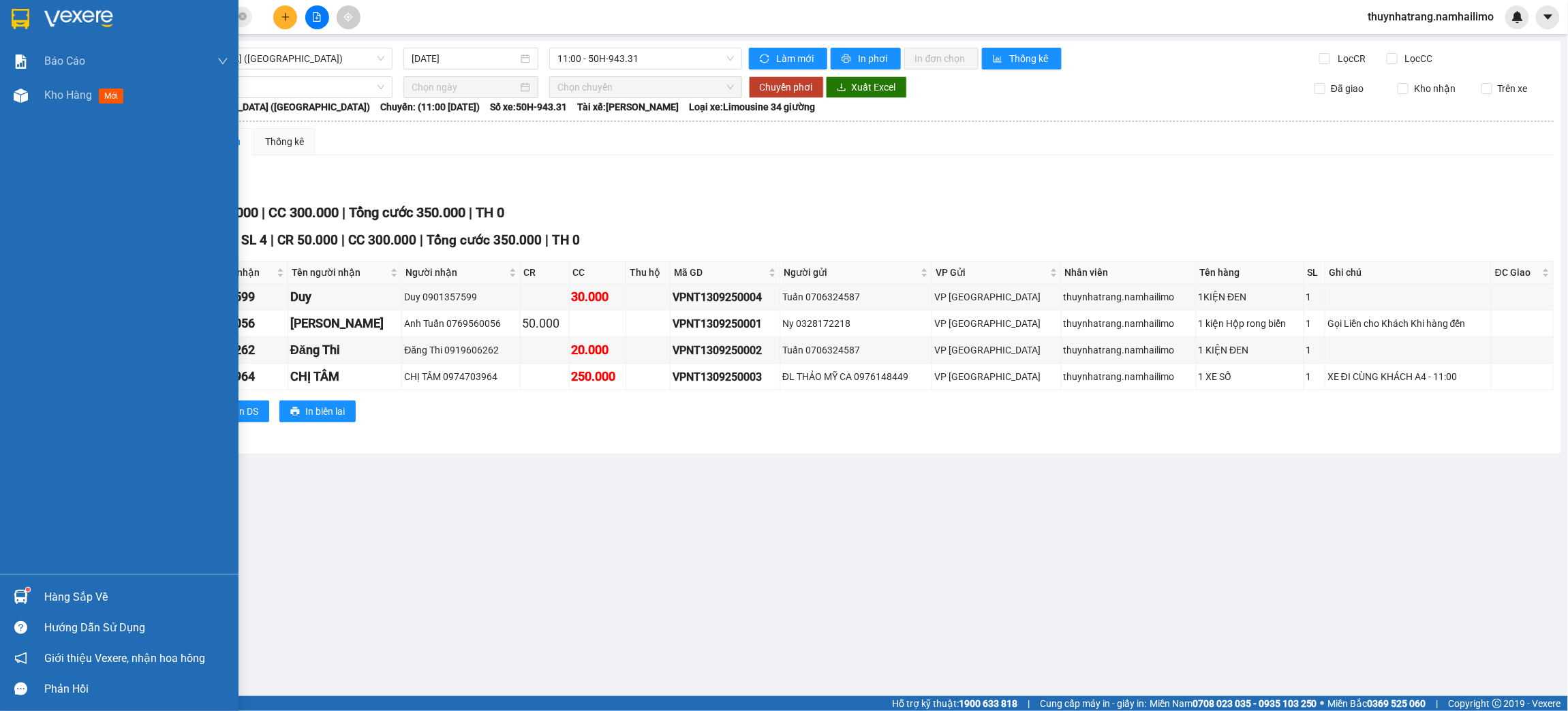
click at [15, 14] on img at bounding box center [21, 19] width 18 height 21
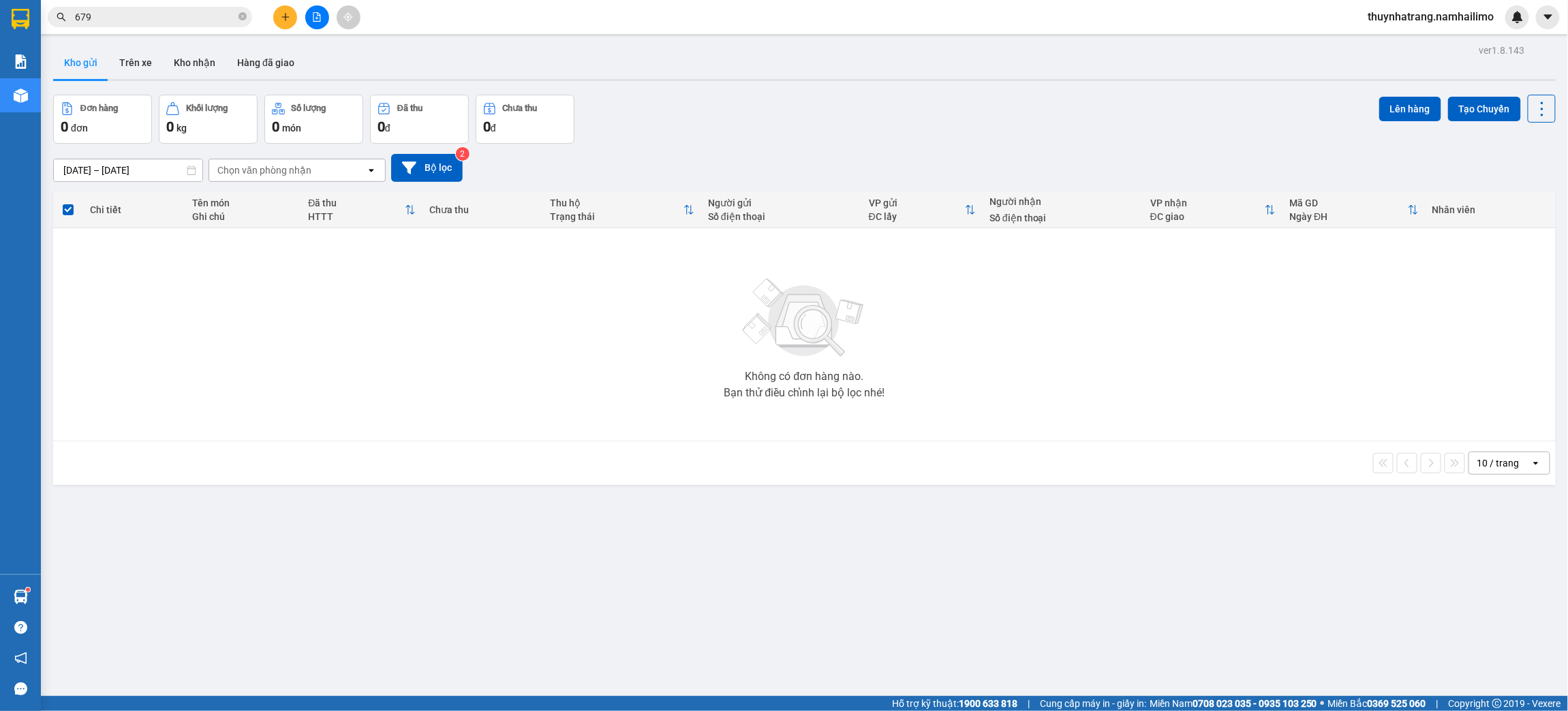
click at [358, 518] on div "ver 1.8.143 Kho gửi Trên xe Kho nhận Hàng đã giao Đơn hàng 0 đơn Khối lượng 0 k…" at bounding box center [804, 396] width 1513 height 711
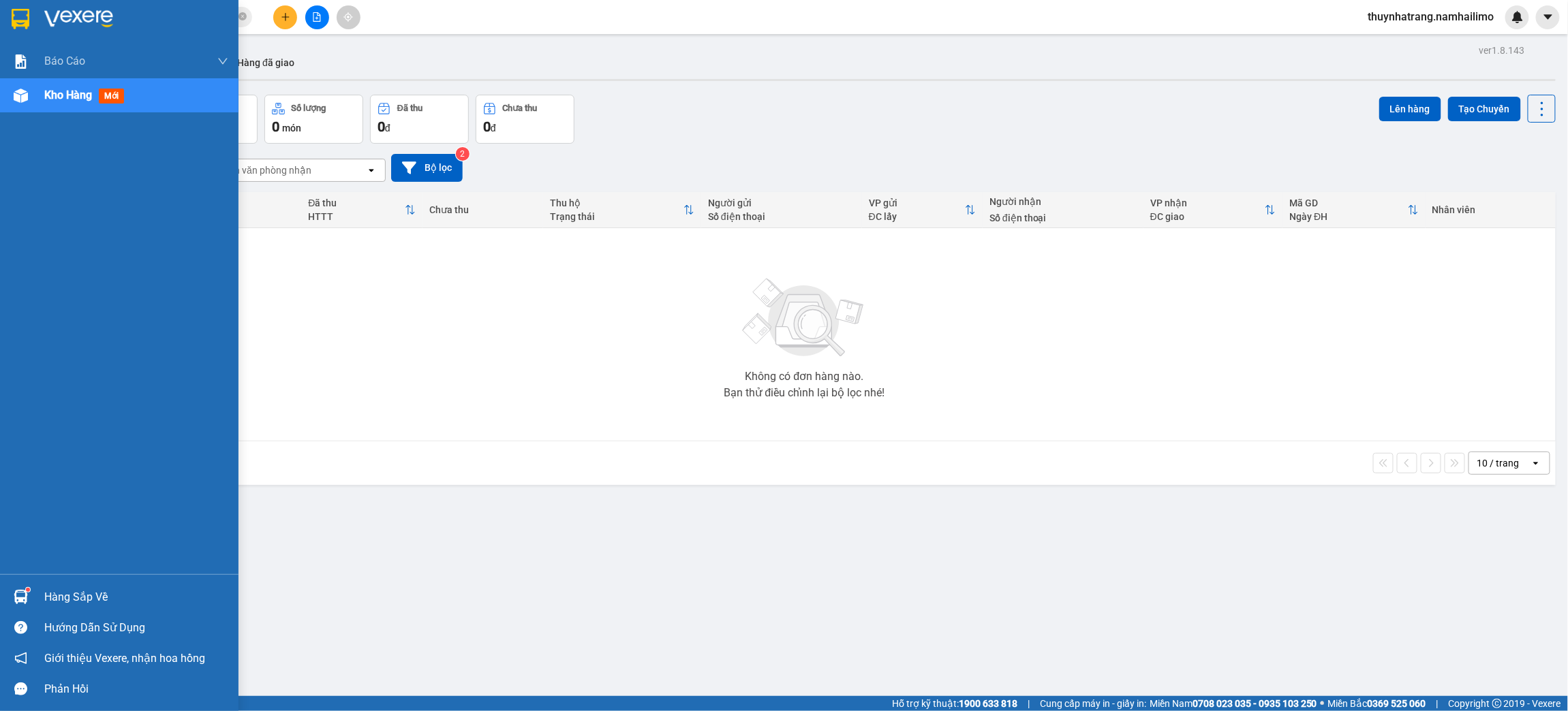
click at [24, 9] on img at bounding box center [21, 19] width 18 height 21
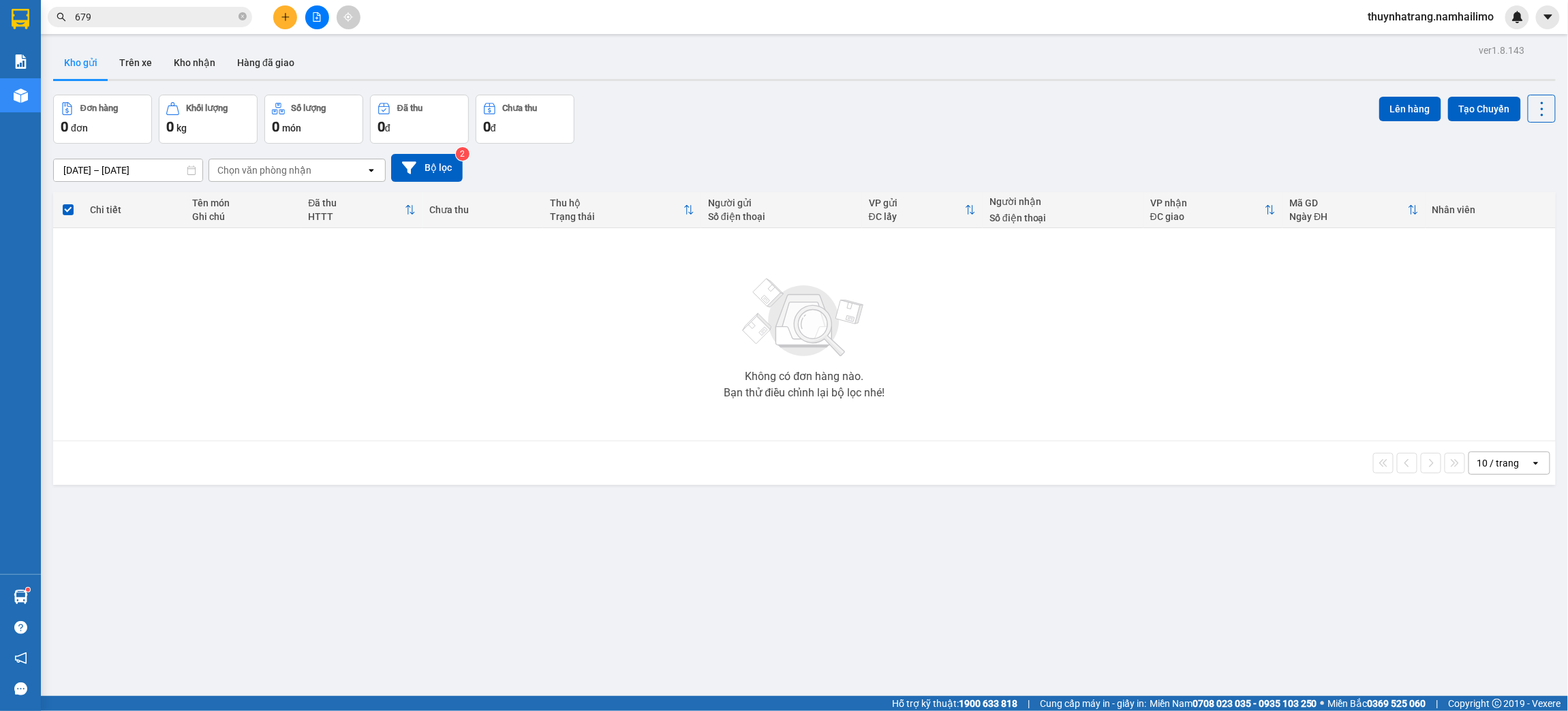
drag, startPoint x: 402, startPoint y: 567, endPoint x: 181, endPoint y: 193, distance: 434.4
click at [398, 565] on div "ver 1.8.143 Kho gửi Trên xe Kho nhận Hàng đã giao Đơn hàng 0 đơn Khối lượng 0 k…" at bounding box center [804, 396] width 1513 height 711
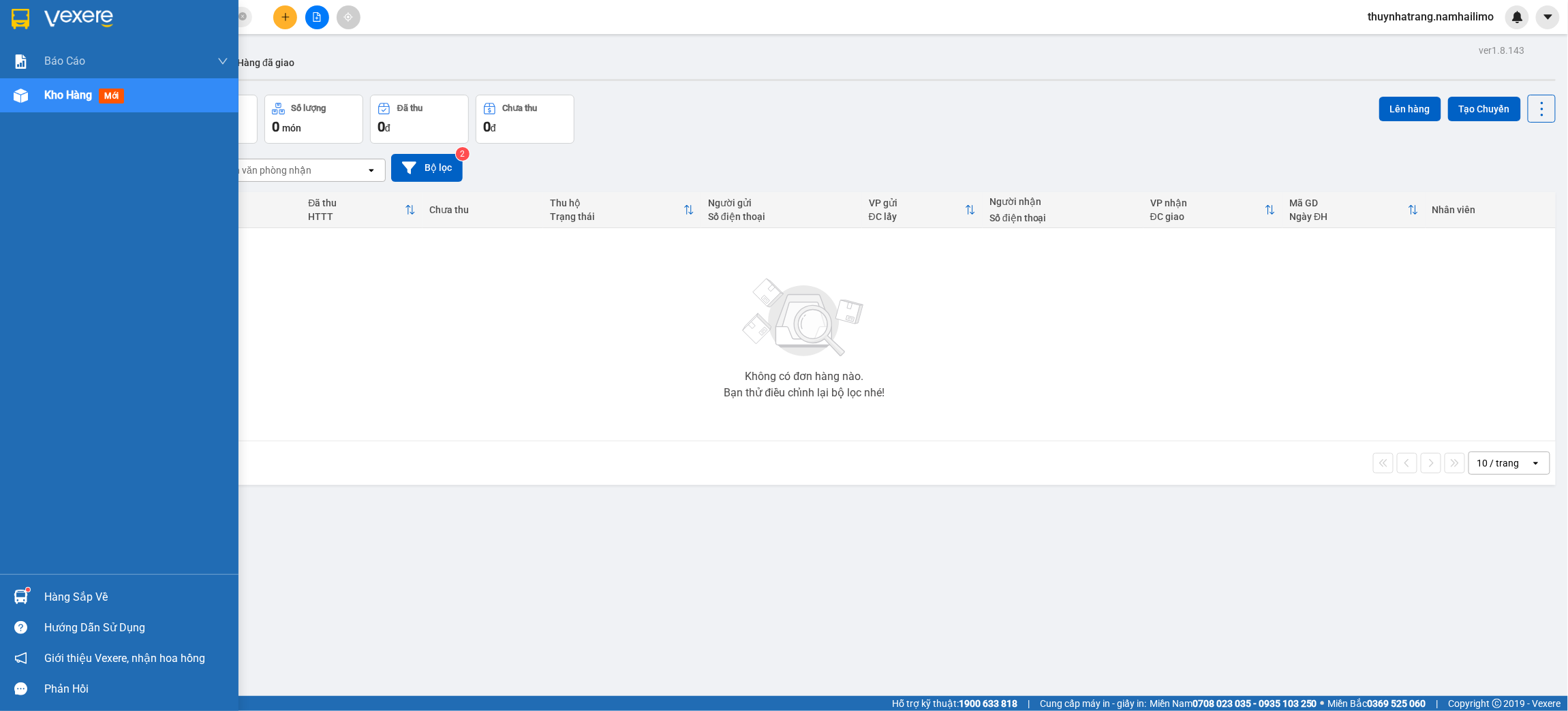
click at [26, 16] on img at bounding box center [21, 19] width 18 height 21
